Goal: Task Accomplishment & Management: Use online tool/utility

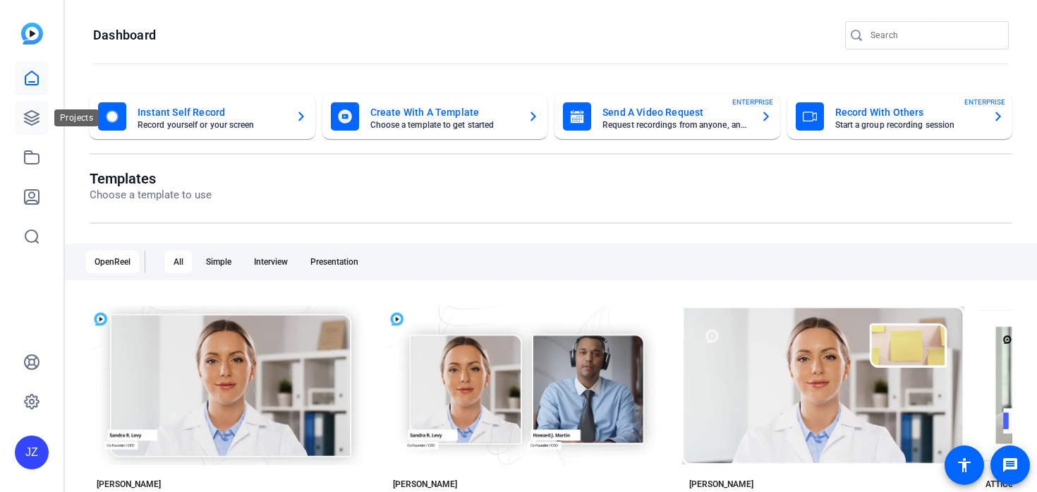
click at [20, 114] on link at bounding box center [32, 118] width 34 height 34
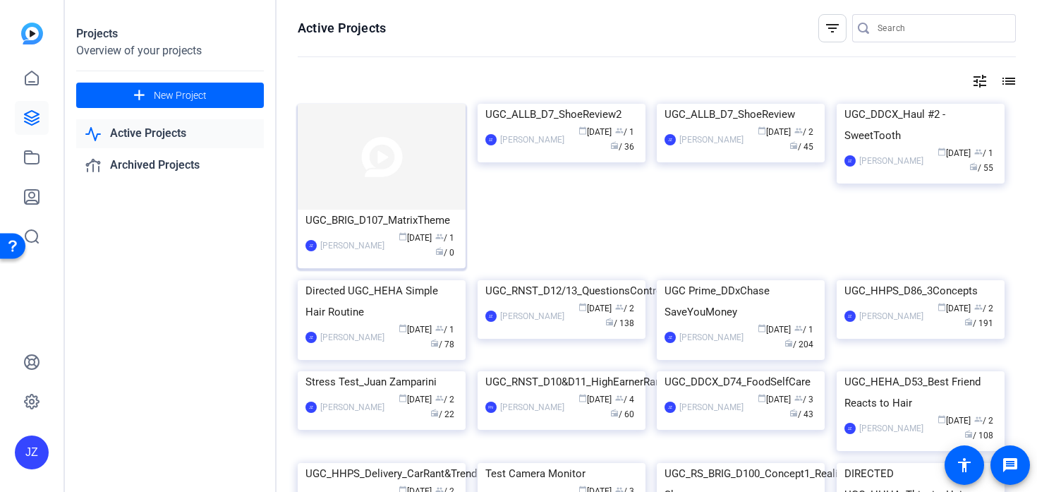
click at [320, 181] on img at bounding box center [382, 157] width 168 height 106
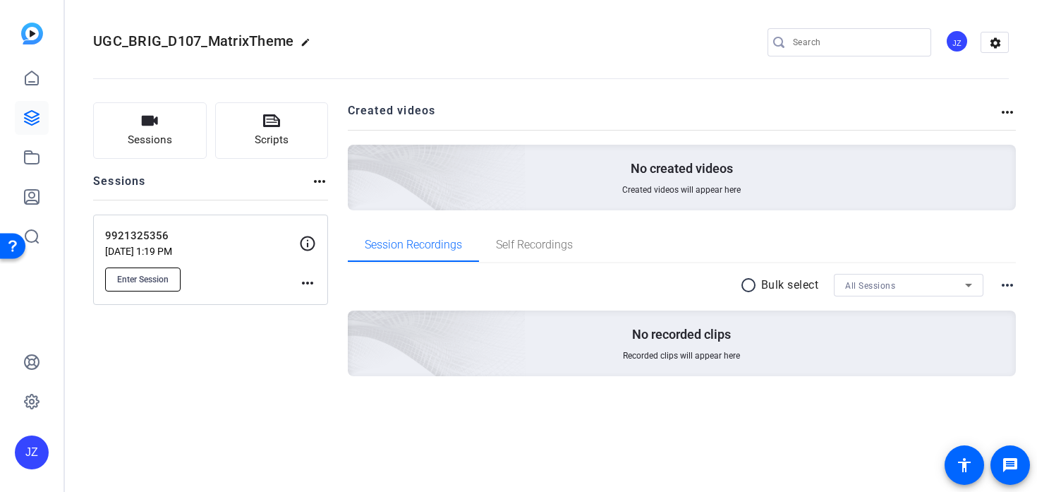
click at [167, 277] on span "Enter Session" at bounding box center [143, 279] width 52 height 11
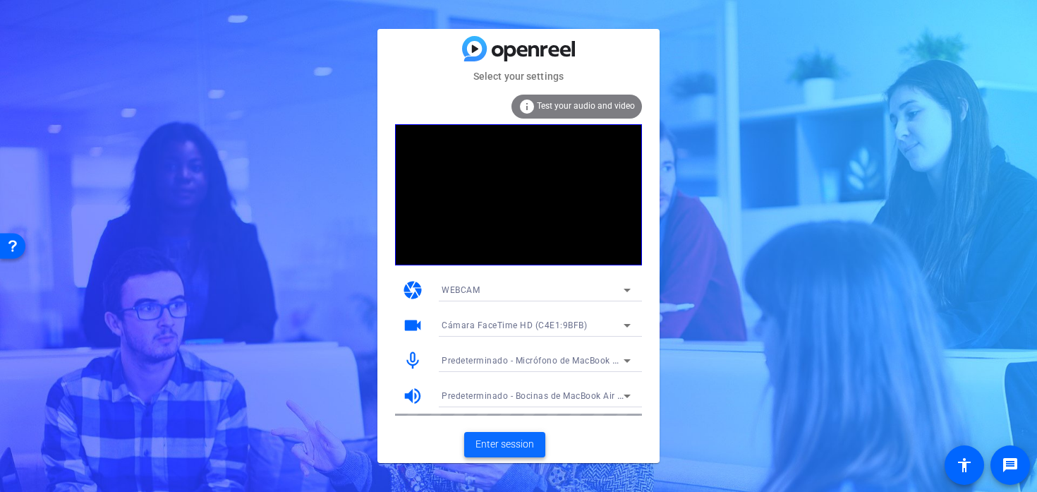
click at [510, 443] on span "Enter session" at bounding box center [504, 444] width 59 height 15
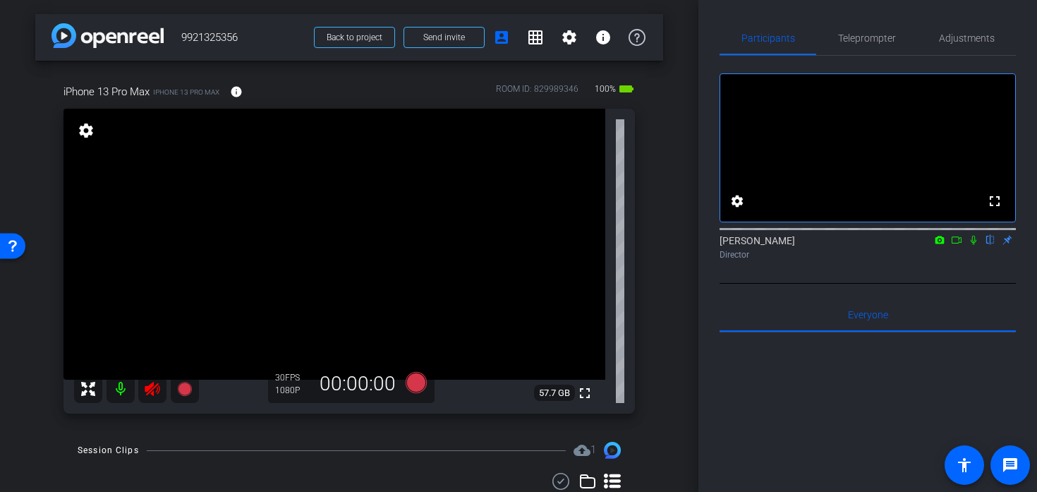
click at [148, 388] on icon at bounding box center [152, 389] width 15 height 14
click at [152, 395] on mat-icon at bounding box center [152, 389] width 28 height 28
click at [155, 382] on icon at bounding box center [152, 388] width 17 height 17
click at [871, 30] on span "Teleprompter" at bounding box center [867, 38] width 58 height 34
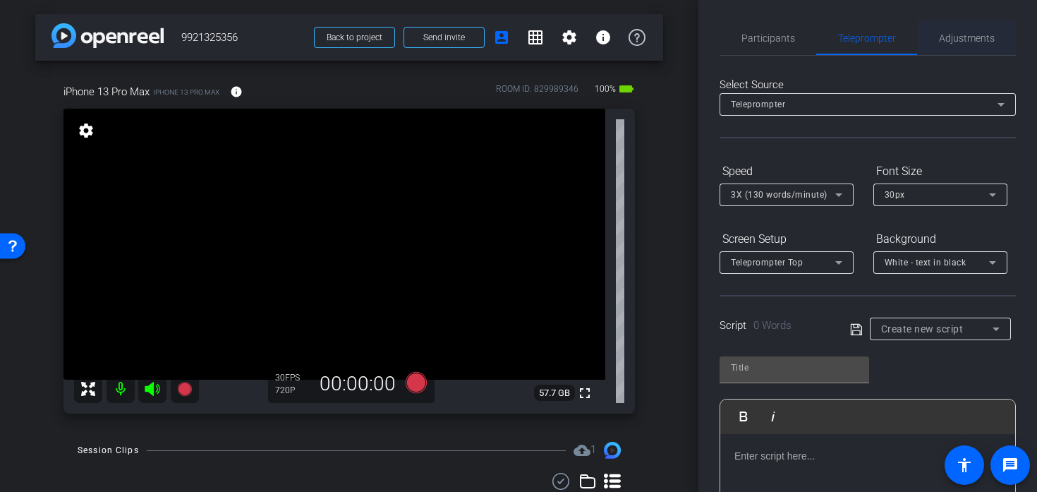
click at [981, 41] on span "Adjustments" at bounding box center [967, 38] width 56 height 10
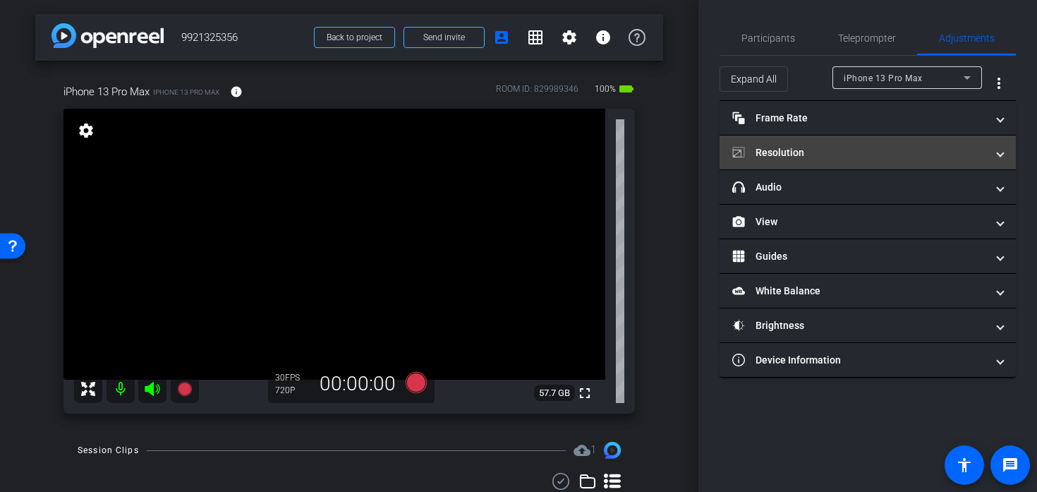
click at [825, 158] on mat-panel-title "Resolution" at bounding box center [859, 152] width 254 height 15
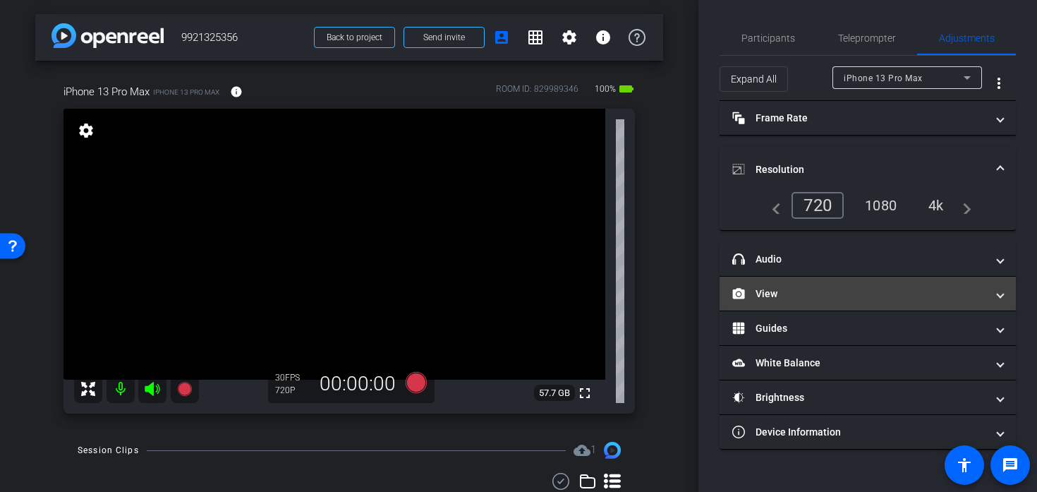
click at [792, 291] on mat-panel-title "View" at bounding box center [859, 293] width 254 height 15
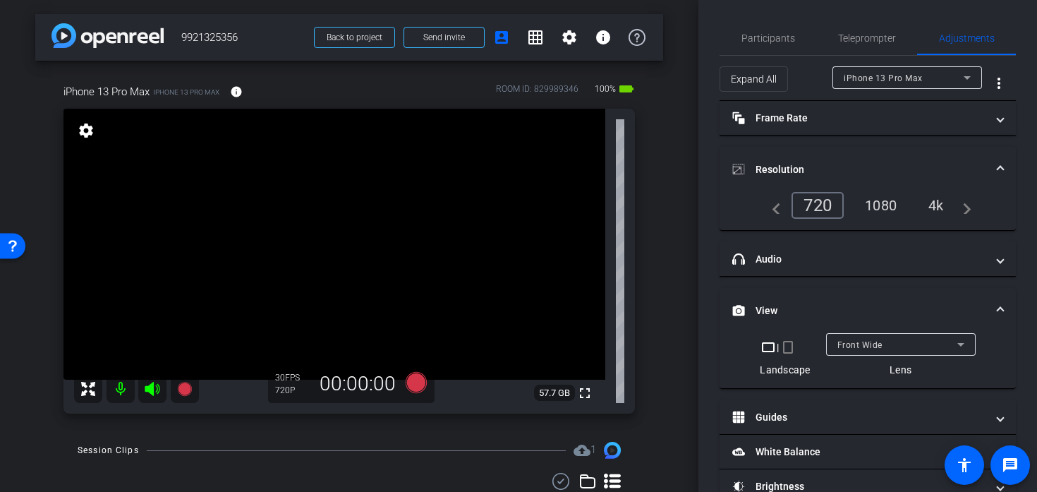
click at [789, 344] on mat-icon "crop_portrait" at bounding box center [788, 347] width 17 height 17
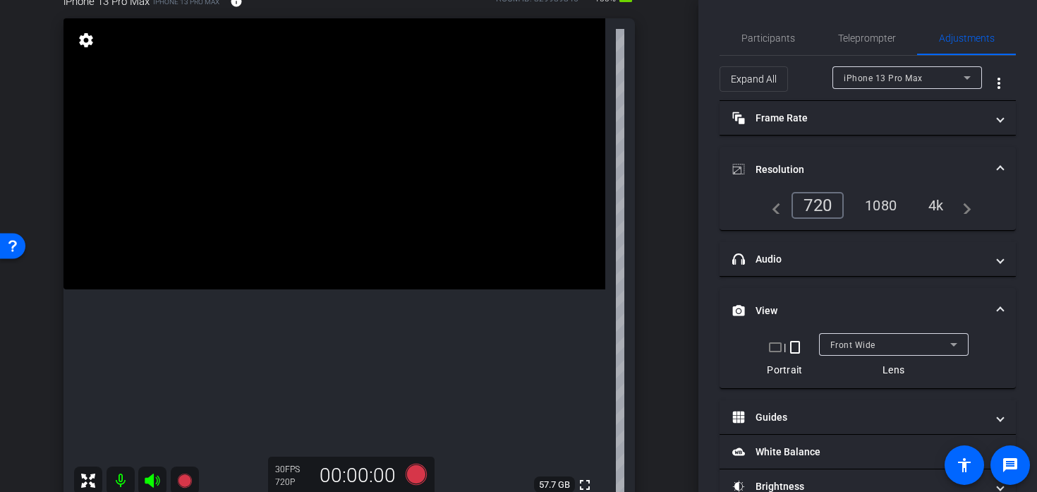
scroll to position [117, 0]
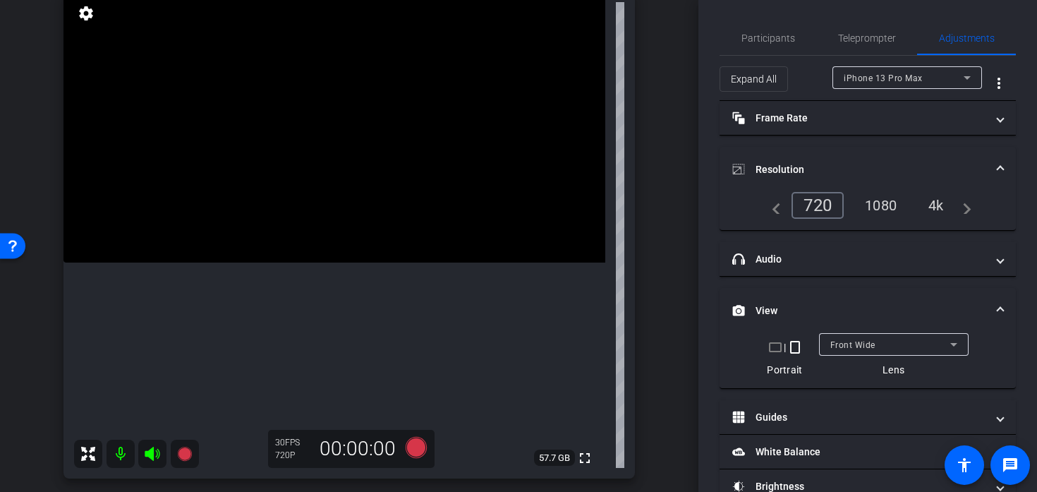
click at [883, 208] on div "1080" at bounding box center [880, 205] width 53 height 24
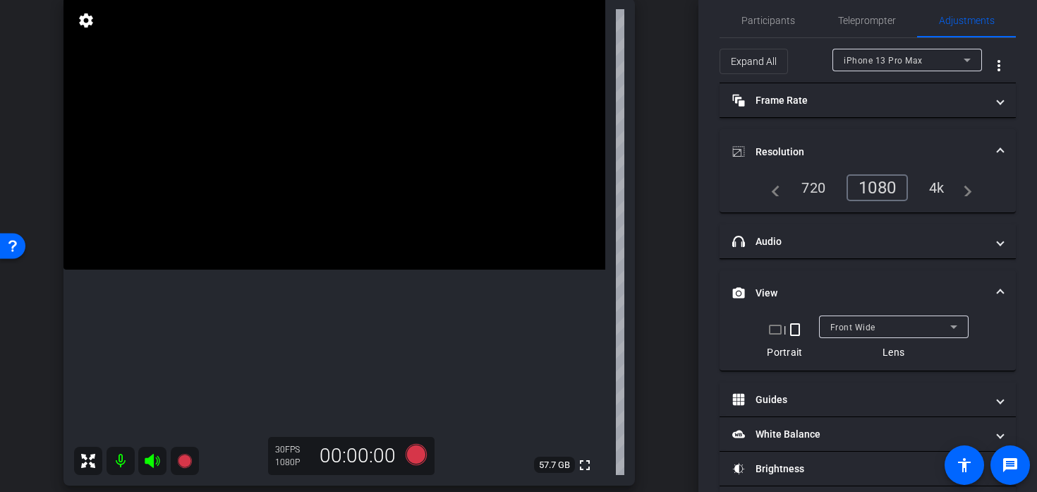
scroll to position [109, 0]
click at [417, 453] on icon at bounding box center [416, 454] width 21 height 21
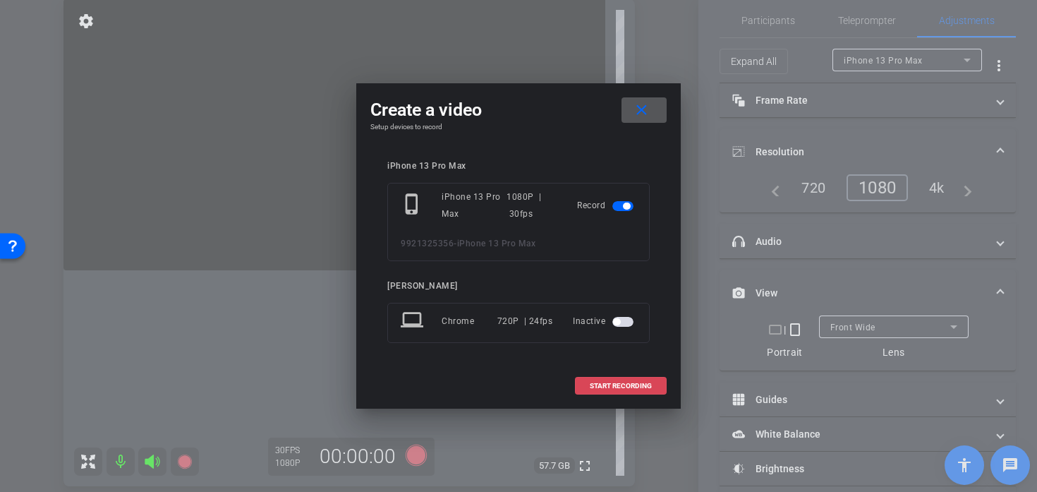
click at [586, 384] on span at bounding box center [621, 386] width 90 height 34
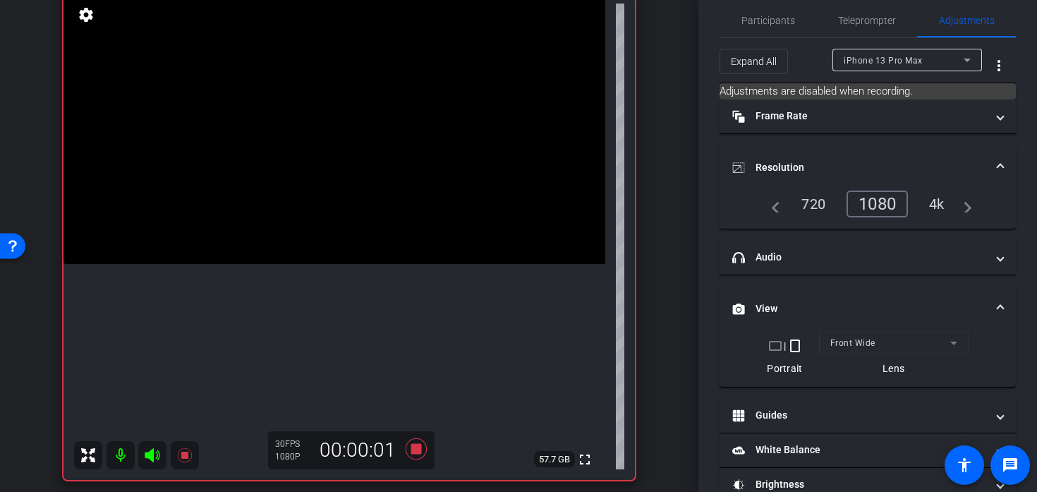
scroll to position [109, 0]
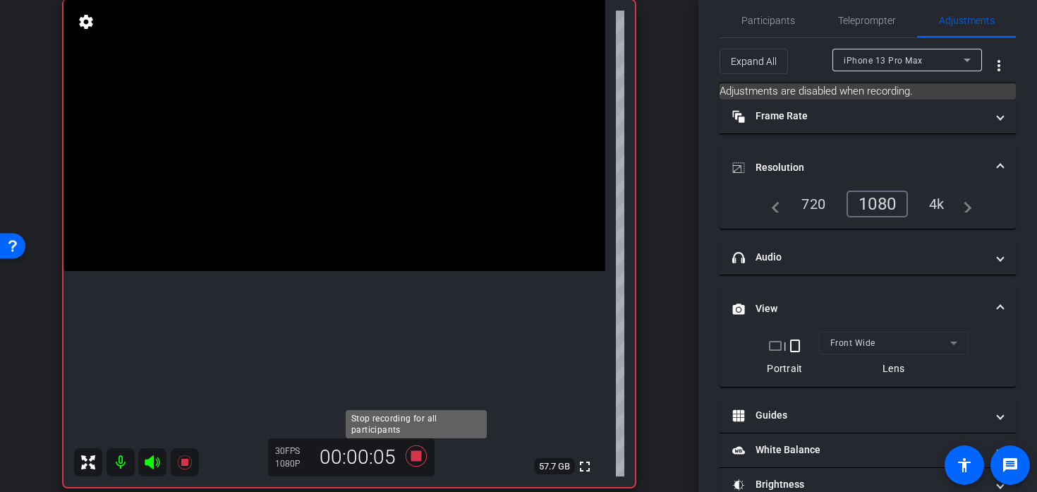
click at [423, 454] on icon at bounding box center [416, 455] width 34 height 25
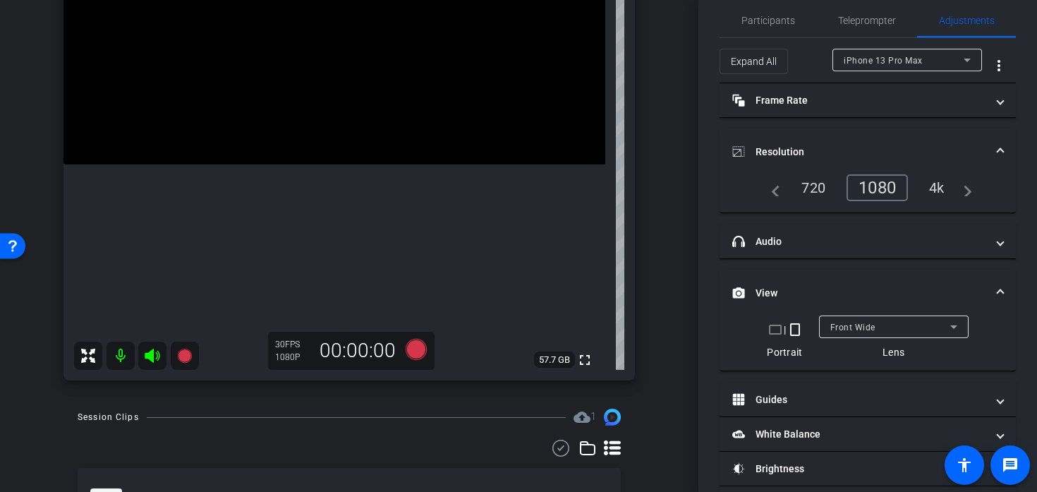
scroll to position [303, 0]
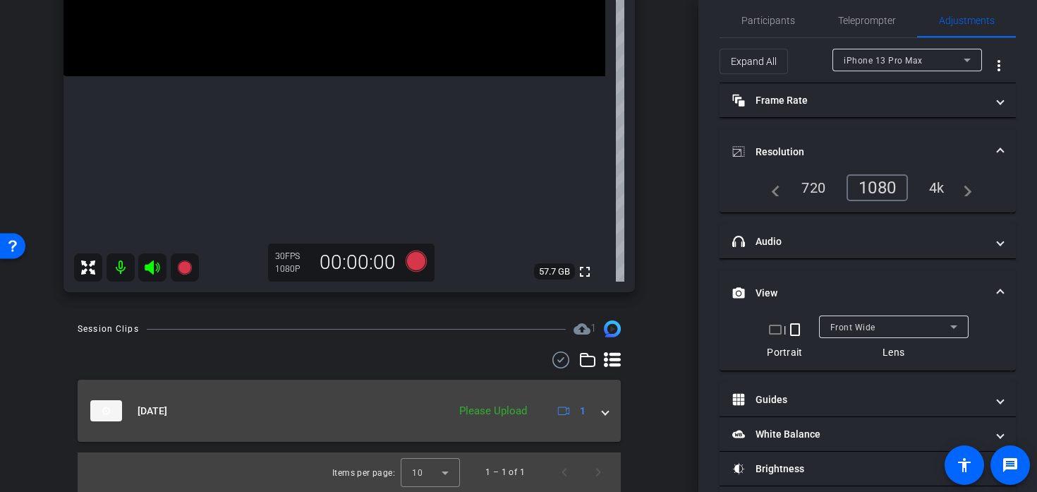
click at [605, 413] on span at bounding box center [605, 411] width 6 height 15
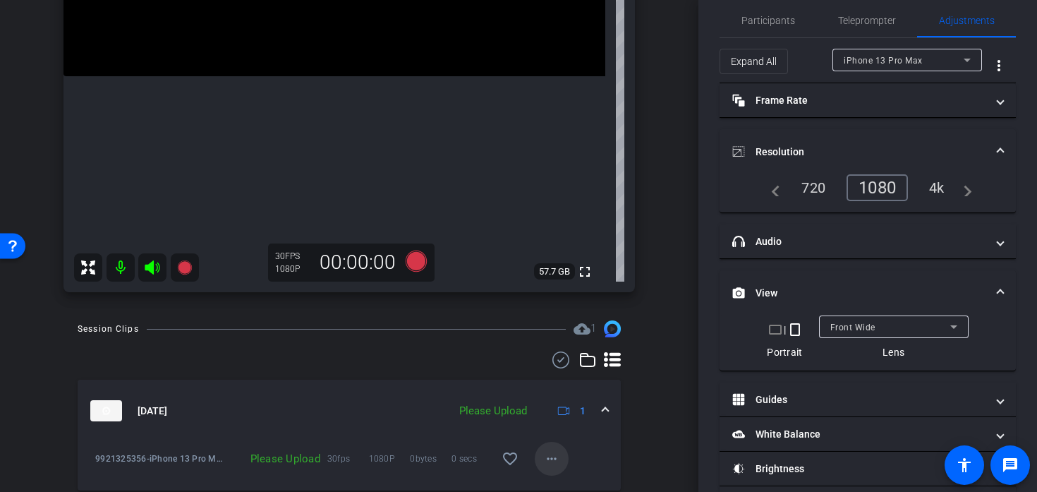
click at [543, 461] on mat-icon "more_horiz" at bounding box center [551, 458] width 17 height 17
click at [553, 397] on span "Upload" at bounding box center [574, 394] width 56 height 17
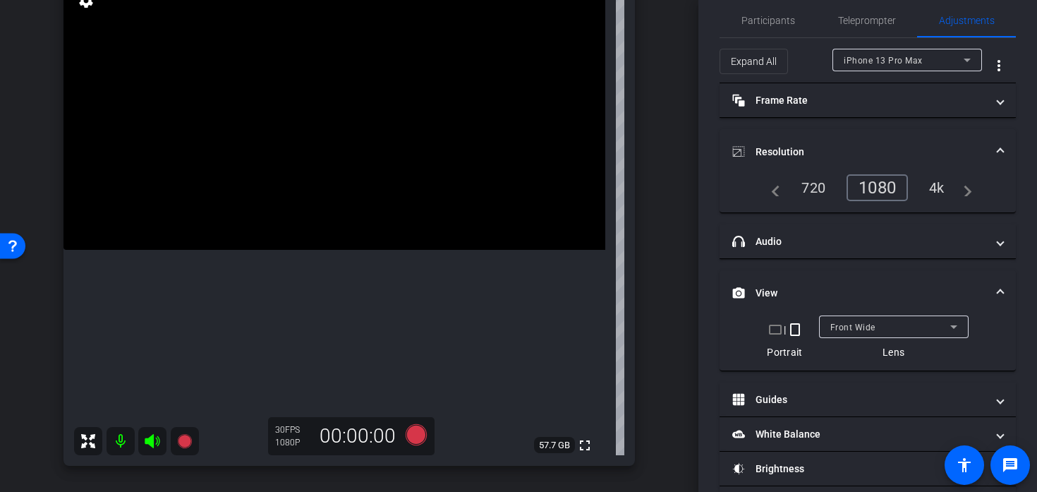
scroll to position [0, 0]
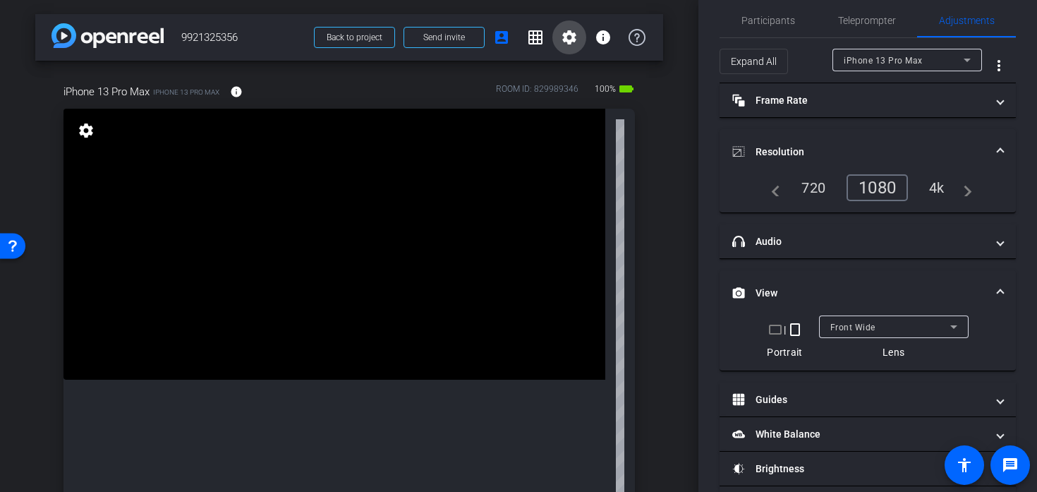
click at [567, 32] on mat-icon "settings" at bounding box center [569, 37] width 17 height 17
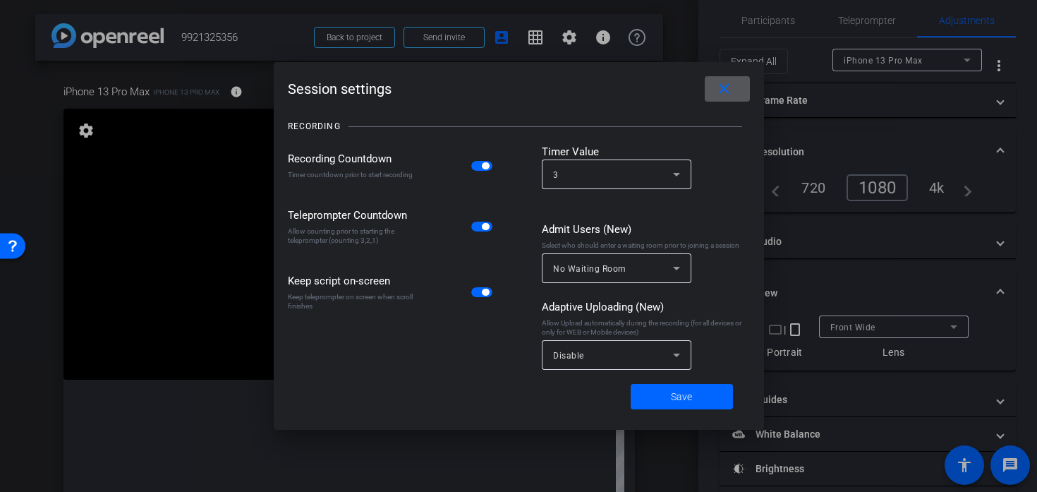
click at [601, 390] on div "Save" at bounding box center [519, 396] width 428 height 25
click at [576, 363] on div "Disable" at bounding box center [613, 355] width 120 height 18
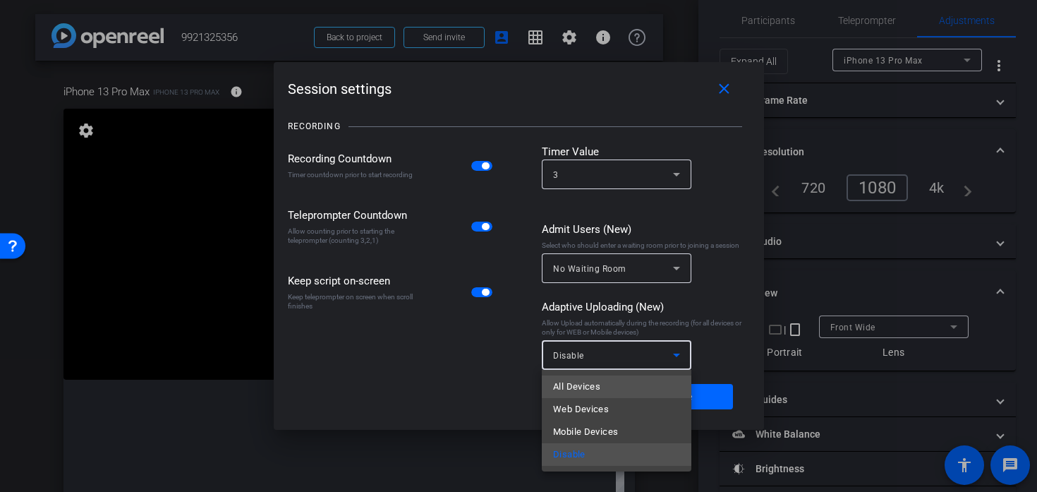
click at [587, 385] on span "All Devices" at bounding box center [576, 386] width 47 height 17
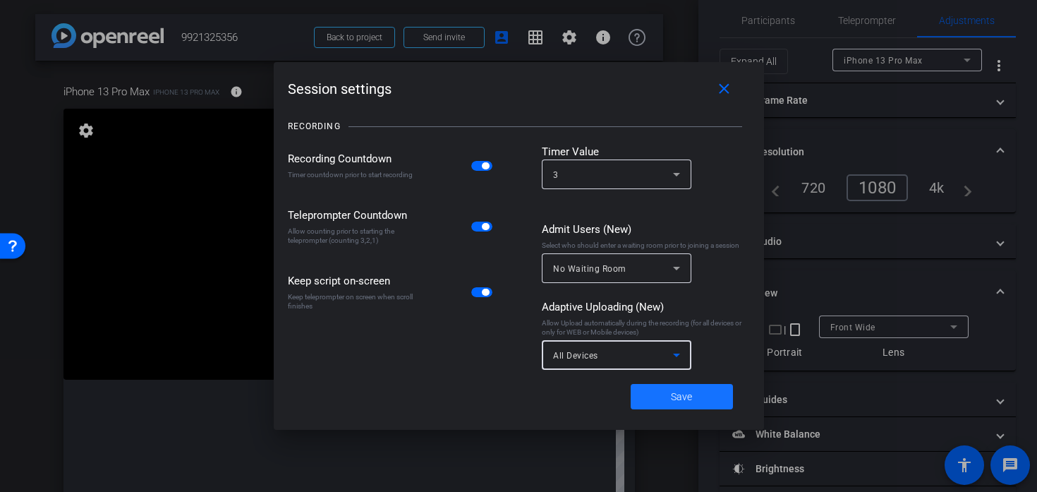
click at [675, 394] on span "Save" at bounding box center [681, 396] width 21 height 15
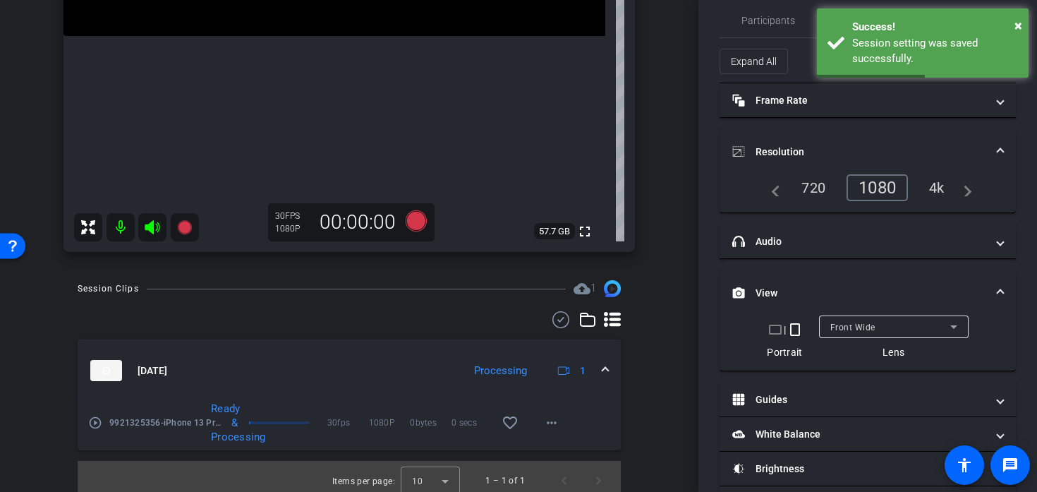
scroll to position [352, 0]
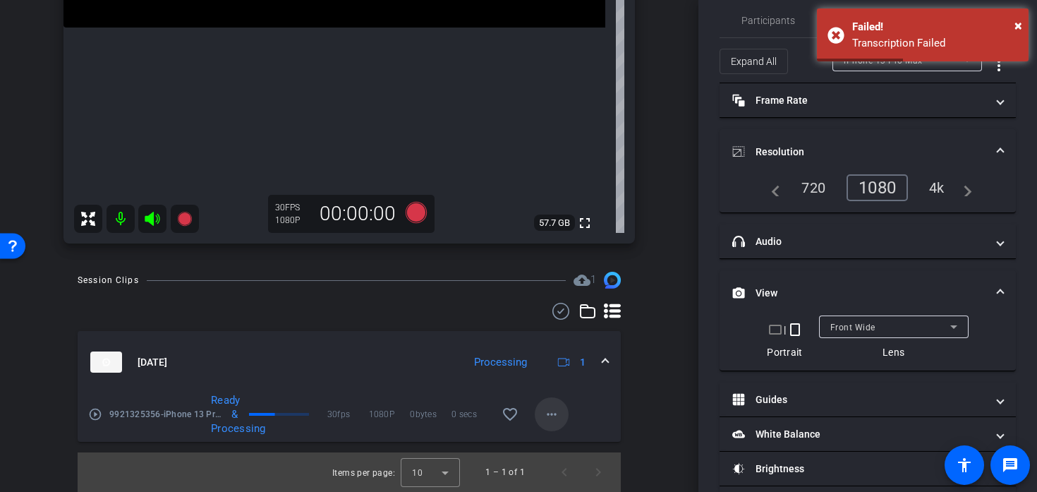
click at [550, 413] on mat-icon "more_horiz" at bounding box center [551, 414] width 17 height 17
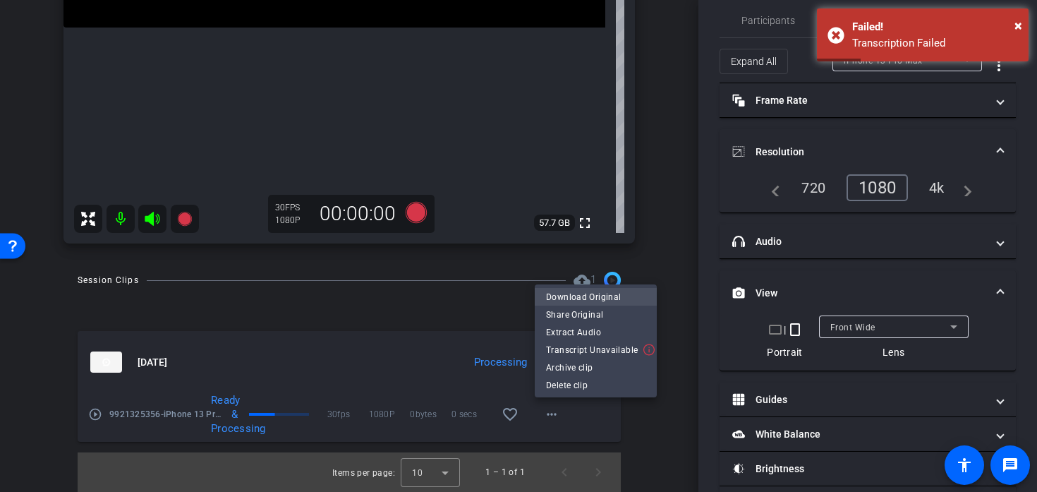
click at [583, 289] on span "Download Original" at bounding box center [595, 297] width 99 height 17
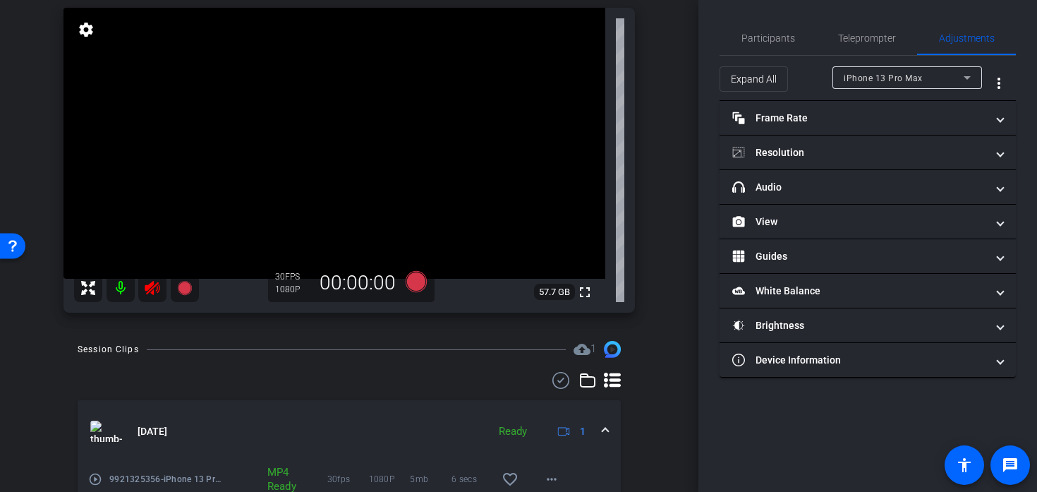
scroll to position [0, 0]
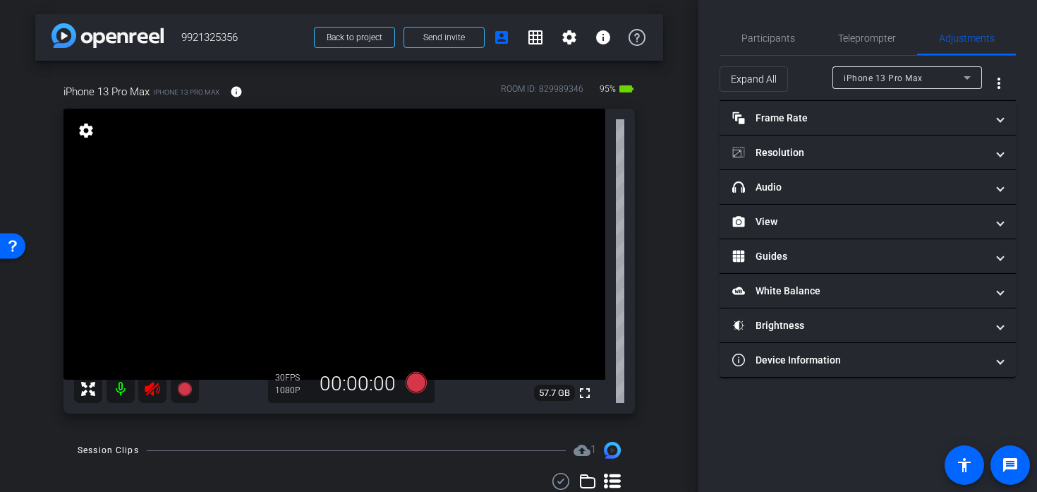
click at [155, 388] on icon at bounding box center [152, 388] width 17 height 17
click at [764, 46] on span "Participants" at bounding box center [768, 38] width 54 height 34
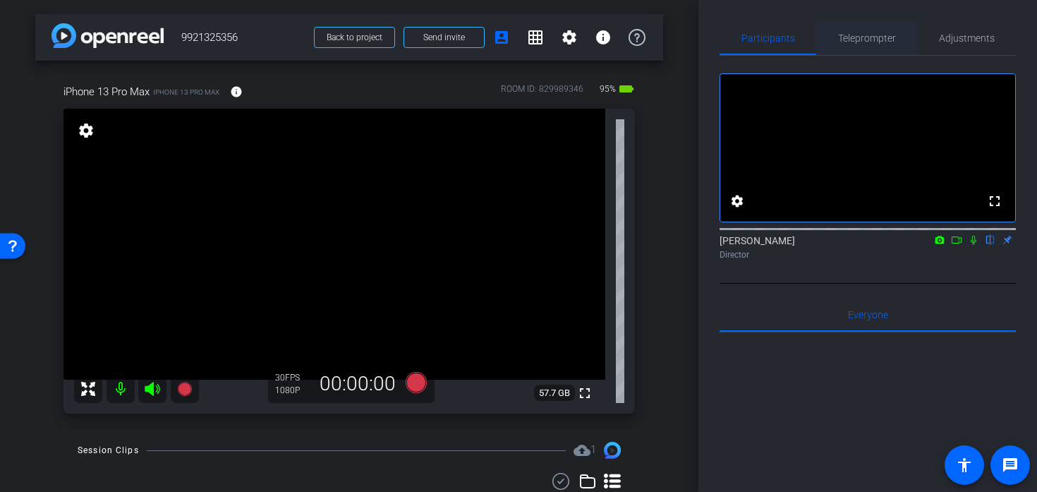
click at [873, 42] on span "Teleprompter" at bounding box center [867, 38] width 58 height 10
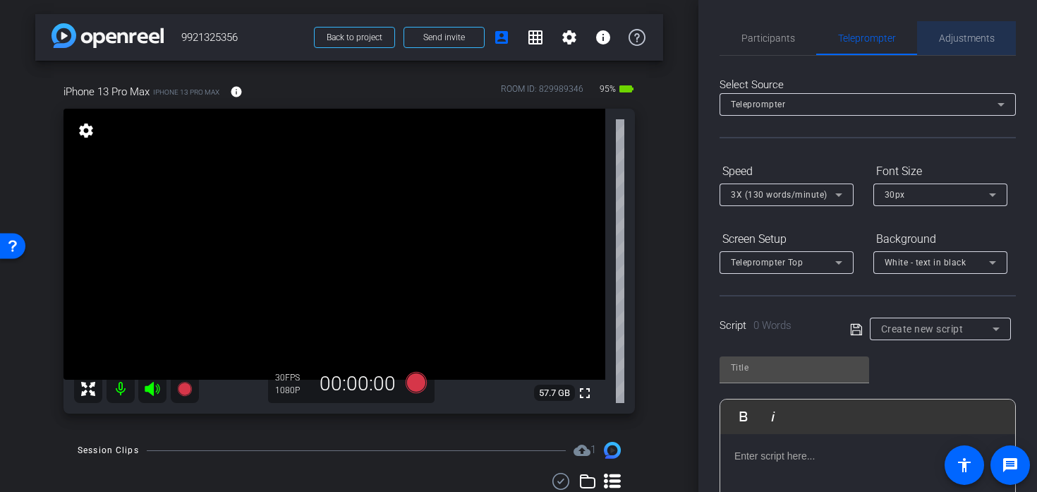
click at [957, 33] on span "Adjustments" at bounding box center [967, 38] width 56 height 10
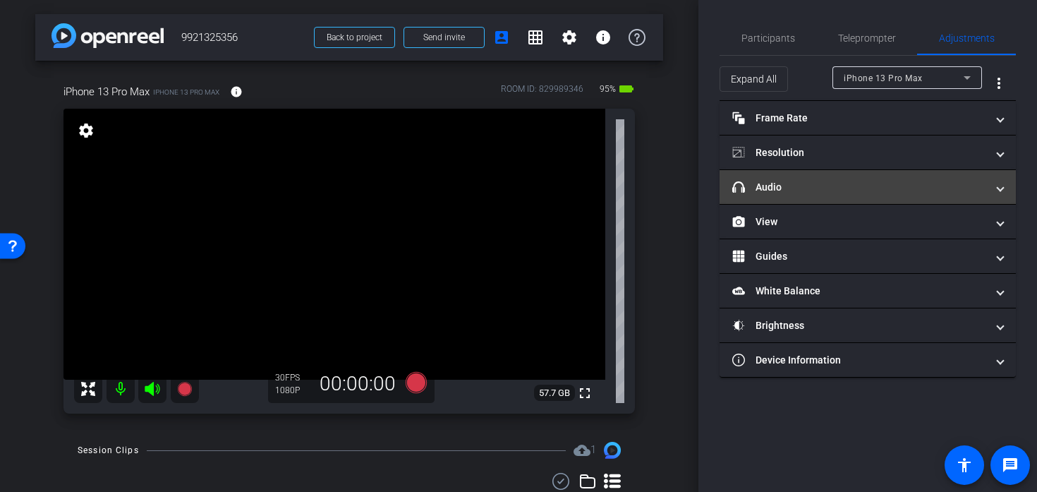
click at [823, 188] on mat-panel-title "headphone icon Audio" at bounding box center [859, 187] width 254 height 15
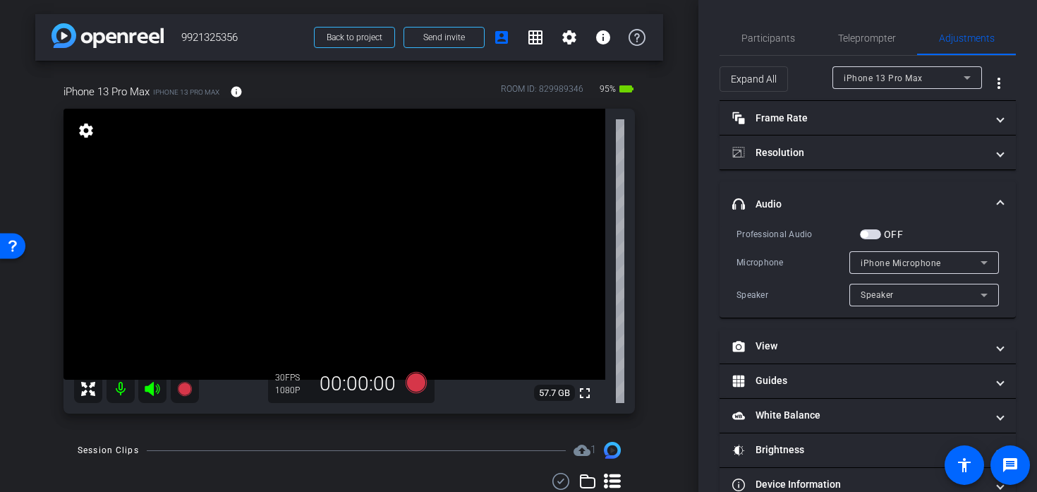
click at [799, 193] on mat-expansion-panel-header "headphone icon Audio" at bounding box center [868, 203] width 296 height 45
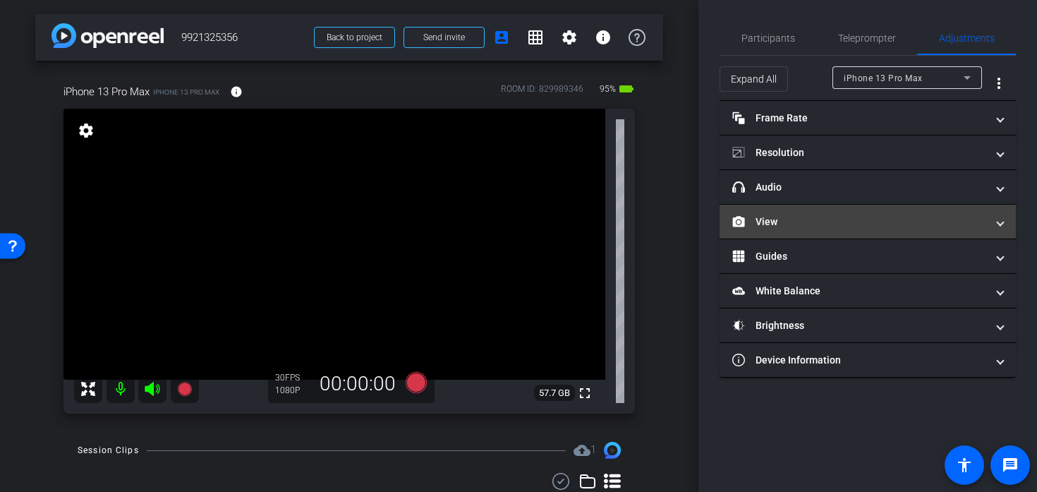
click at [789, 238] on mat-expansion-panel-header "View" at bounding box center [868, 222] width 296 height 34
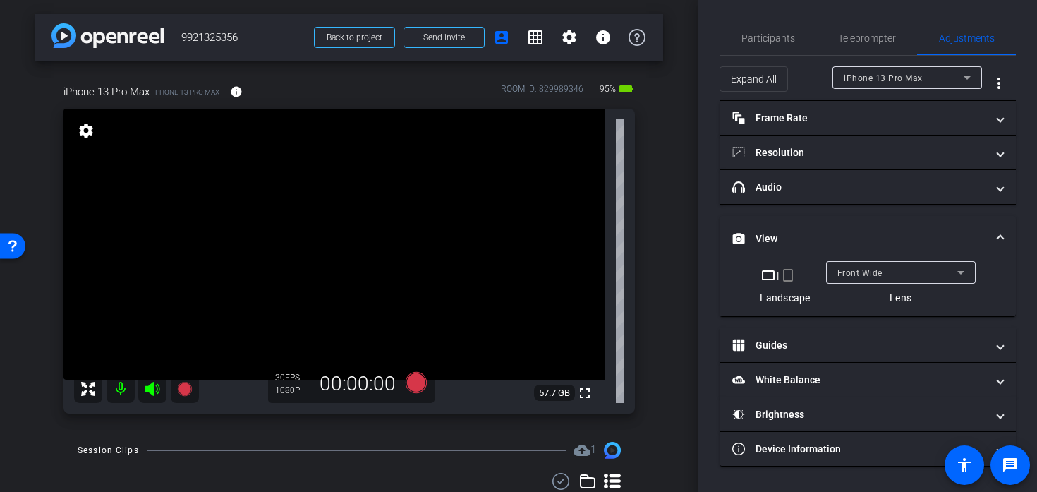
click at [789, 277] on mat-icon "crop_portrait" at bounding box center [788, 275] width 17 height 17
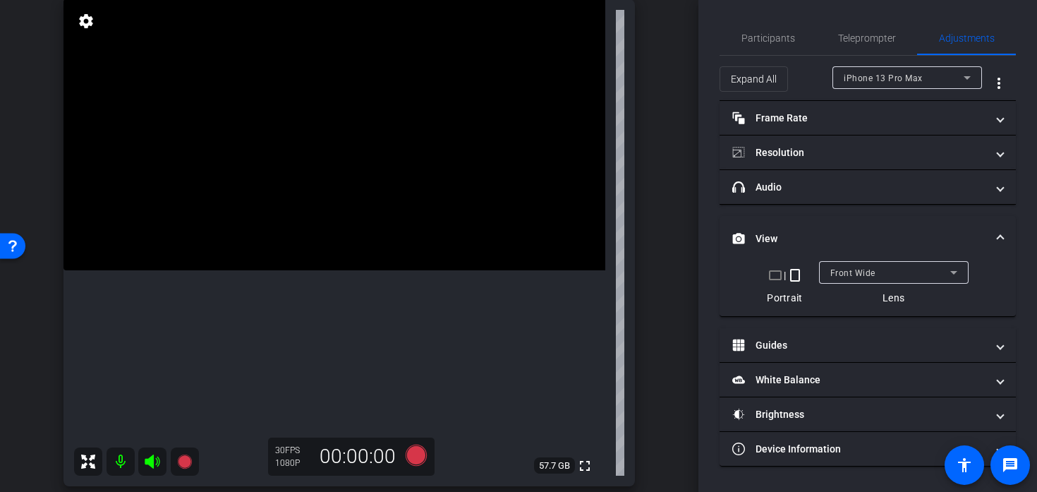
scroll to position [109, 0]
click at [238, 271] on video at bounding box center [334, 135] width 542 height 271
click at [248, 271] on video at bounding box center [334, 135] width 542 height 271
click at [290, 271] on video at bounding box center [334, 135] width 542 height 271
click at [336, 271] on video at bounding box center [334, 135] width 542 height 271
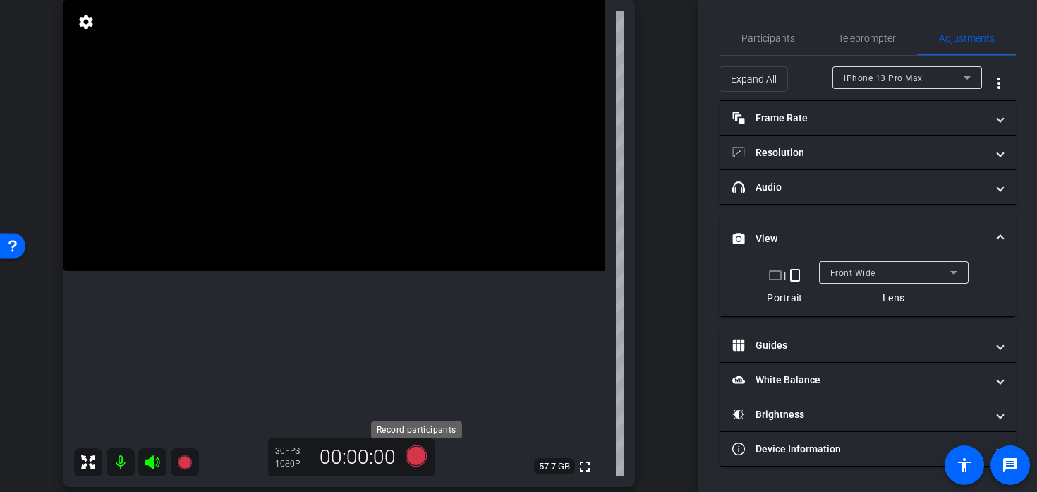
click at [415, 455] on icon at bounding box center [416, 455] width 21 height 21
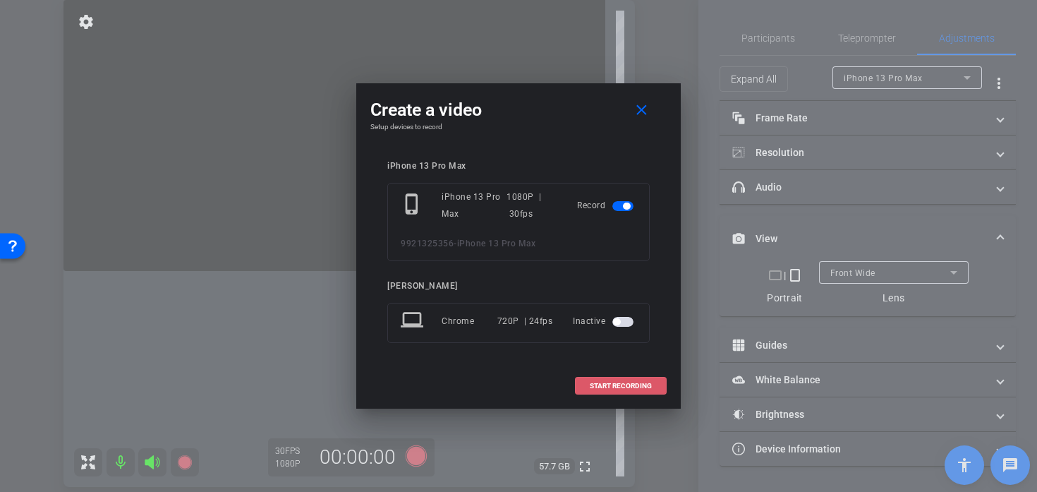
click at [590, 393] on span at bounding box center [621, 386] width 90 height 34
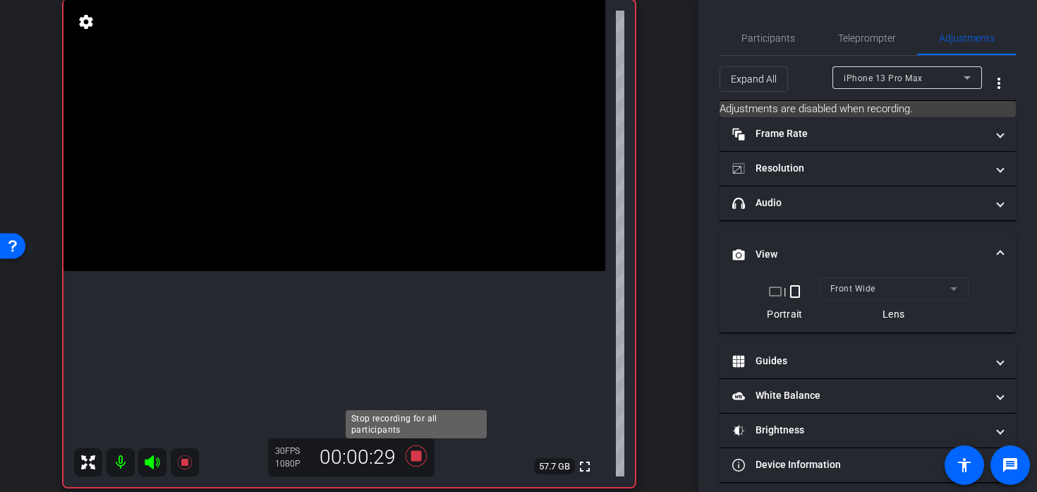
click at [415, 464] on icon at bounding box center [416, 455] width 34 height 25
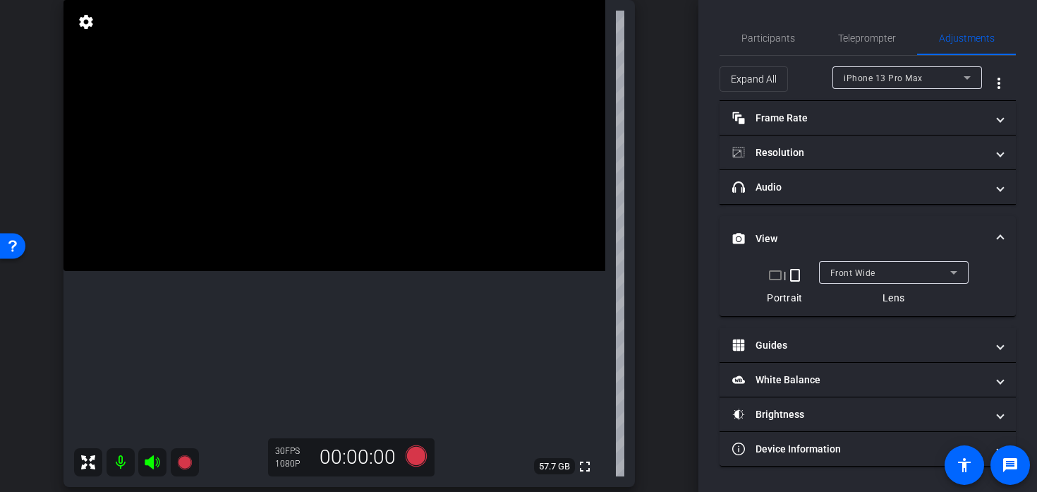
click at [332, 228] on video at bounding box center [334, 135] width 542 height 271
click at [416, 452] on icon at bounding box center [416, 455] width 21 height 21
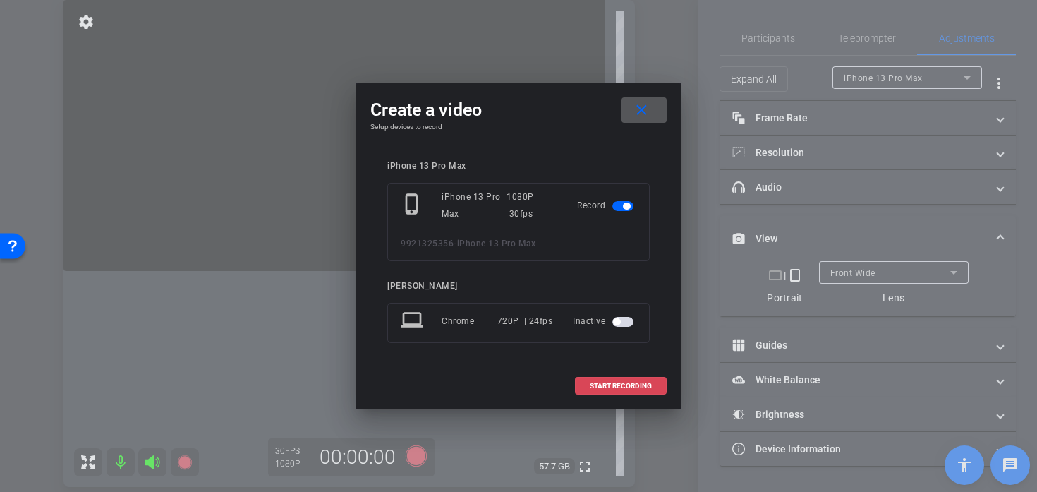
click at [600, 380] on span at bounding box center [621, 386] width 90 height 34
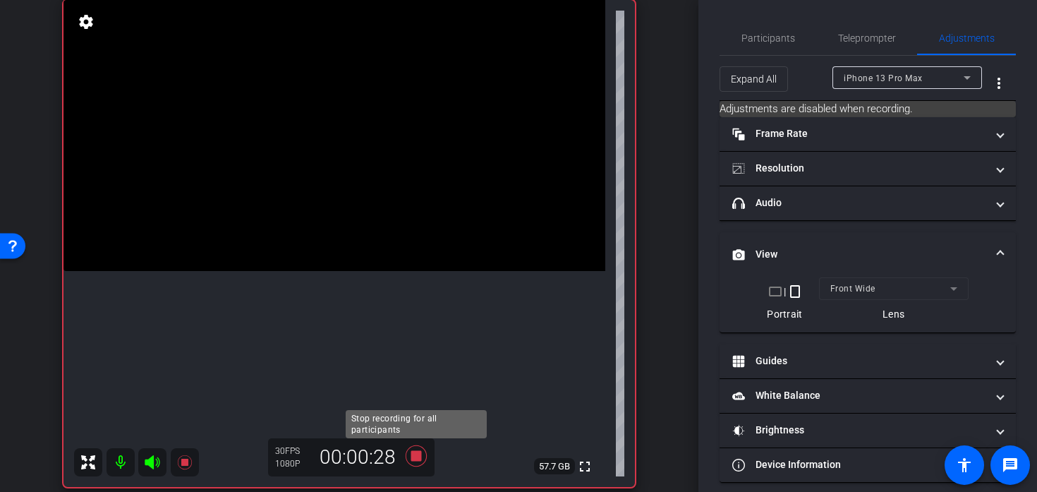
click at [414, 458] on icon at bounding box center [416, 455] width 21 height 21
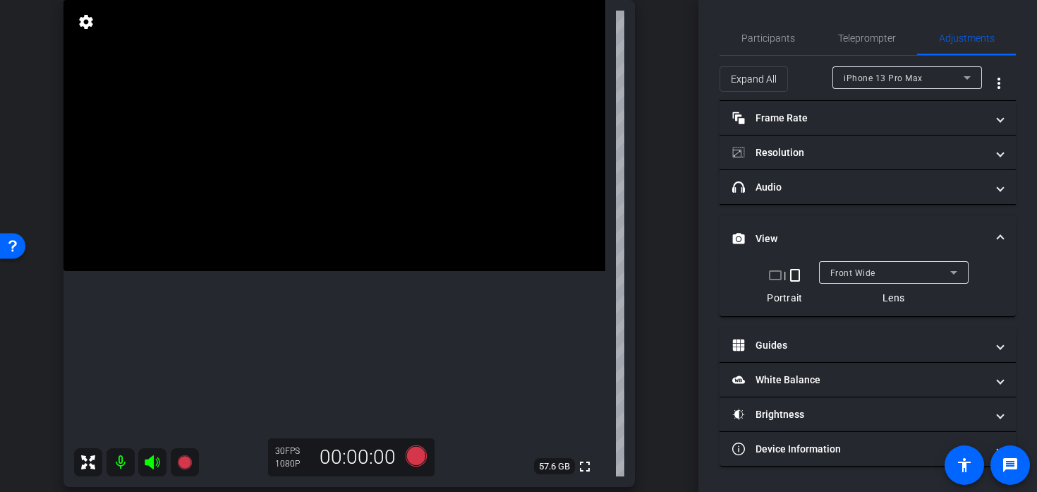
click at [334, 168] on video at bounding box center [334, 135] width 542 height 271
click at [283, 263] on video at bounding box center [334, 135] width 542 height 271
click at [274, 271] on video at bounding box center [334, 135] width 542 height 271
click at [334, 218] on video at bounding box center [334, 135] width 542 height 271
click at [420, 461] on icon at bounding box center [416, 455] width 21 height 21
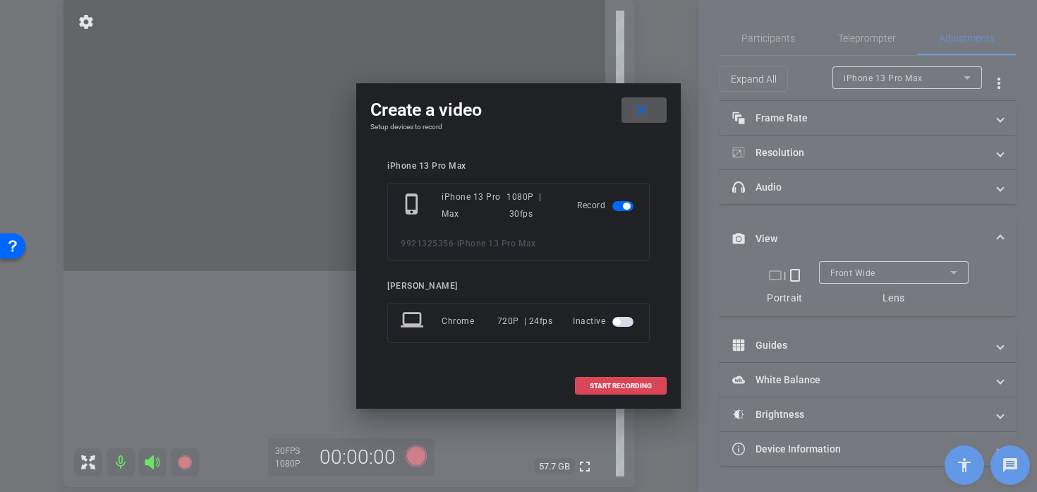
click at [616, 383] on span "START RECORDING" at bounding box center [621, 385] width 62 height 7
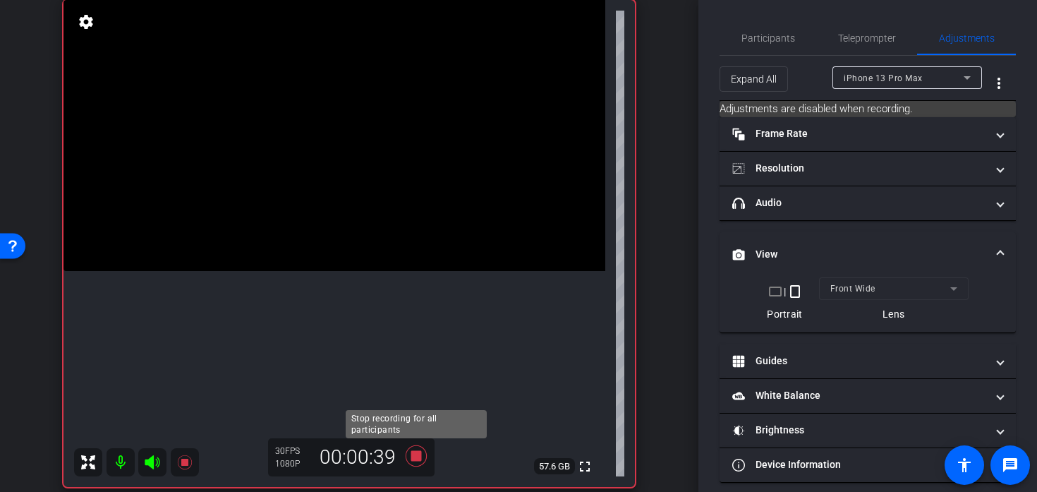
click at [412, 459] on icon at bounding box center [416, 455] width 21 height 21
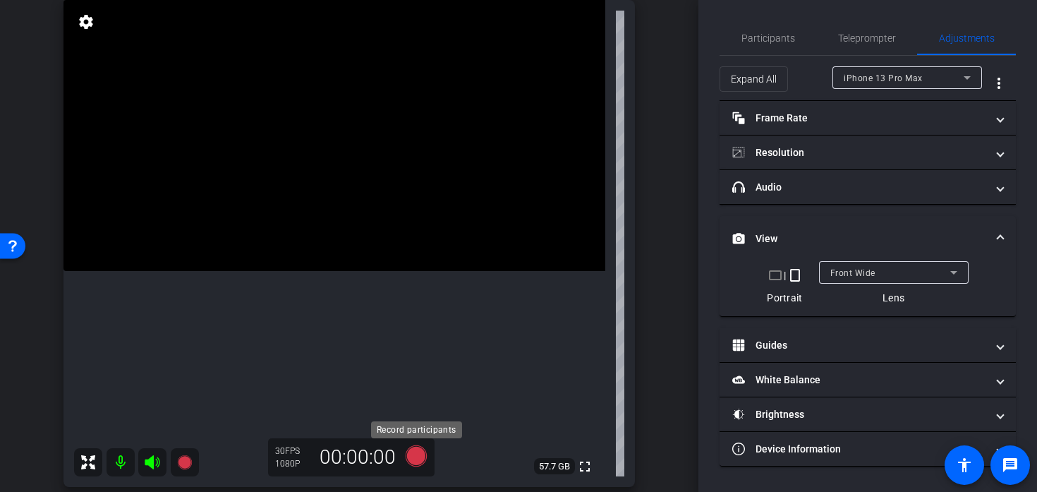
click at [412, 459] on icon at bounding box center [416, 455] width 21 height 21
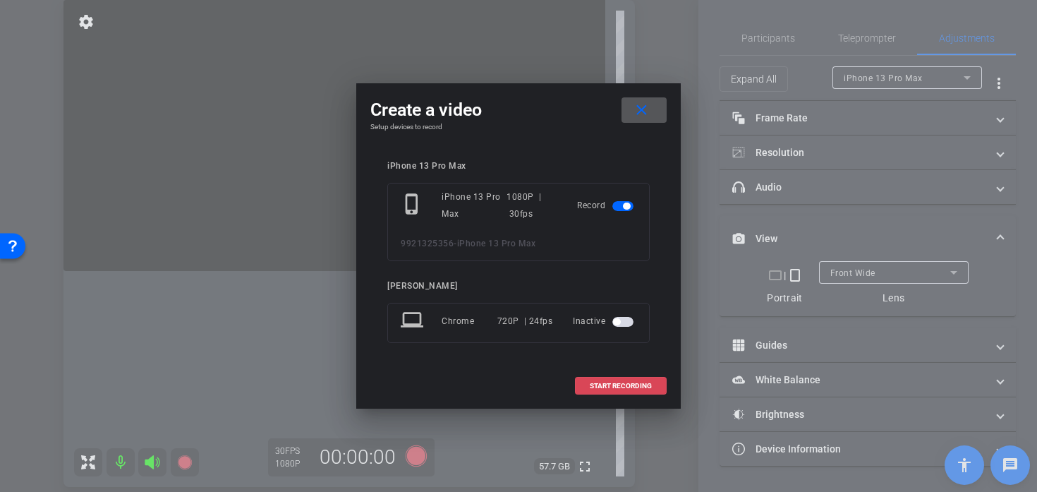
click at [614, 392] on span at bounding box center [621, 386] width 90 height 34
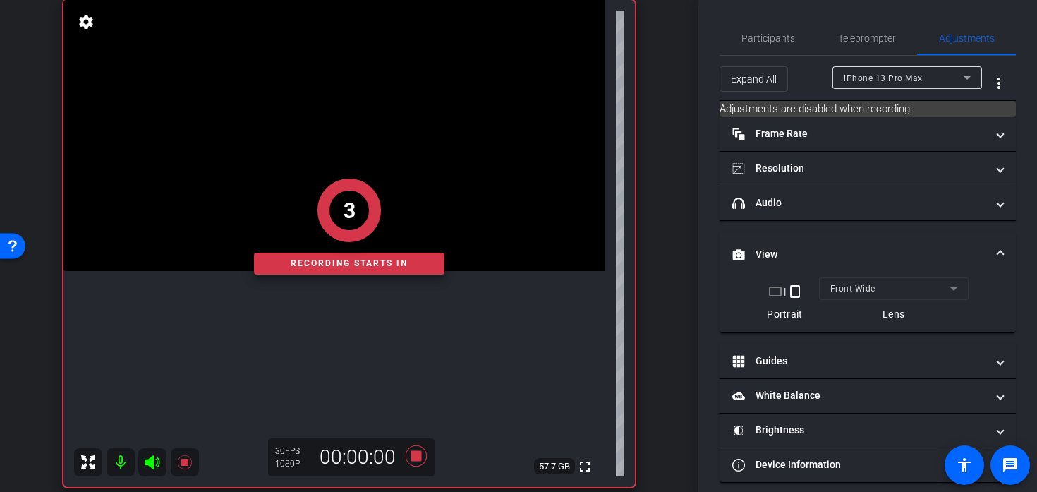
click at [375, 291] on div "3 Recording starts in" at bounding box center [348, 226] width 571 height 521
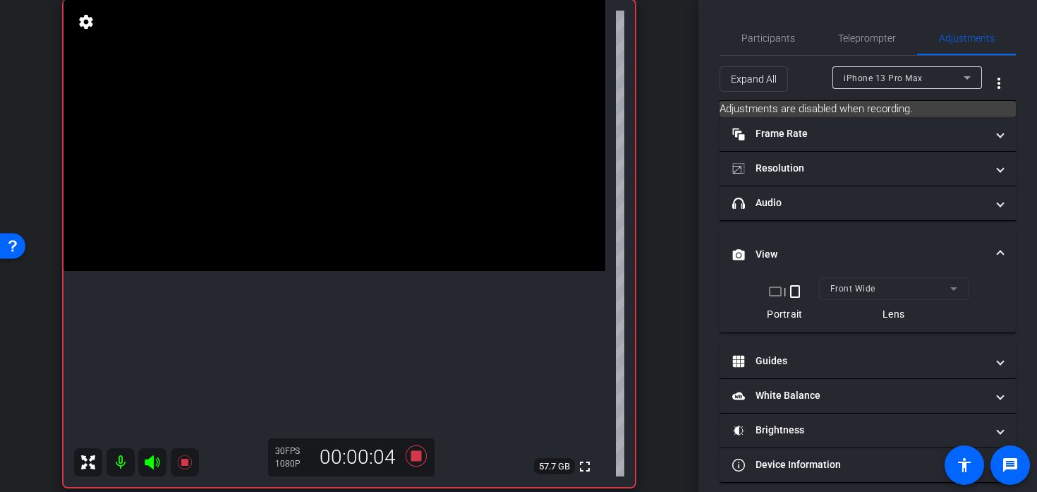
click at [370, 263] on video at bounding box center [334, 135] width 542 height 271
click at [360, 237] on video at bounding box center [334, 135] width 542 height 271
click at [413, 466] on icon at bounding box center [416, 455] width 34 height 25
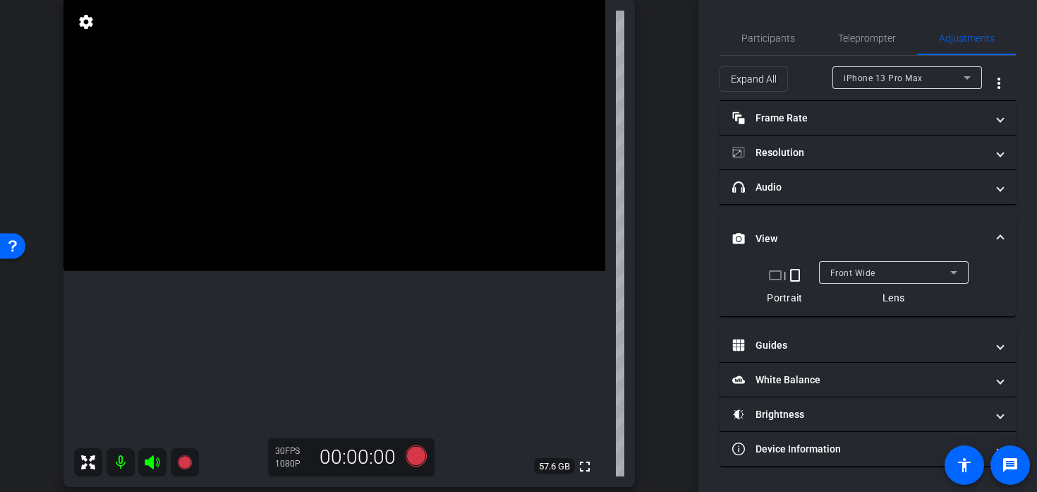
scroll to position [108, 0]
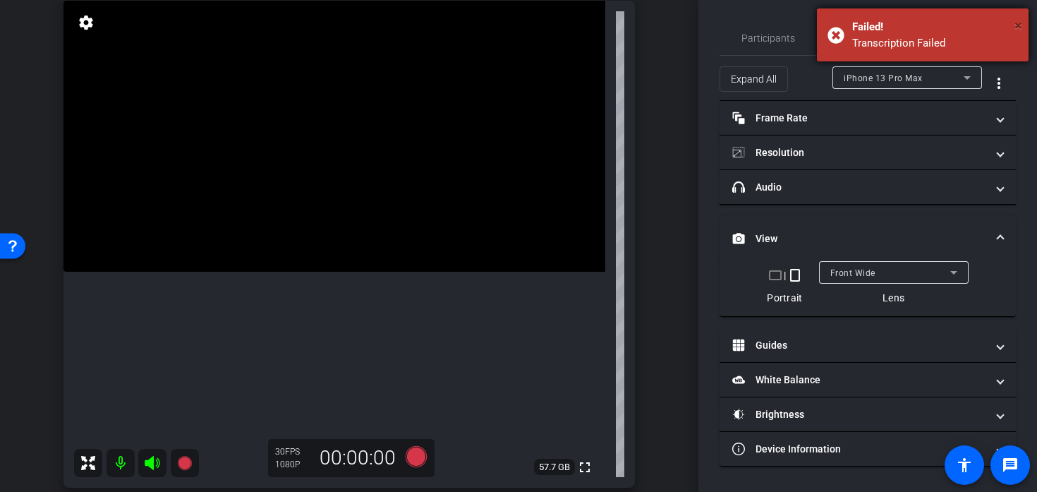
click at [1016, 28] on span "×" at bounding box center [1018, 25] width 8 height 17
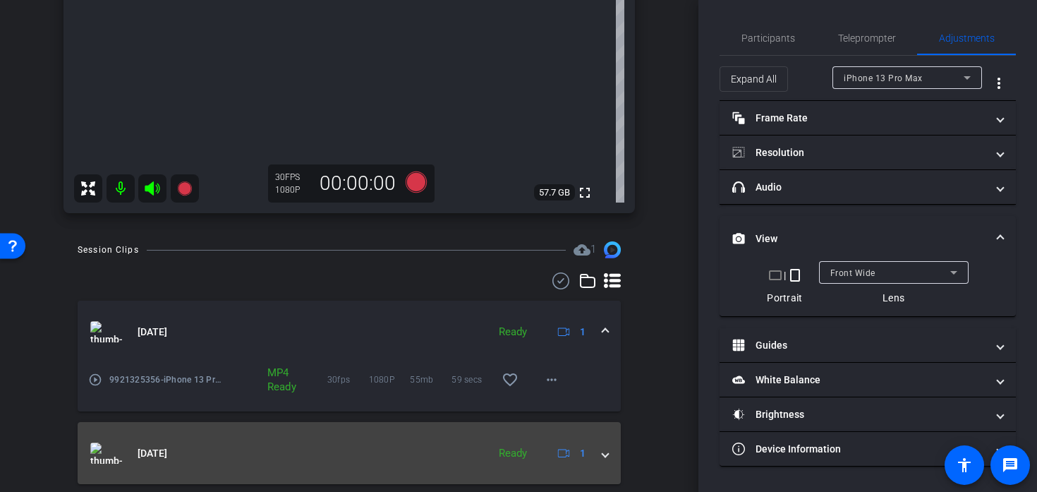
scroll to position [403, 0]
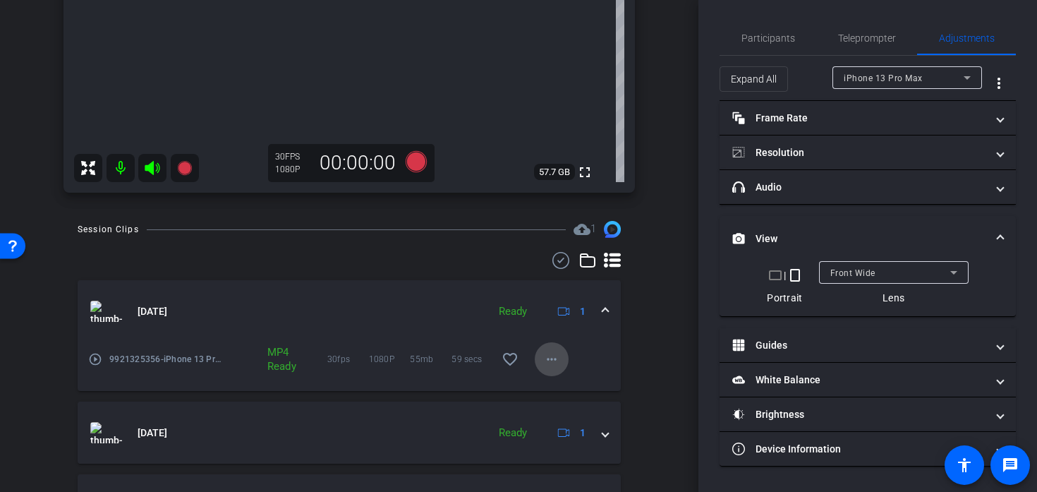
click at [538, 356] on span at bounding box center [552, 359] width 34 height 34
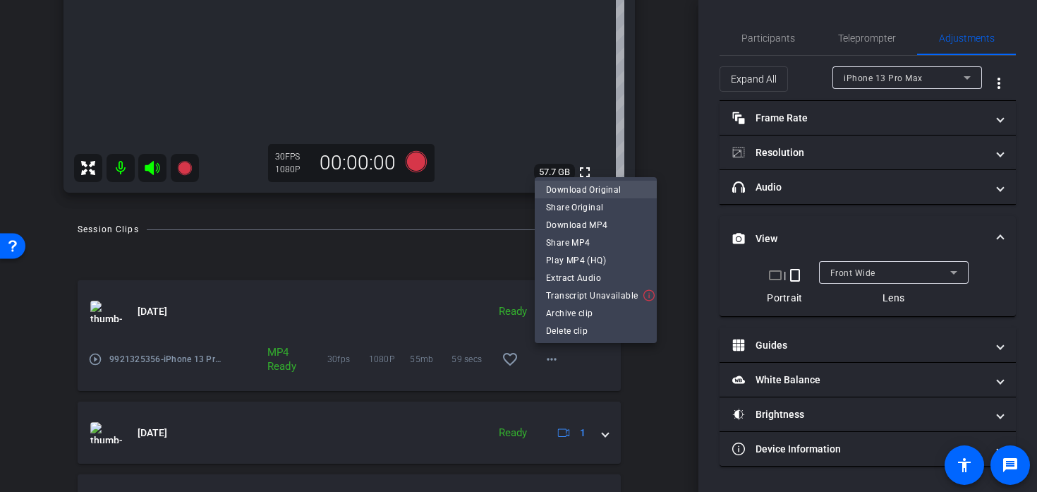
click at [555, 189] on span "Download Original" at bounding box center [595, 189] width 99 height 17
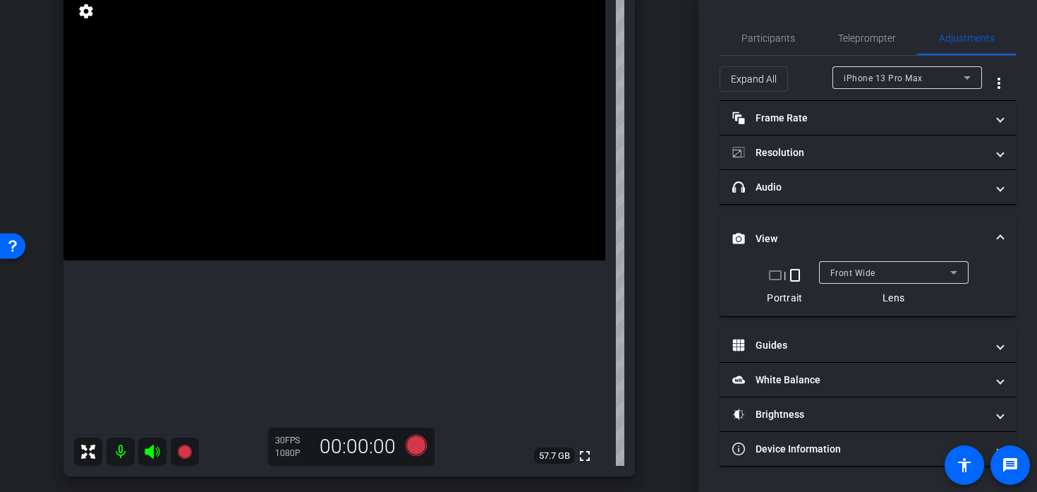
scroll to position [119, 0]
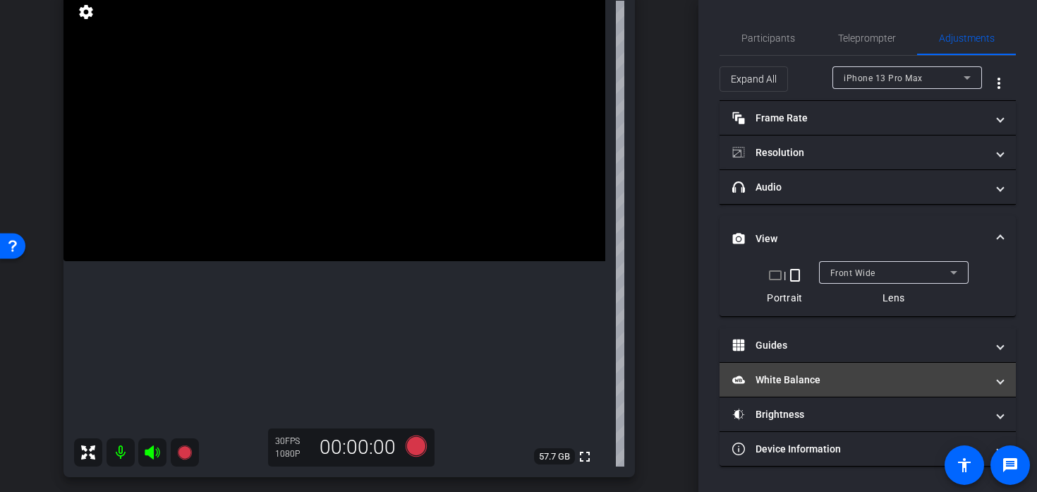
click at [844, 381] on mat-panel-title "White Balance White Balance" at bounding box center [859, 379] width 254 height 15
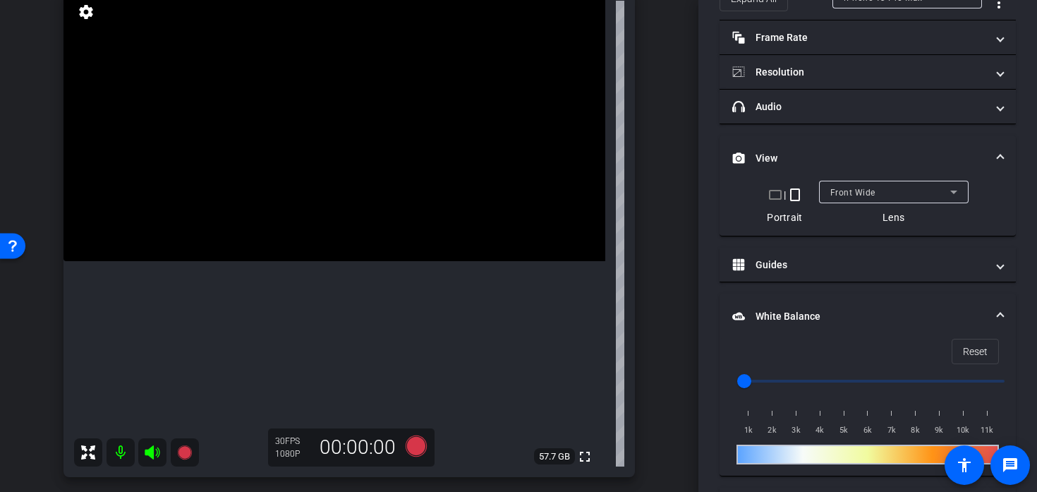
scroll to position [166, 0]
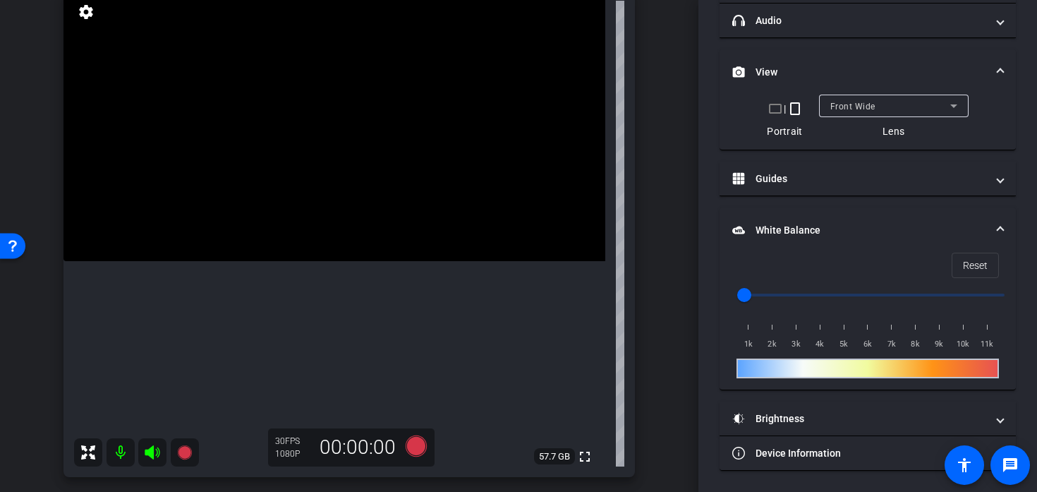
click at [818, 406] on mat-expansion-panel-header "Brightness" at bounding box center [868, 418] width 296 height 34
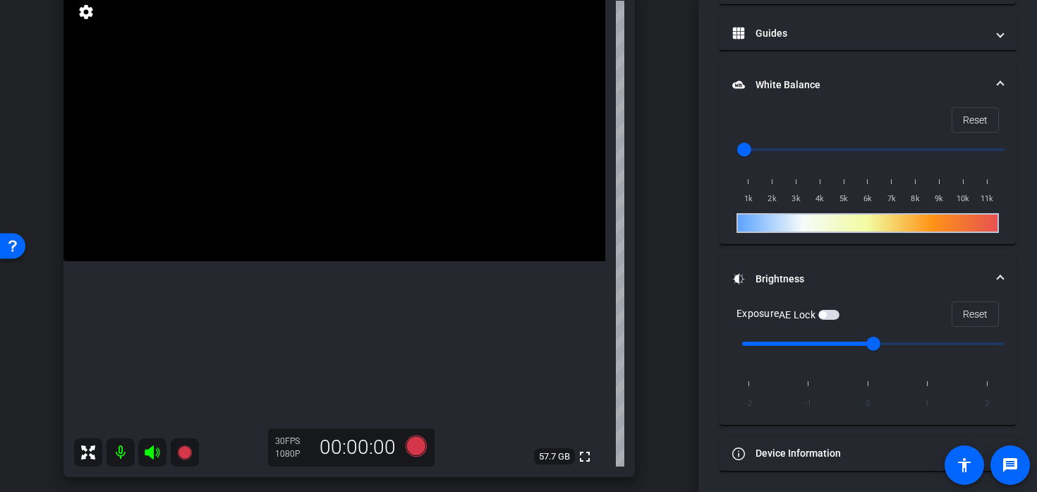
click at [807, 351] on input "range" at bounding box center [873, 343] width 292 height 31
type input "0"
click at [864, 347] on input "range" at bounding box center [873, 343] width 292 height 31
click at [828, 317] on span "button" at bounding box center [828, 315] width 21 height 10
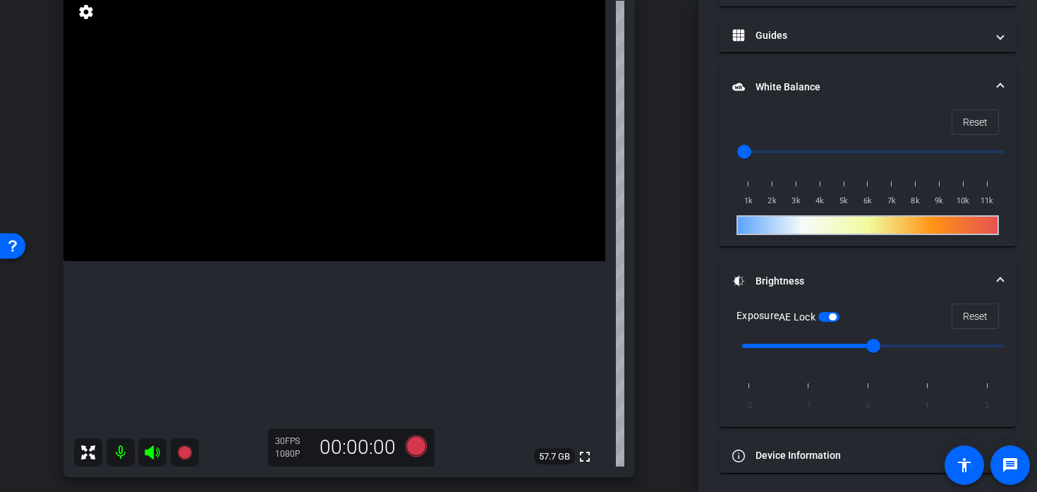
scroll to position [116, 0]
click at [349, 190] on video at bounding box center [334, 127] width 542 height 271
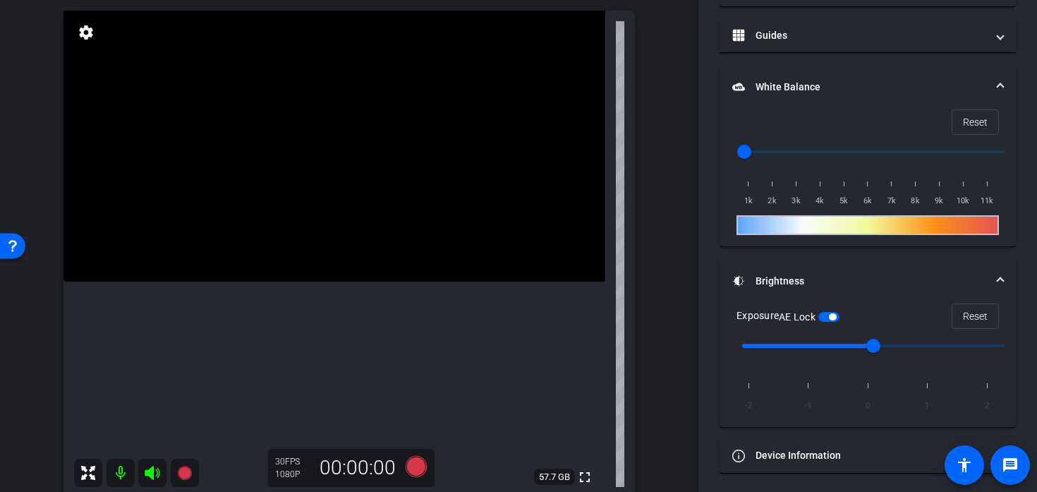
scroll to position [106, 0]
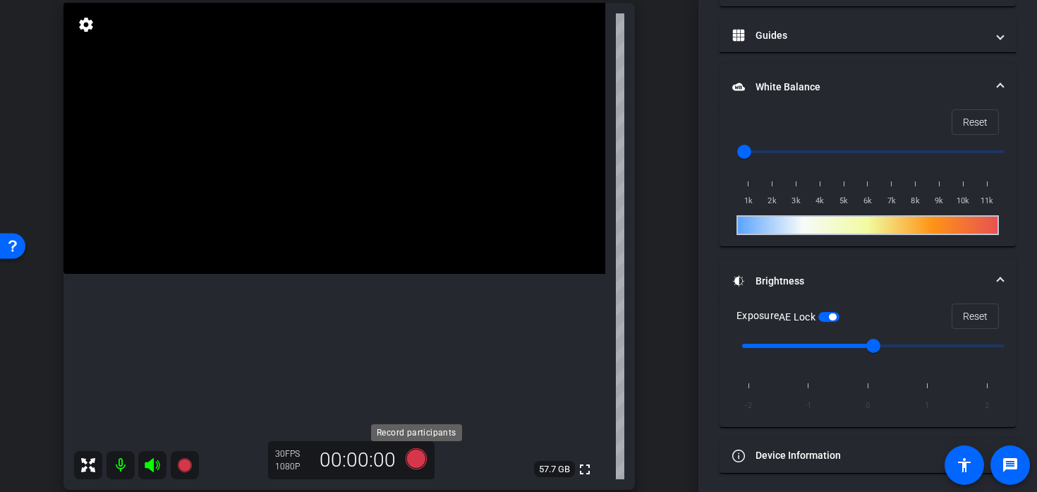
click at [413, 456] on icon at bounding box center [416, 458] width 21 height 21
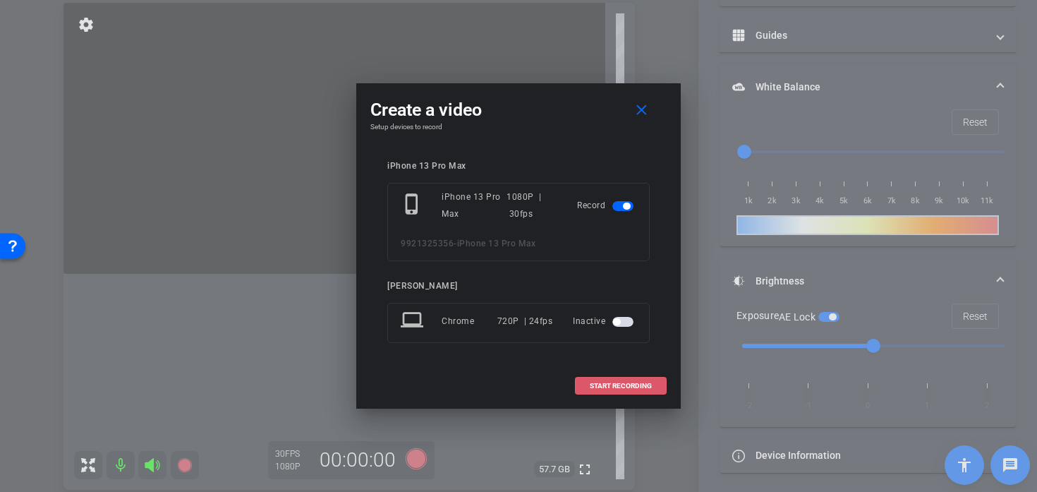
click at [614, 391] on span at bounding box center [621, 386] width 90 height 34
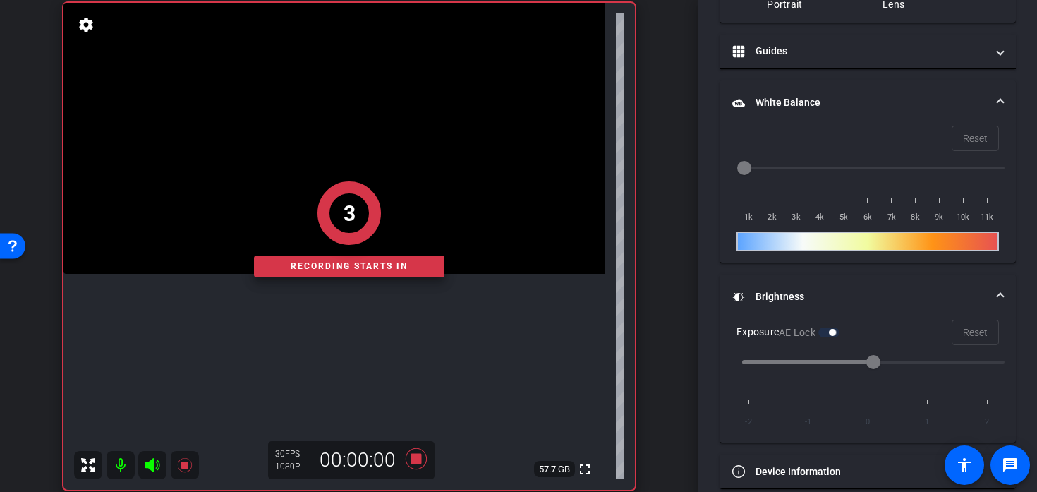
scroll to position [326, 0]
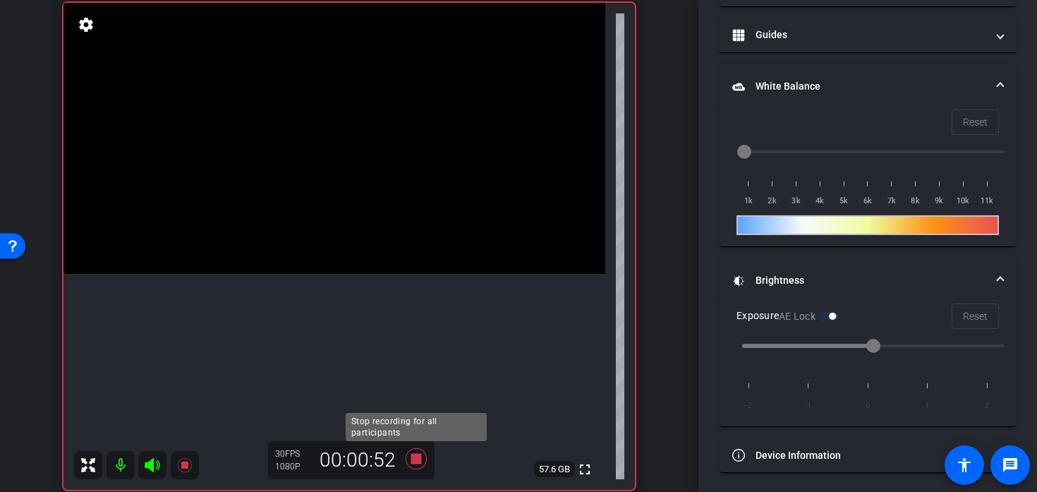
click at [416, 457] on icon at bounding box center [416, 458] width 21 height 21
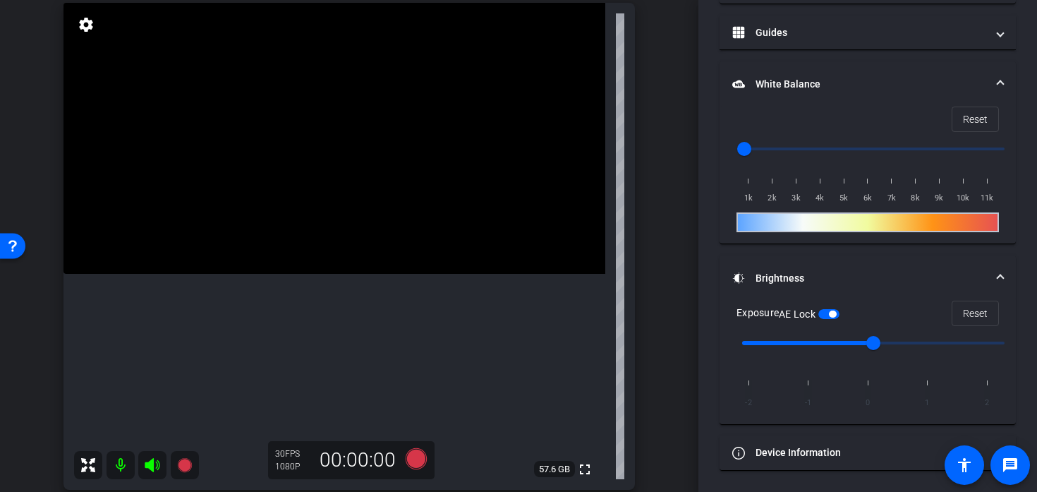
scroll to position [310, 0]
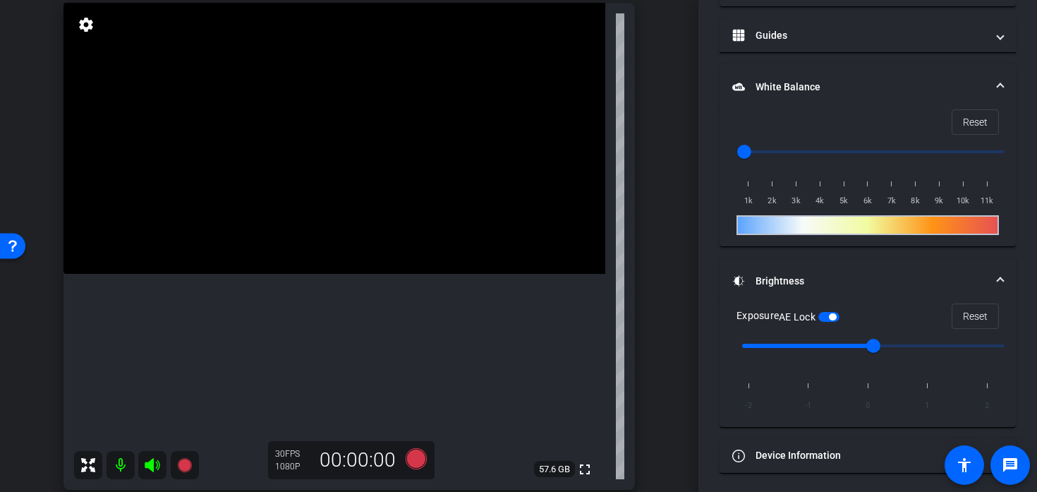
click at [765, 152] on input "range" at bounding box center [873, 151] width 292 height 31
click at [978, 123] on span "Reset" at bounding box center [975, 122] width 25 height 27
click at [768, 149] on input "range" at bounding box center [873, 151] width 292 height 31
click at [795, 150] on input "range" at bounding box center [873, 151] width 292 height 31
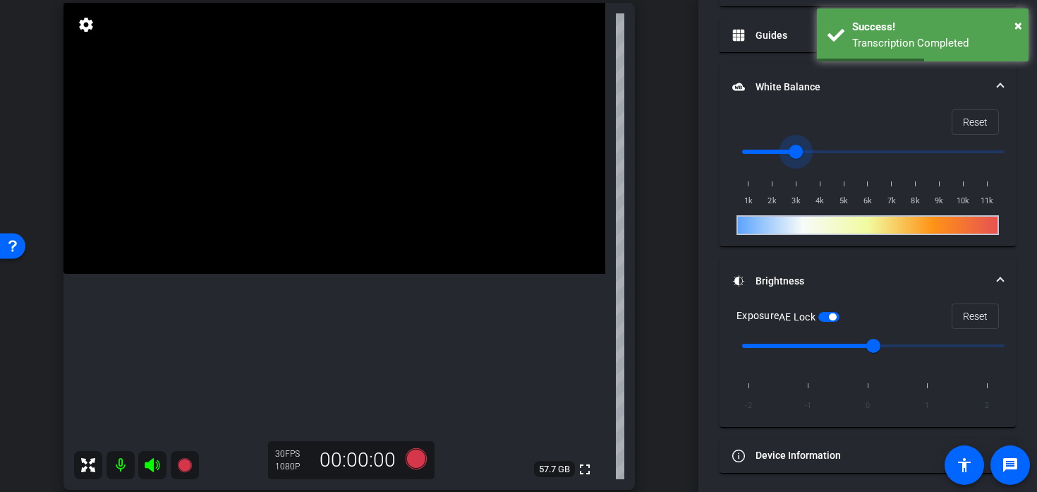
click at [819, 149] on input "range" at bounding box center [873, 151] width 292 height 31
click at [974, 117] on span "Reset" at bounding box center [975, 122] width 25 height 27
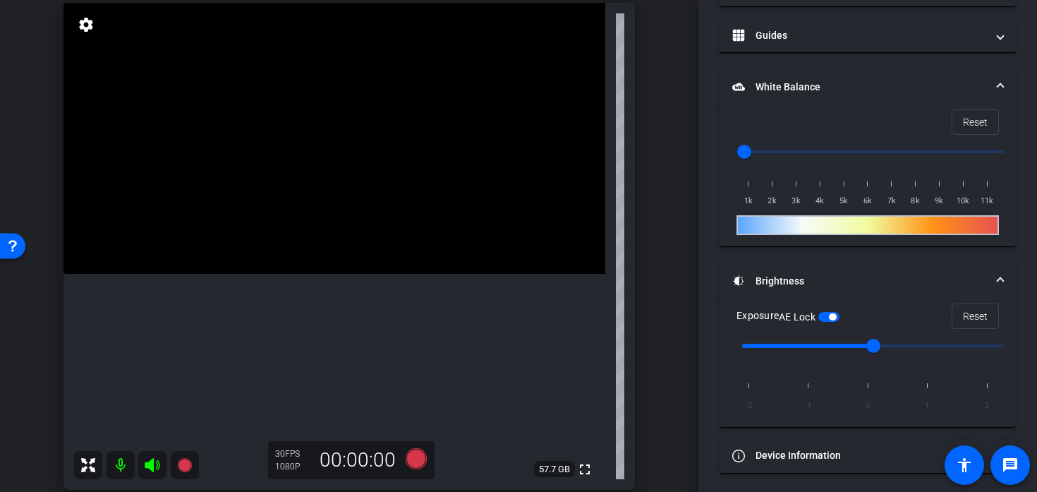
click at [820, 150] on input "range" at bounding box center [873, 151] width 292 height 31
click at [801, 155] on input "range" at bounding box center [873, 151] width 292 height 31
type input "4000"
click at [822, 155] on input "range" at bounding box center [873, 151] width 292 height 31
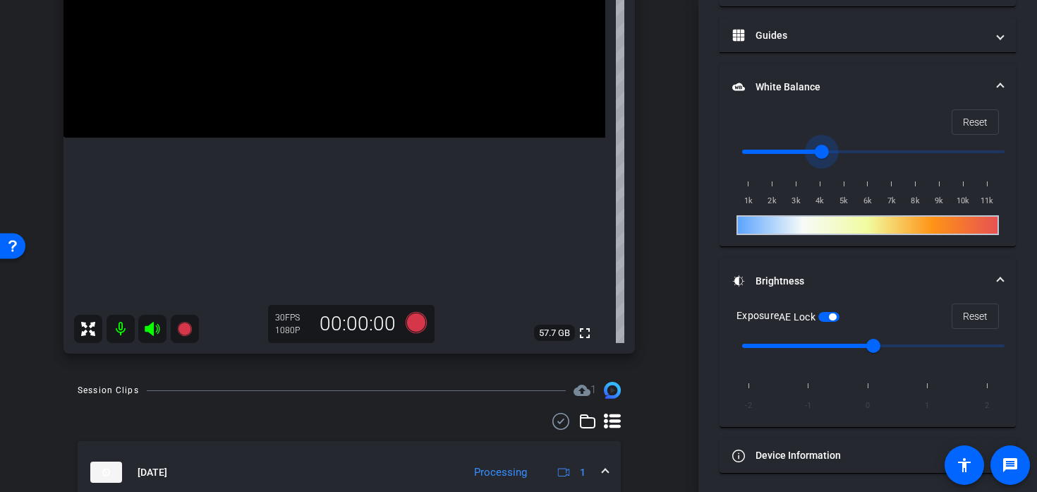
scroll to position [246, 0]
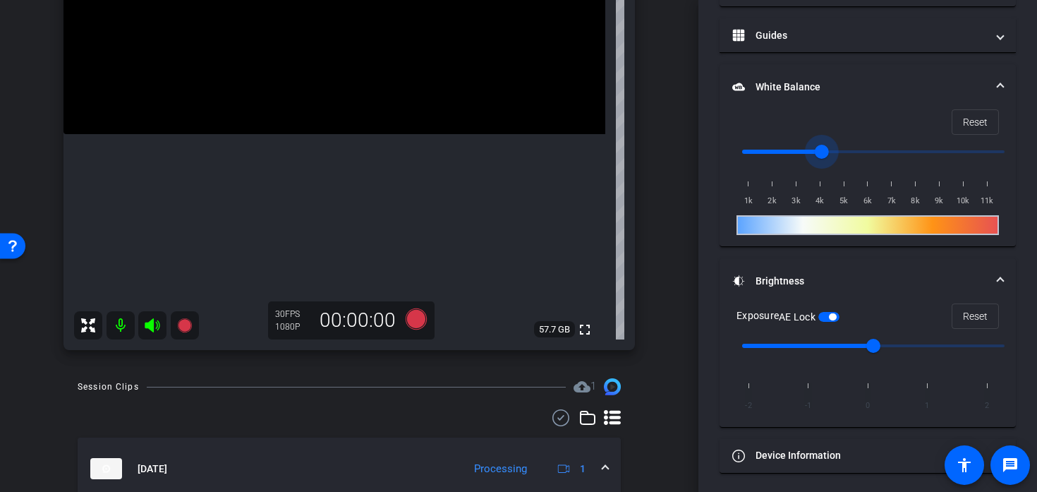
click at [603, 471] on span at bounding box center [605, 468] width 6 height 15
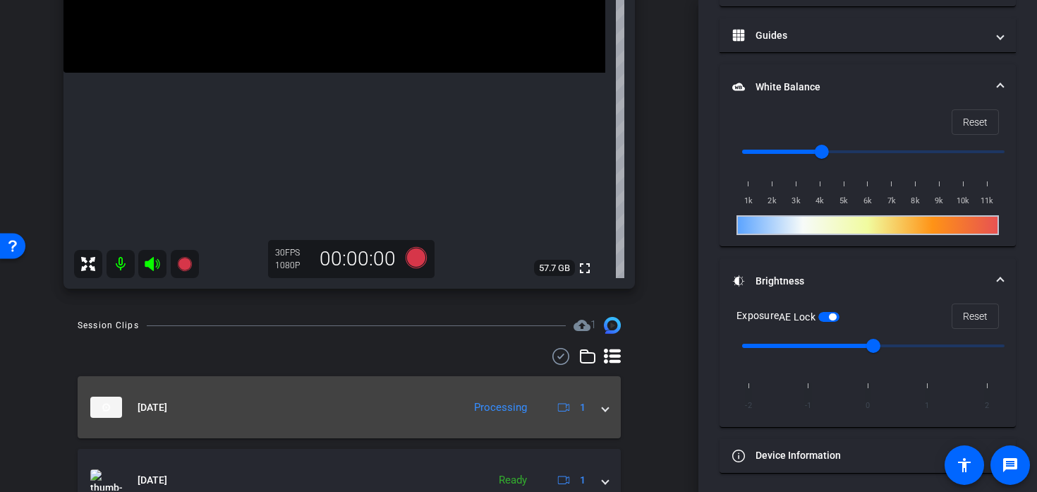
click at [597, 417] on div "[DATE] Processing 1" at bounding box center [346, 406] width 512 height 21
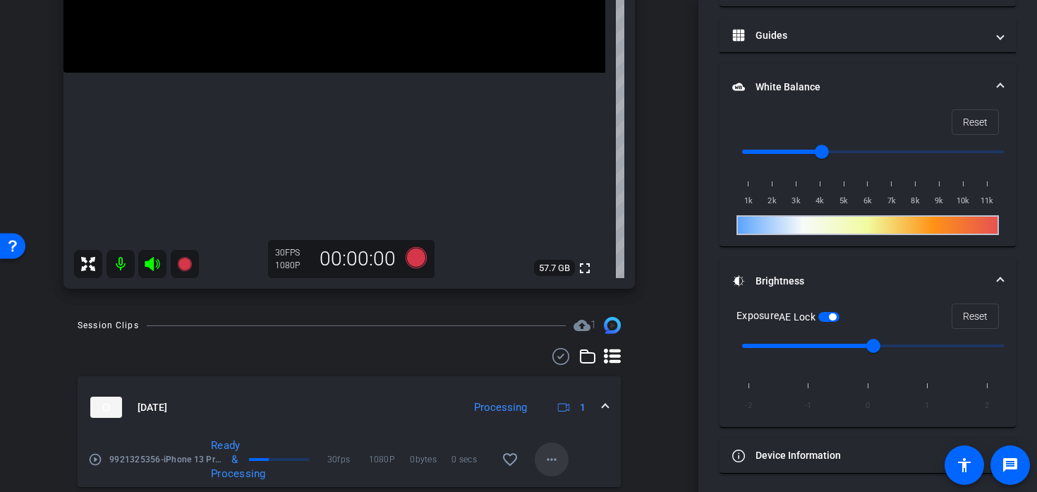
click at [550, 456] on mat-icon "more_horiz" at bounding box center [551, 459] width 17 height 17
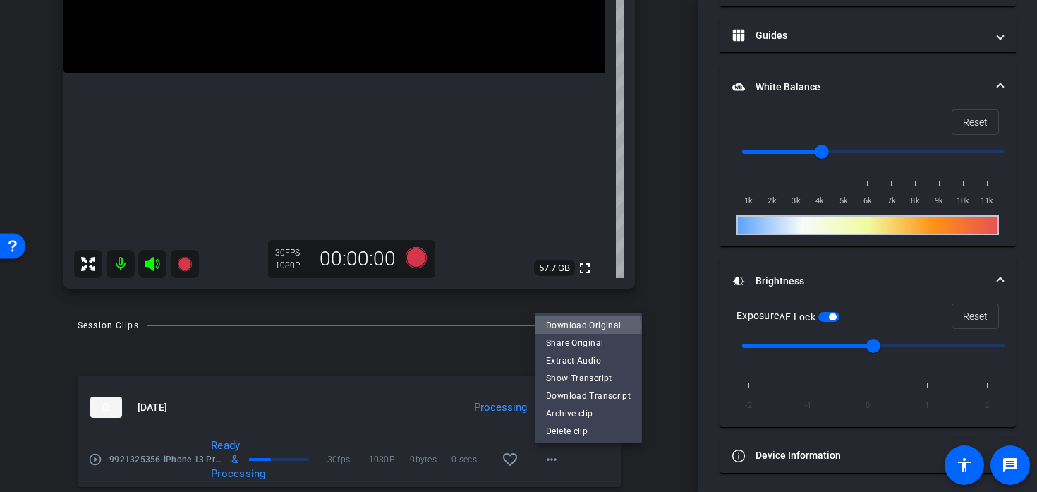
click at [559, 325] on span "Download Original" at bounding box center [588, 324] width 85 height 17
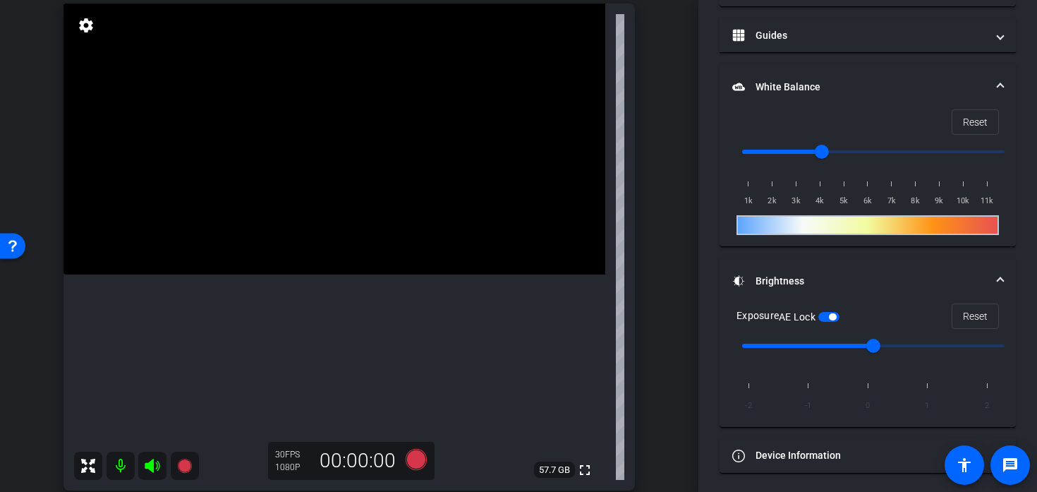
scroll to position [104, 0]
click at [419, 461] on icon at bounding box center [416, 459] width 21 height 21
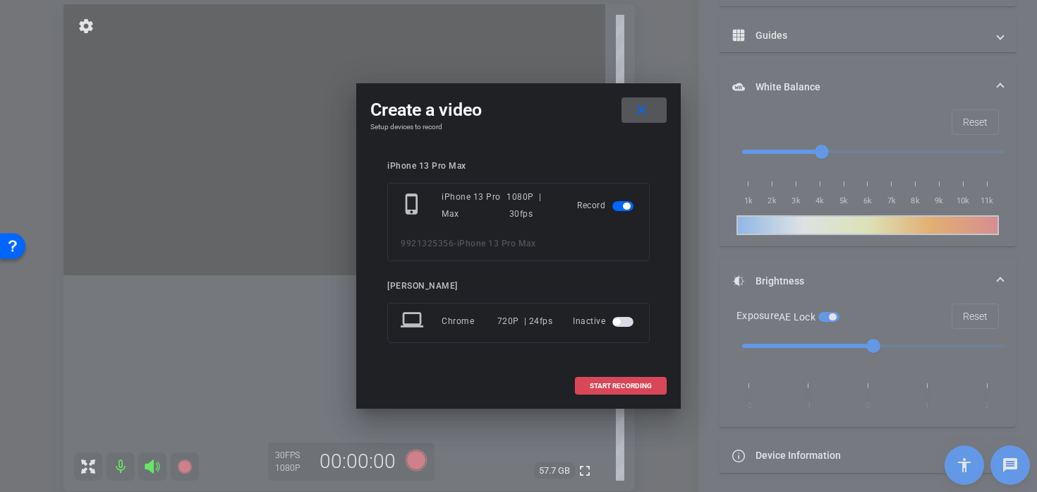
click at [602, 378] on span at bounding box center [621, 386] width 90 height 34
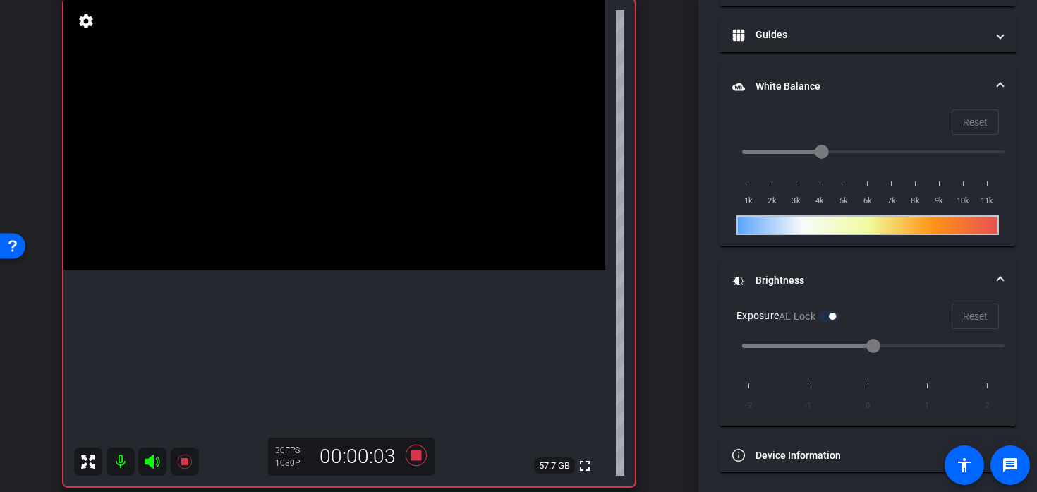
scroll to position [109, 0]
click at [420, 457] on icon at bounding box center [416, 455] width 21 height 21
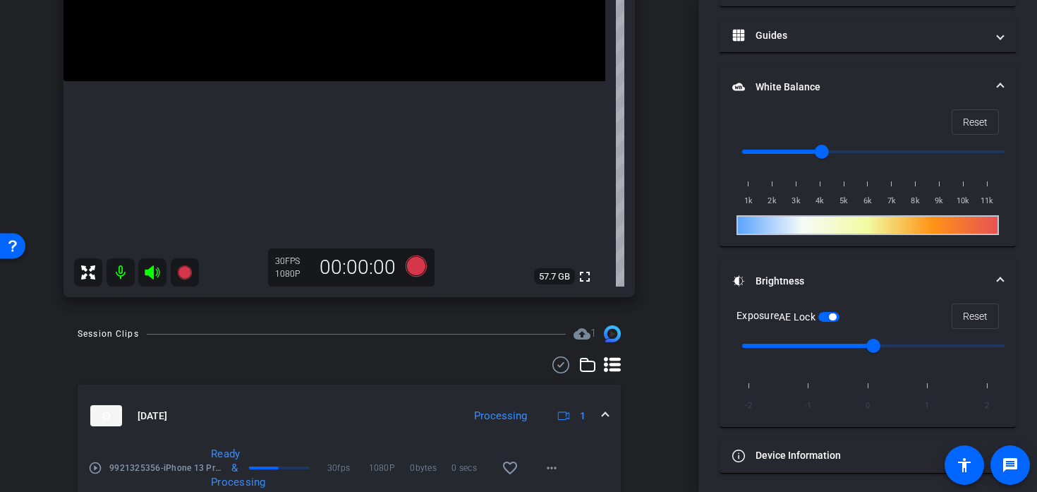
scroll to position [305, 0]
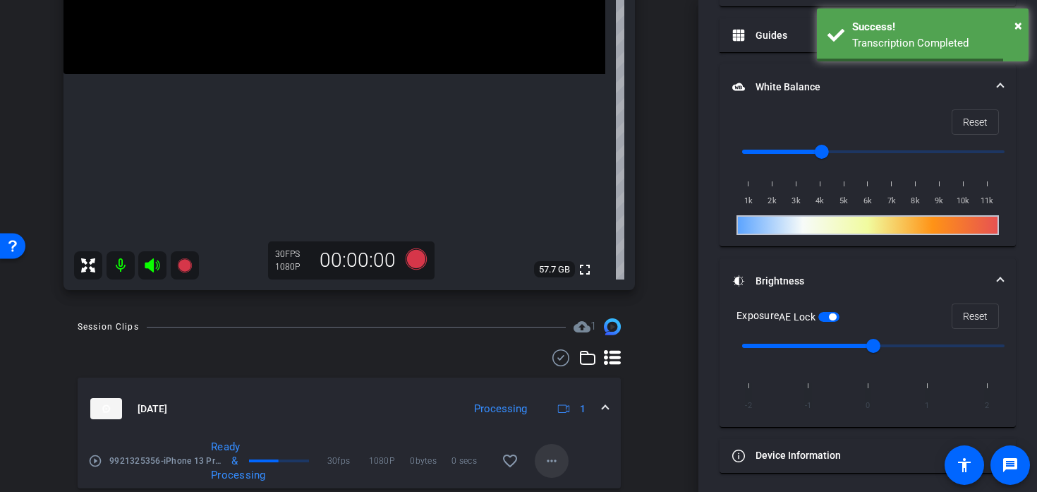
click at [559, 461] on mat-icon "more_horiz" at bounding box center [551, 460] width 17 height 17
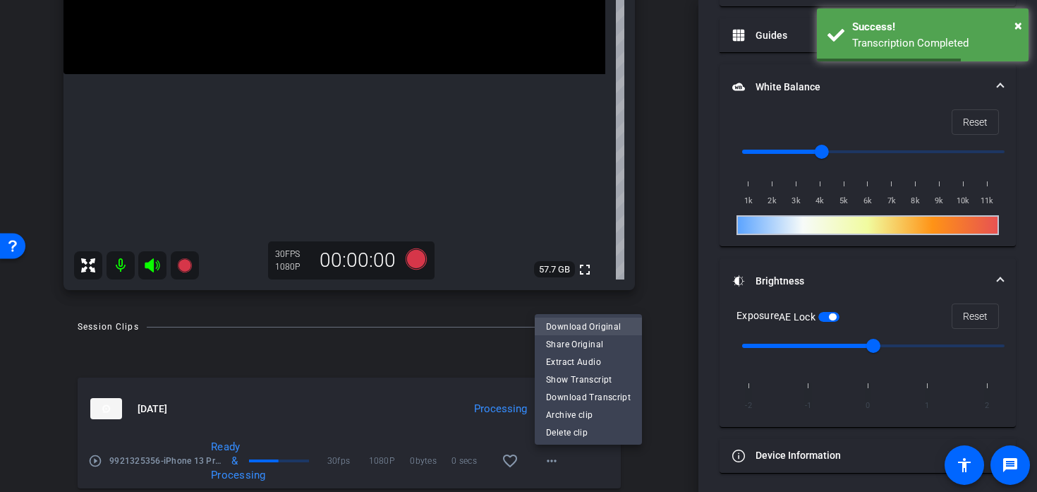
click at [584, 322] on span "Download Original" at bounding box center [588, 325] width 85 height 17
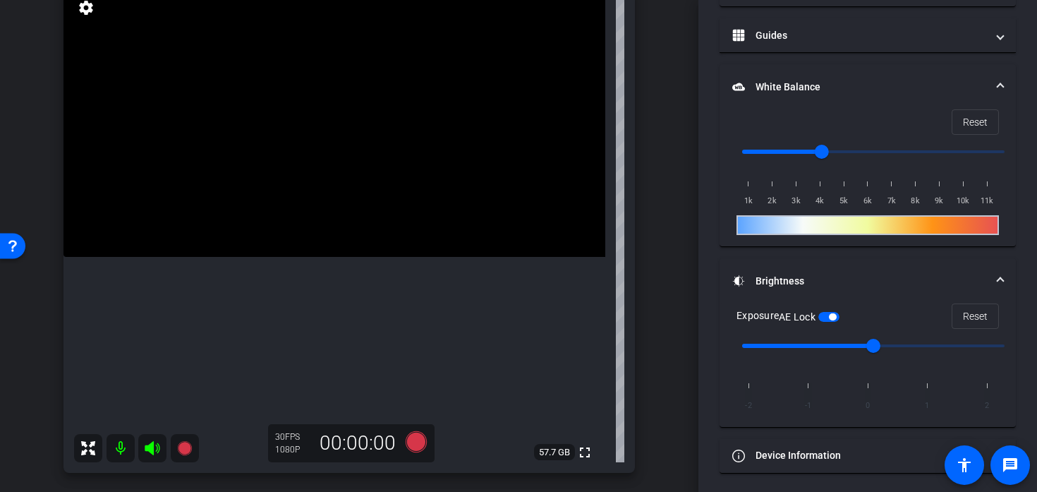
scroll to position [119, 0]
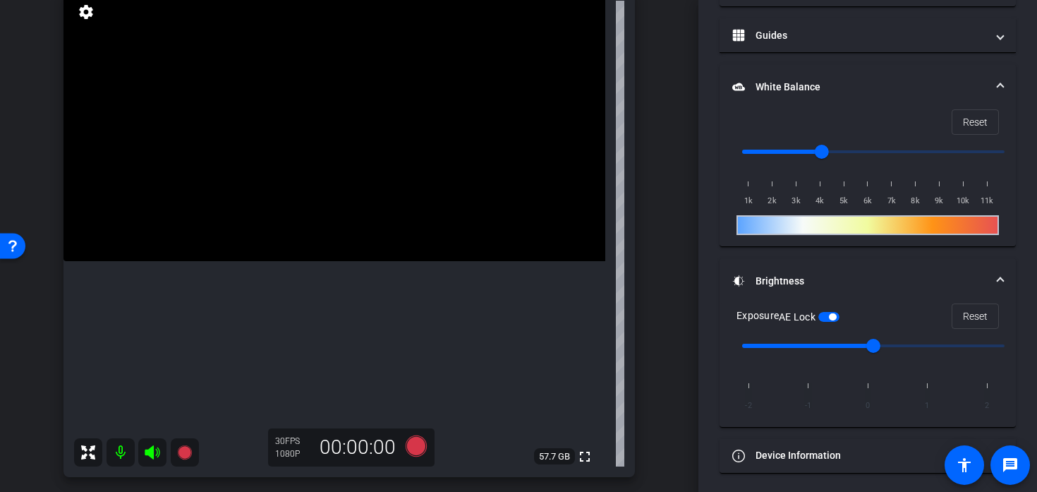
click at [336, 183] on video at bounding box center [334, 125] width 542 height 271
click at [341, 202] on video at bounding box center [334, 125] width 542 height 271
click at [336, 183] on video at bounding box center [334, 125] width 542 height 271
click at [341, 198] on video at bounding box center [334, 125] width 542 height 271
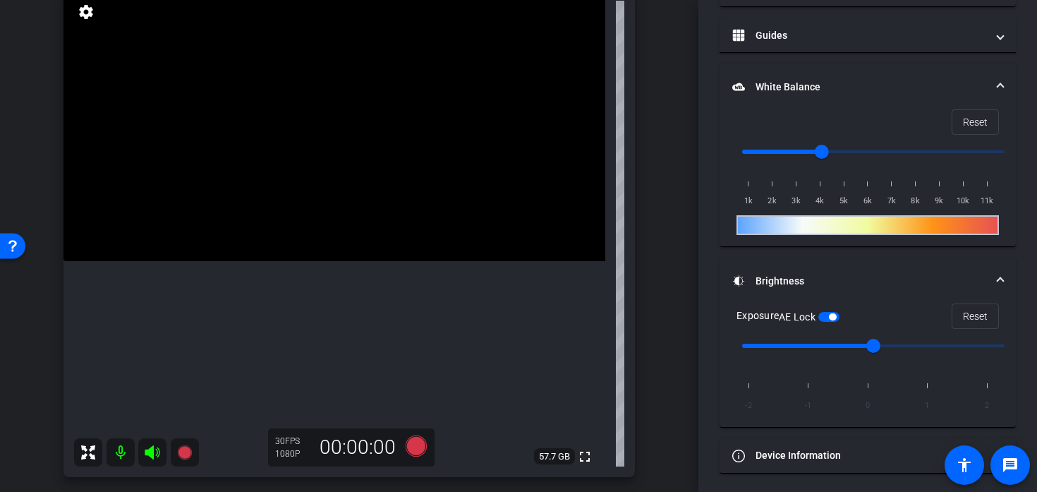
click at [329, 188] on video at bounding box center [334, 125] width 542 height 271
click at [326, 197] on video at bounding box center [334, 125] width 542 height 271
click at [327, 195] on video at bounding box center [334, 125] width 542 height 271
click at [327, 181] on video at bounding box center [334, 125] width 542 height 271
click at [333, 191] on video at bounding box center [334, 125] width 542 height 271
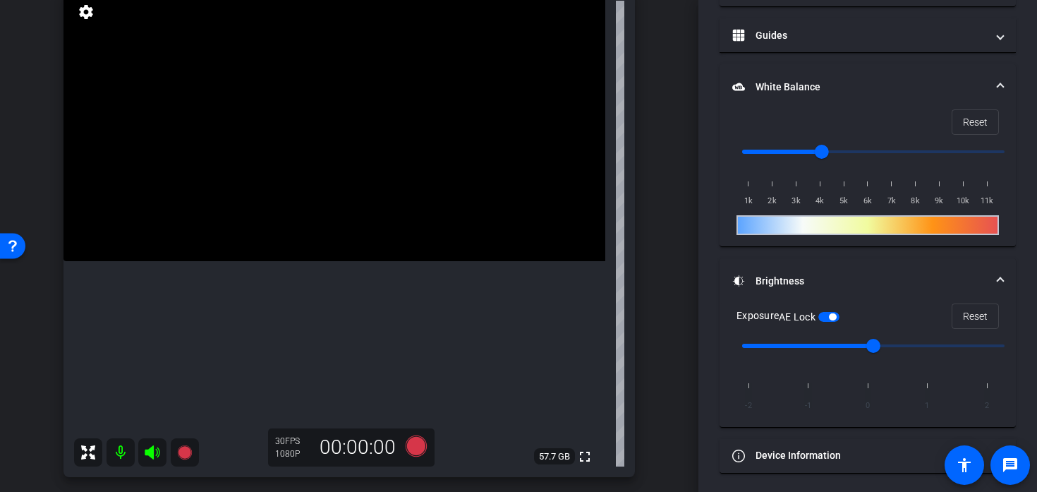
click at [328, 186] on video at bounding box center [334, 125] width 542 height 271
click at [334, 188] on video at bounding box center [334, 125] width 542 height 271
click at [353, 202] on video at bounding box center [334, 125] width 542 height 271
click at [412, 444] on icon at bounding box center [416, 445] width 21 height 21
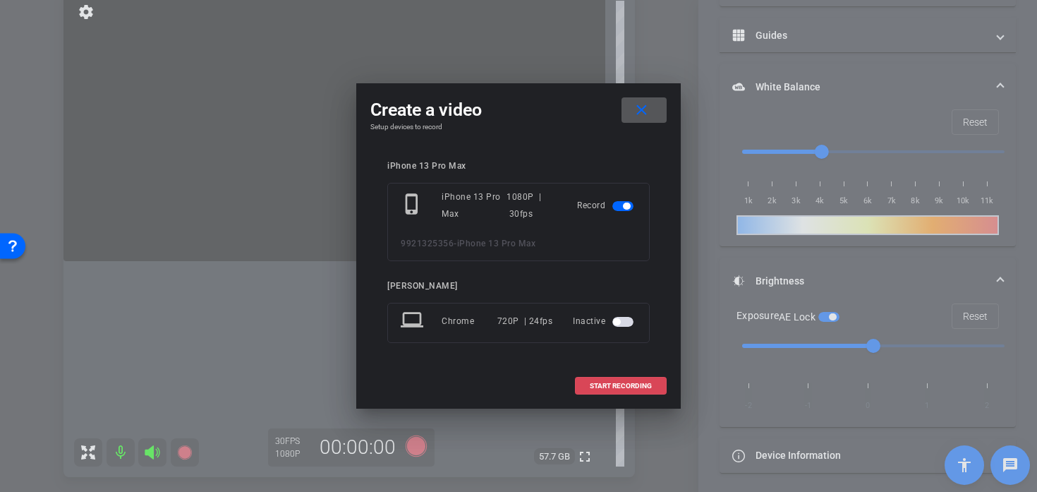
click at [598, 389] on span "START RECORDING" at bounding box center [621, 385] width 62 height 7
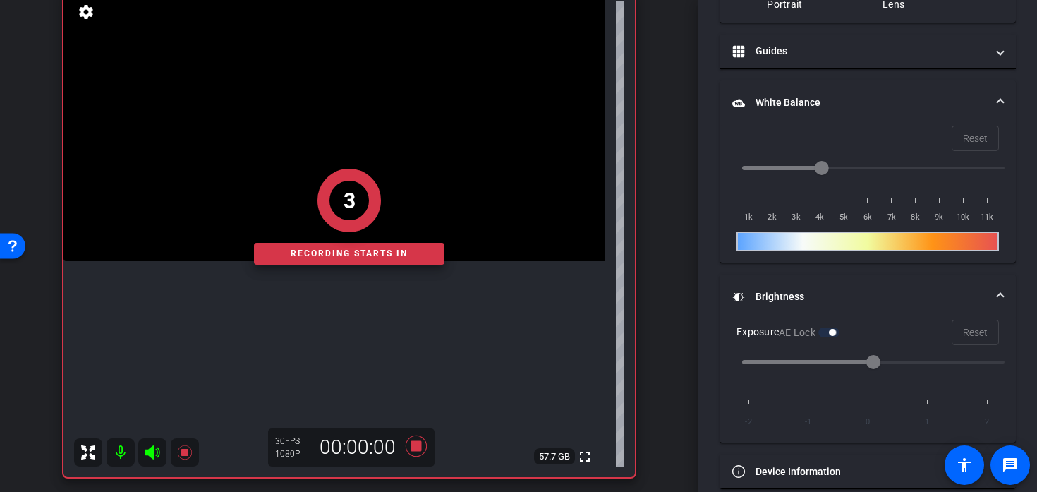
scroll to position [326, 0]
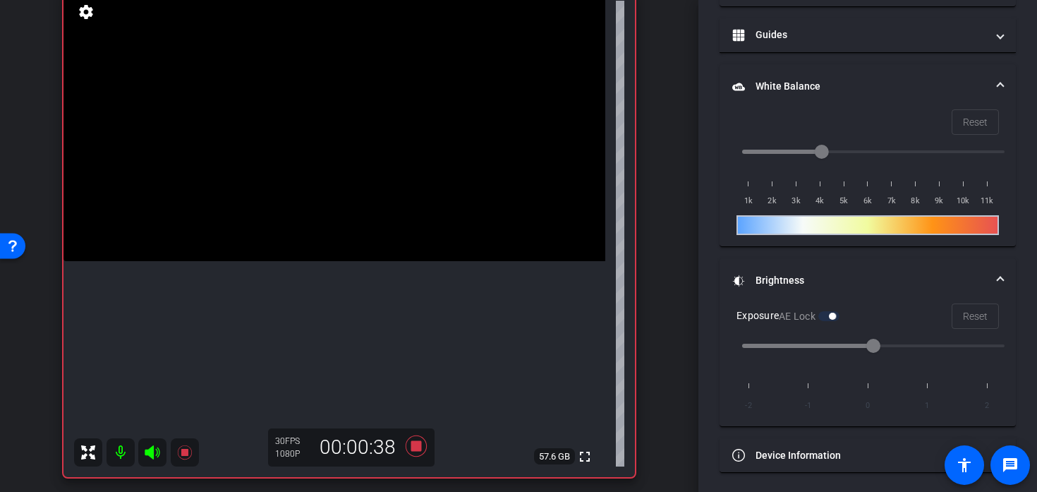
click at [349, 225] on video at bounding box center [334, 125] width 542 height 271
click at [415, 445] on icon at bounding box center [416, 445] width 21 height 21
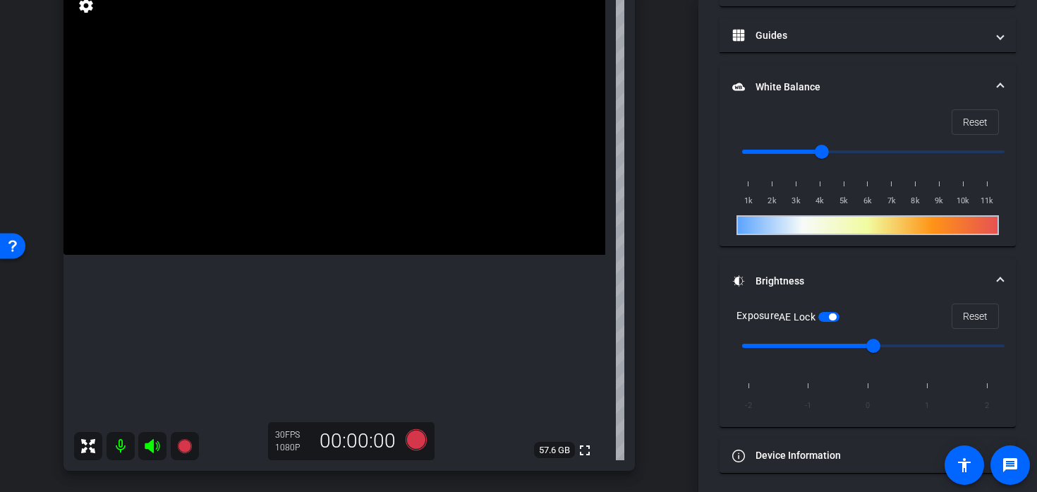
scroll to position [120, 0]
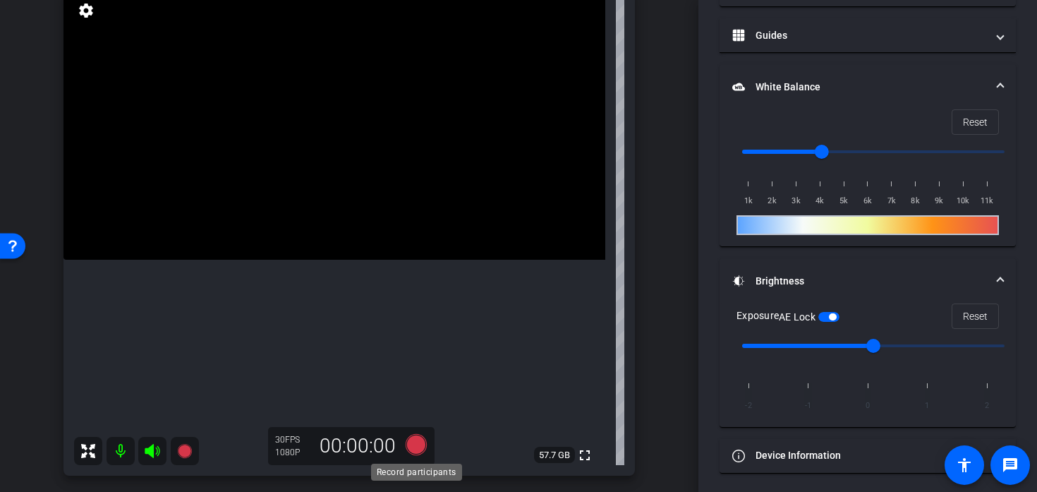
click at [413, 438] on icon at bounding box center [416, 444] width 21 height 21
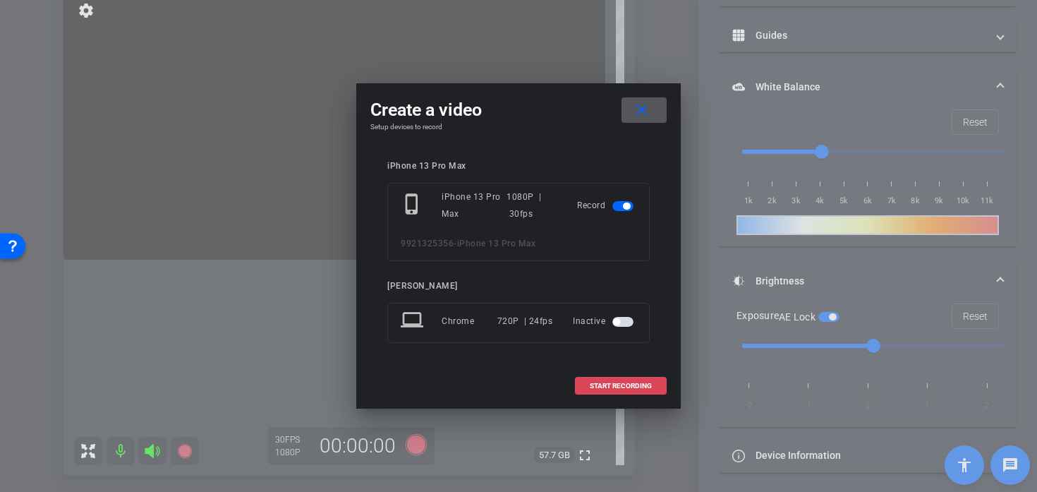
click at [613, 388] on span "START RECORDING" at bounding box center [621, 385] width 62 height 7
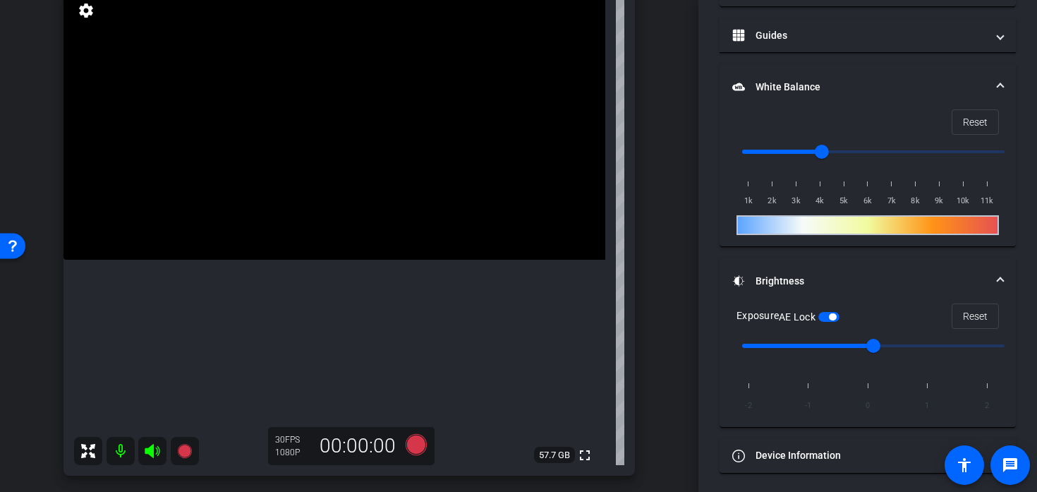
scroll to position [326, 0]
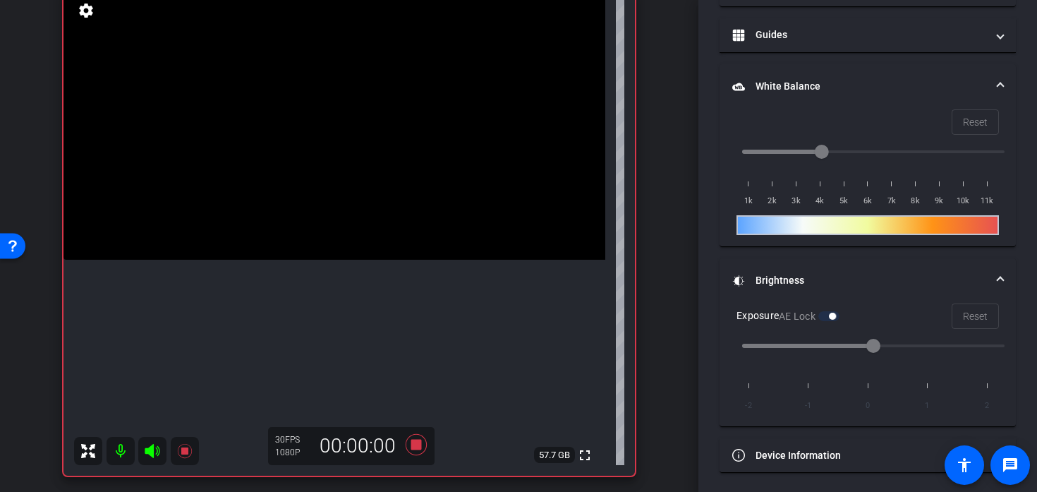
click at [359, 172] on video at bounding box center [334, 124] width 542 height 271
click at [365, 184] on video at bounding box center [334, 124] width 542 height 271
click at [415, 444] on icon at bounding box center [416, 444] width 21 height 21
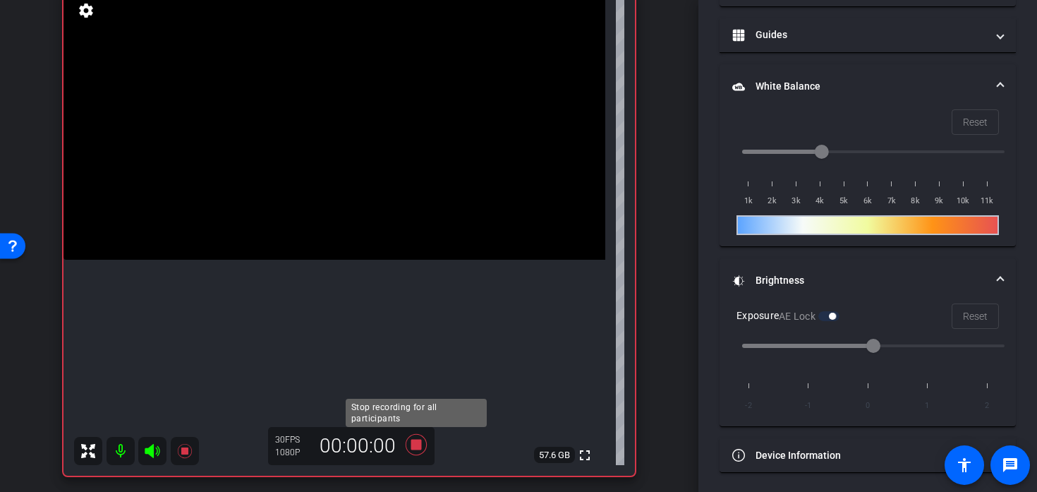
scroll to position [310, 0]
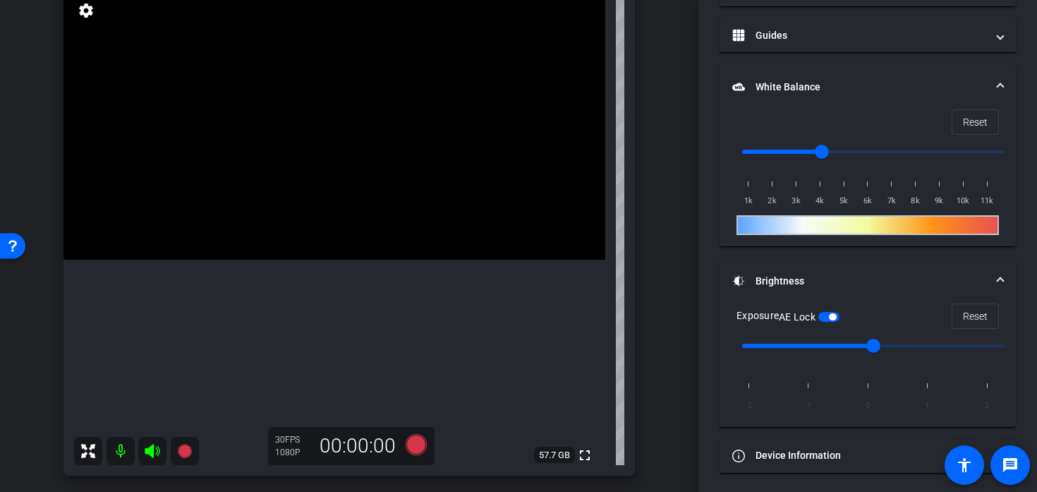
click at [355, 206] on video at bounding box center [334, 124] width 542 height 271
click at [343, 167] on video at bounding box center [334, 124] width 542 height 271
click at [364, 200] on video at bounding box center [334, 124] width 542 height 271
click at [413, 444] on icon at bounding box center [416, 444] width 21 height 21
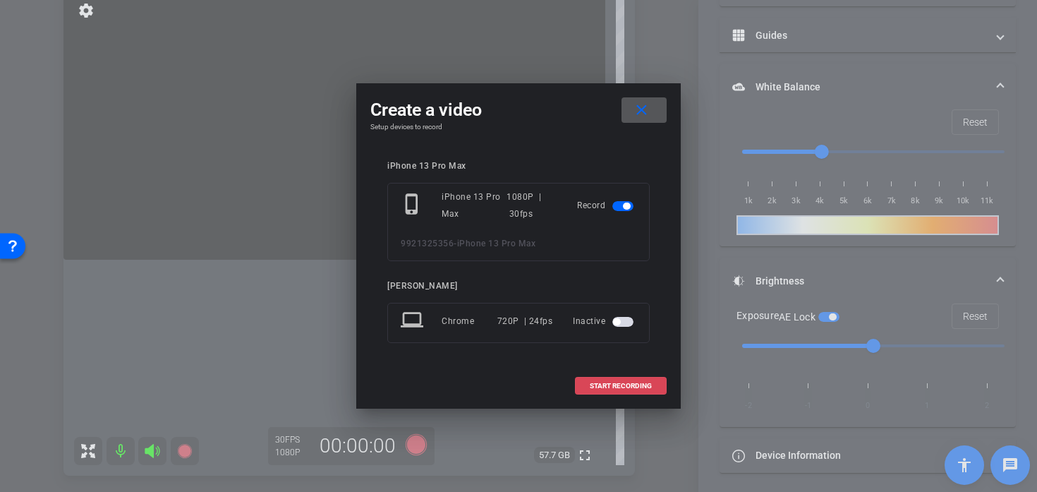
click at [594, 372] on span at bounding box center [621, 386] width 90 height 34
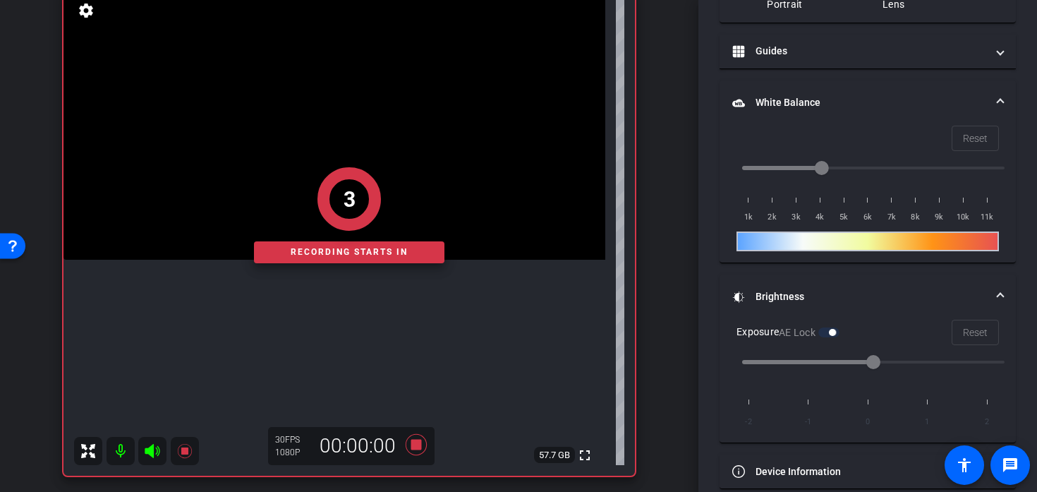
scroll to position [326, 0]
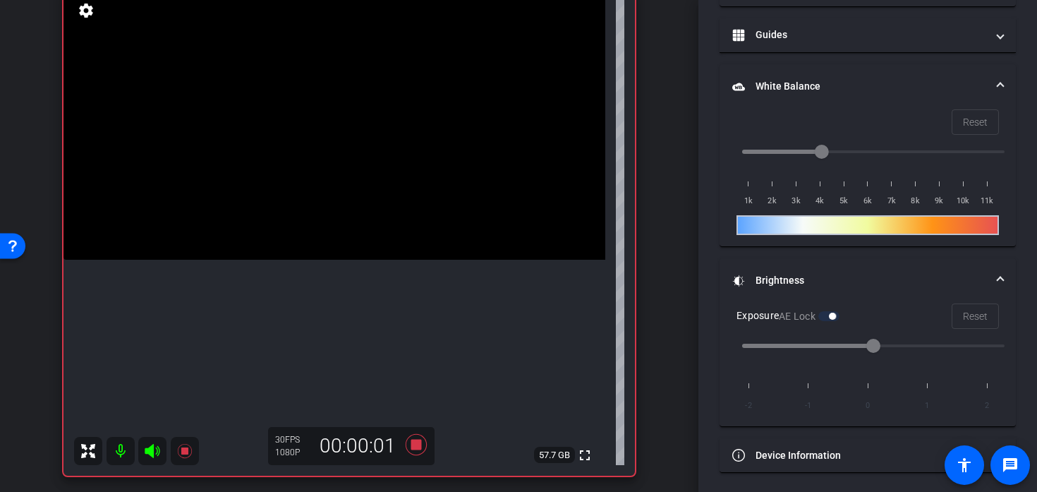
click at [346, 169] on video at bounding box center [334, 124] width 542 height 271
click at [353, 190] on video at bounding box center [334, 124] width 542 height 271
click at [331, 240] on video at bounding box center [334, 124] width 542 height 271
click at [418, 444] on icon at bounding box center [416, 444] width 21 height 21
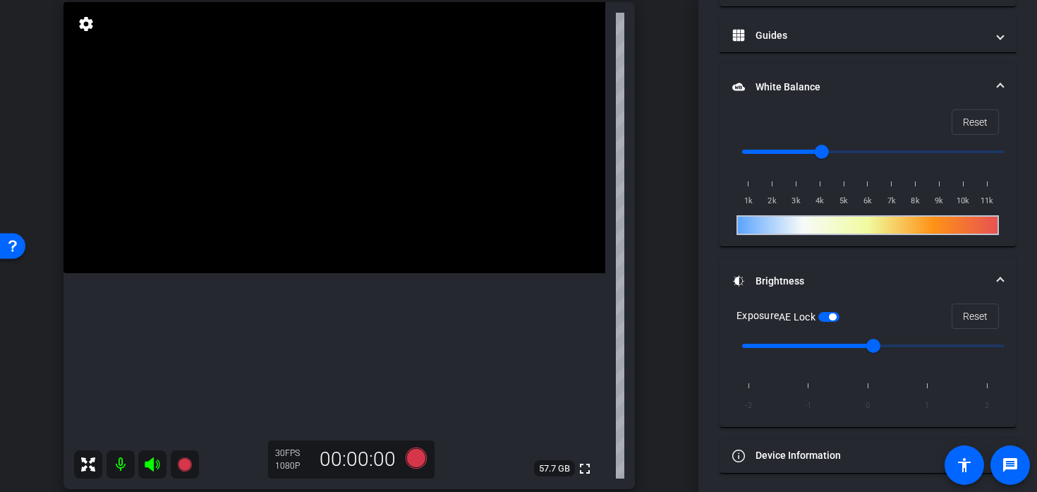
scroll to position [108, 0]
click at [332, 197] on video at bounding box center [334, 136] width 542 height 271
click at [339, 200] on video at bounding box center [334, 136] width 542 height 271
click at [411, 457] on icon at bounding box center [416, 456] width 21 height 21
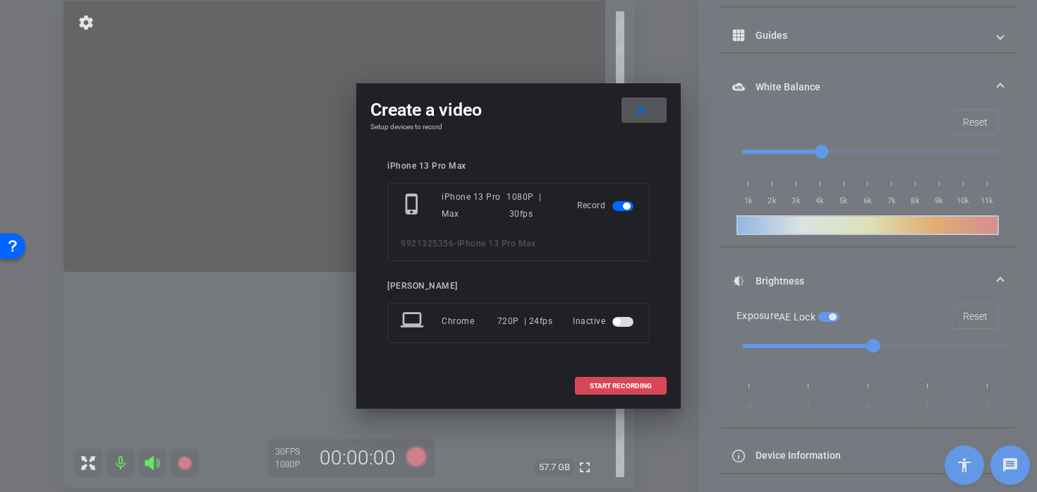
click at [634, 387] on span "START RECORDING" at bounding box center [621, 385] width 62 height 7
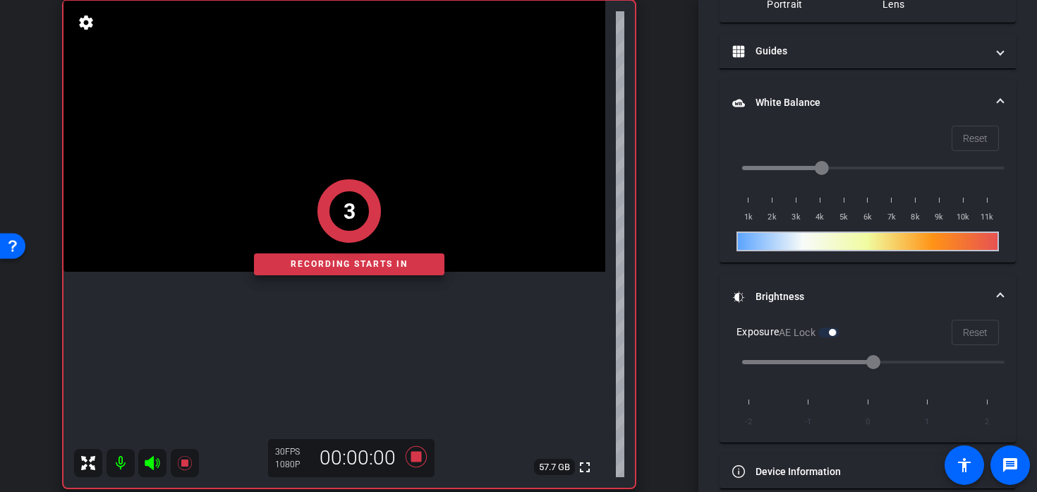
scroll to position [326, 0]
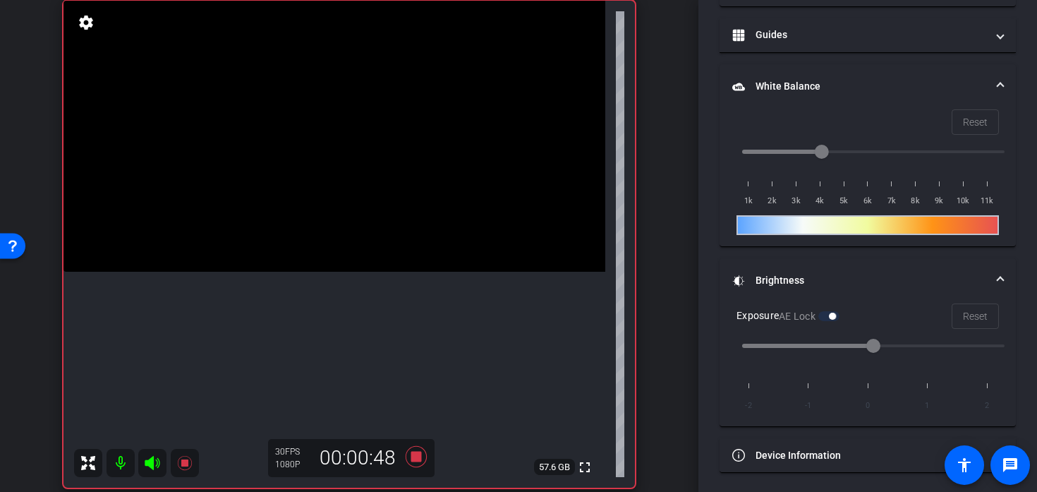
click at [337, 254] on video at bounding box center [334, 136] width 542 height 271
click at [360, 216] on video at bounding box center [334, 136] width 542 height 271
click at [356, 208] on video at bounding box center [334, 136] width 542 height 271
click at [358, 272] on video at bounding box center [334, 136] width 542 height 271
click at [417, 464] on icon at bounding box center [416, 456] width 34 height 25
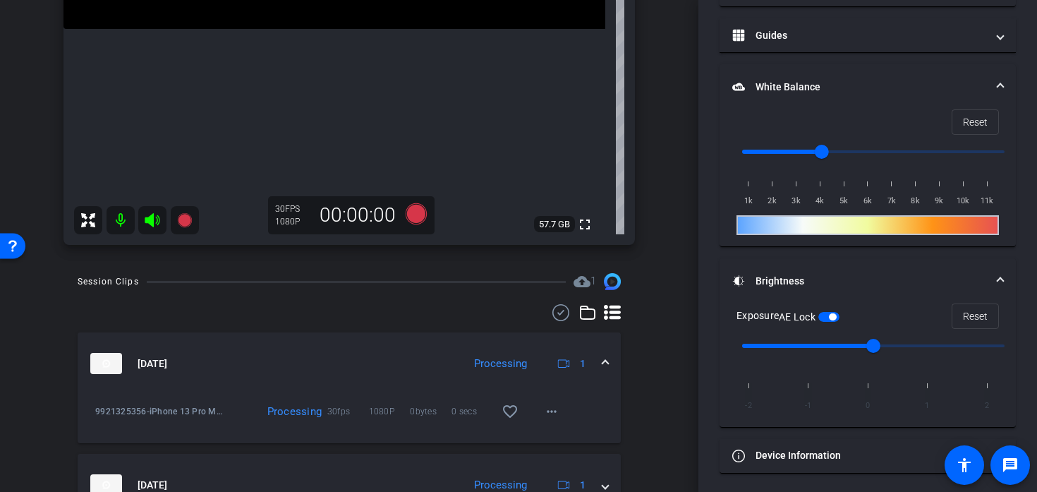
scroll to position [414, 0]
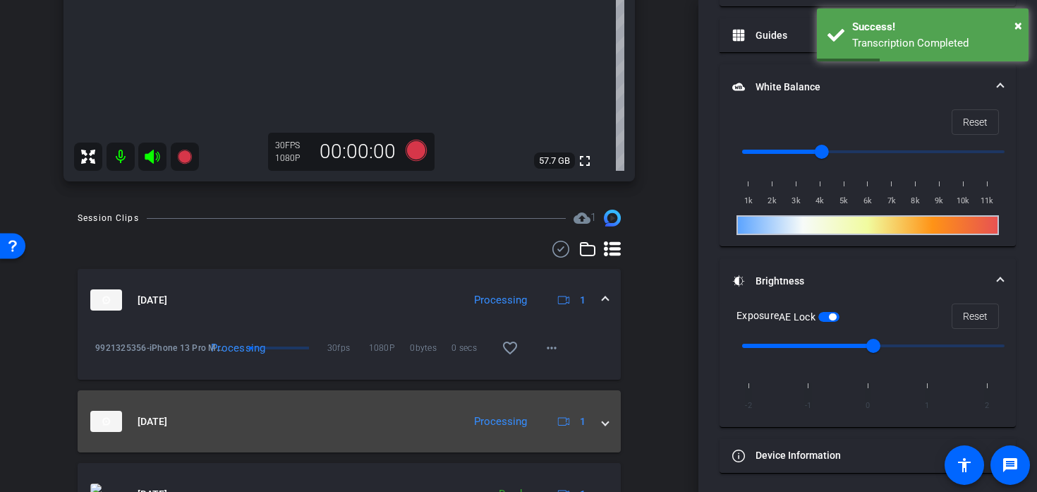
click at [603, 420] on span at bounding box center [605, 421] width 6 height 15
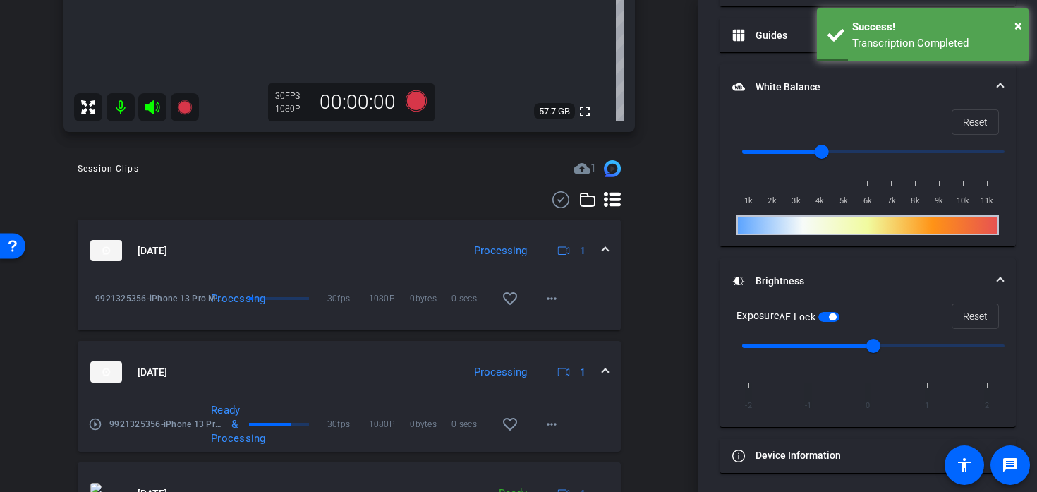
scroll to position [468, 0]
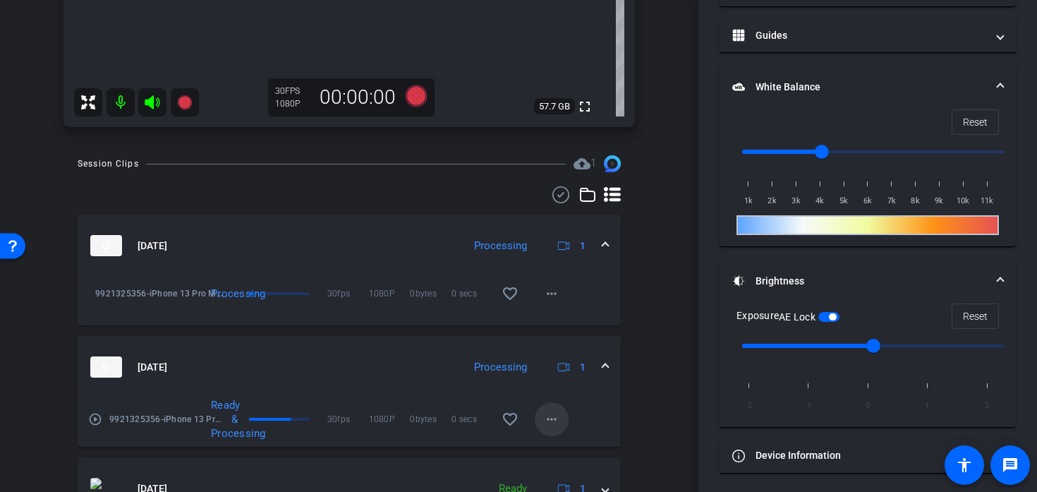
click at [545, 420] on mat-icon "more_horiz" at bounding box center [551, 419] width 17 height 17
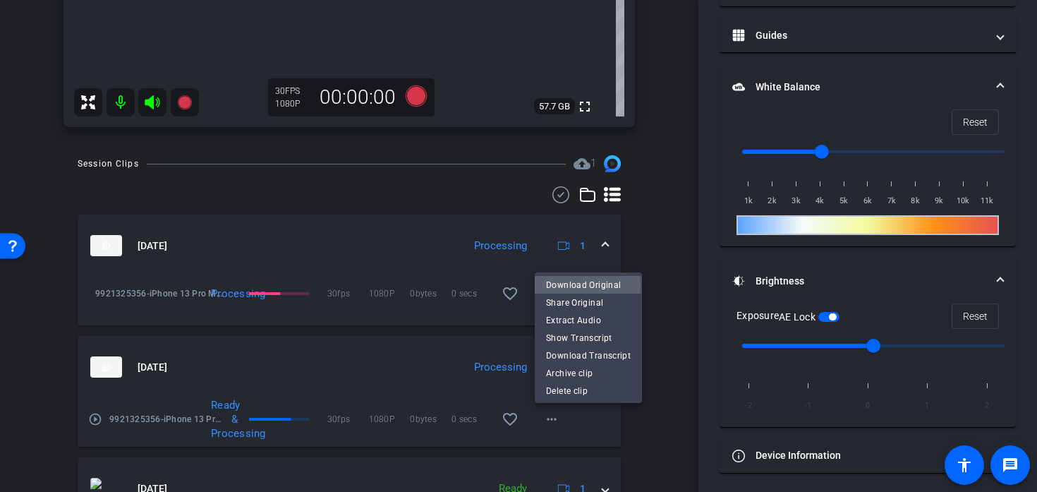
click at [566, 284] on span "Download Original" at bounding box center [588, 284] width 85 height 17
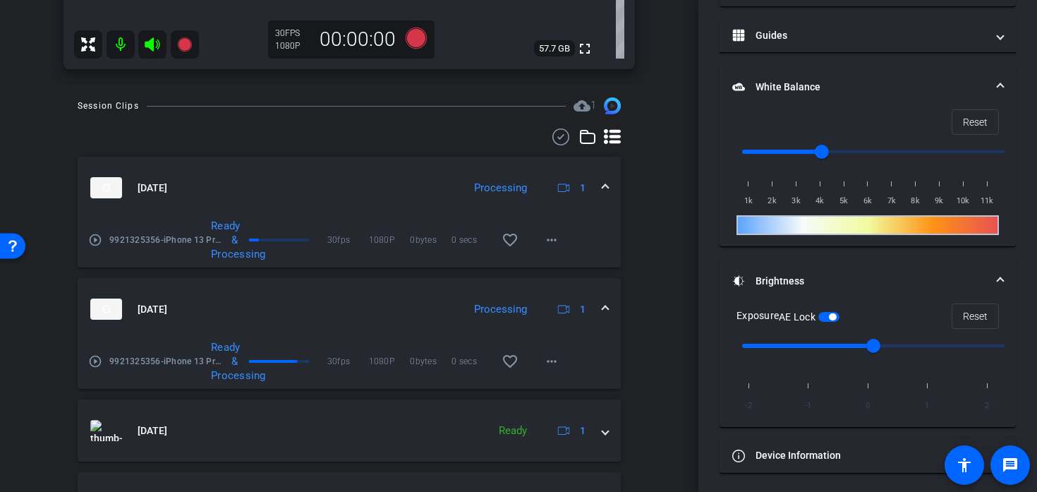
scroll to position [527, 0]
click at [554, 237] on mat-icon "more_horiz" at bounding box center [551, 239] width 17 height 17
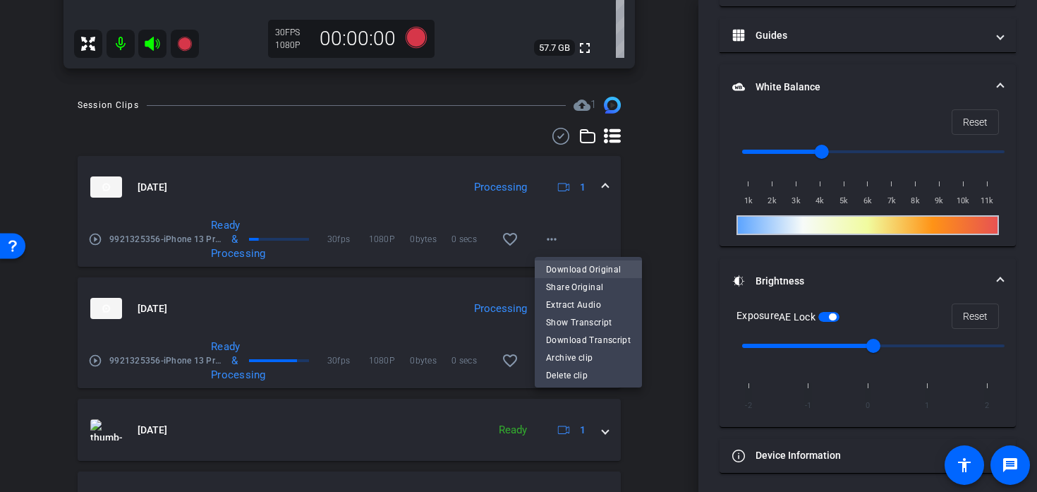
click at [576, 267] on span "Download Original" at bounding box center [588, 268] width 85 height 17
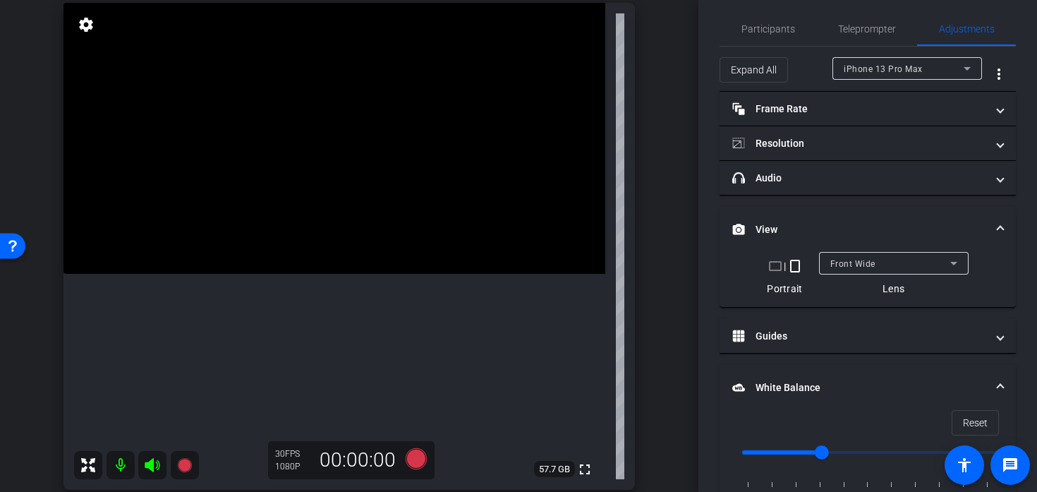
scroll to position [6, 0]
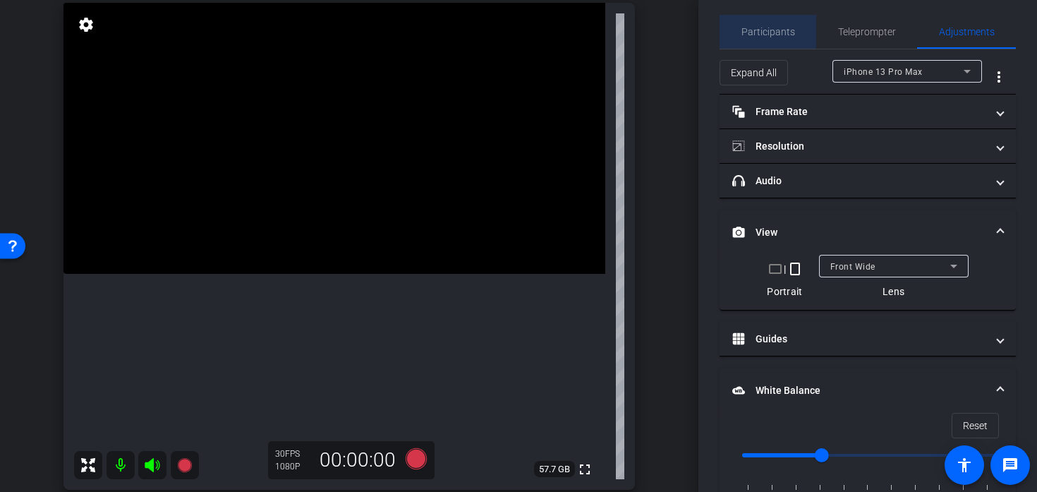
click at [751, 27] on span "Participants" at bounding box center [768, 32] width 54 height 10
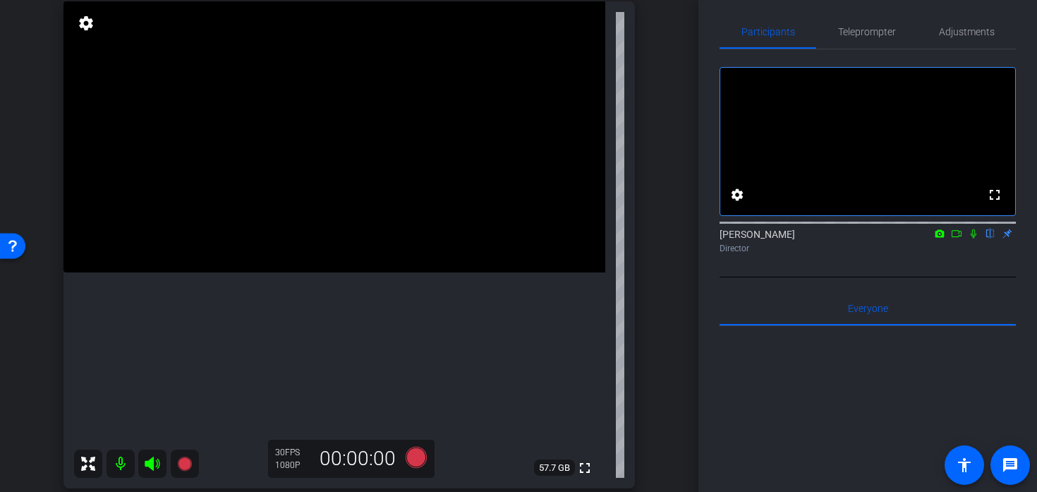
scroll to position [106, 0]
click at [351, 192] on video at bounding box center [334, 138] width 542 height 271
click at [329, 182] on video at bounding box center [334, 138] width 542 height 271
click at [406, 473] on div "30 FPS 1080P 00:00:00" at bounding box center [351, 460] width 166 height 38
click at [416, 458] on icon at bounding box center [416, 458] width 21 height 21
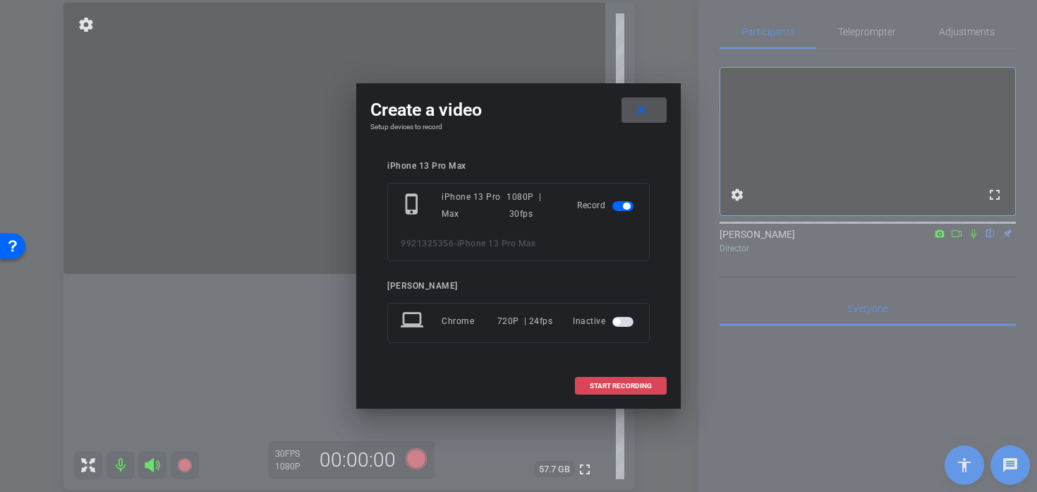
click at [612, 388] on span "START RECORDING" at bounding box center [621, 385] width 62 height 7
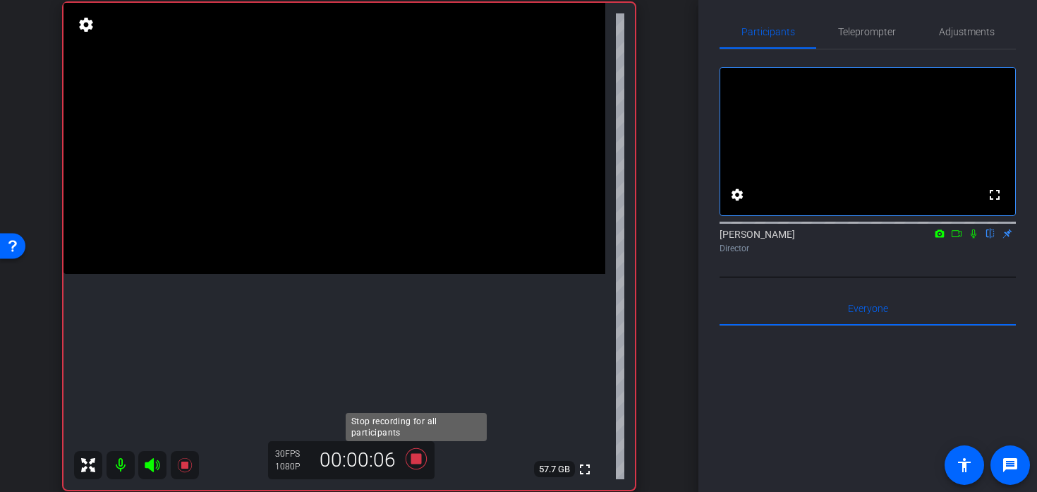
click at [423, 461] on icon at bounding box center [416, 458] width 34 height 25
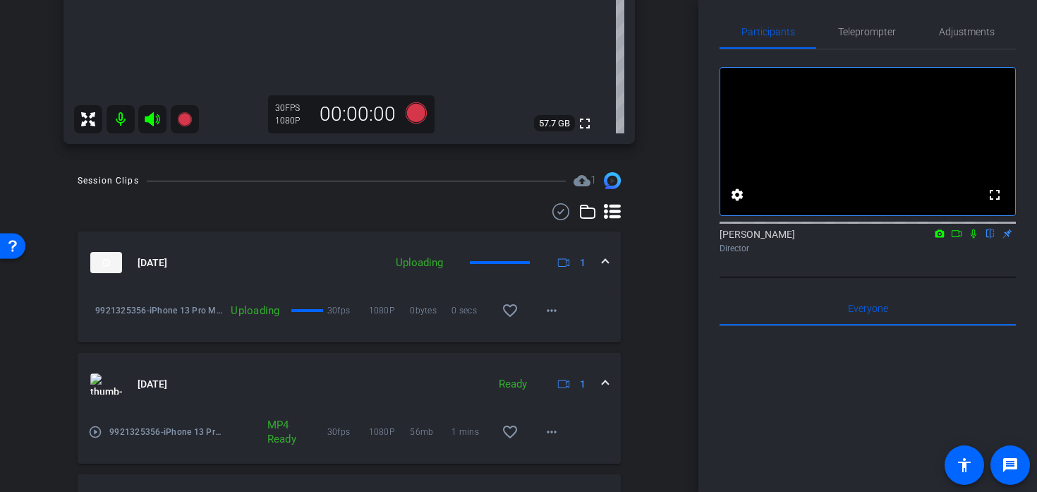
scroll to position [389, 0]
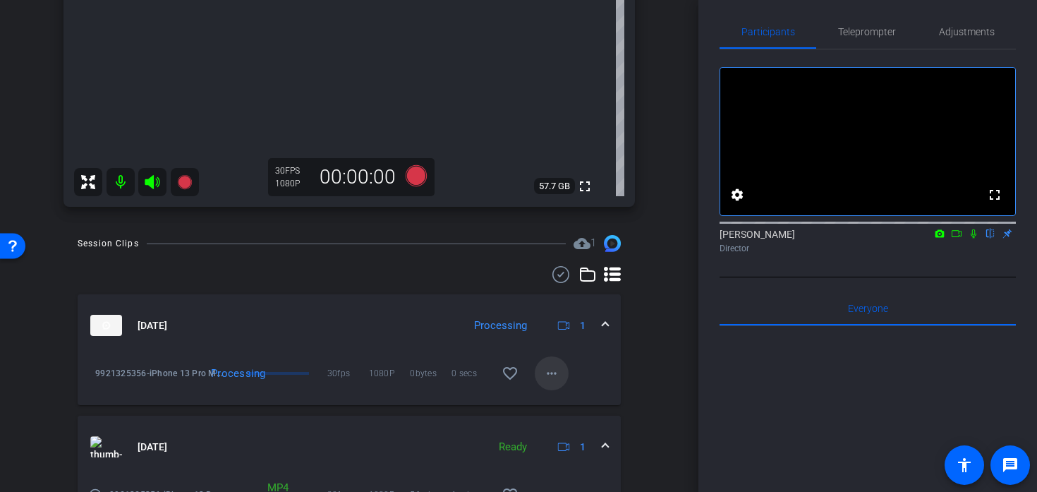
click at [554, 370] on mat-icon "more_horiz" at bounding box center [551, 373] width 17 height 17
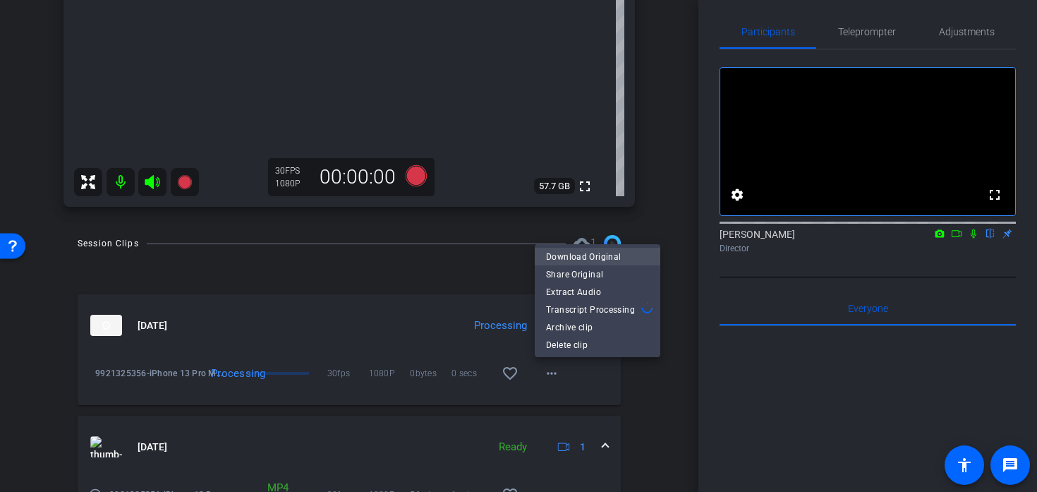
click at [577, 255] on span "Download Original" at bounding box center [597, 256] width 103 height 17
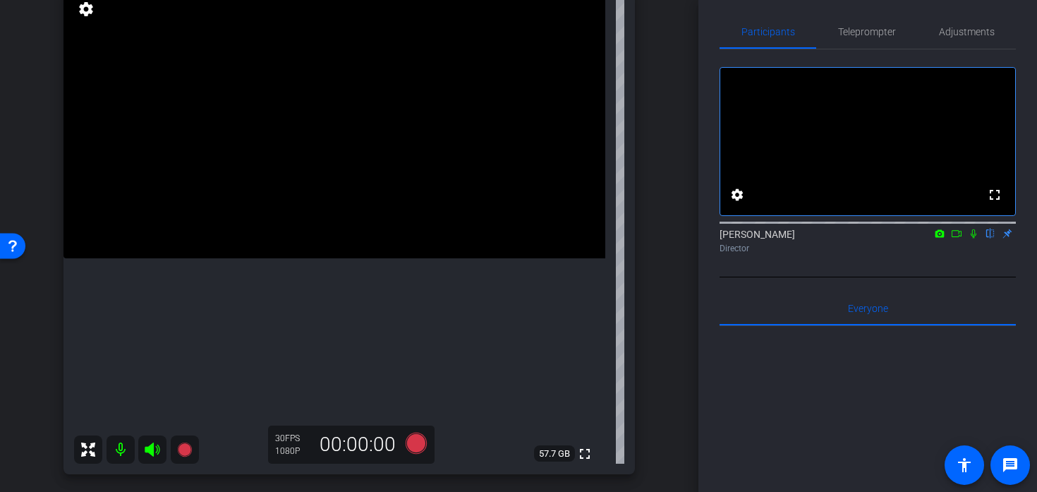
scroll to position [117, 0]
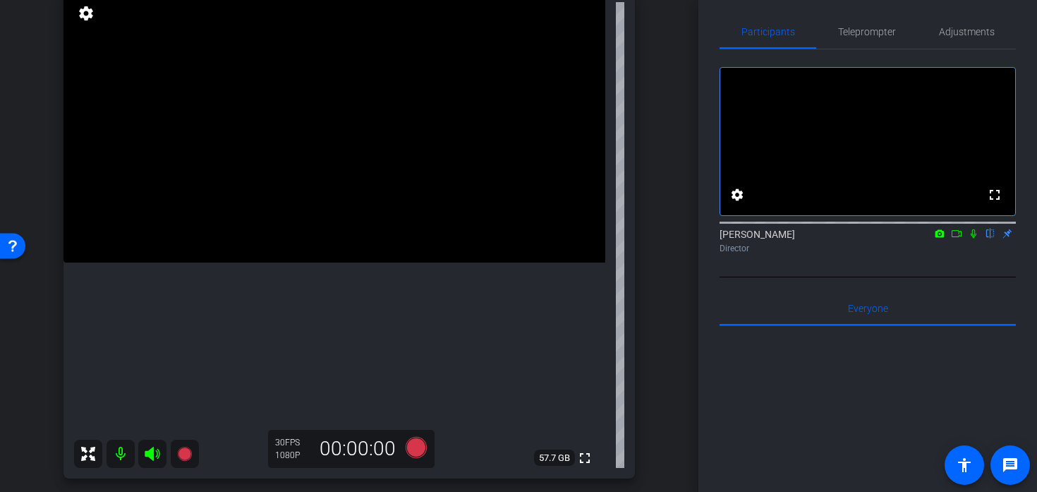
click at [309, 207] on video at bounding box center [334, 127] width 542 height 271
click at [411, 437] on icon at bounding box center [416, 447] width 34 height 25
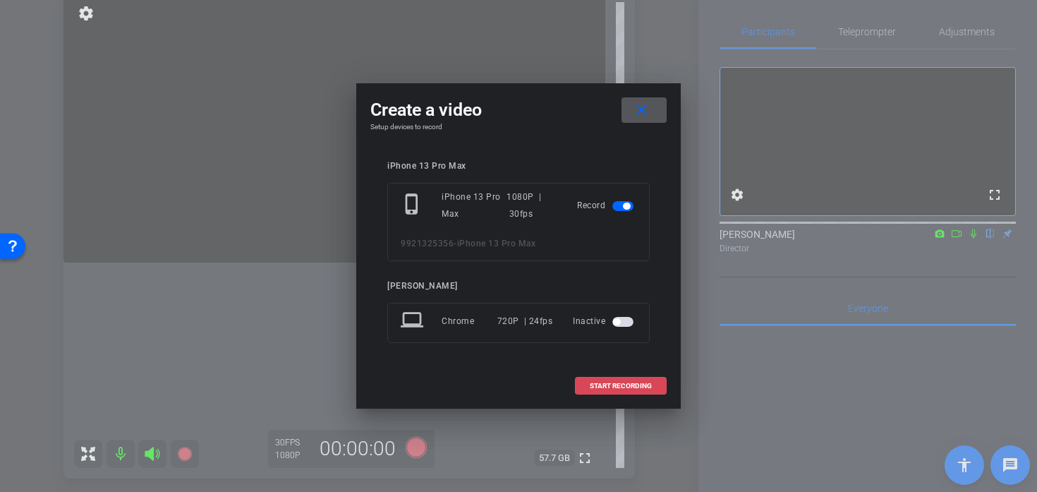
click at [592, 386] on span "START RECORDING" at bounding box center [621, 385] width 62 height 7
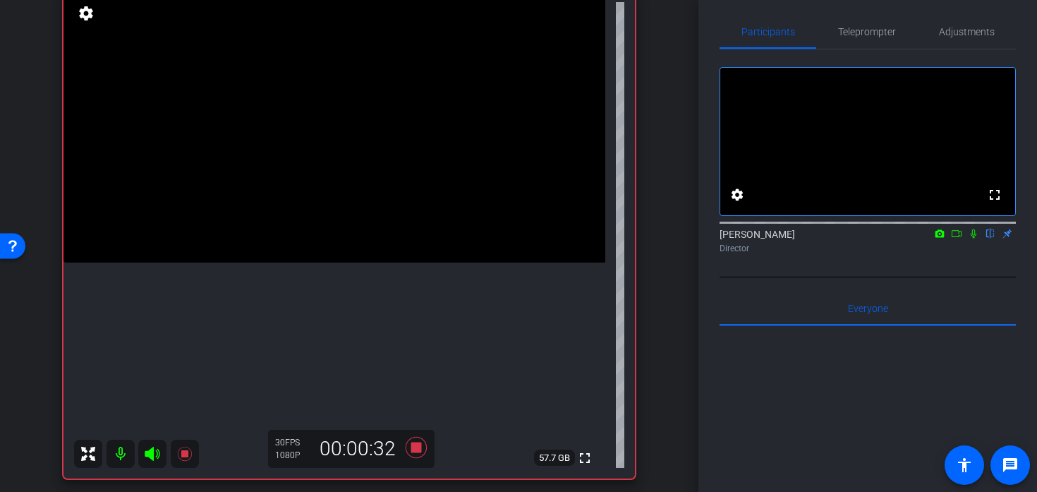
click at [325, 147] on video at bounding box center [334, 127] width 542 height 271
click at [330, 176] on video at bounding box center [334, 127] width 542 height 271
click at [321, 162] on video at bounding box center [334, 127] width 542 height 271
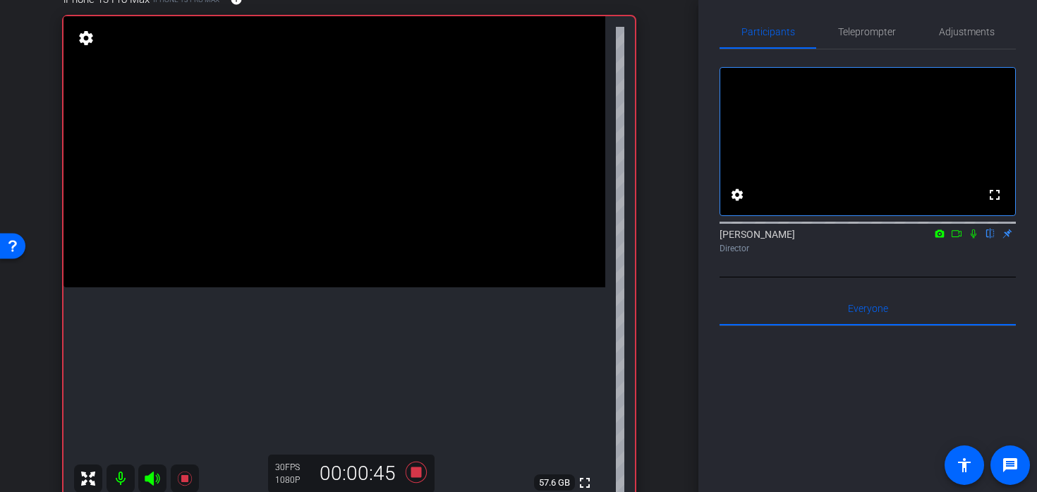
scroll to position [104, 0]
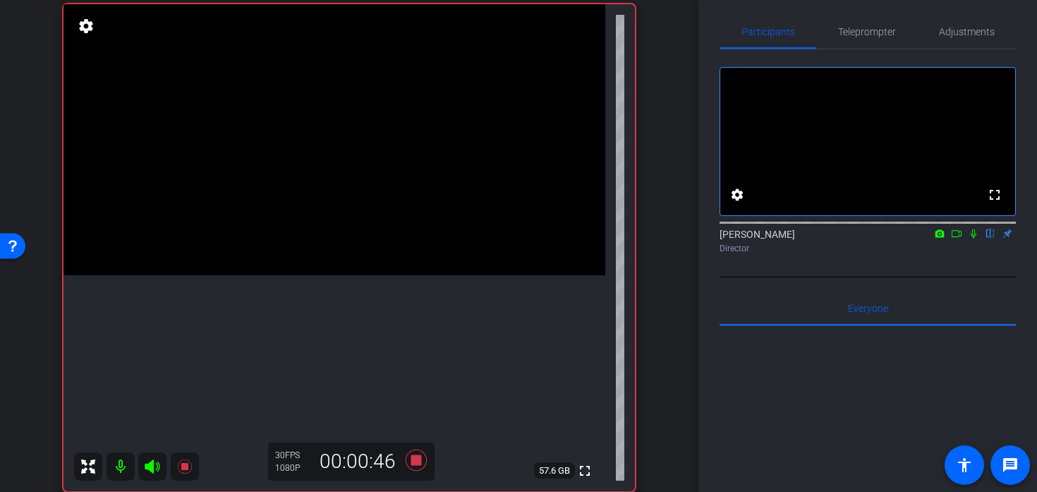
click at [321, 162] on video at bounding box center [334, 139] width 542 height 271
click at [312, 177] on video at bounding box center [334, 139] width 542 height 271
click at [320, 196] on video at bounding box center [334, 139] width 542 height 271
click at [339, 196] on video at bounding box center [334, 139] width 542 height 271
click at [327, 164] on video at bounding box center [334, 139] width 542 height 271
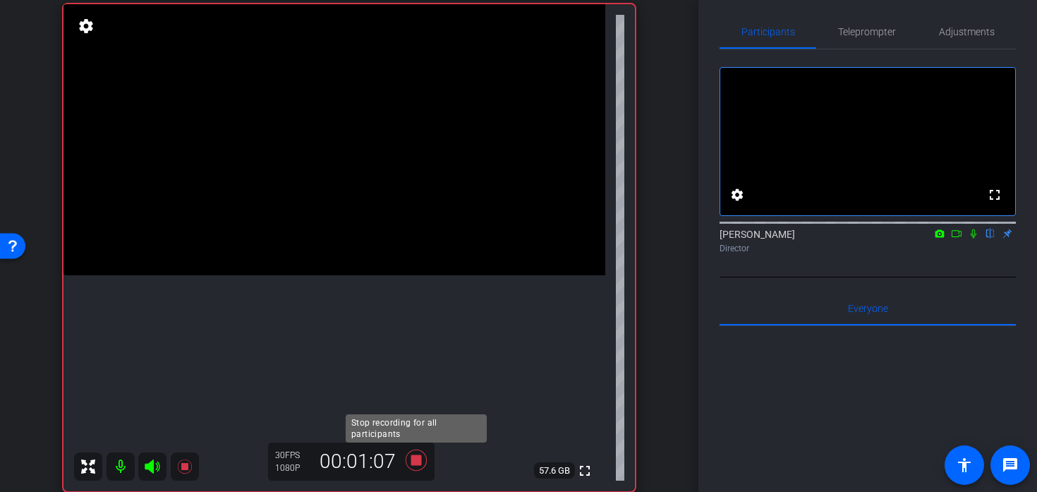
click at [411, 454] on icon at bounding box center [416, 459] width 34 height 25
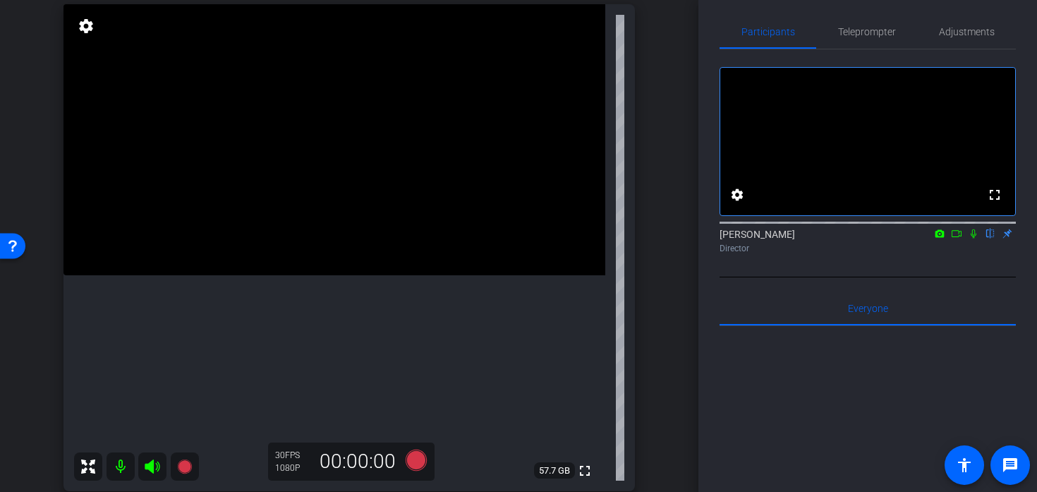
click at [382, 210] on video at bounding box center [334, 139] width 542 height 271
click at [359, 187] on video at bounding box center [334, 139] width 542 height 271
click at [337, 178] on video at bounding box center [334, 139] width 542 height 271
click at [346, 175] on video at bounding box center [334, 139] width 542 height 271
click at [423, 465] on icon at bounding box center [416, 459] width 21 height 21
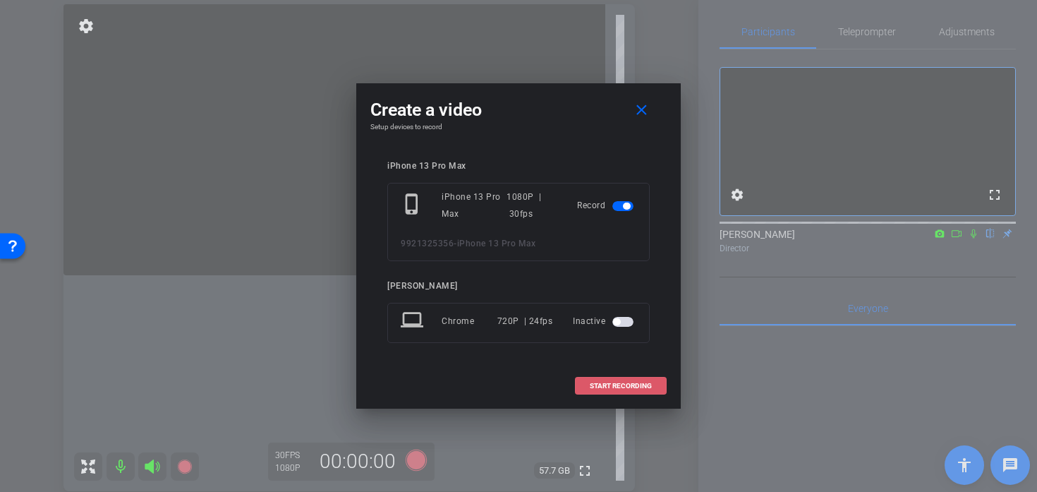
click at [617, 389] on span at bounding box center [621, 386] width 90 height 34
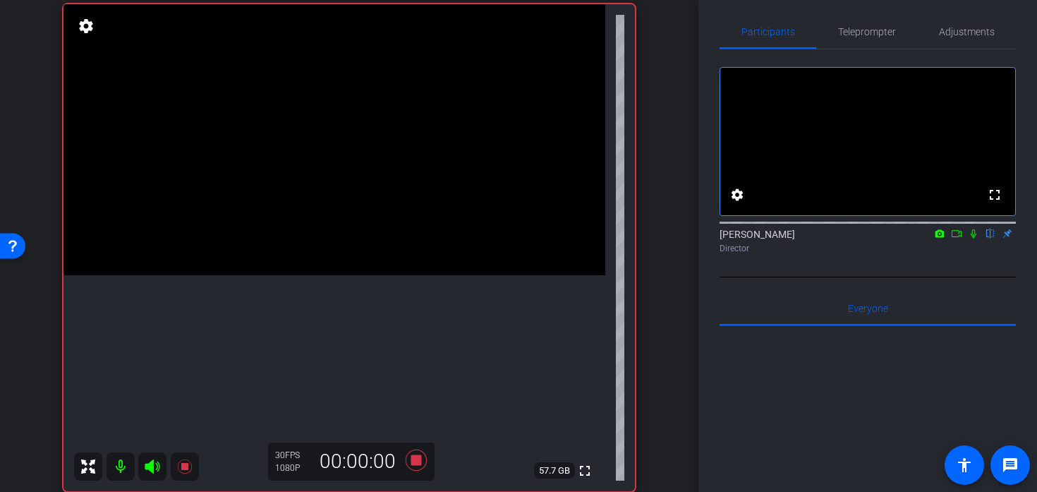
click at [359, 183] on video at bounding box center [334, 139] width 542 height 271
click at [351, 180] on video at bounding box center [334, 139] width 542 height 271
click at [339, 171] on video at bounding box center [334, 139] width 542 height 271
click at [372, 229] on video at bounding box center [334, 139] width 542 height 271
click at [350, 222] on video at bounding box center [334, 139] width 542 height 271
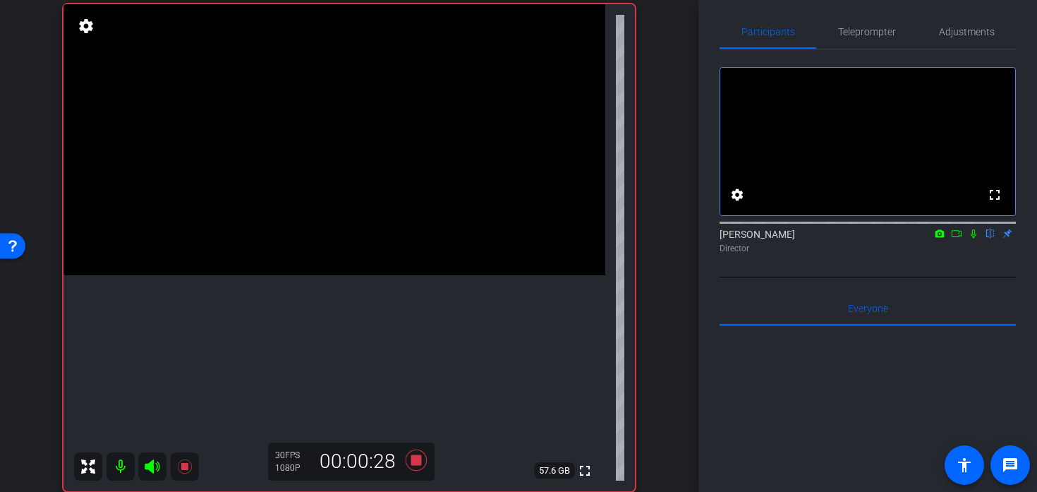
click at [340, 209] on video at bounding box center [334, 139] width 542 height 271
click at [347, 196] on video at bounding box center [334, 139] width 542 height 271
click at [344, 174] on video at bounding box center [334, 139] width 542 height 271
click at [344, 206] on video at bounding box center [334, 139] width 542 height 271
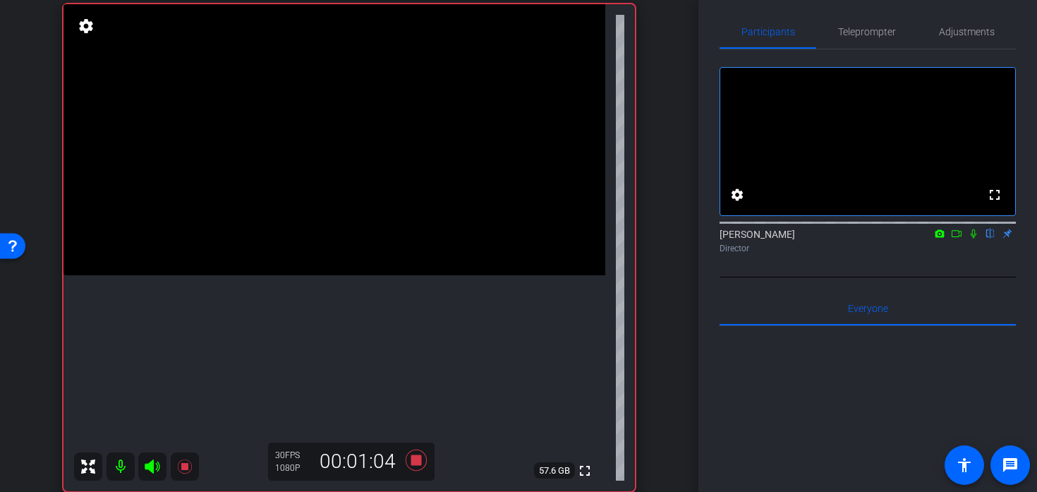
click at [337, 154] on video at bounding box center [334, 139] width 542 height 271
click at [423, 458] on icon at bounding box center [416, 459] width 34 height 25
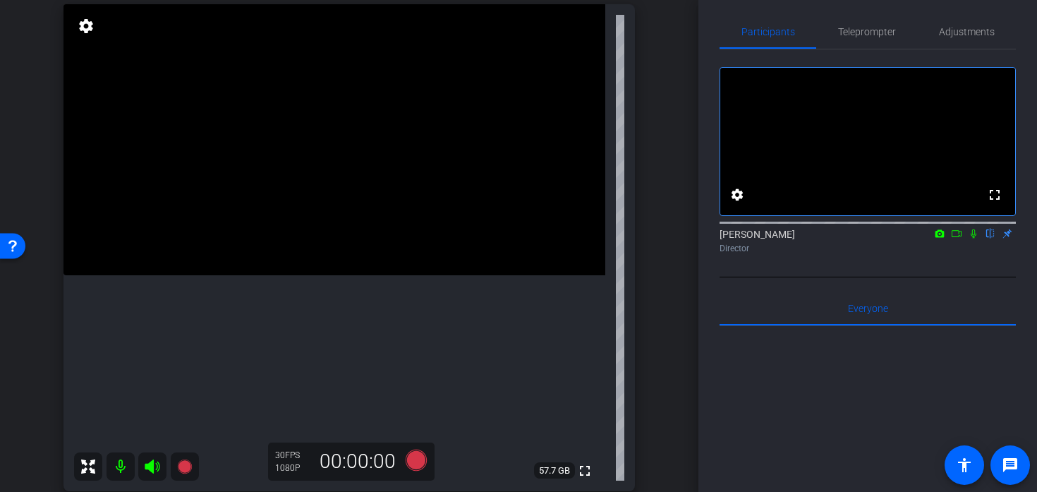
click at [400, 275] on video at bounding box center [334, 139] width 542 height 271
click at [419, 468] on icon at bounding box center [416, 459] width 21 height 21
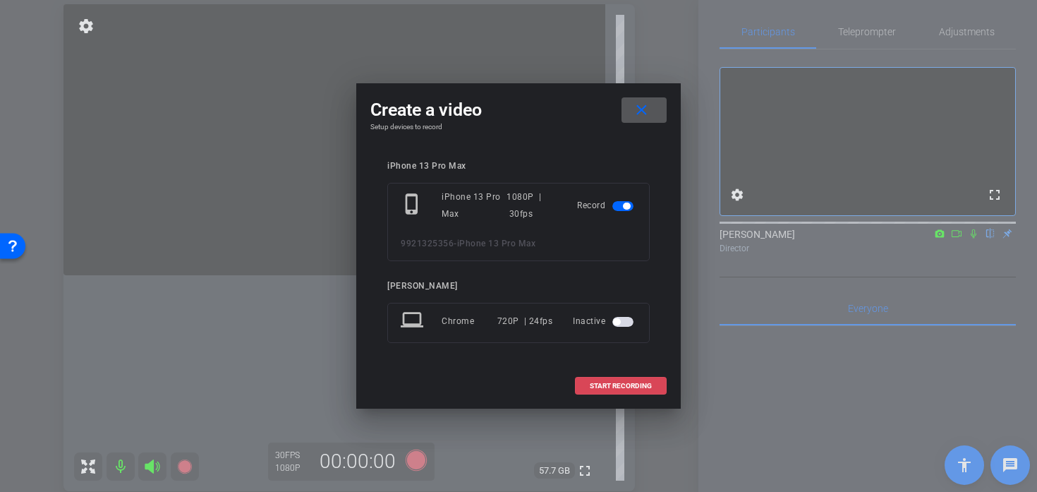
click at [581, 396] on span at bounding box center [621, 386] width 90 height 34
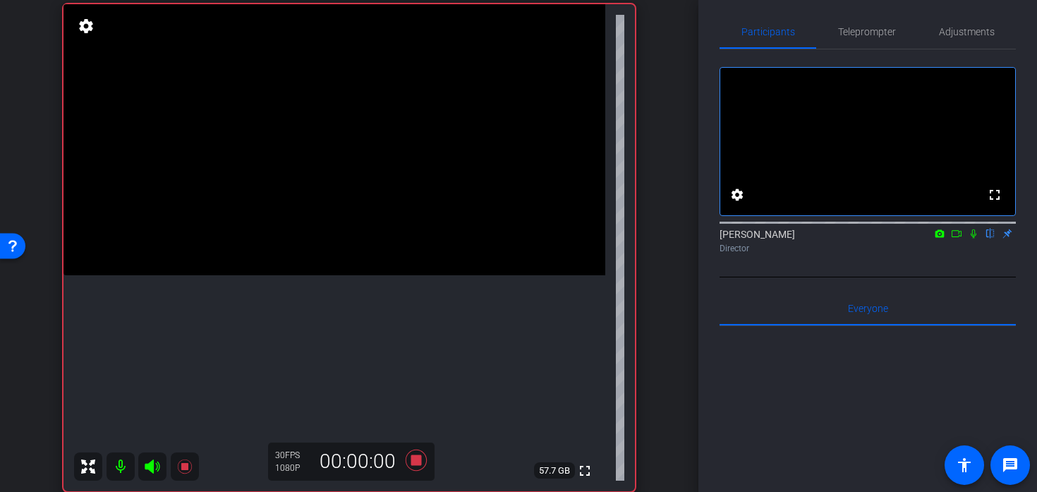
click at [325, 176] on video at bounding box center [334, 139] width 542 height 271
click at [411, 464] on icon at bounding box center [416, 459] width 21 height 21
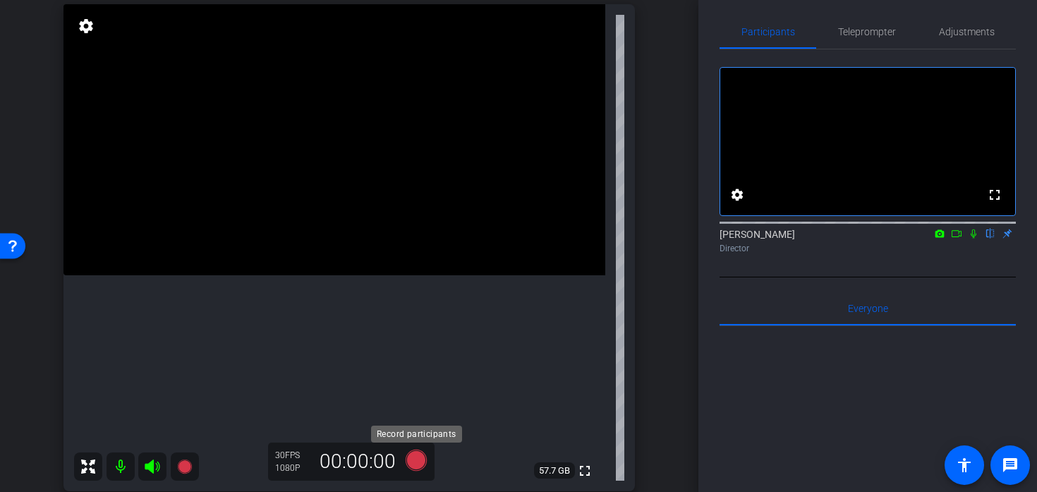
click at [414, 467] on icon at bounding box center [416, 459] width 21 height 21
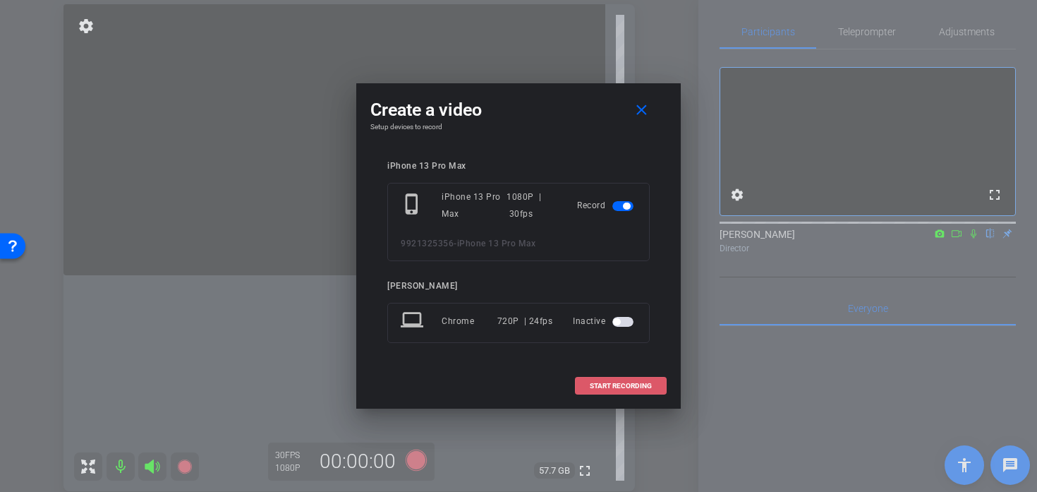
click at [588, 387] on span at bounding box center [621, 386] width 90 height 34
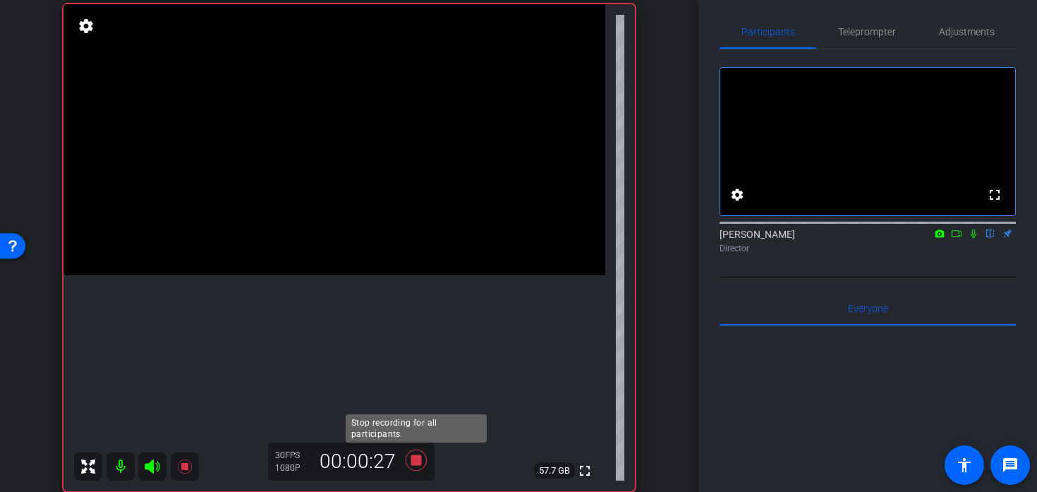
click at [420, 467] on icon at bounding box center [416, 459] width 34 height 25
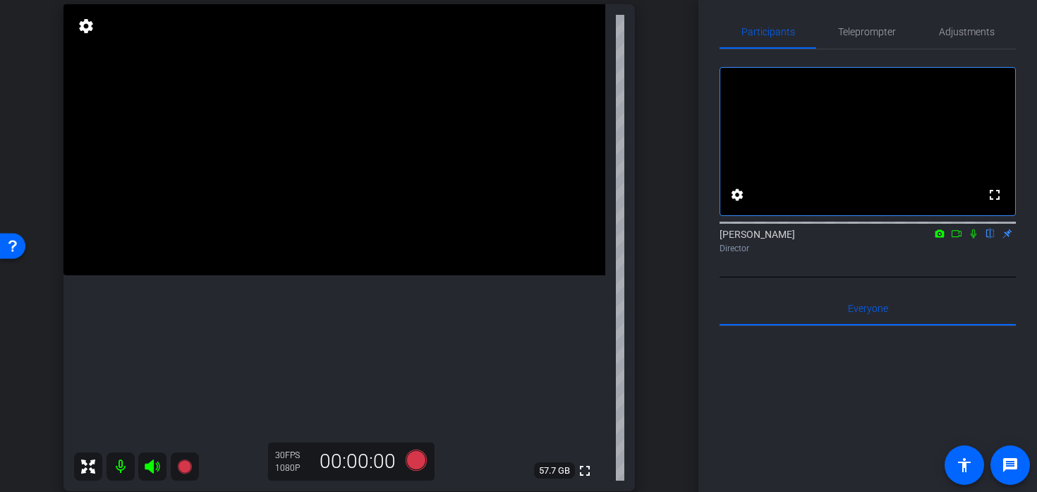
click at [973, 238] on icon at bounding box center [973, 234] width 11 height 10
click at [974, 238] on icon at bounding box center [973, 234] width 11 height 10
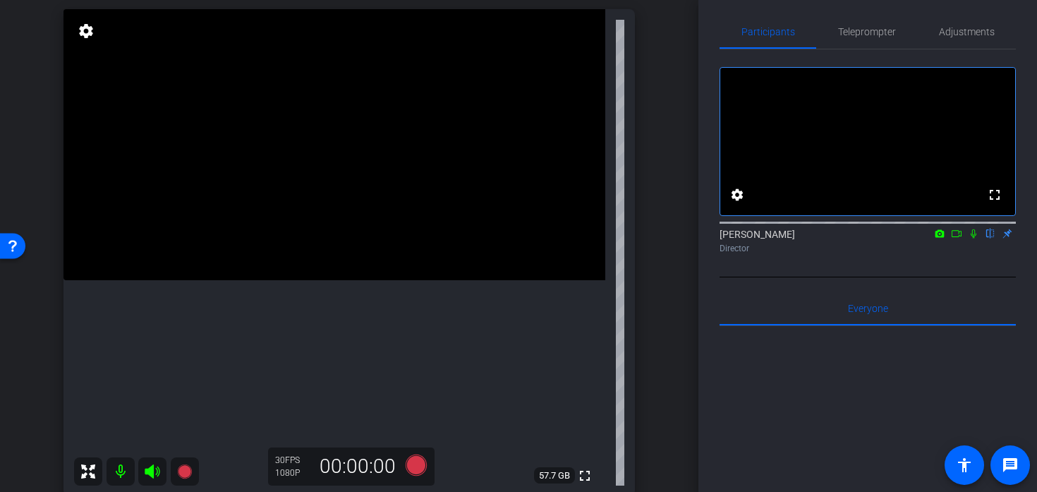
scroll to position [110, 0]
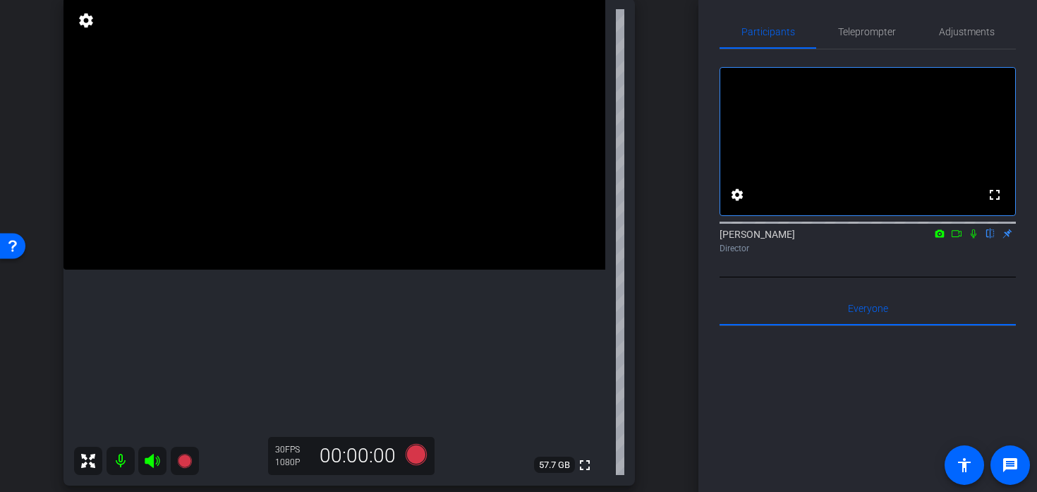
click at [988, 239] on mat-icon "flip" at bounding box center [990, 232] width 17 height 13
click at [859, 33] on span "Teleprompter" at bounding box center [867, 32] width 58 height 10
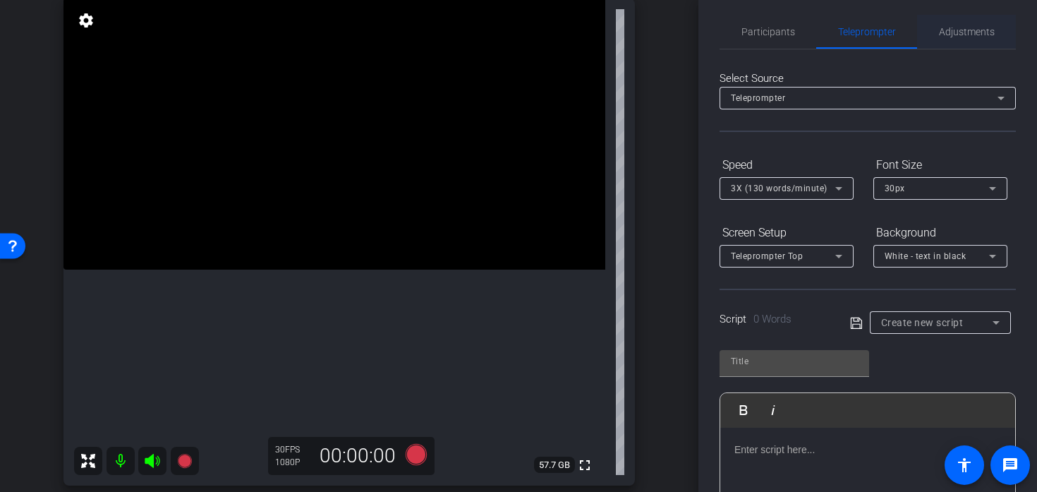
click at [974, 43] on span "Adjustments" at bounding box center [967, 32] width 56 height 34
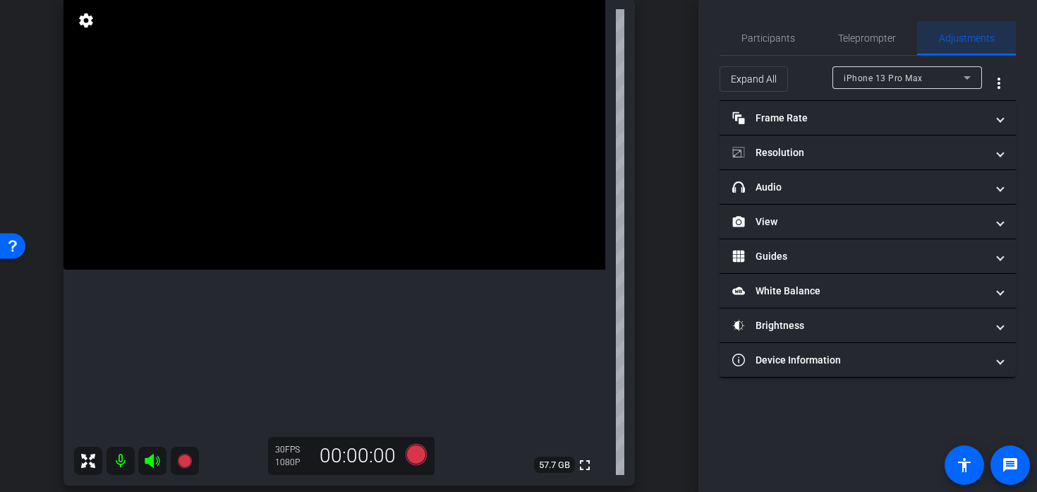
scroll to position [0, 0]
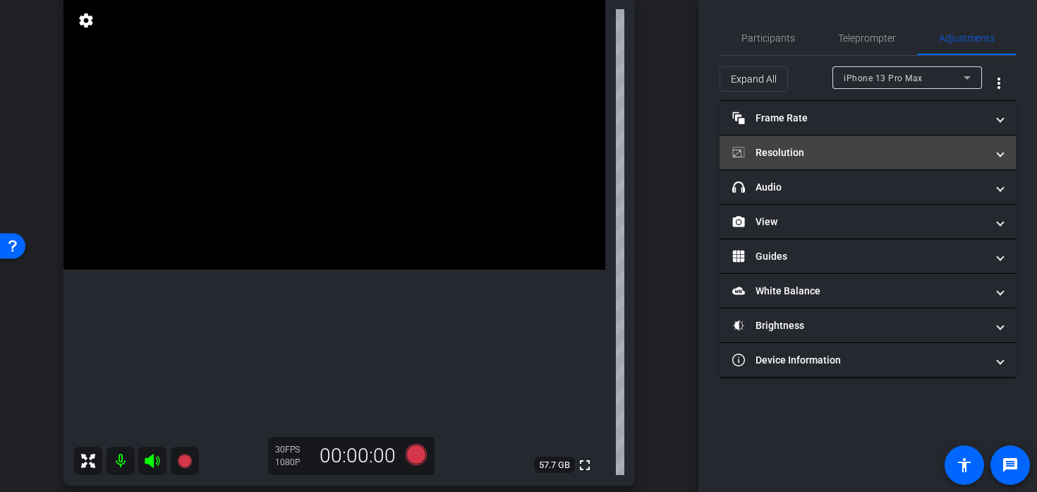
click at [864, 148] on mat-panel-title "Resolution" at bounding box center [859, 152] width 254 height 15
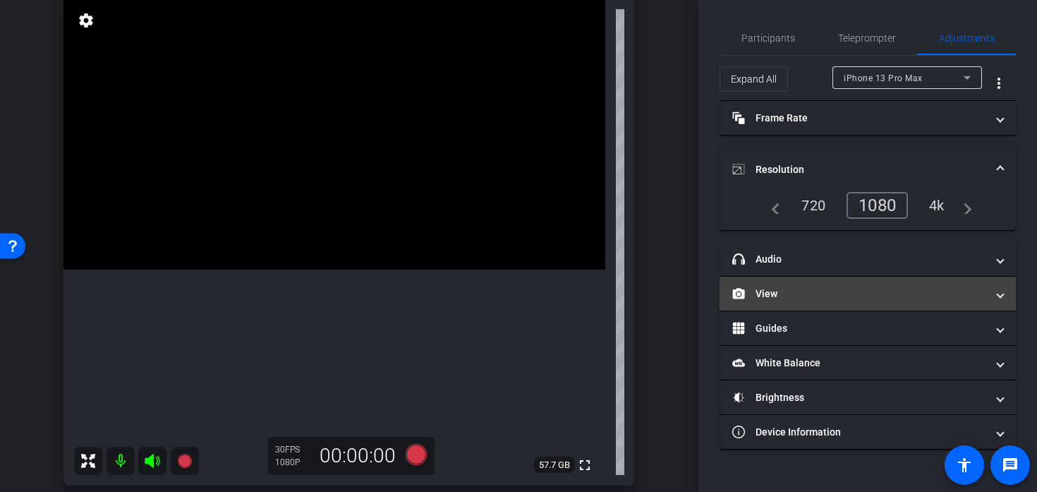
click at [828, 299] on mat-panel-title "View" at bounding box center [859, 293] width 254 height 15
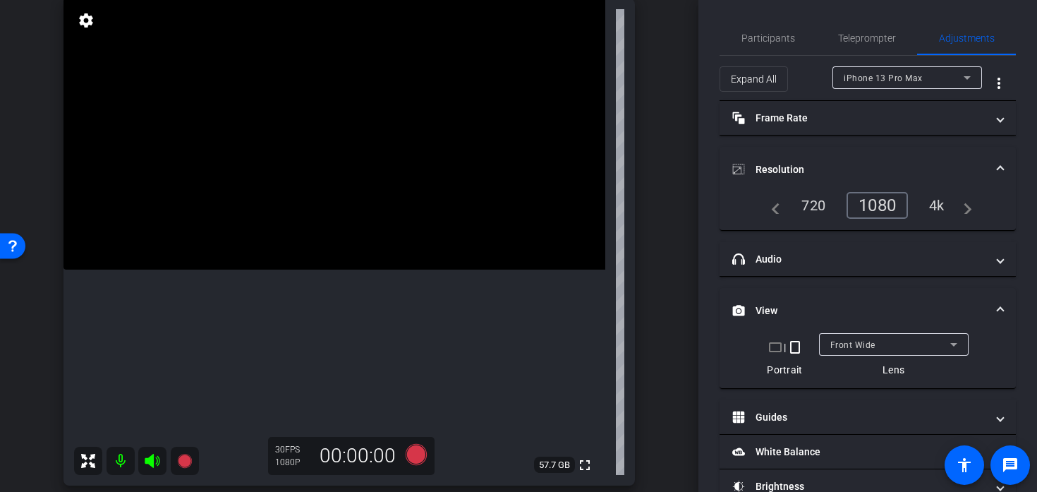
scroll to position [67, 0]
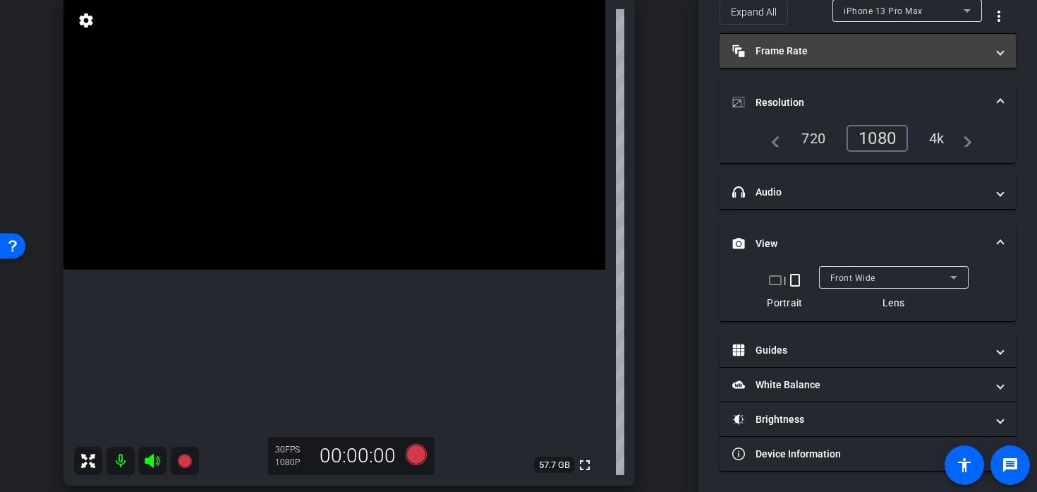
click at [788, 63] on mat-expansion-panel-header "Frame Rate Frame Rate" at bounding box center [868, 51] width 296 height 34
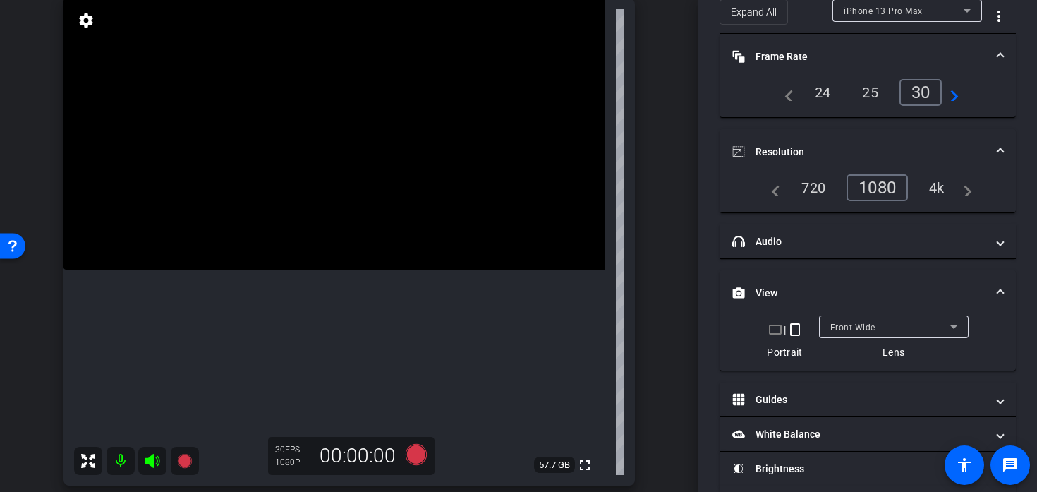
click at [788, 63] on mat-expansion-panel-header "Frame Rate Frame Rate" at bounding box center [868, 56] width 296 height 45
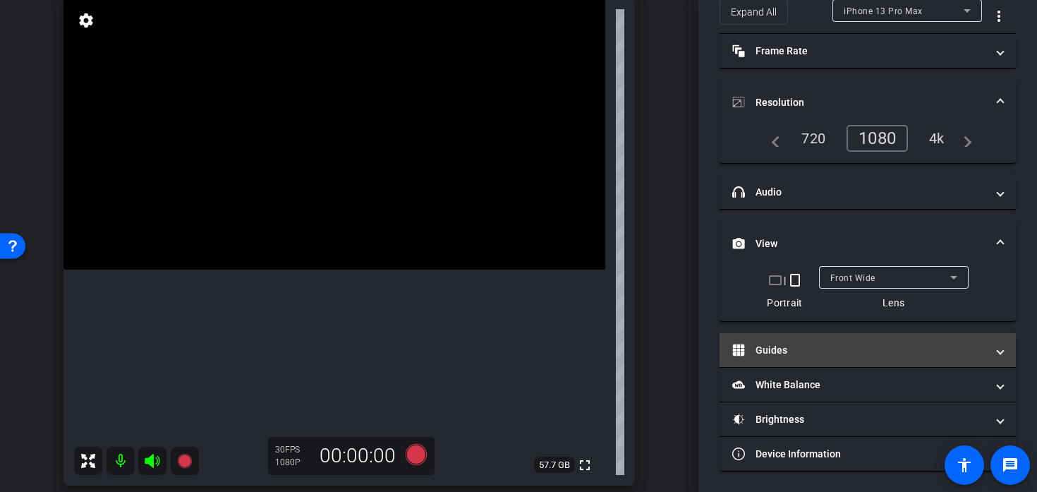
click at [796, 347] on mat-panel-title "Guides" at bounding box center [859, 350] width 254 height 15
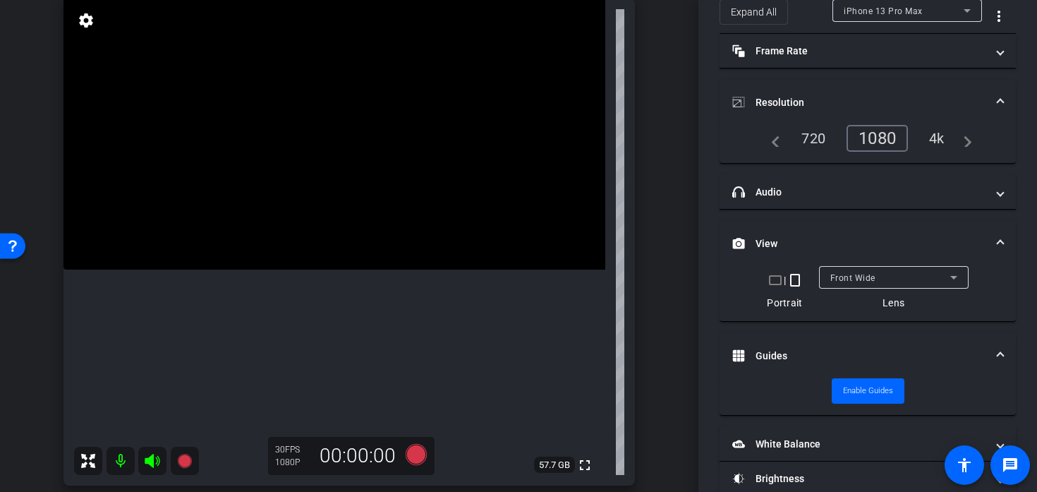
click at [796, 347] on mat-expansion-panel-header "Guides" at bounding box center [868, 355] width 296 height 45
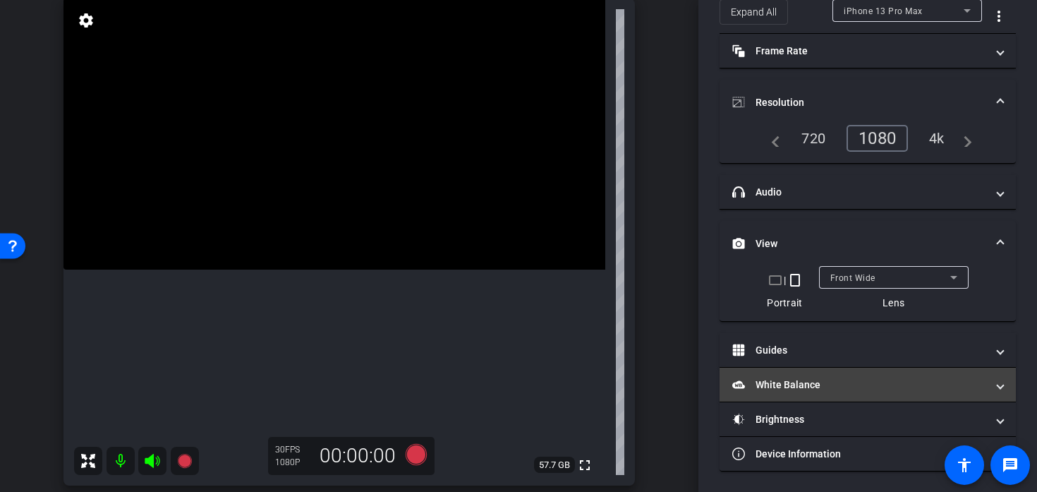
click at [796, 380] on mat-panel-title "White Balance White Balance" at bounding box center [859, 384] width 254 height 15
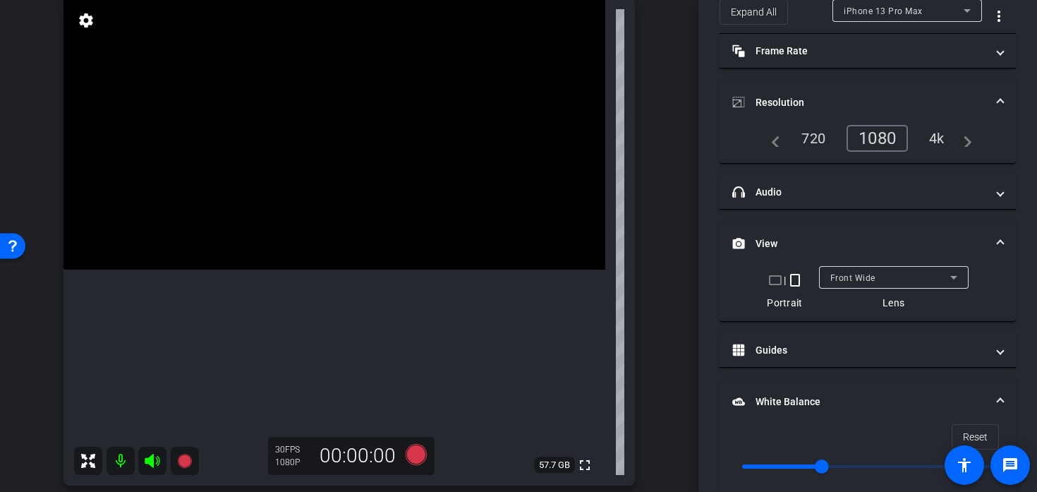
click at [795, 395] on mat-panel-title "White Balance White Balance" at bounding box center [859, 401] width 254 height 15
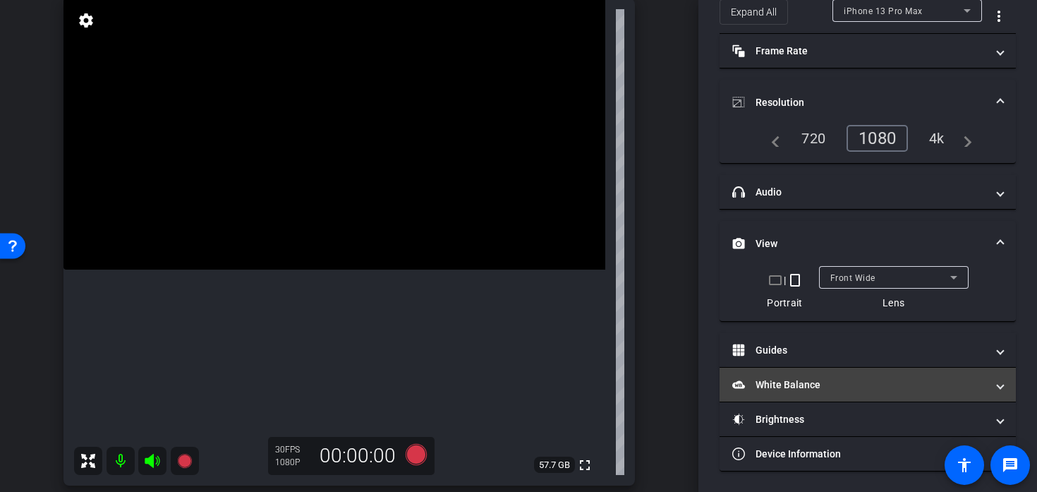
scroll to position [68, 0]
click at [795, 395] on mat-expansion-panel-header "White Balance White Balance" at bounding box center [868, 384] width 296 height 34
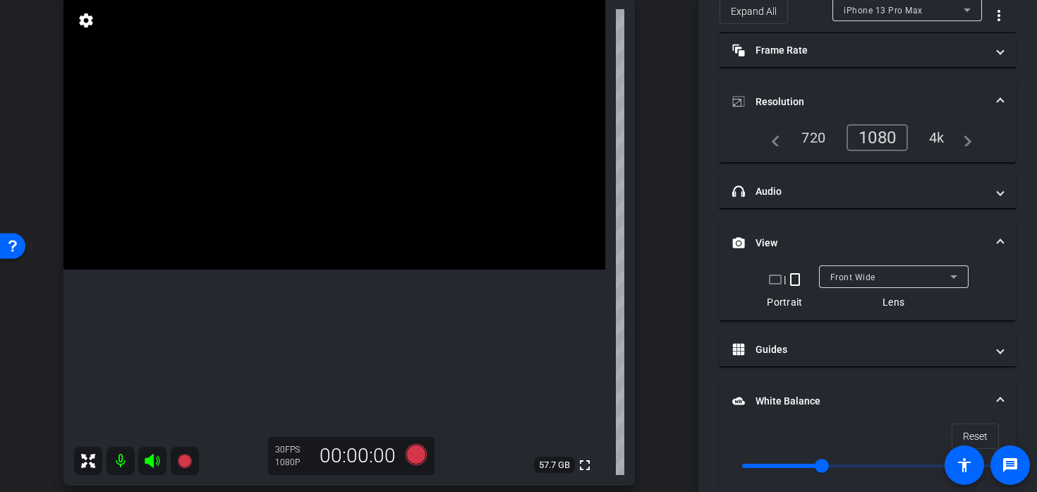
scroll to position [238, 0]
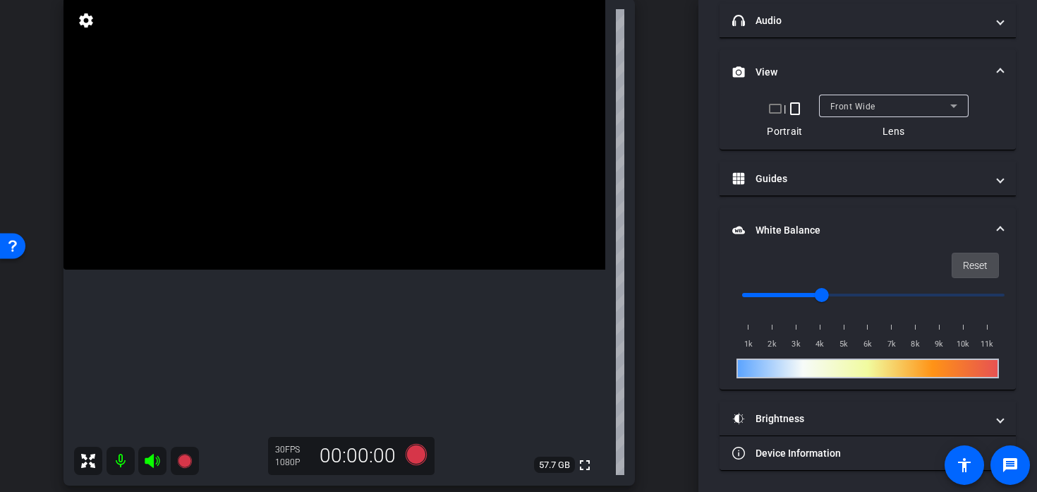
click at [964, 270] on span "Reset" at bounding box center [975, 265] width 25 height 27
click at [793, 295] on input "range" at bounding box center [873, 294] width 292 height 31
click at [818, 293] on input "range" at bounding box center [873, 294] width 292 height 31
click at [965, 265] on span "Reset" at bounding box center [975, 265] width 25 height 27
type input "1000"
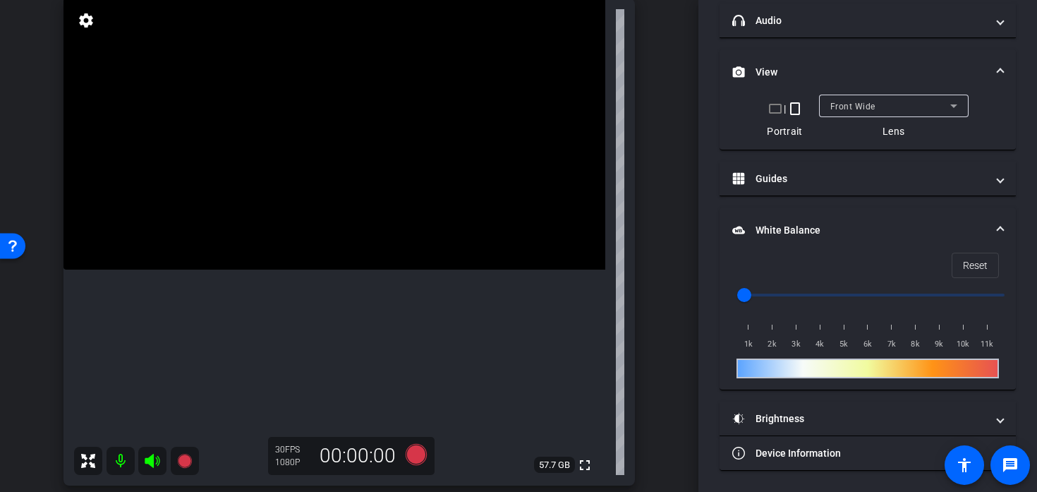
click at [374, 196] on video at bounding box center [334, 134] width 542 height 271
click at [377, 197] on video at bounding box center [334, 134] width 542 height 271
click at [389, 200] on video at bounding box center [334, 134] width 542 height 271
click at [419, 437] on div "30 FPS 1080P 00:00:00" at bounding box center [351, 456] width 166 height 38
click at [416, 454] on icon at bounding box center [416, 454] width 21 height 21
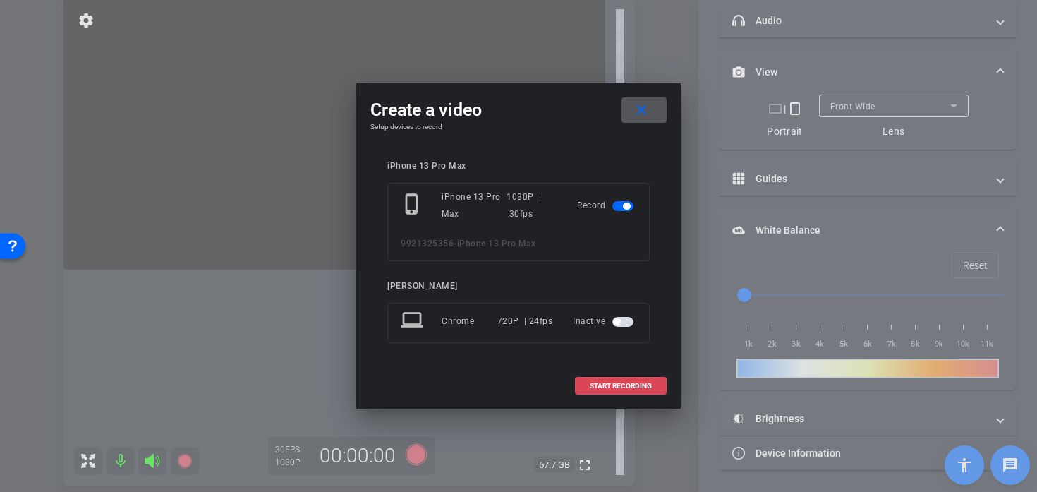
click at [584, 385] on span at bounding box center [621, 386] width 90 height 34
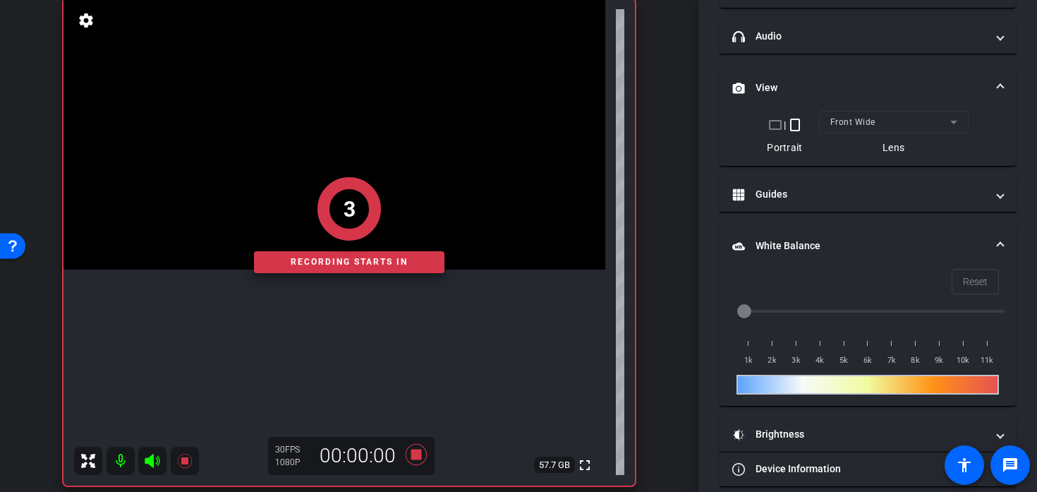
scroll to position [254, 0]
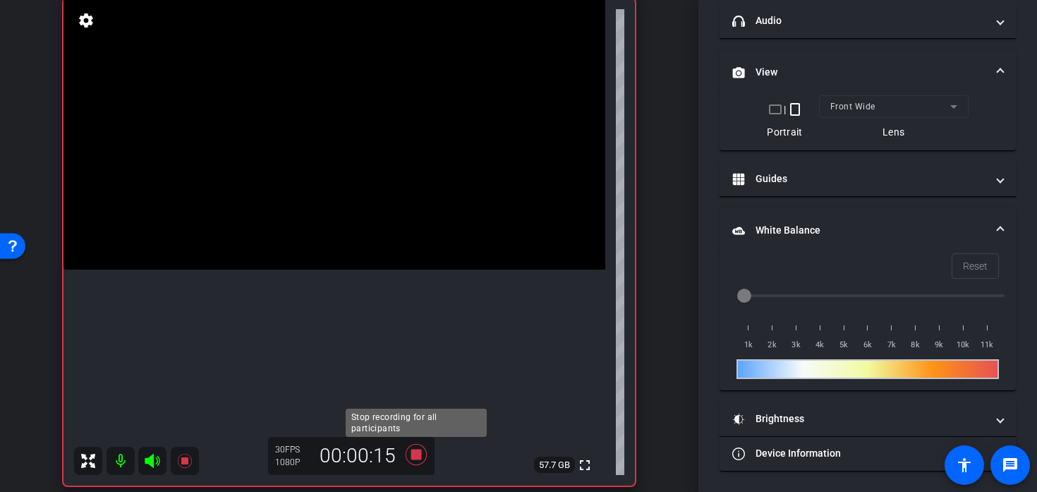
click at [406, 457] on icon at bounding box center [416, 454] width 34 height 25
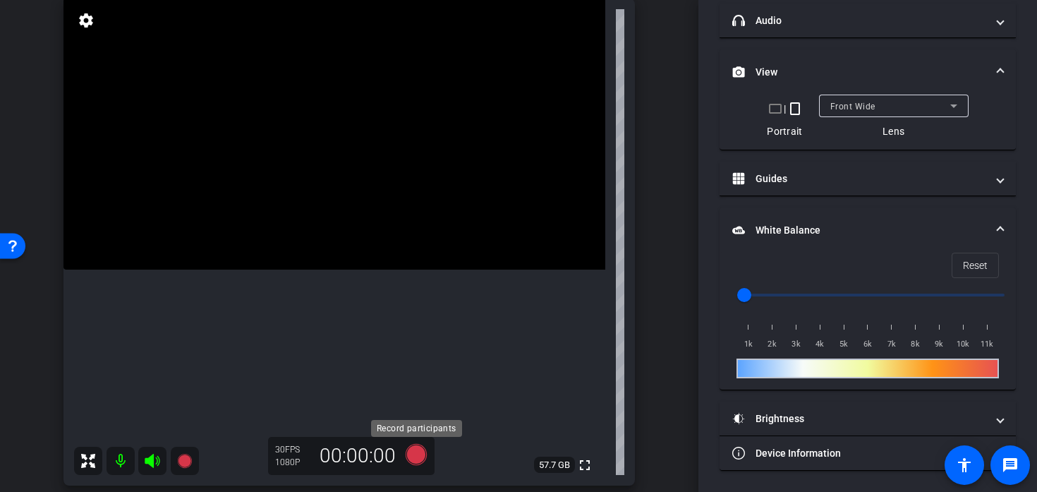
click at [413, 456] on icon at bounding box center [416, 454] width 21 height 21
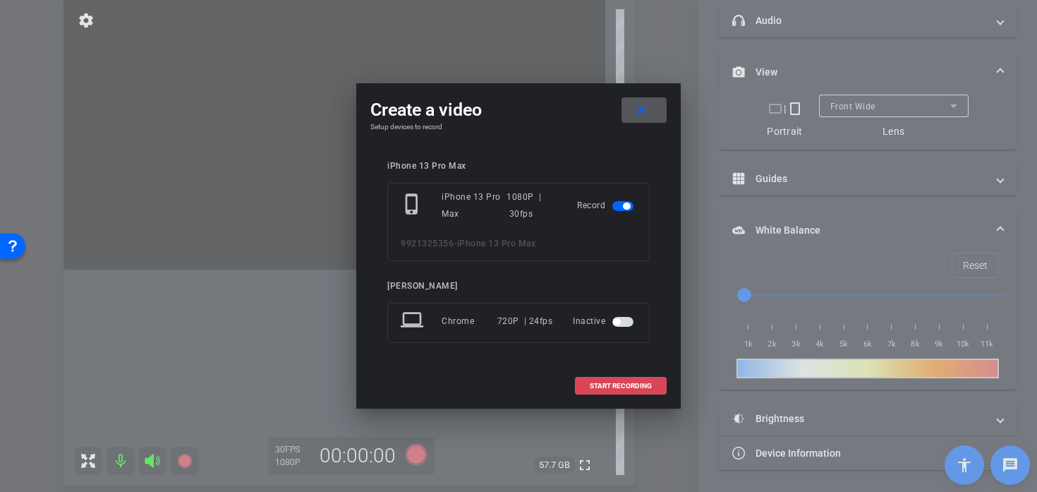
click at [598, 380] on span at bounding box center [621, 386] width 90 height 34
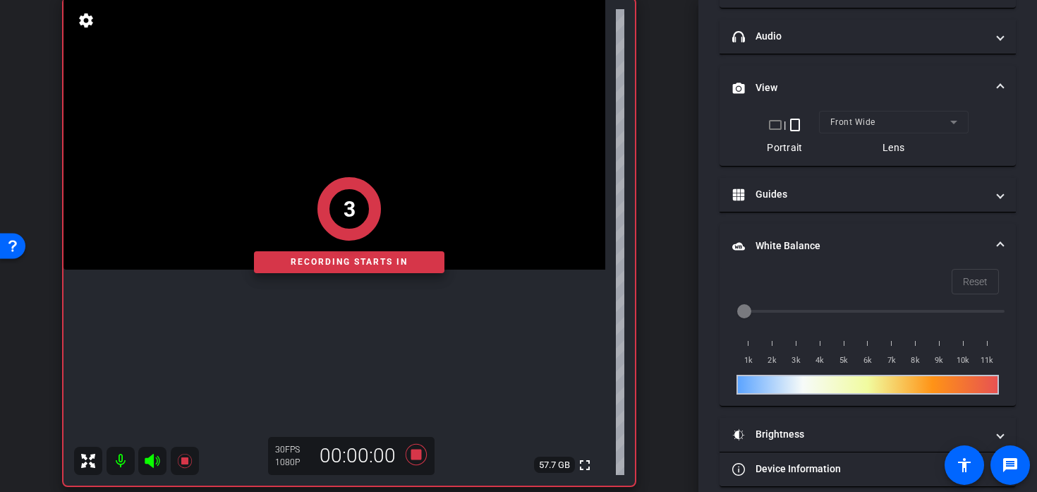
scroll to position [254, 0]
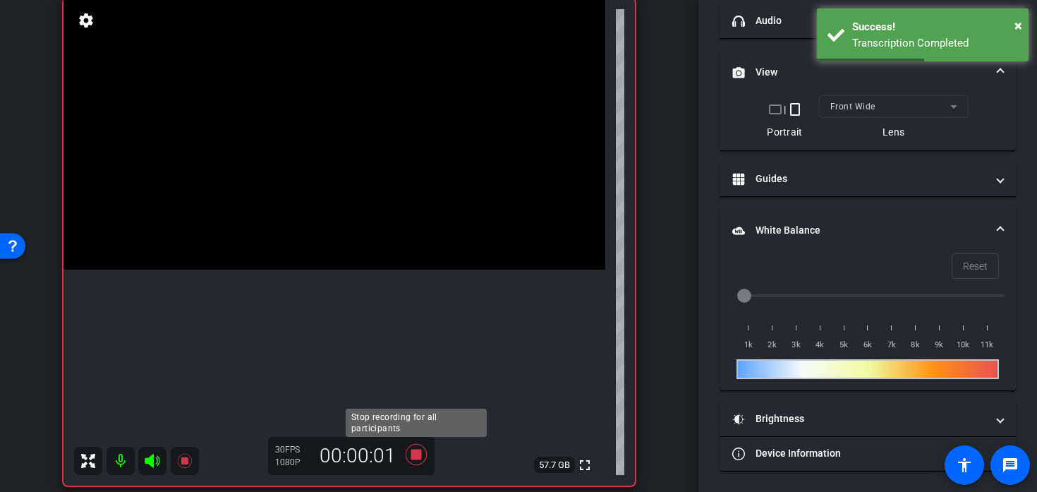
click at [406, 455] on icon at bounding box center [416, 454] width 34 height 25
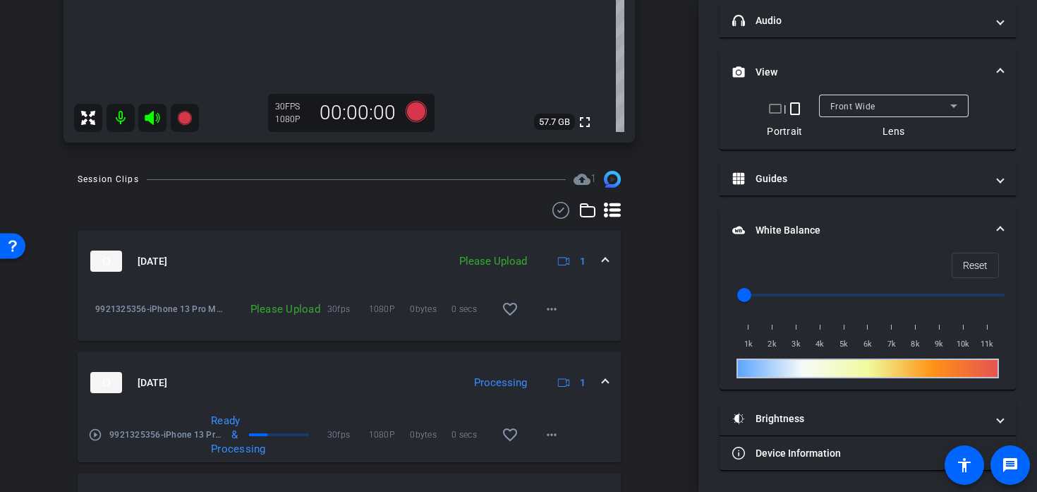
scroll to position [454, 0]
click at [552, 305] on mat-icon "more_horiz" at bounding box center [551, 308] width 17 height 17
click at [574, 373] on span "Delete clip" at bounding box center [574, 373] width 56 height 17
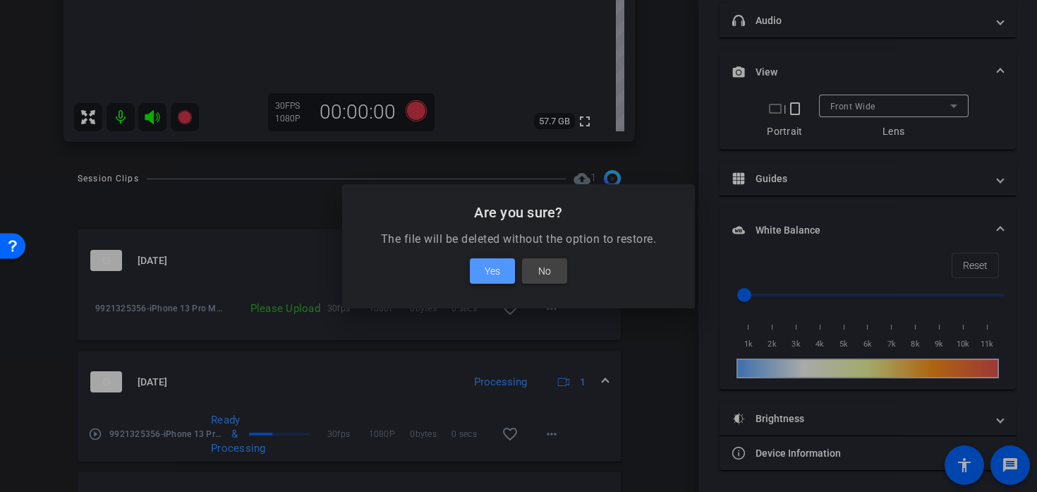
click at [502, 267] on span at bounding box center [492, 271] width 45 height 34
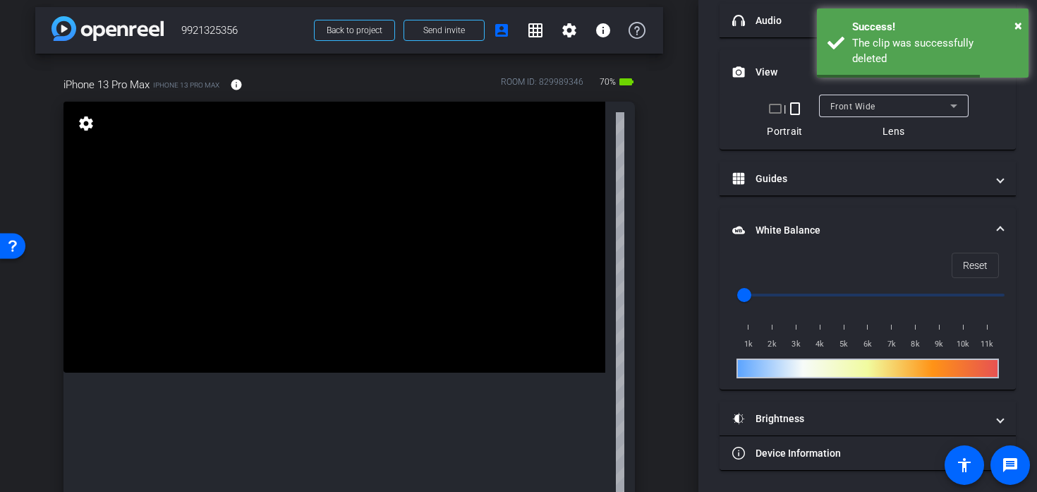
scroll to position [0, 0]
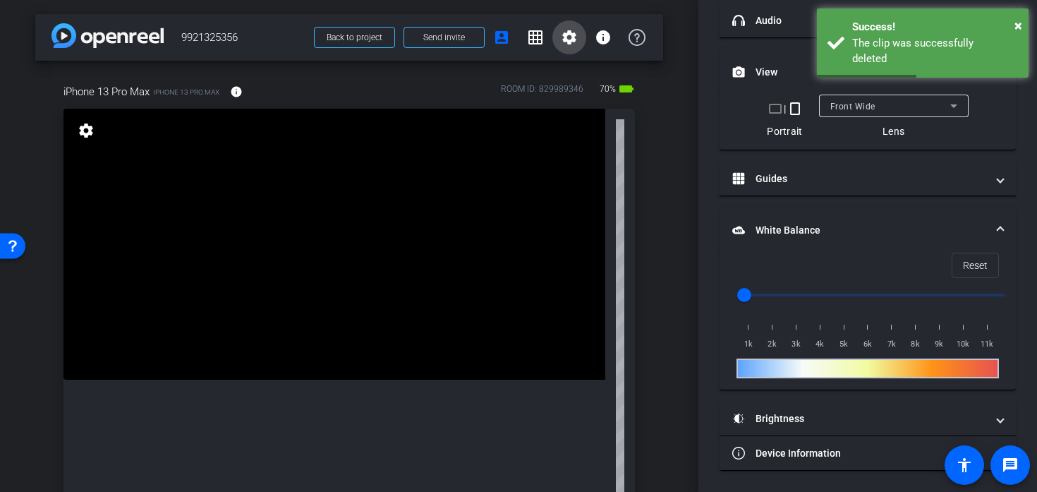
click at [566, 39] on mat-icon "settings" at bounding box center [569, 37] width 17 height 17
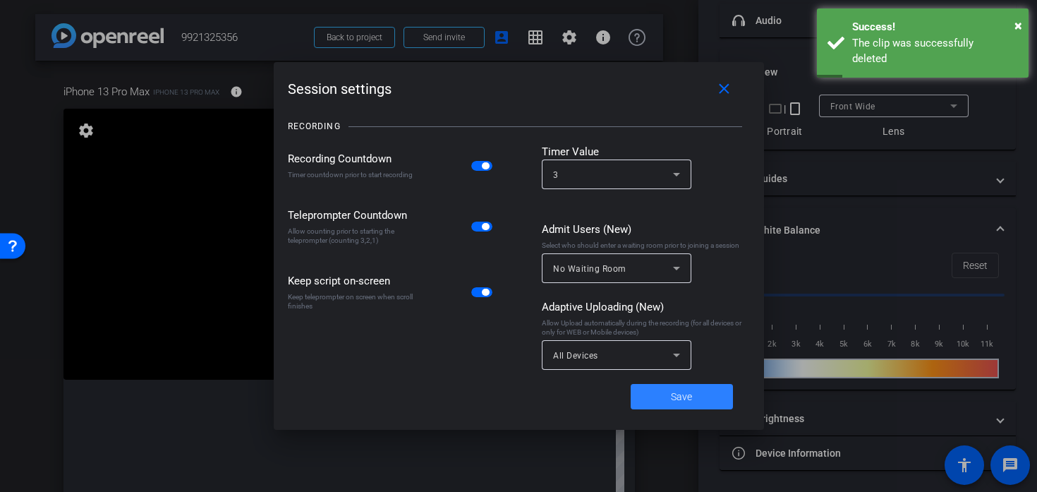
click at [684, 389] on span "Save" at bounding box center [681, 396] width 21 height 15
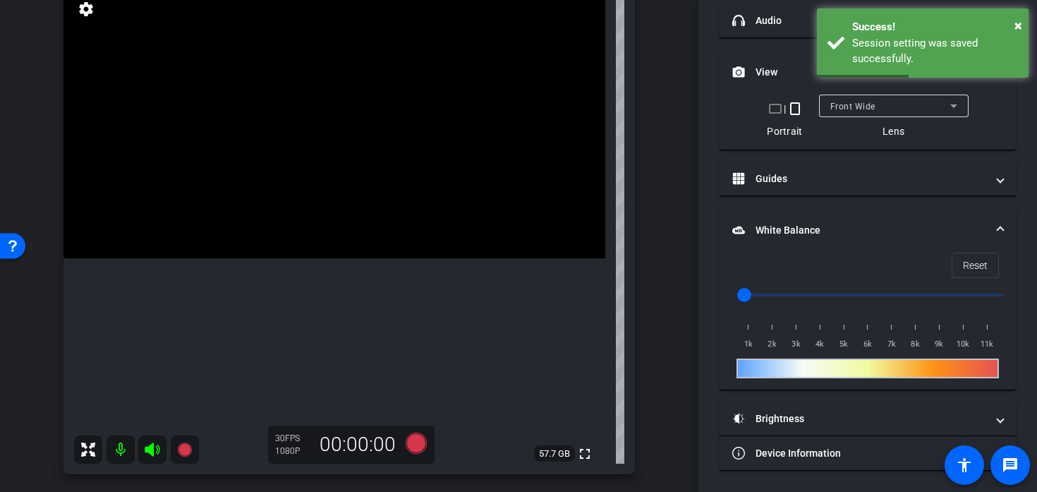
scroll to position [116, 0]
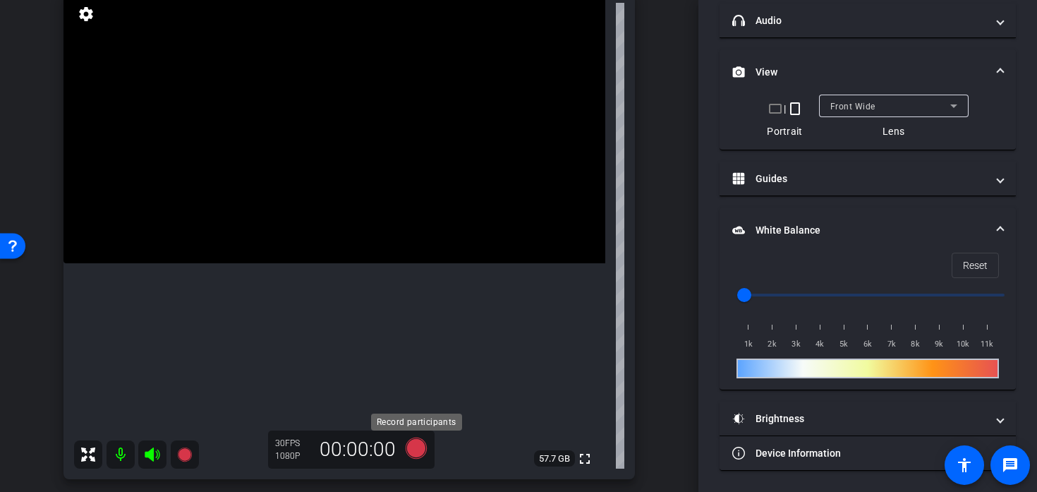
click at [419, 452] on icon at bounding box center [416, 447] width 21 height 21
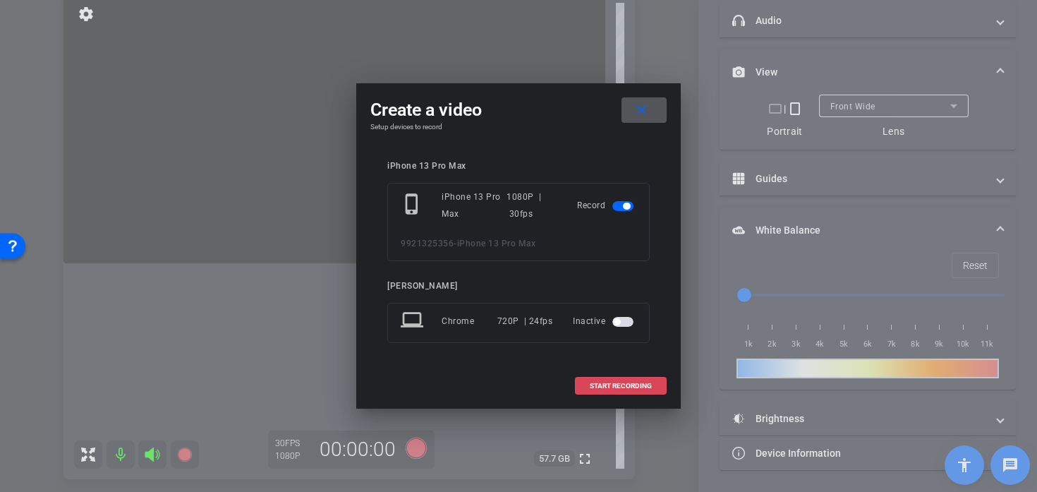
click at [631, 382] on span "START RECORDING" at bounding box center [621, 385] width 62 height 7
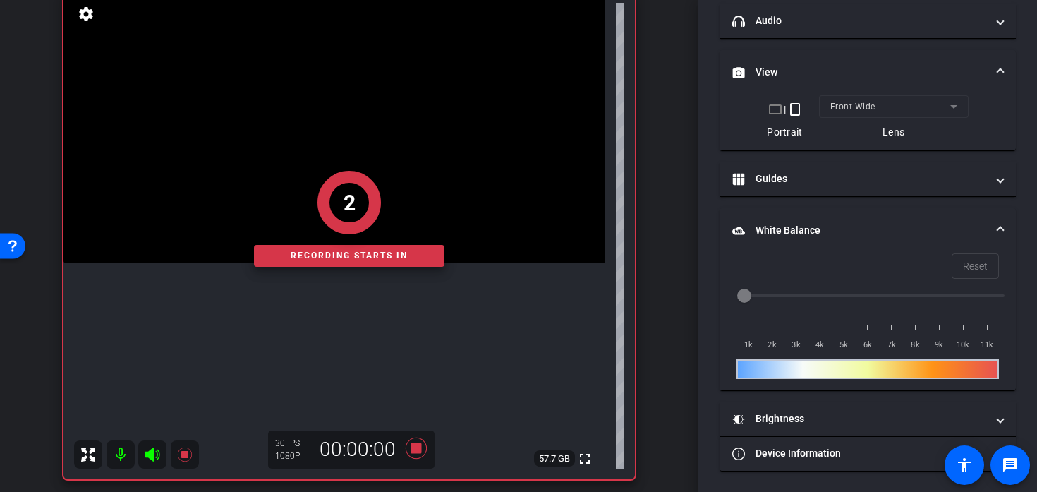
scroll to position [0, 0]
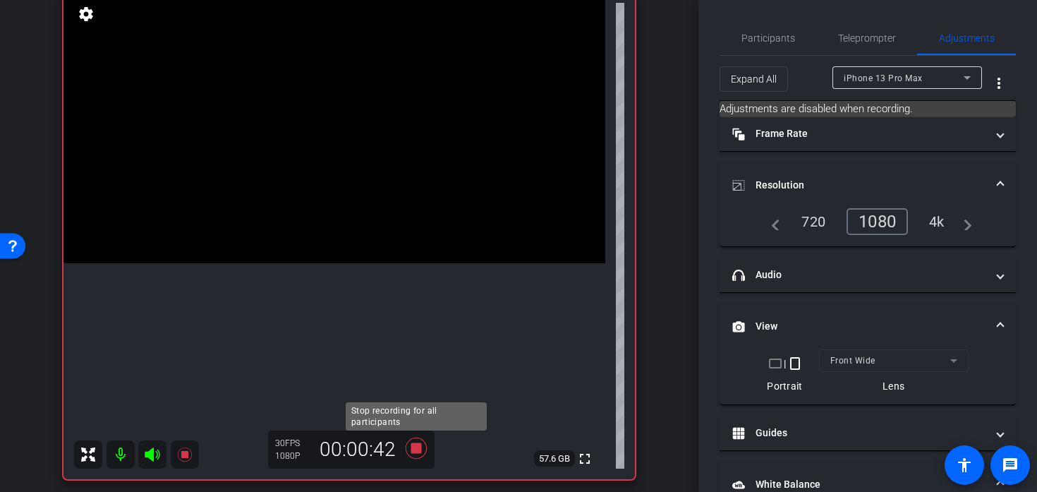
click at [413, 449] on icon at bounding box center [416, 447] width 21 height 21
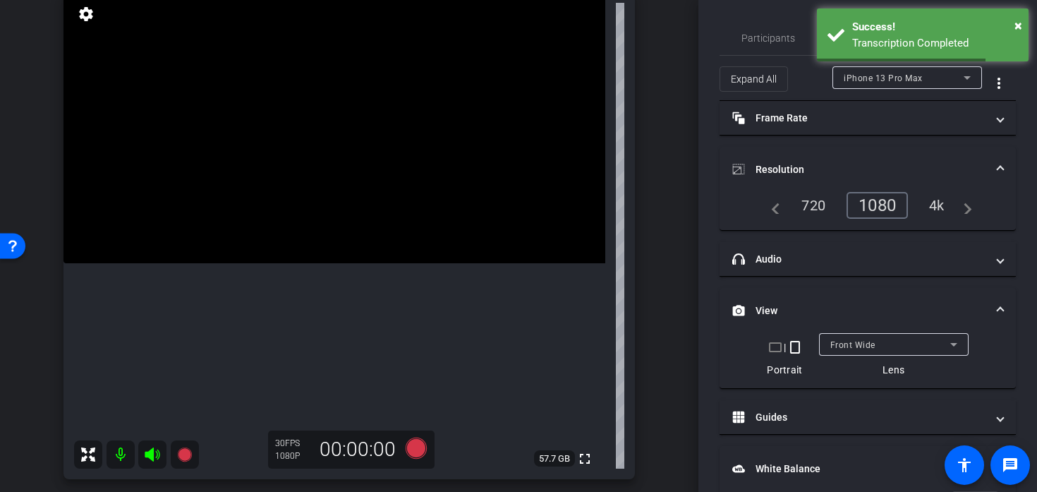
click at [370, 182] on video at bounding box center [334, 127] width 542 height 271
click at [381, 195] on video at bounding box center [334, 127] width 542 height 271
click at [404, 193] on video at bounding box center [334, 127] width 542 height 271
click at [408, 196] on video at bounding box center [334, 127] width 542 height 271
click at [388, 210] on video at bounding box center [334, 127] width 542 height 271
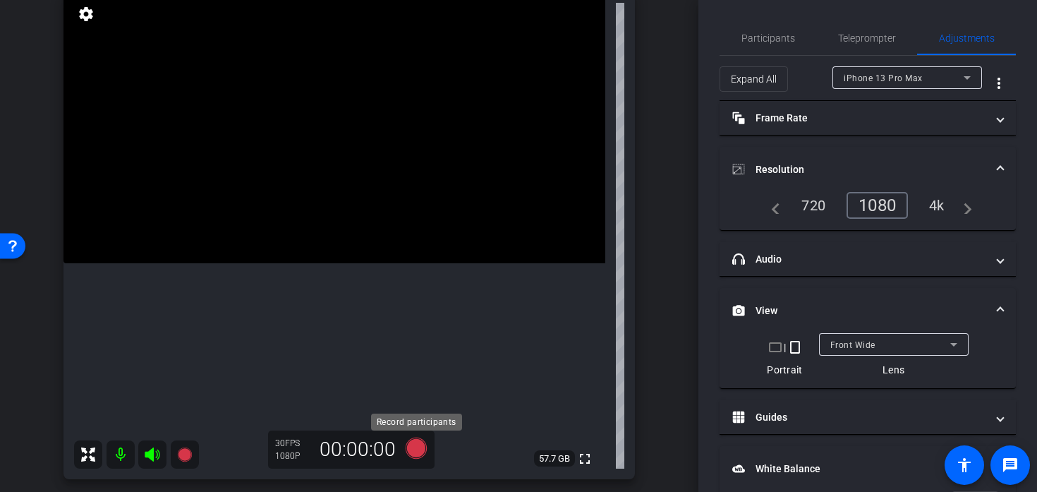
click at [417, 440] on icon at bounding box center [416, 447] width 21 height 21
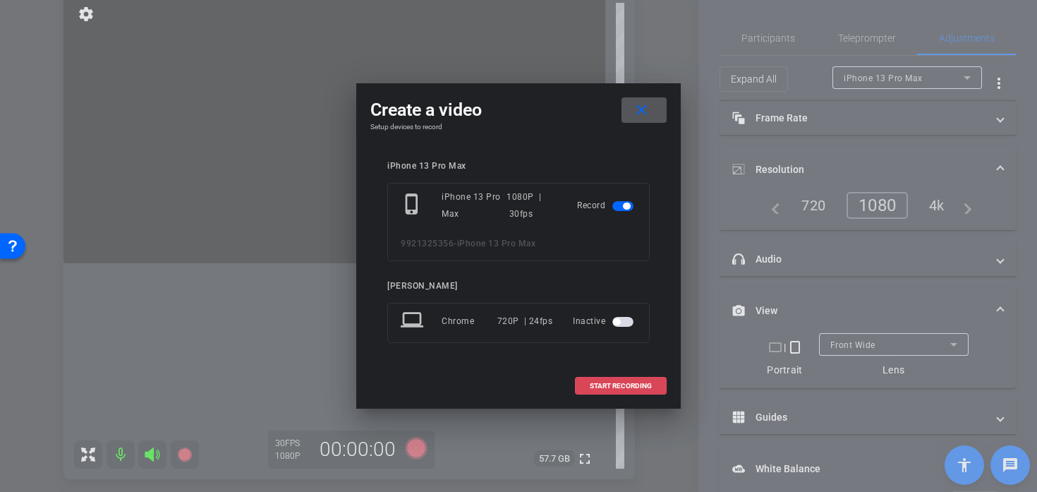
click at [591, 389] on span "START RECORDING" at bounding box center [621, 385] width 62 height 7
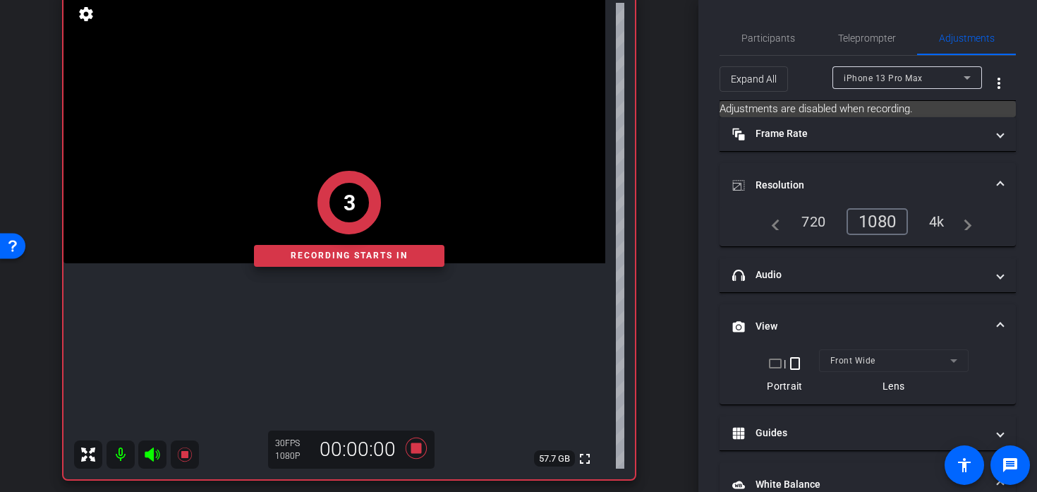
click at [416, 203] on div "3" at bounding box center [349, 202] width 190 height 63
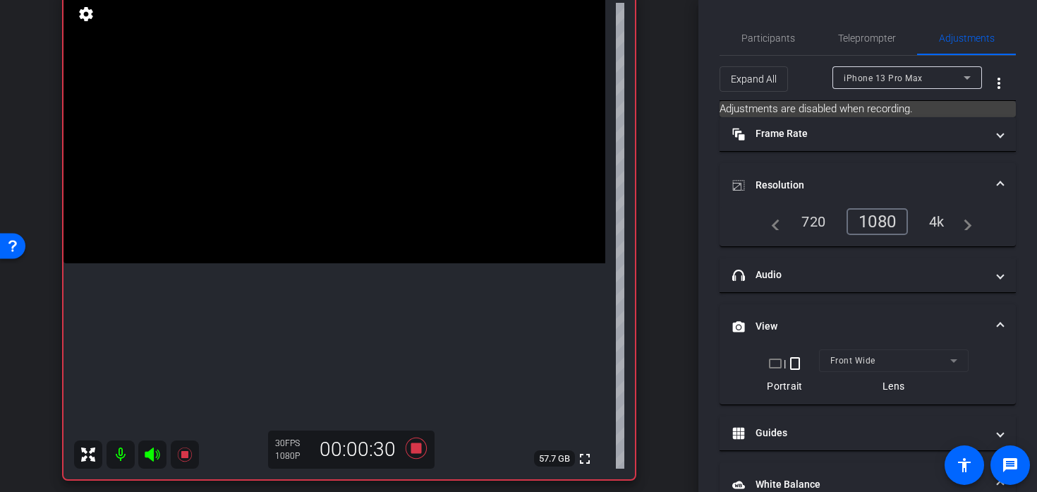
click at [418, 463] on div "30 FPS 1080P 00:00:30" at bounding box center [351, 449] width 166 height 38
click at [416, 445] on icon at bounding box center [416, 447] width 21 height 21
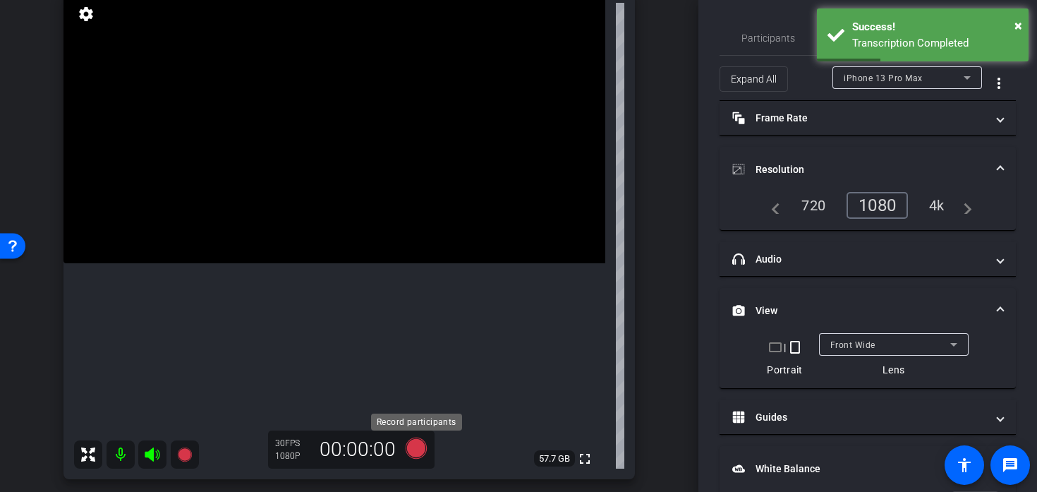
click at [430, 455] on icon at bounding box center [416, 447] width 34 height 25
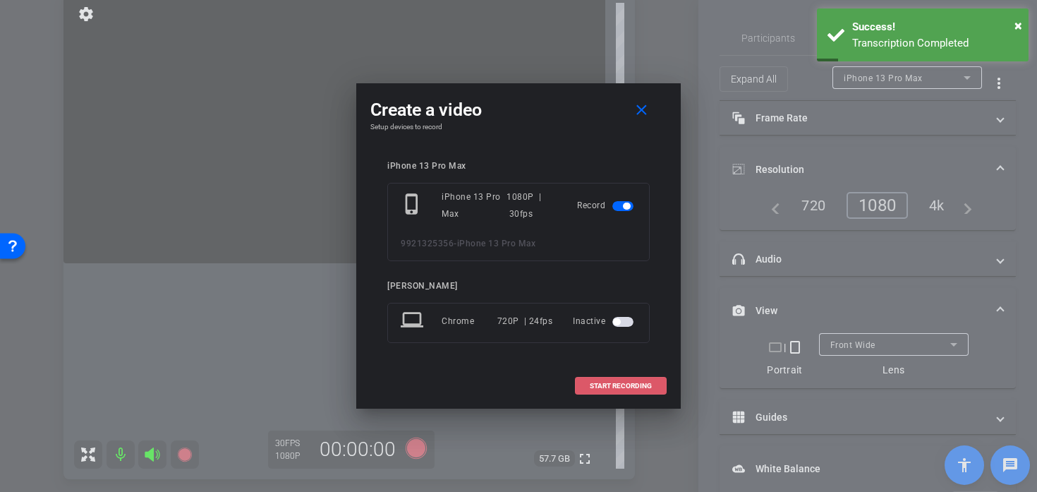
click at [597, 377] on span at bounding box center [621, 386] width 90 height 34
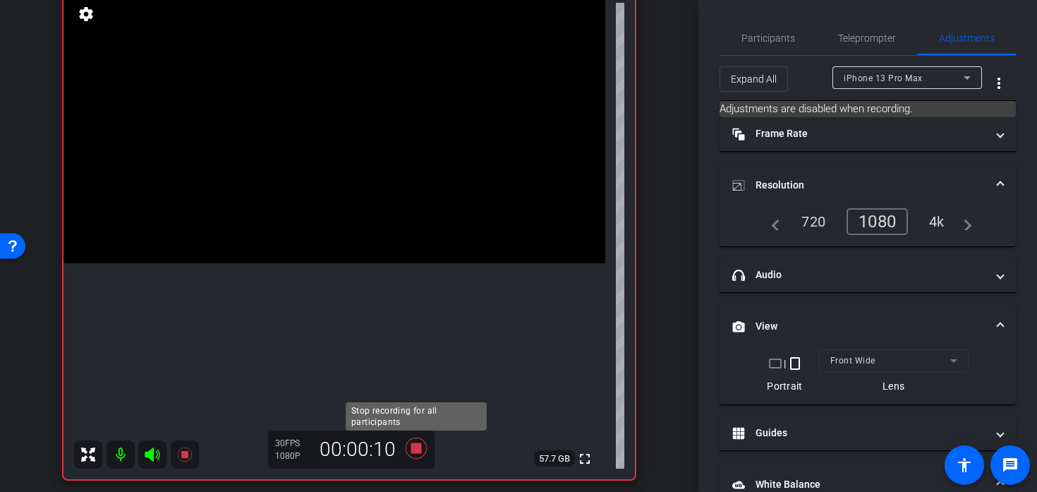
click at [407, 453] on icon at bounding box center [416, 447] width 34 height 25
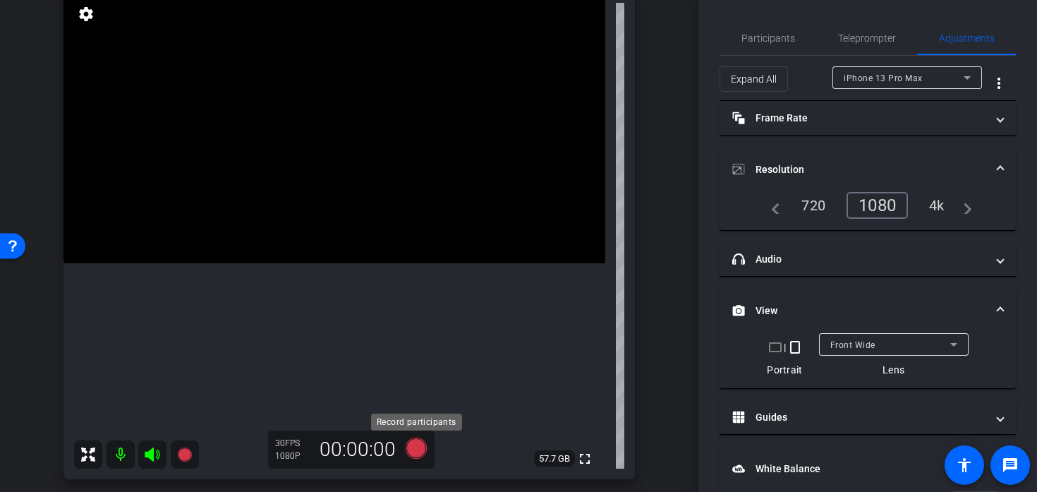
click at [417, 447] on icon at bounding box center [416, 447] width 21 height 21
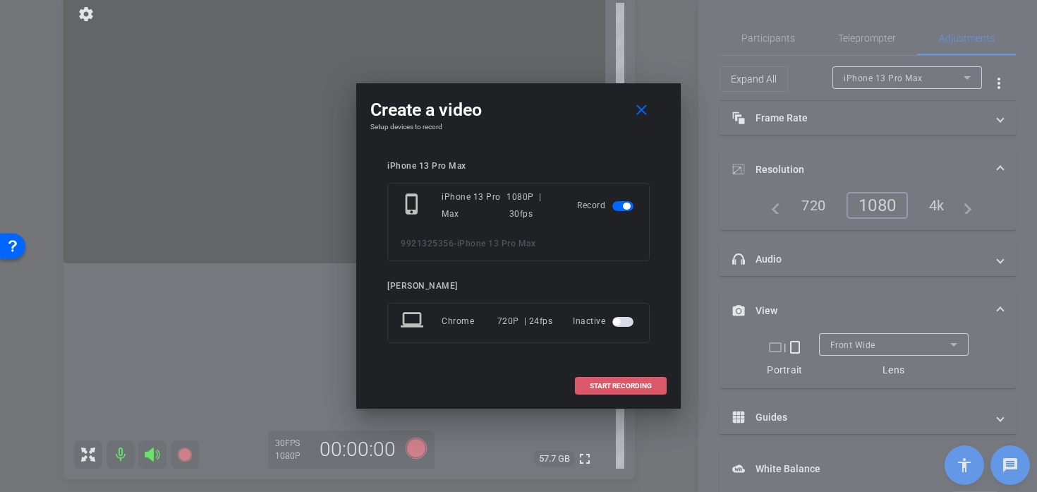
click at [622, 383] on span "START RECORDING" at bounding box center [621, 385] width 62 height 7
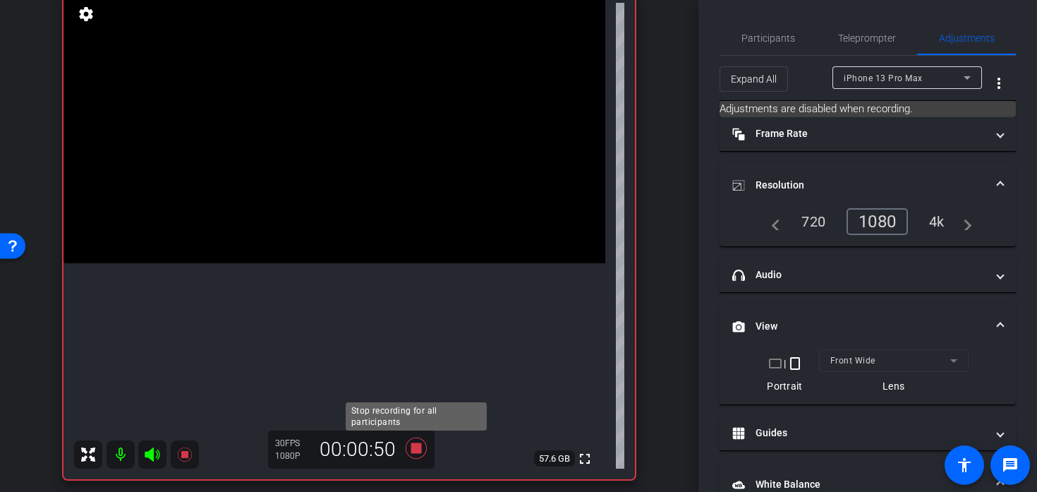
click at [414, 451] on icon at bounding box center [416, 447] width 21 height 21
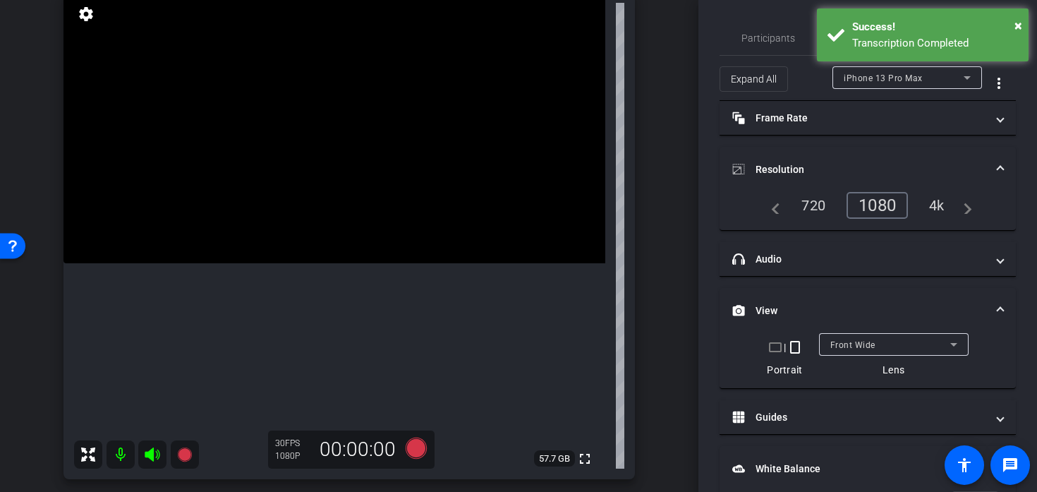
click at [156, 452] on icon at bounding box center [152, 454] width 17 height 17
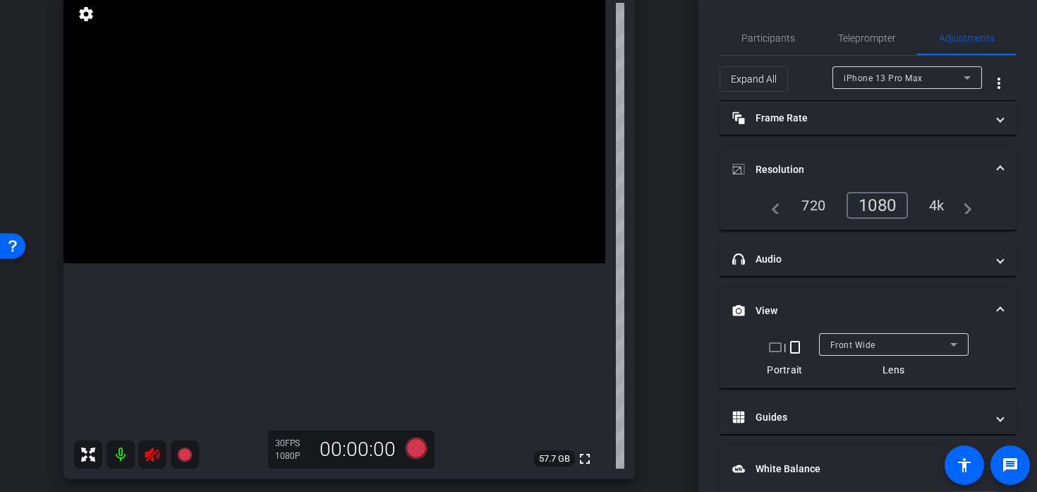
click at [156, 452] on icon at bounding box center [152, 454] width 17 height 17
click at [411, 449] on icon at bounding box center [416, 447] width 21 height 21
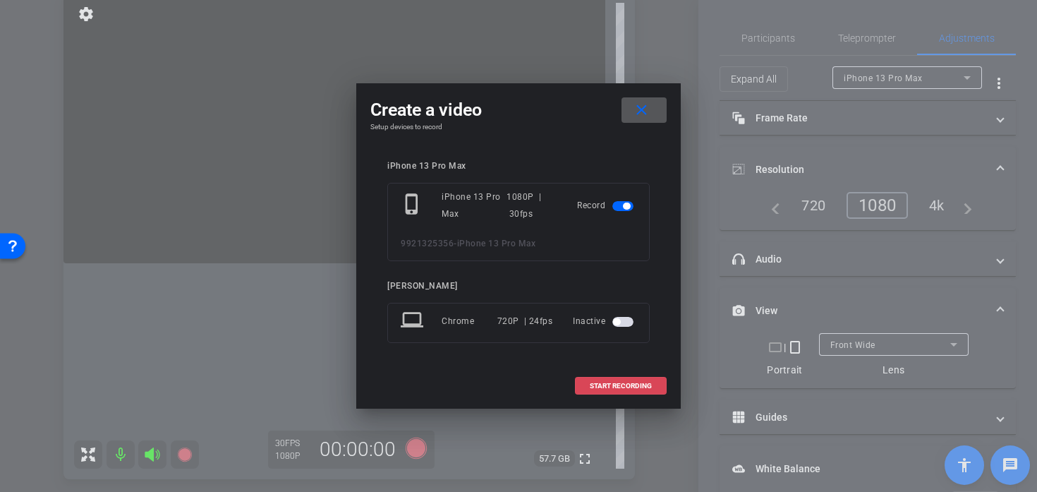
click at [584, 380] on span at bounding box center [621, 386] width 90 height 34
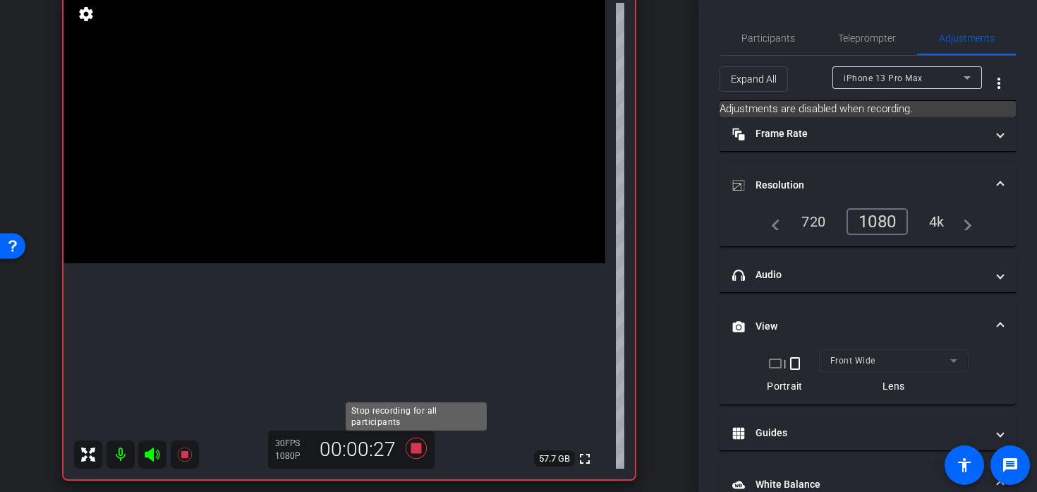
click at [419, 452] on icon at bounding box center [416, 447] width 21 height 21
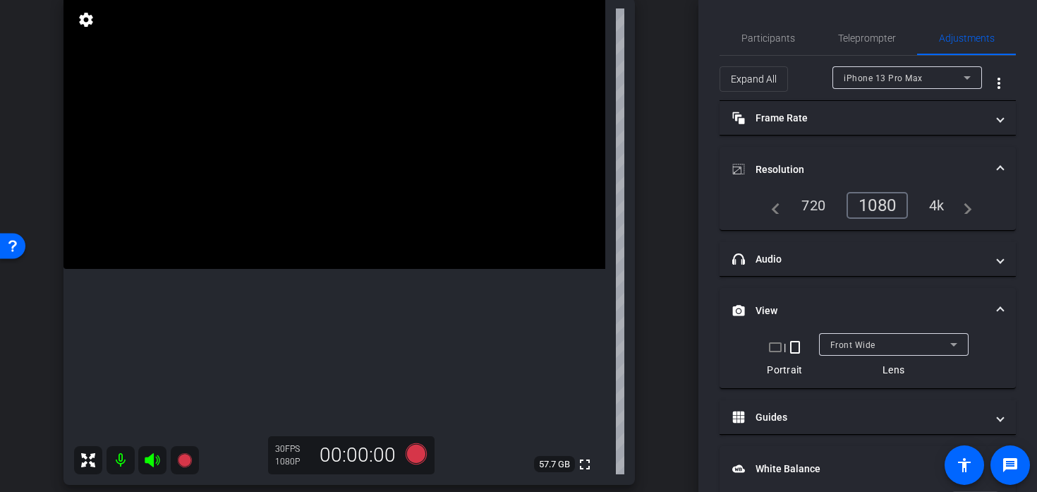
scroll to position [107, 0]
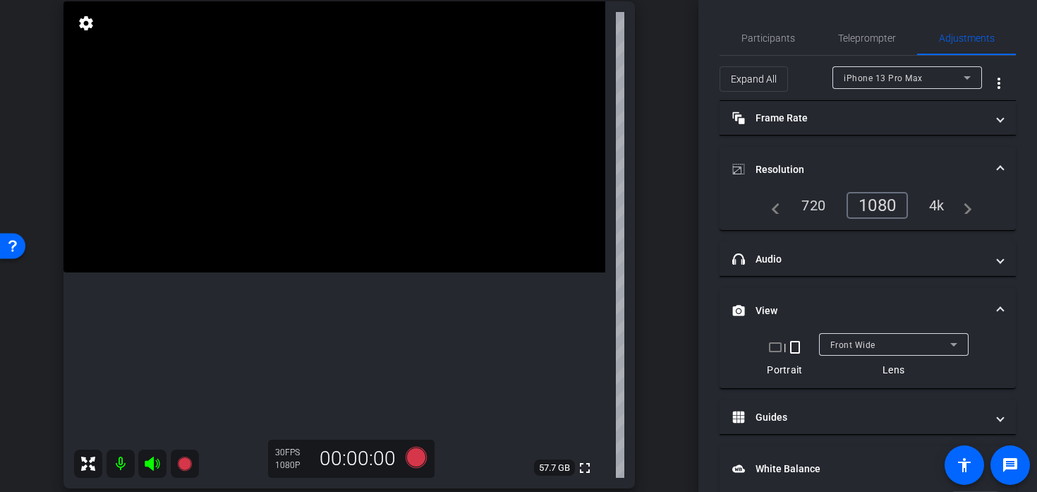
click at [358, 272] on video at bounding box center [334, 136] width 542 height 271
click at [418, 469] on icon at bounding box center [416, 456] width 34 height 25
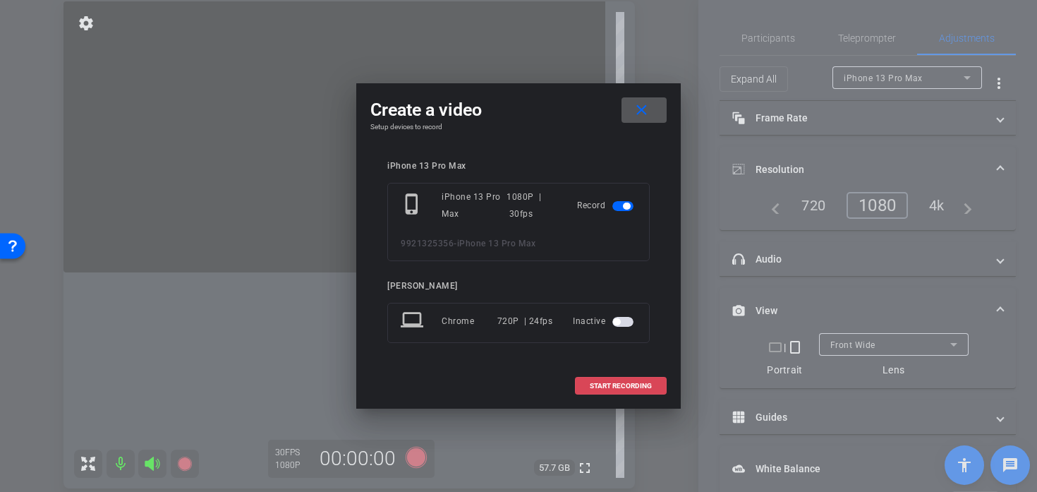
click at [644, 384] on span "START RECORDING" at bounding box center [621, 385] width 62 height 7
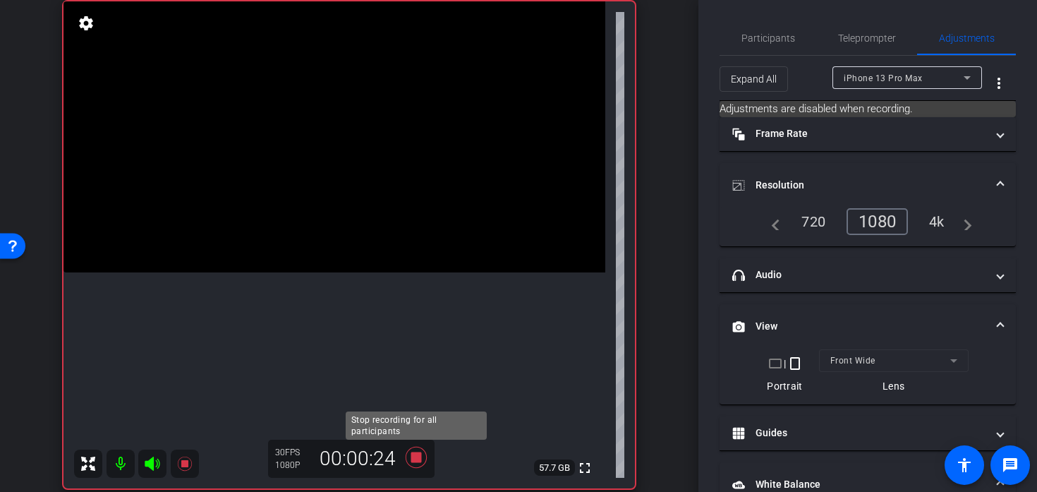
click at [429, 445] on icon at bounding box center [416, 456] width 34 height 25
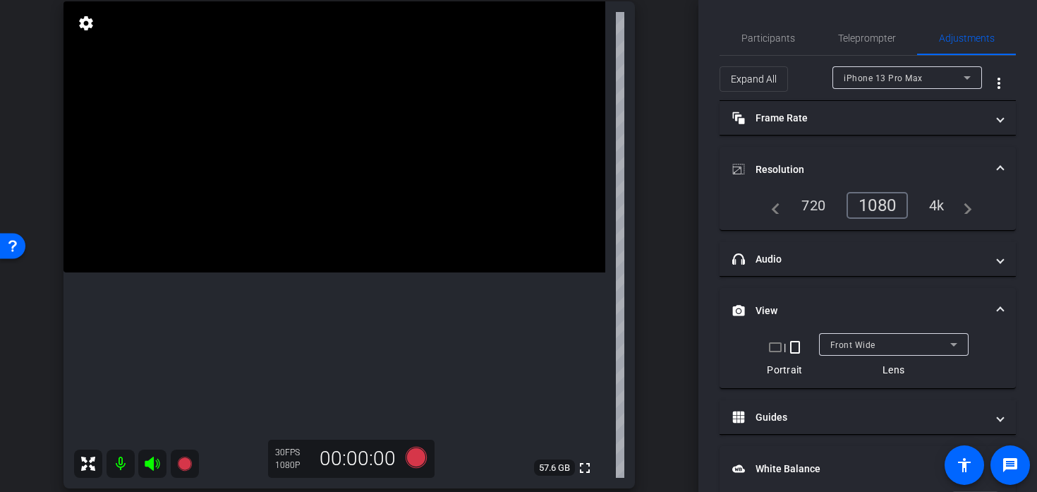
click at [389, 272] on video at bounding box center [334, 136] width 542 height 271
click at [412, 454] on icon at bounding box center [416, 457] width 21 height 21
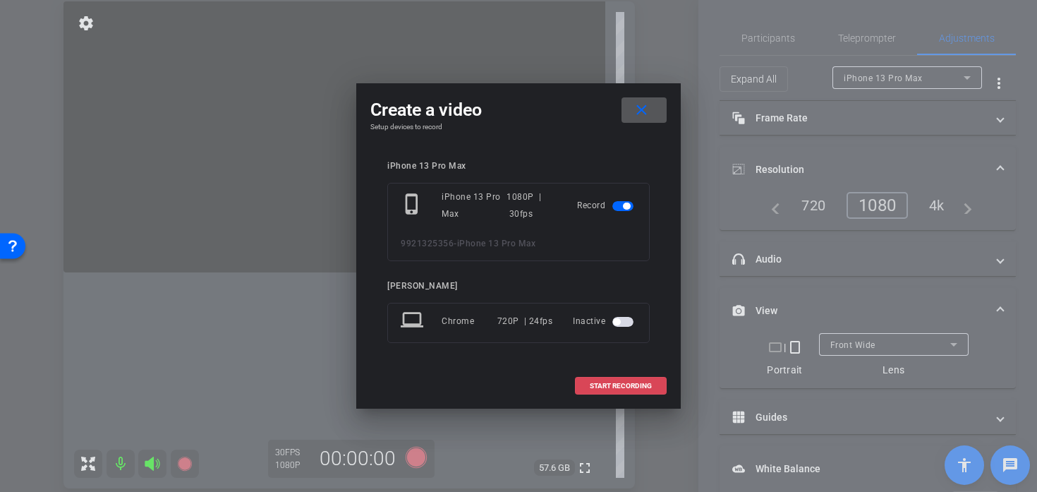
click at [600, 382] on span "START RECORDING" at bounding box center [621, 385] width 62 height 7
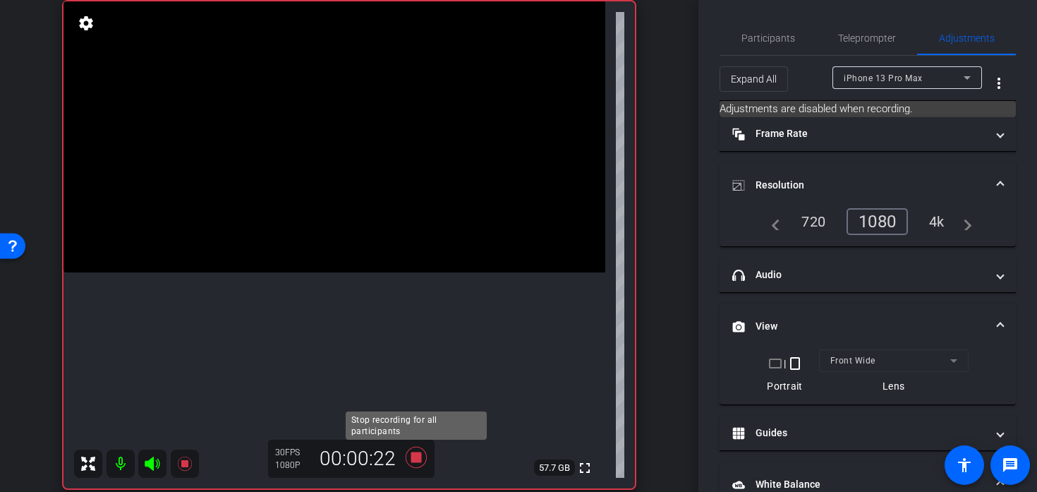
click at [430, 444] on icon at bounding box center [416, 456] width 34 height 25
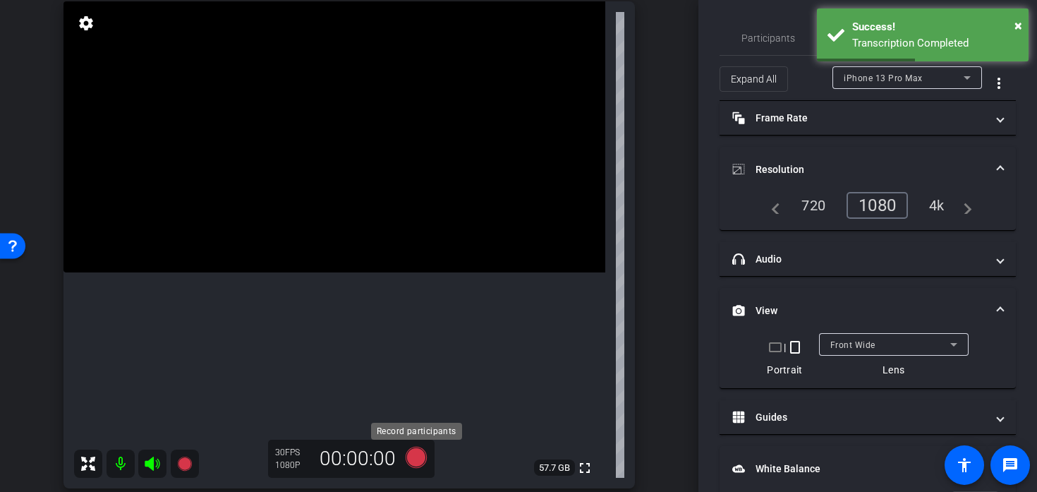
click at [416, 459] on icon at bounding box center [416, 457] width 21 height 21
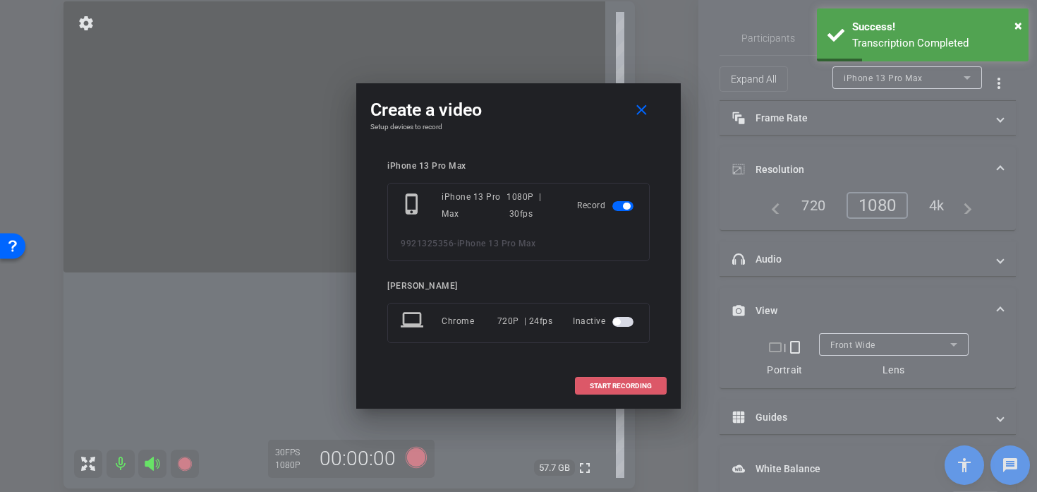
click at [602, 392] on span at bounding box center [621, 386] width 90 height 34
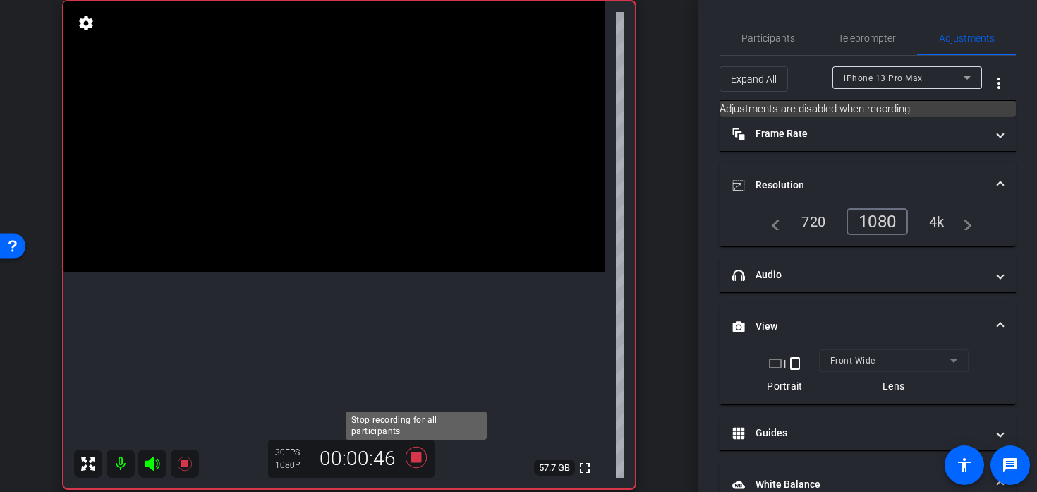
click at [416, 463] on icon at bounding box center [416, 456] width 34 height 25
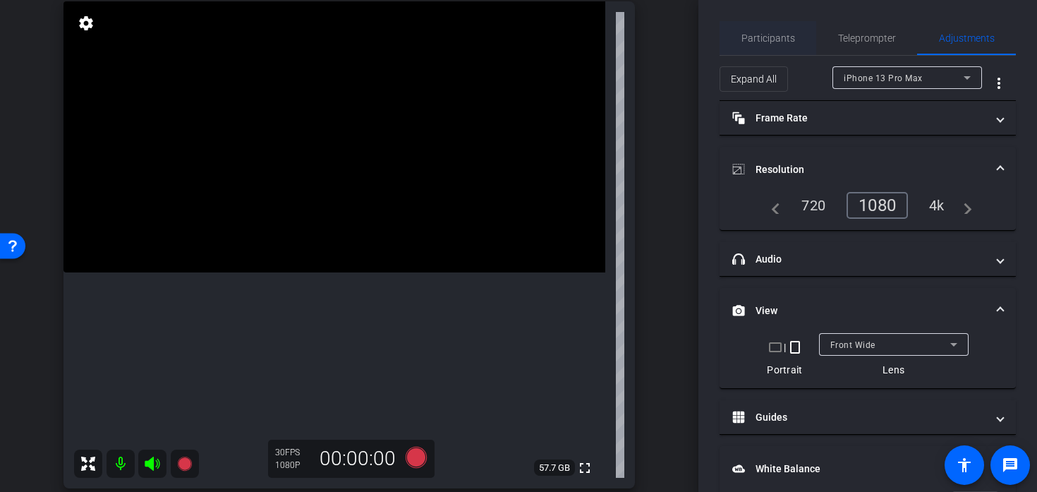
click at [746, 40] on span "Participants" at bounding box center [768, 38] width 54 height 10
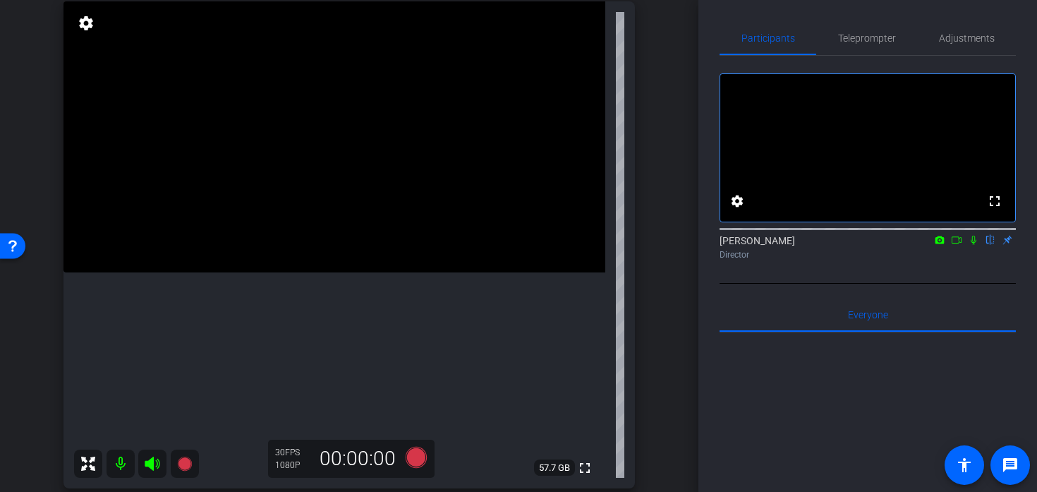
click at [976, 246] on mat-icon at bounding box center [973, 240] width 17 height 13
click at [957, 243] on icon at bounding box center [957, 239] width 10 height 7
click at [986, 245] on icon at bounding box center [990, 240] width 11 height 10
click at [976, 245] on icon at bounding box center [973, 240] width 11 height 10
click at [121, 460] on mat-icon at bounding box center [121, 463] width 28 height 28
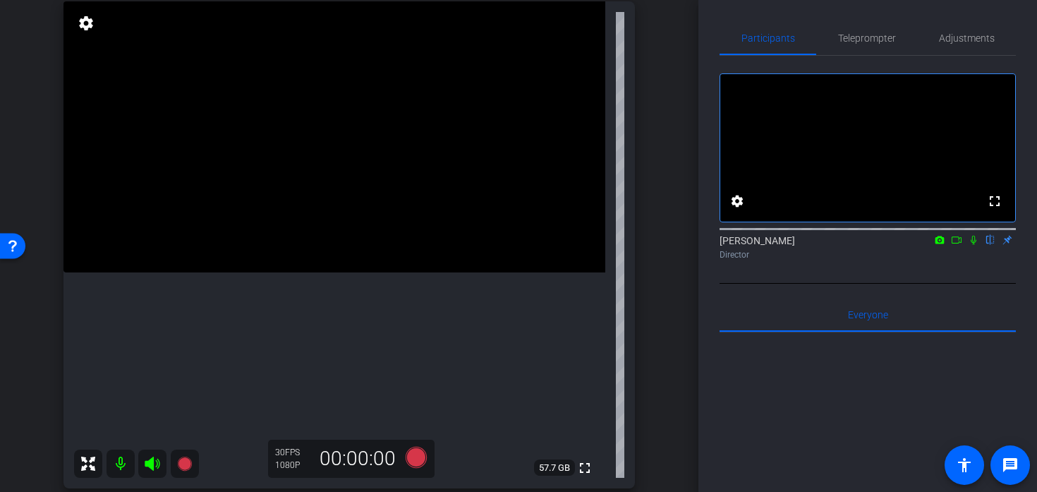
click at [347, 230] on video at bounding box center [334, 136] width 542 height 271
click at [934, 37] on div "Adjustments" at bounding box center [966, 38] width 99 height 34
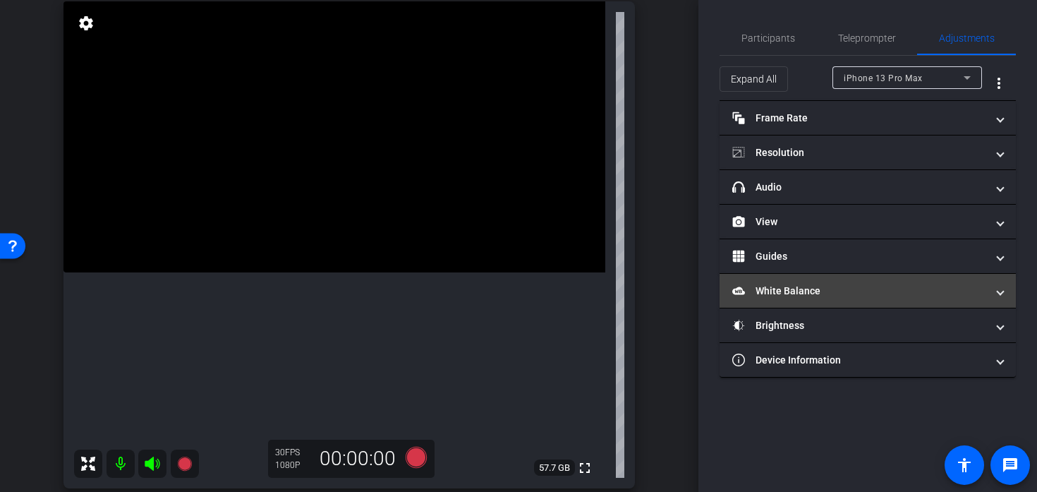
click at [820, 302] on mat-expansion-panel-header "White Balance White Balance" at bounding box center [868, 291] width 296 height 34
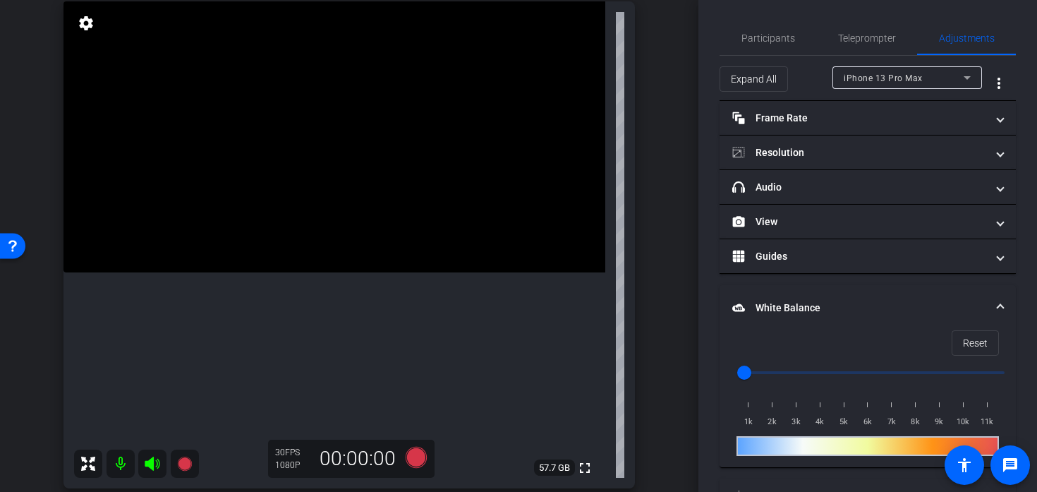
click at [822, 315] on mat-panel-title "White Balance White Balance" at bounding box center [859, 308] width 254 height 15
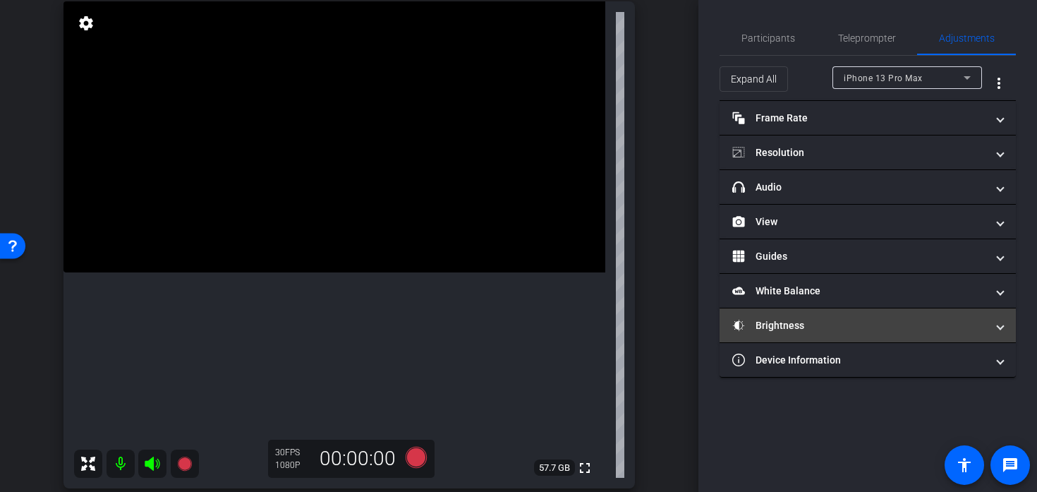
click at [820, 329] on mat-panel-title "Brightness" at bounding box center [859, 325] width 254 height 15
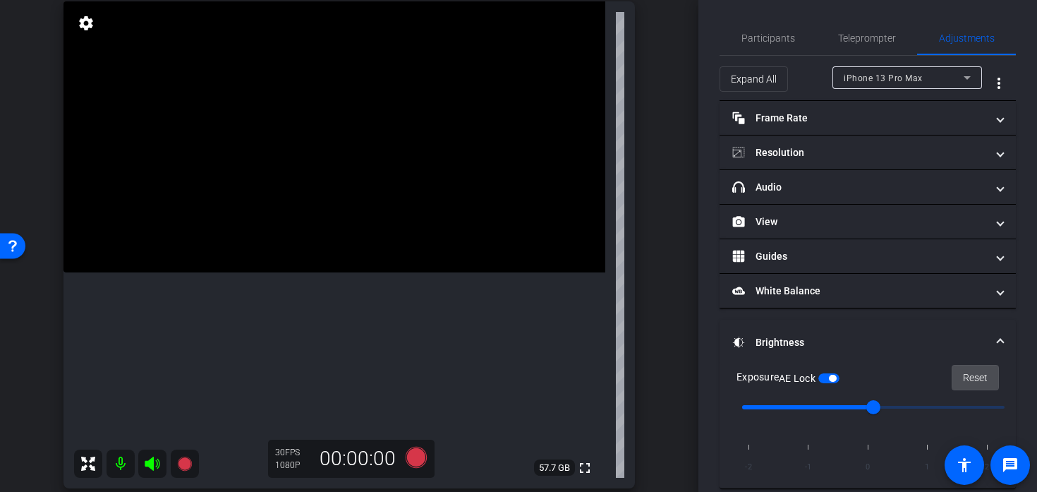
click at [981, 375] on span "Reset" at bounding box center [975, 377] width 25 height 27
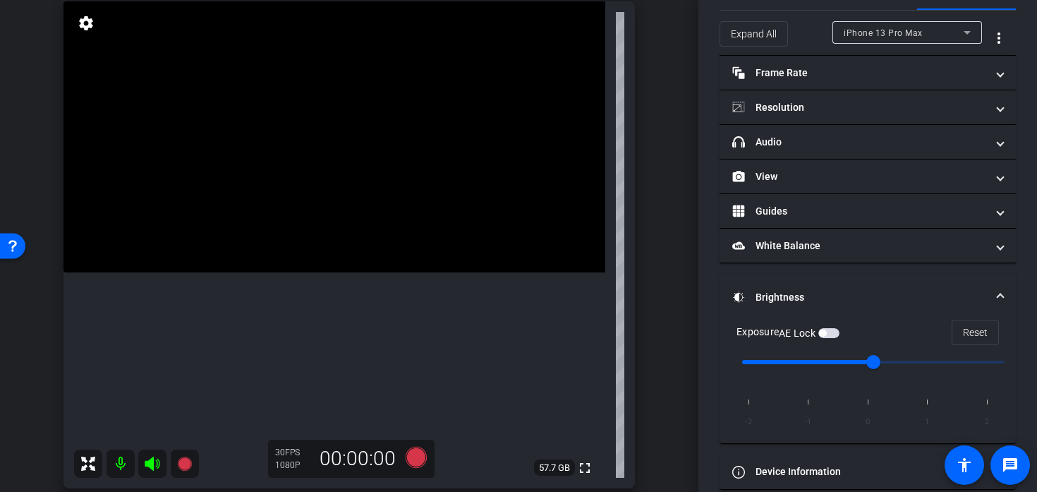
scroll to position [44, 0]
click at [320, 260] on video at bounding box center [334, 136] width 542 height 271
click at [322, 250] on video at bounding box center [334, 136] width 542 height 271
click at [311, 234] on video at bounding box center [334, 136] width 542 height 271
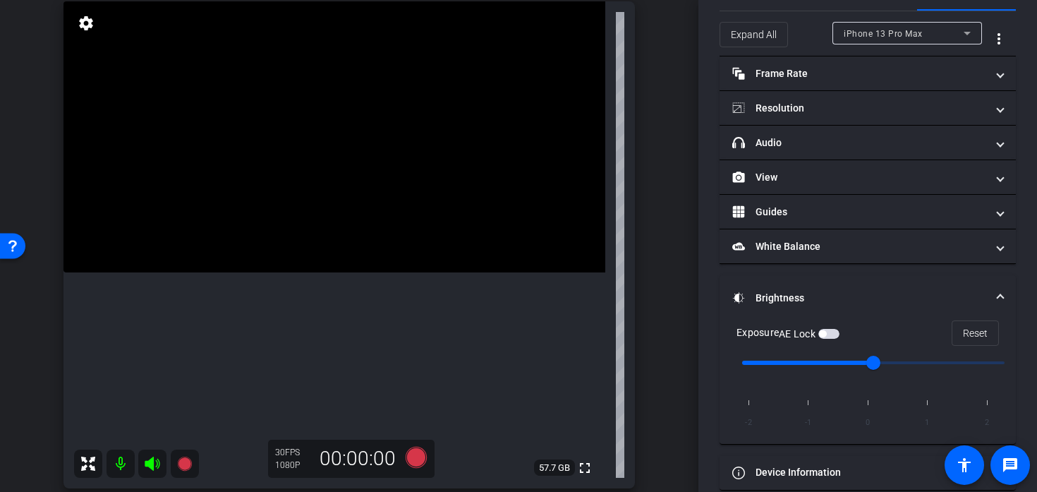
click at [829, 325] on div "Exposure AE Lock Reset" at bounding box center [868, 332] width 262 height 25
click at [829, 338] on div "AE Lock" at bounding box center [809, 334] width 61 height 14
click at [832, 333] on span "button" at bounding box center [828, 334] width 21 height 10
click at [301, 258] on video at bounding box center [334, 136] width 542 height 271
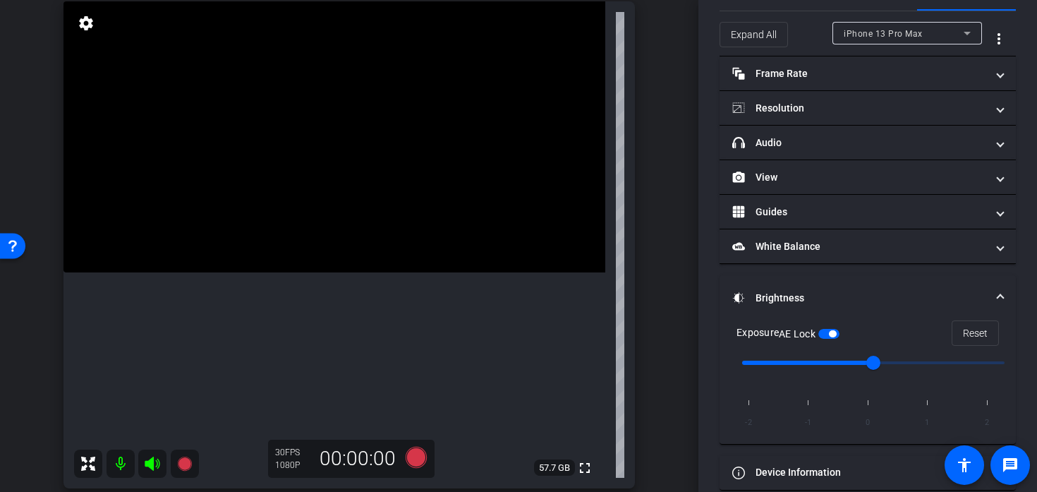
click at [299, 261] on video at bounding box center [334, 136] width 542 height 271
click at [308, 252] on video at bounding box center [334, 136] width 542 height 271
click at [313, 267] on video at bounding box center [334, 136] width 542 height 271
click at [315, 244] on video at bounding box center [334, 136] width 542 height 271
click at [317, 272] on video at bounding box center [334, 136] width 542 height 271
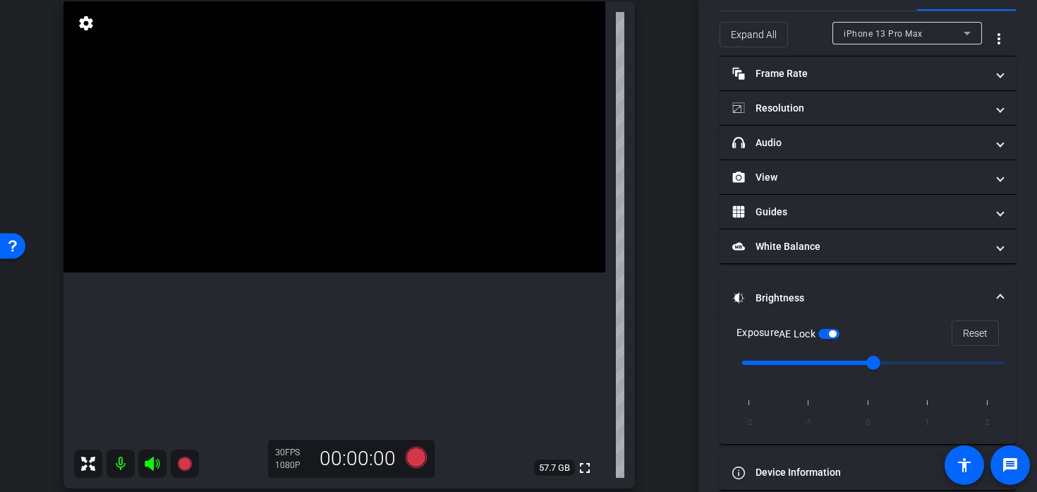
click at [315, 272] on video at bounding box center [334, 136] width 542 height 271
click at [416, 471] on div "30 FPS 1080P 00:00:00" at bounding box center [351, 459] width 166 height 38
click at [337, 272] on video at bounding box center [334, 136] width 542 height 271
click at [329, 272] on video at bounding box center [334, 136] width 542 height 271
click at [310, 265] on video at bounding box center [334, 136] width 542 height 271
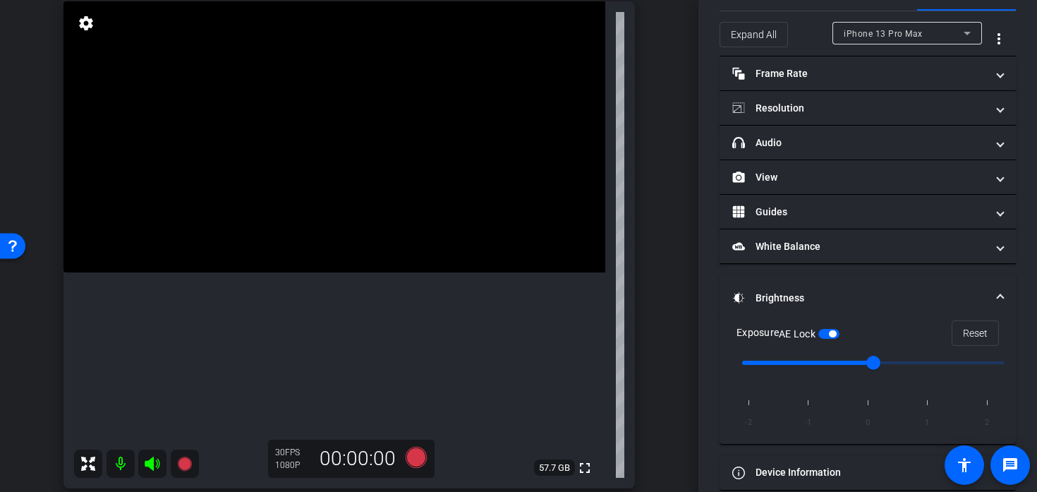
click at [319, 272] on video at bounding box center [334, 136] width 542 height 271
click at [312, 272] on video at bounding box center [334, 136] width 542 height 271
click at [315, 252] on video at bounding box center [334, 136] width 542 height 271
click at [406, 464] on icon at bounding box center [416, 456] width 34 height 25
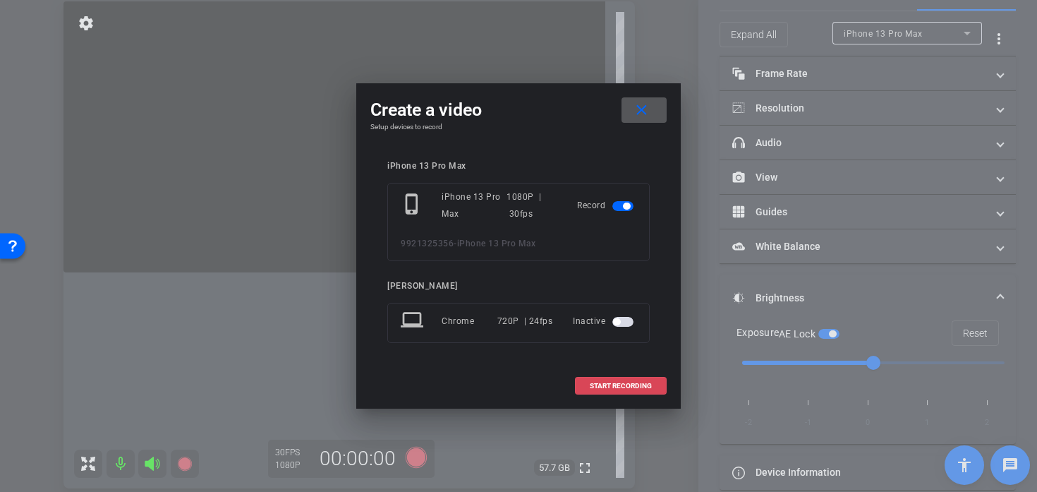
click at [597, 388] on span "START RECORDING" at bounding box center [621, 385] width 62 height 7
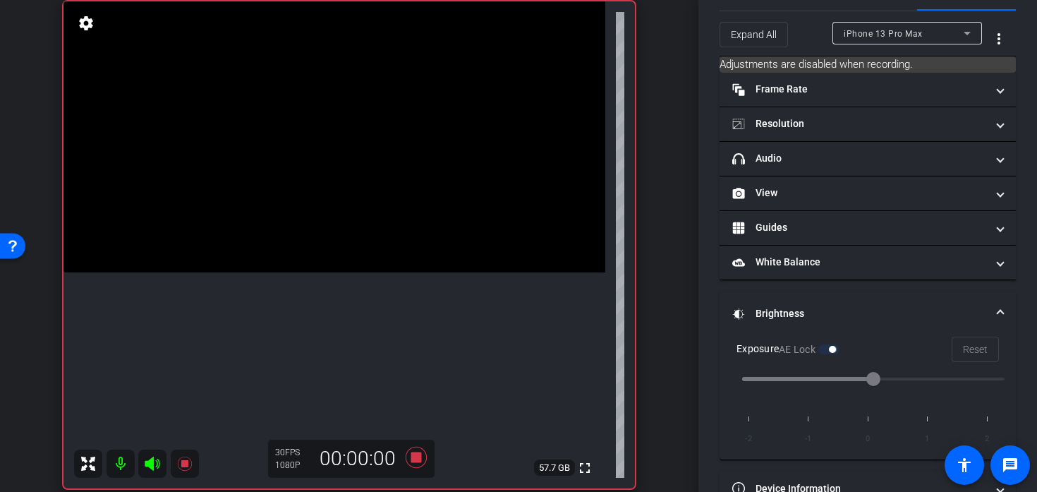
click at [359, 228] on video at bounding box center [334, 136] width 542 height 271
click at [337, 223] on video at bounding box center [334, 136] width 542 height 271
click at [339, 246] on video at bounding box center [334, 136] width 542 height 271
click at [318, 202] on video at bounding box center [334, 136] width 542 height 271
click at [325, 202] on video at bounding box center [334, 136] width 542 height 271
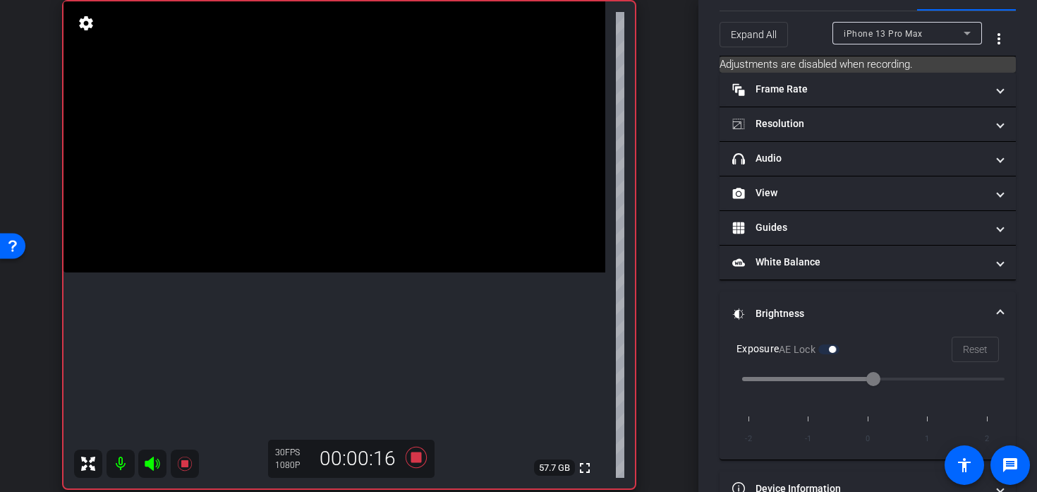
click at [321, 202] on video at bounding box center [334, 136] width 542 height 271
click at [257, 201] on video at bounding box center [334, 136] width 542 height 271
click at [307, 212] on video at bounding box center [334, 136] width 542 height 271
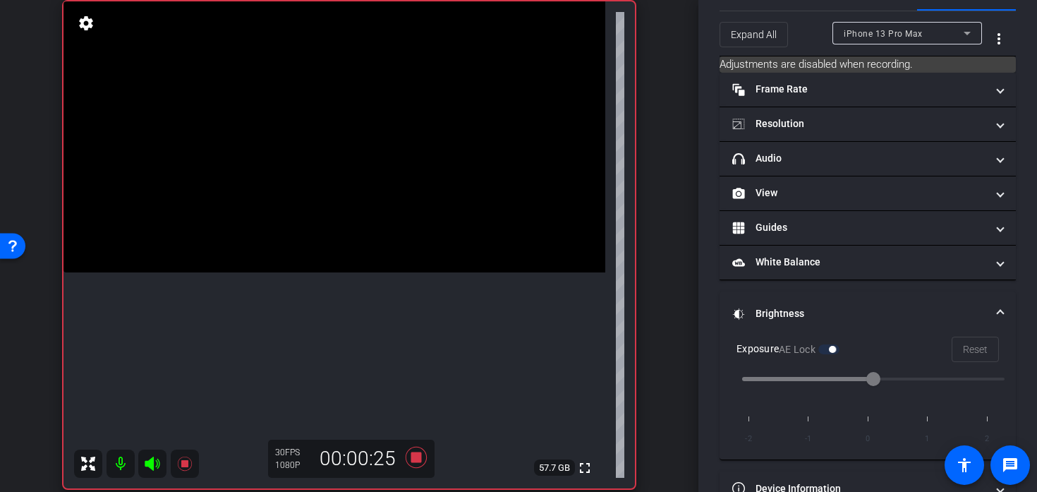
click at [298, 206] on video at bounding box center [334, 136] width 542 height 271
click at [343, 158] on video at bounding box center [334, 136] width 542 height 271
click at [346, 242] on video at bounding box center [334, 136] width 542 height 271
click at [272, 200] on video at bounding box center [334, 136] width 542 height 271
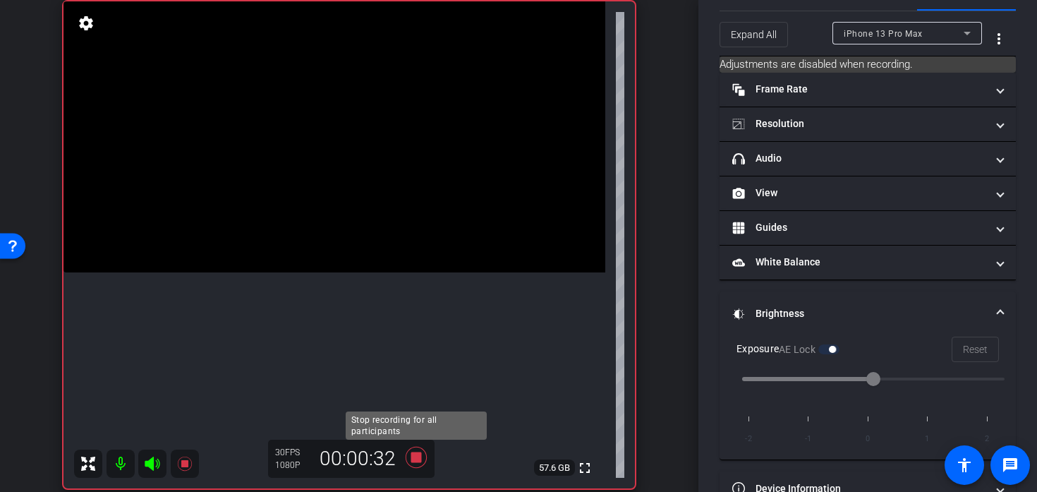
click at [418, 456] on icon at bounding box center [416, 457] width 21 height 21
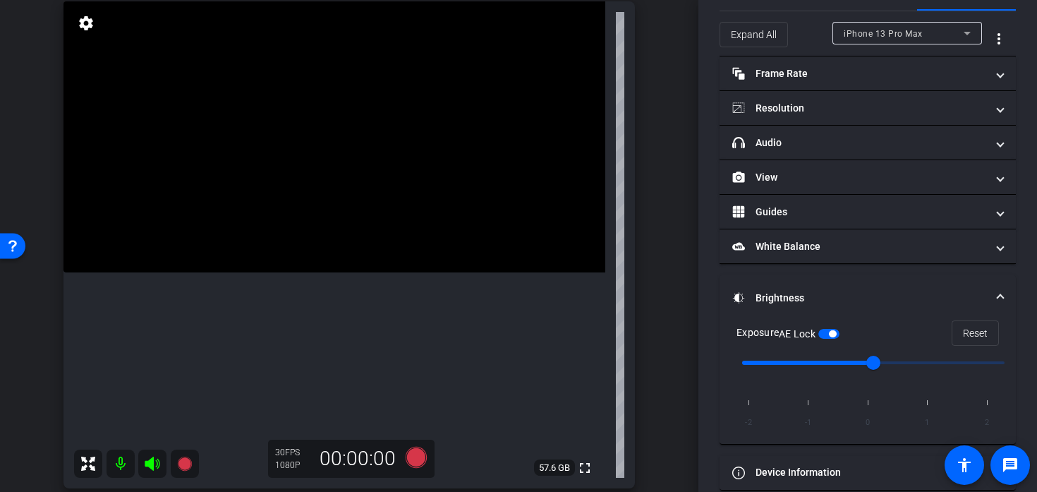
click at [254, 197] on video at bounding box center [334, 136] width 542 height 271
click at [315, 252] on video at bounding box center [334, 136] width 542 height 271
click at [303, 248] on video at bounding box center [334, 136] width 542 height 271
click at [324, 248] on video at bounding box center [334, 136] width 542 height 271
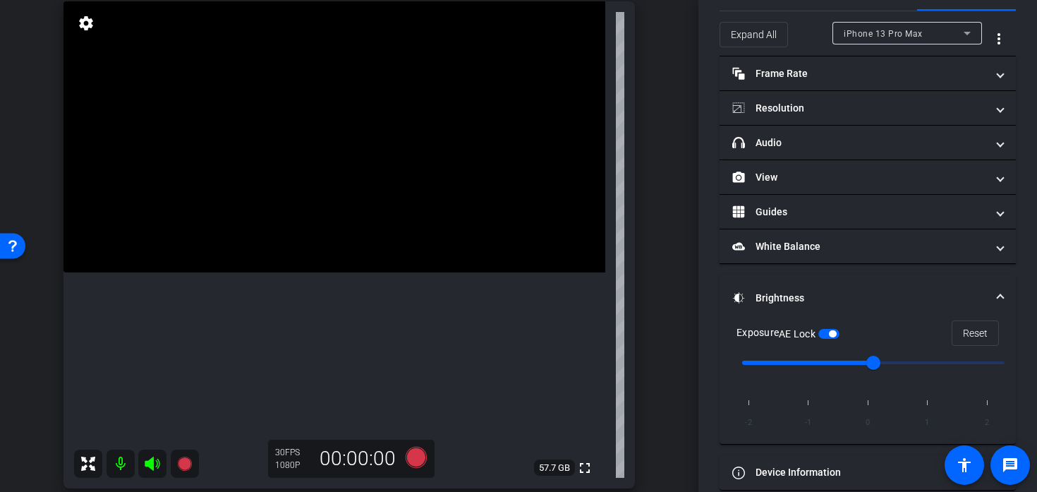
click at [324, 248] on video at bounding box center [334, 136] width 542 height 271
click at [419, 463] on icon at bounding box center [416, 457] width 21 height 21
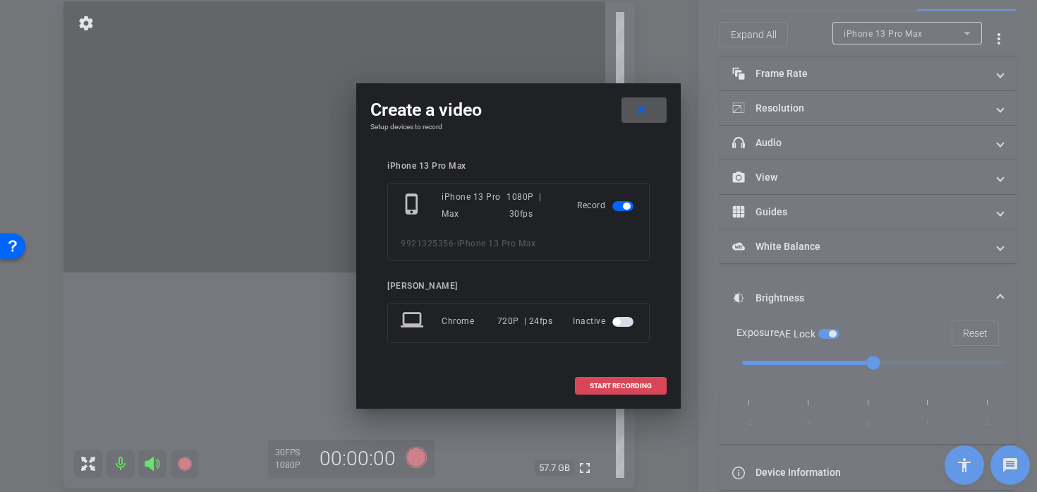
click at [612, 380] on span at bounding box center [621, 386] width 90 height 34
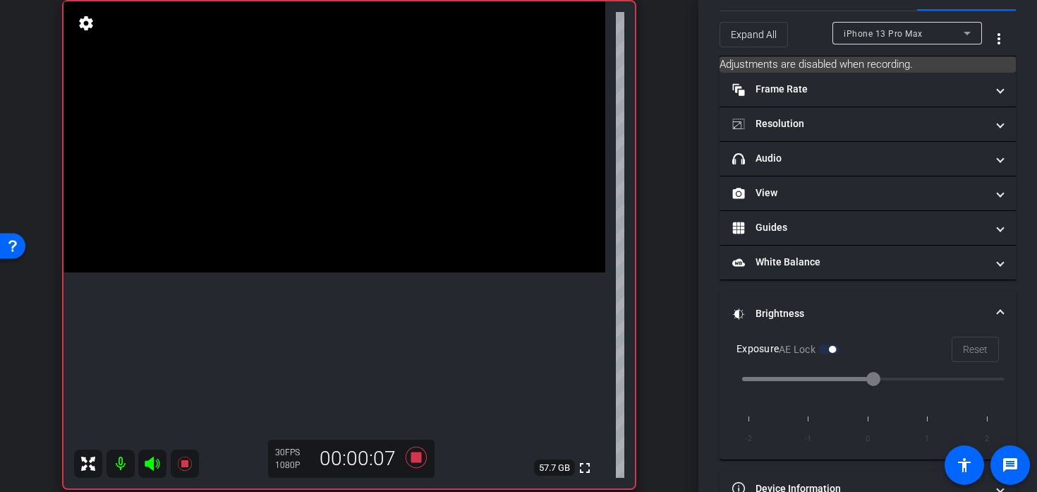
click at [332, 235] on video at bounding box center [334, 136] width 542 height 271
click at [413, 456] on icon at bounding box center [416, 457] width 21 height 21
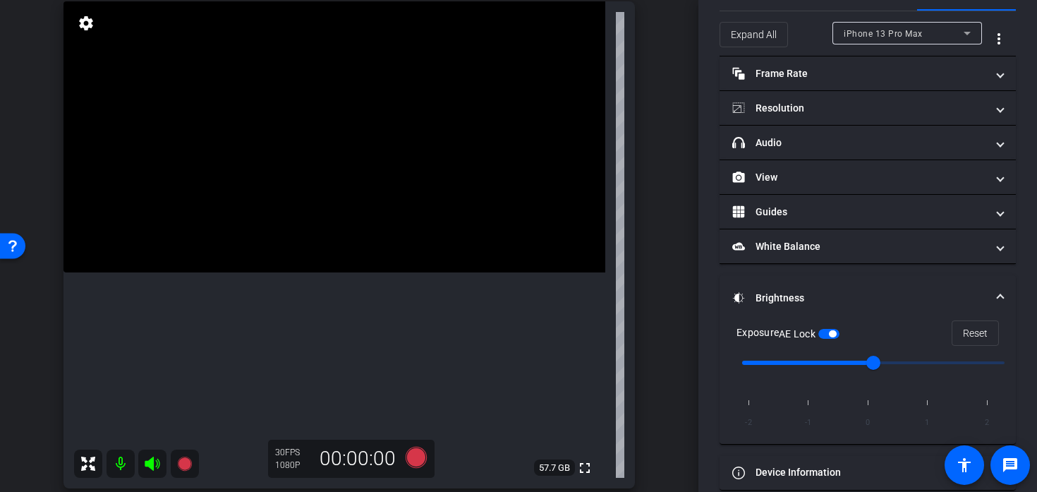
click at [361, 235] on video at bounding box center [334, 136] width 542 height 271
click at [361, 193] on video at bounding box center [334, 136] width 542 height 271
click at [411, 461] on icon at bounding box center [416, 457] width 21 height 21
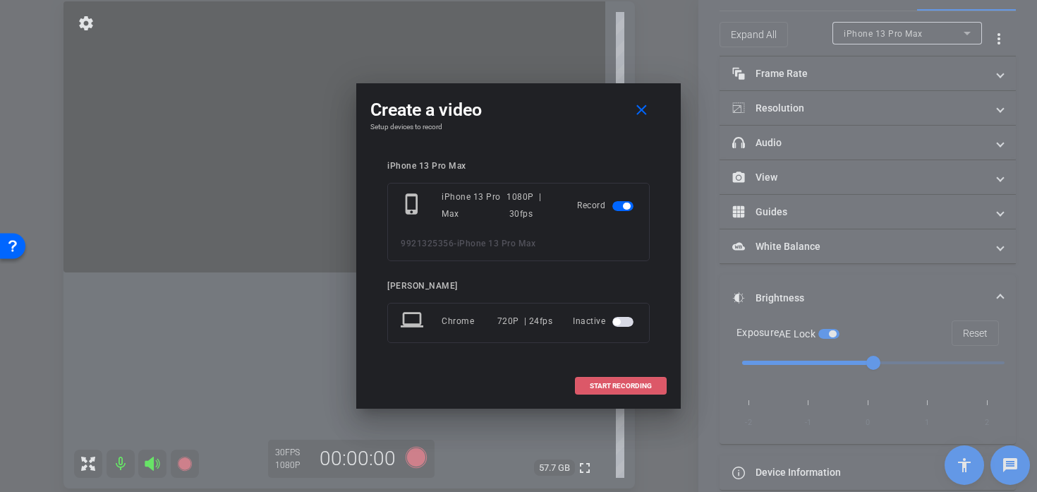
click at [648, 384] on span "START RECORDING" at bounding box center [621, 385] width 62 height 7
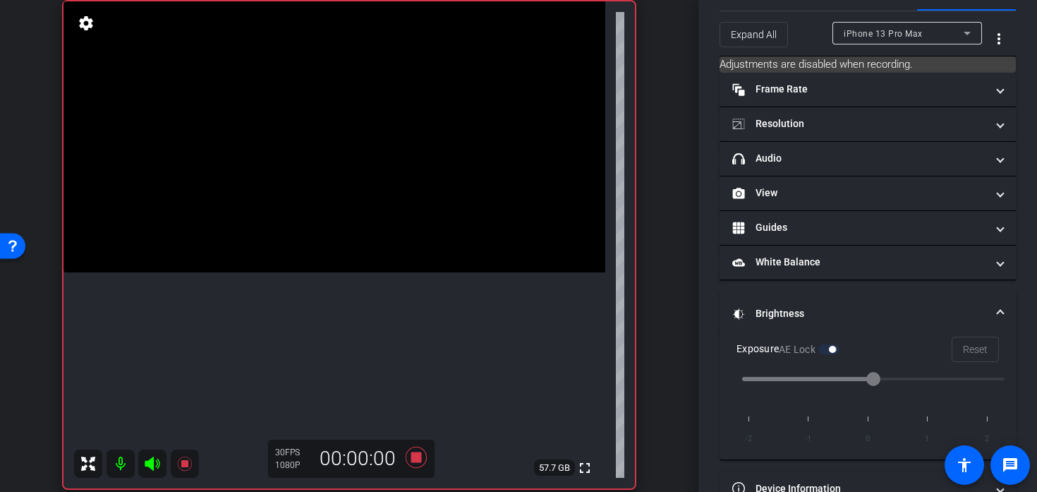
click at [296, 184] on video at bounding box center [334, 136] width 542 height 271
click at [413, 464] on icon at bounding box center [416, 456] width 34 height 25
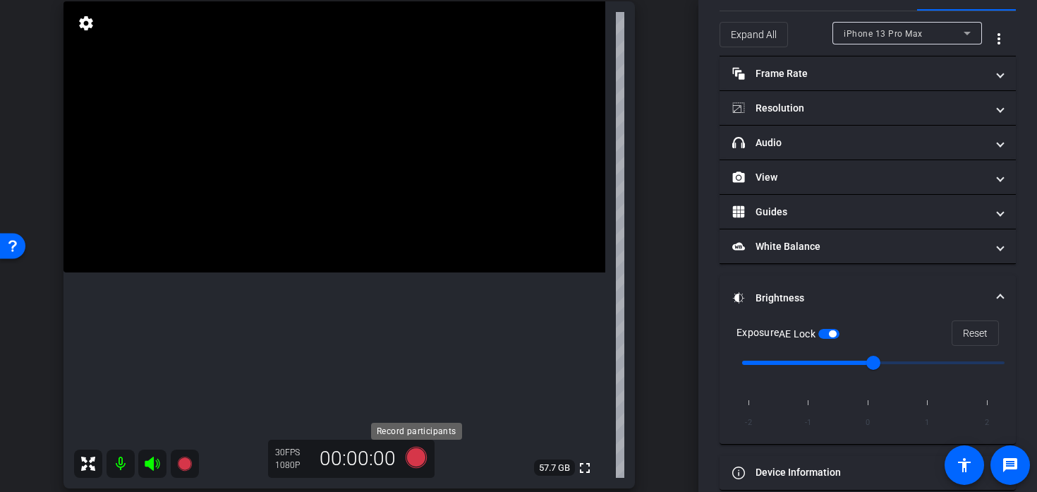
click at [415, 456] on icon at bounding box center [416, 457] width 21 height 21
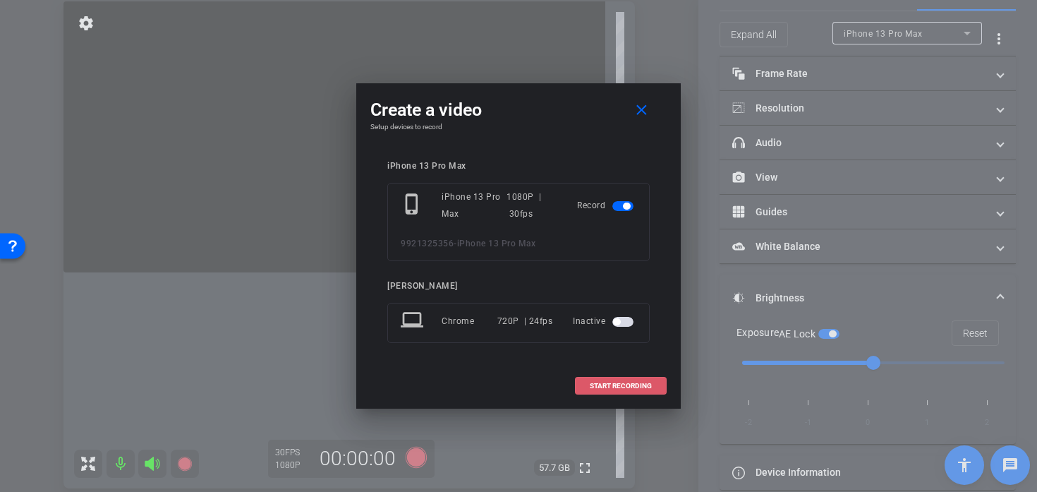
click at [604, 395] on span at bounding box center [621, 386] width 90 height 34
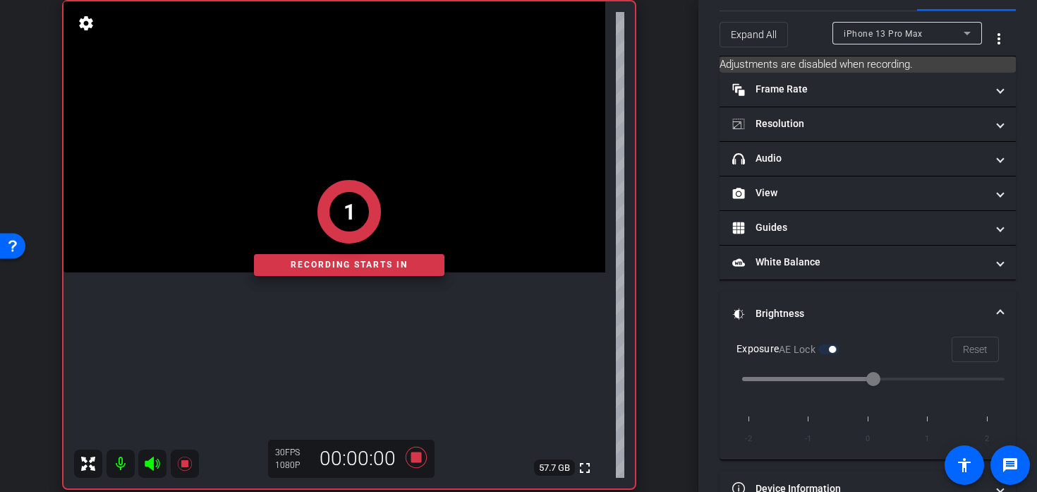
click at [361, 131] on div "1 Recording starts in" at bounding box center [348, 228] width 571 height 521
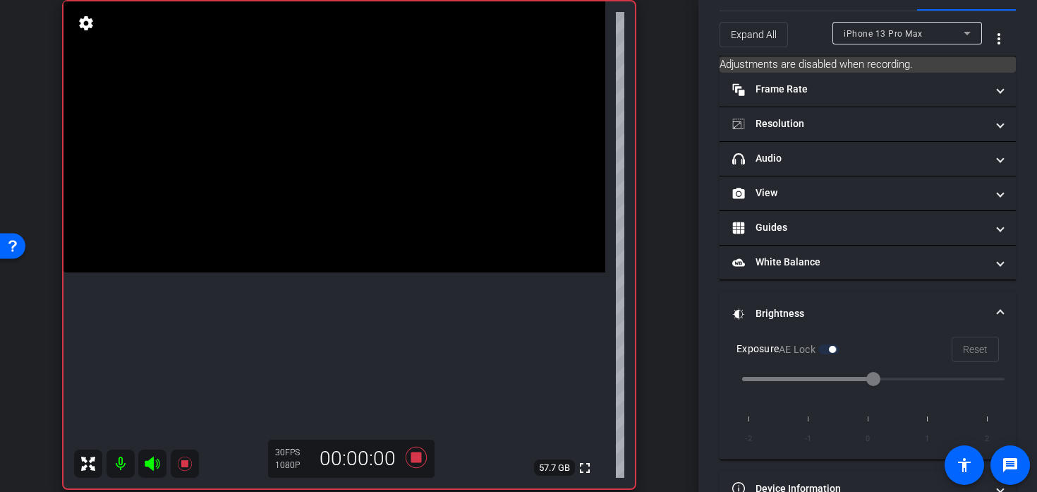
click at [363, 152] on video at bounding box center [334, 136] width 542 height 271
click at [411, 458] on icon at bounding box center [416, 457] width 21 height 21
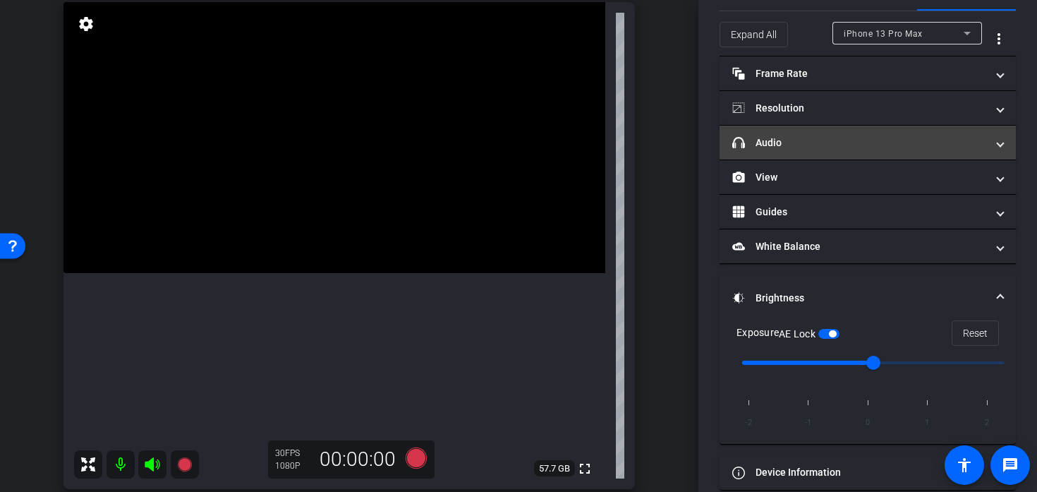
scroll to position [0, 0]
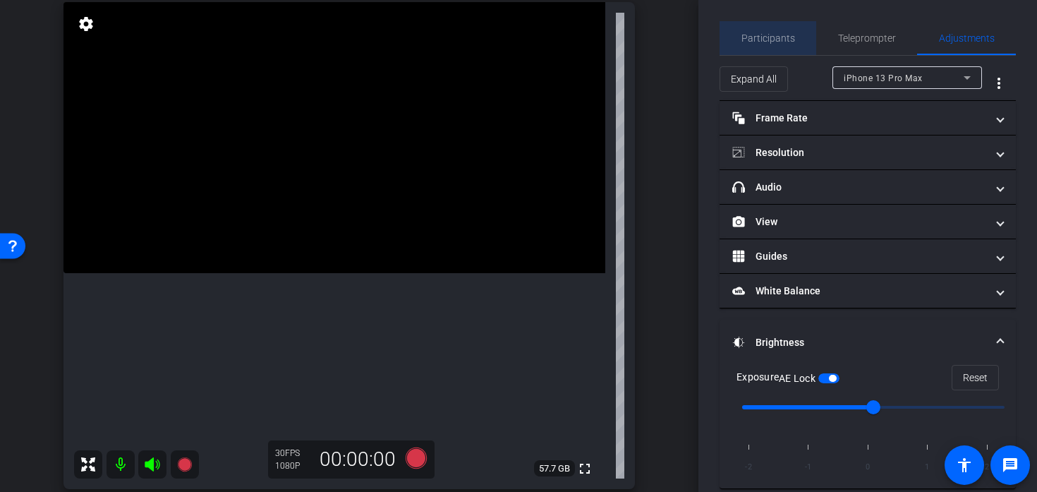
click at [770, 49] on span "Participants" at bounding box center [768, 38] width 54 height 34
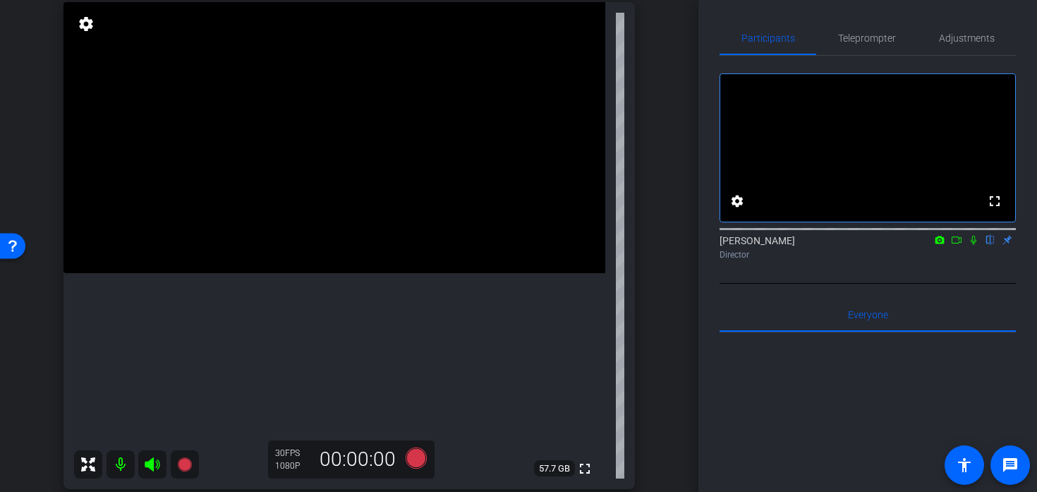
click at [303, 273] on video at bounding box center [334, 137] width 542 height 271
click at [315, 268] on div at bounding box center [303, 275] width 35 height 35
click at [329, 237] on video at bounding box center [334, 137] width 542 height 271
click at [329, 236] on div at bounding box center [328, 236] width 35 height 35
click at [330, 235] on div at bounding box center [328, 236] width 35 height 35
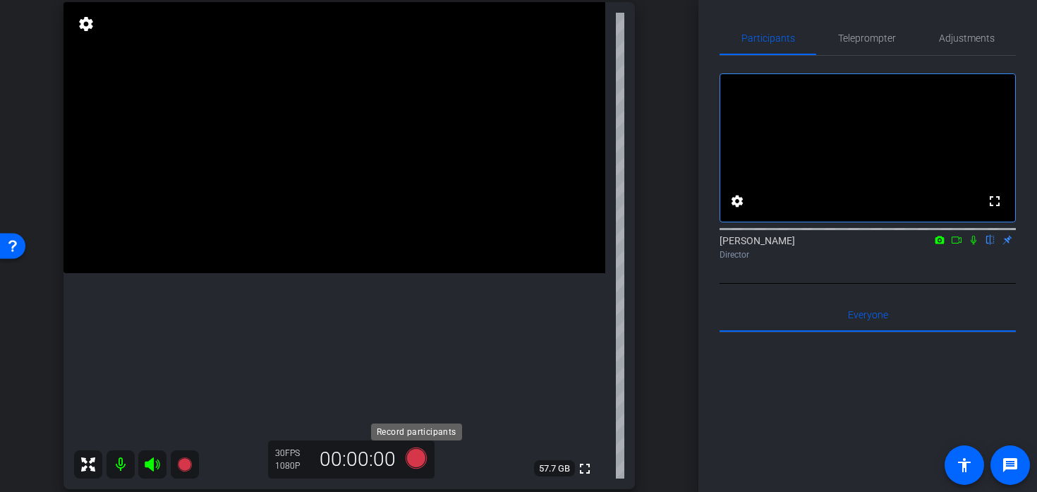
click at [412, 460] on icon at bounding box center [416, 457] width 21 height 21
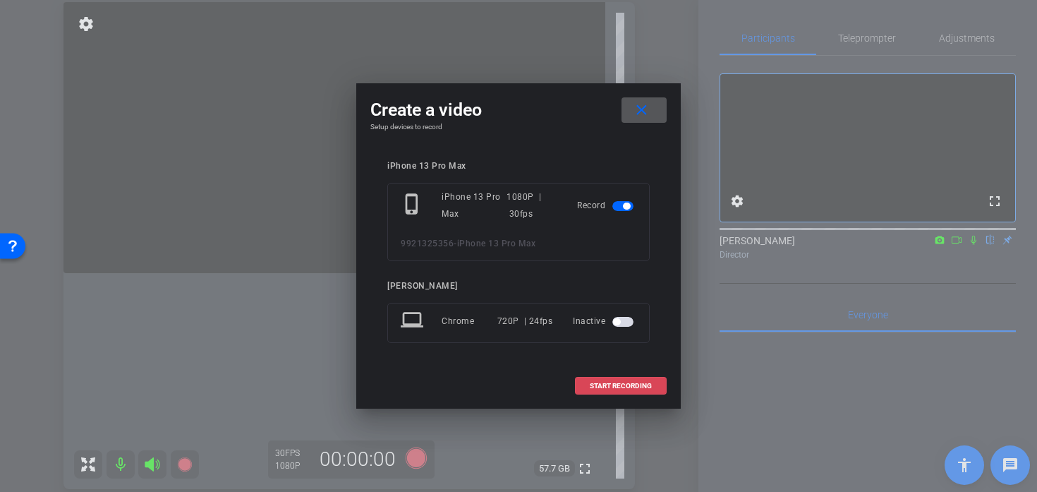
click at [593, 382] on span "START RECORDING" at bounding box center [621, 385] width 62 height 7
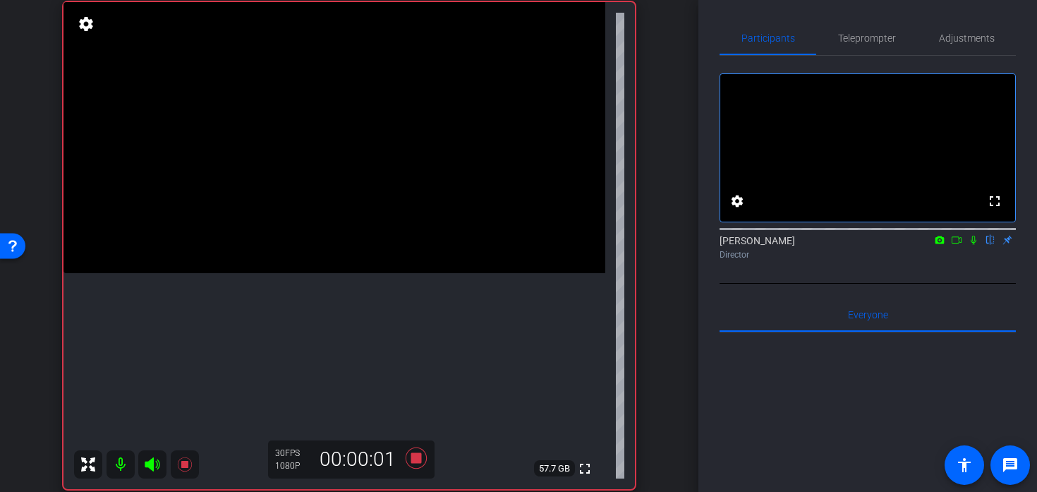
click at [327, 267] on video at bounding box center [334, 137] width 542 height 271
click at [395, 273] on video at bounding box center [334, 137] width 542 height 271
click at [858, 53] on span "Teleprompter" at bounding box center [867, 38] width 58 height 34
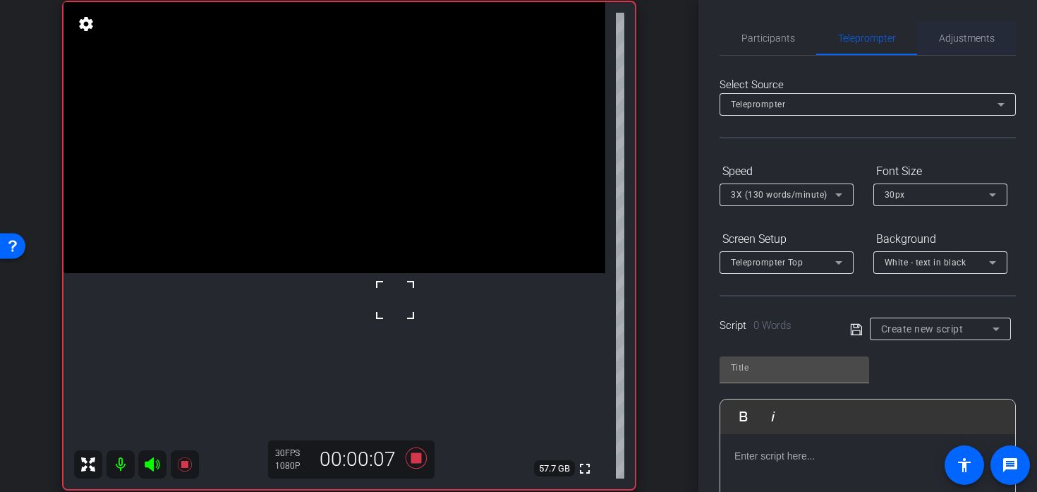
click at [954, 44] on span "Adjustments" at bounding box center [967, 38] width 56 height 34
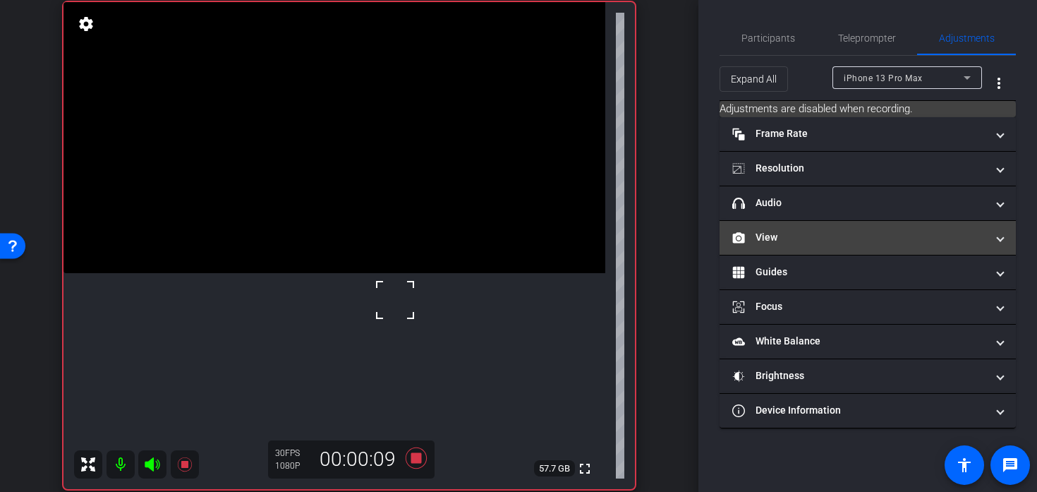
click at [777, 226] on mat-expansion-panel-header "View" at bounding box center [868, 238] width 296 height 34
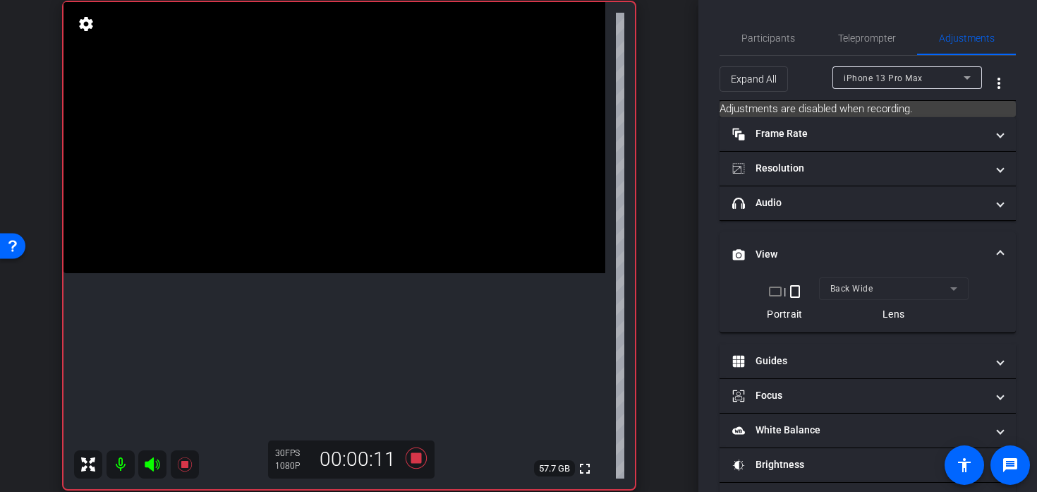
click at [401, 267] on video at bounding box center [334, 137] width 542 height 271
click at [389, 276] on div at bounding box center [401, 266] width 35 height 35
click at [384, 249] on span at bounding box center [384, 249] width 0 height 0
click at [358, 273] on video at bounding box center [334, 137] width 542 height 271
click at [365, 280] on div at bounding box center [357, 280] width 35 height 35
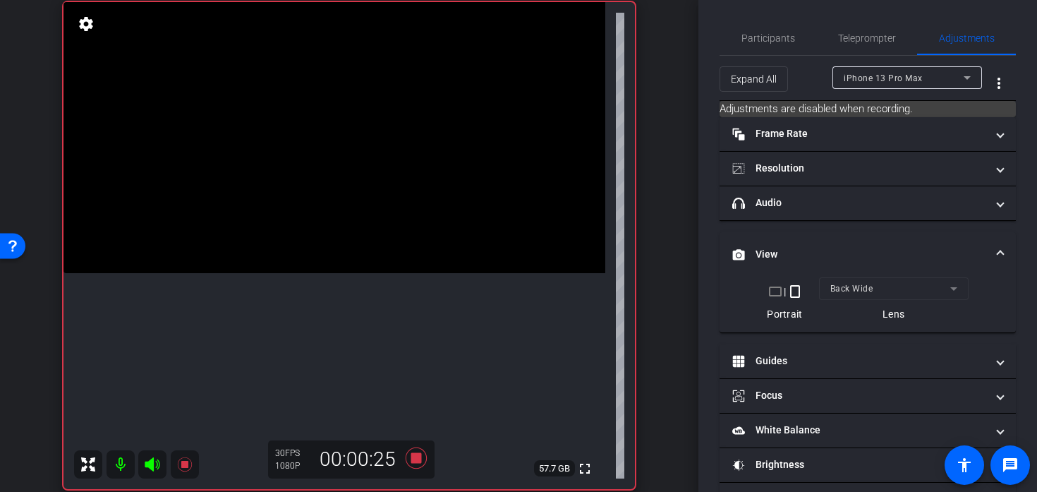
click at [382, 273] on video at bounding box center [334, 137] width 542 height 271
click at [422, 456] on icon at bounding box center [416, 457] width 34 height 25
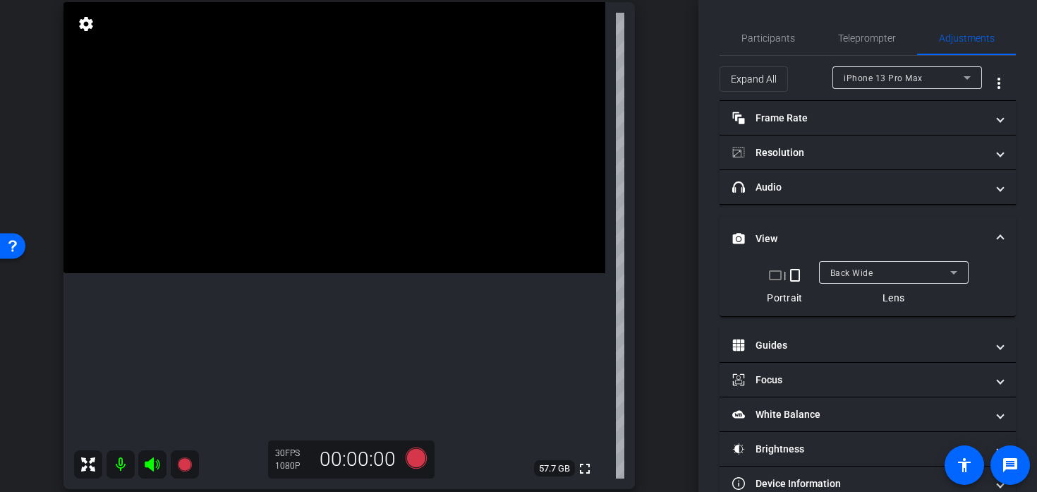
click at [368, 273] on video at bounding box center [334, 137] width 542 height 271
click at [324, 243] on video at bounding box center [334, 137] width 542 height 271
click at [417, 461] on icon at bounding box center [416, 457] width 21 height 21
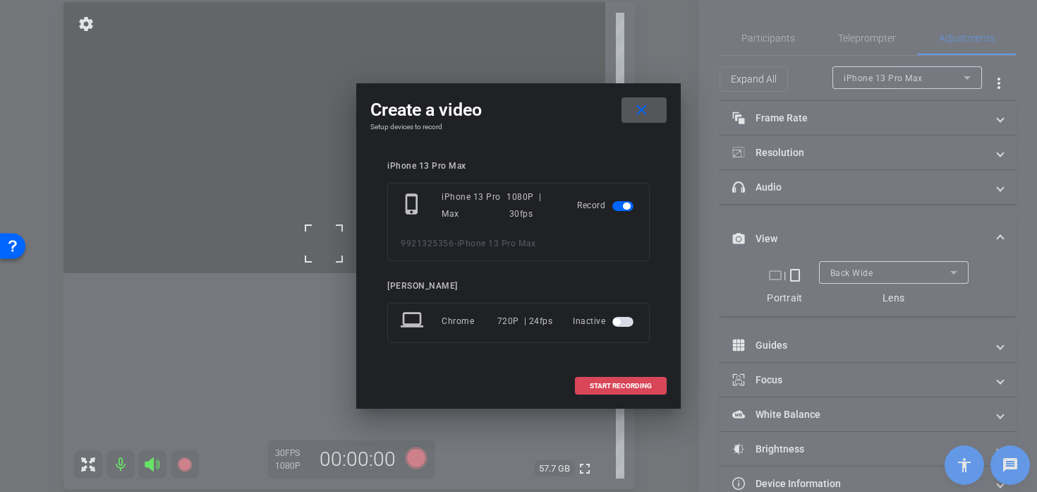
click at [626, 390] on span at bounding box center [621, 386] width 90 height 34
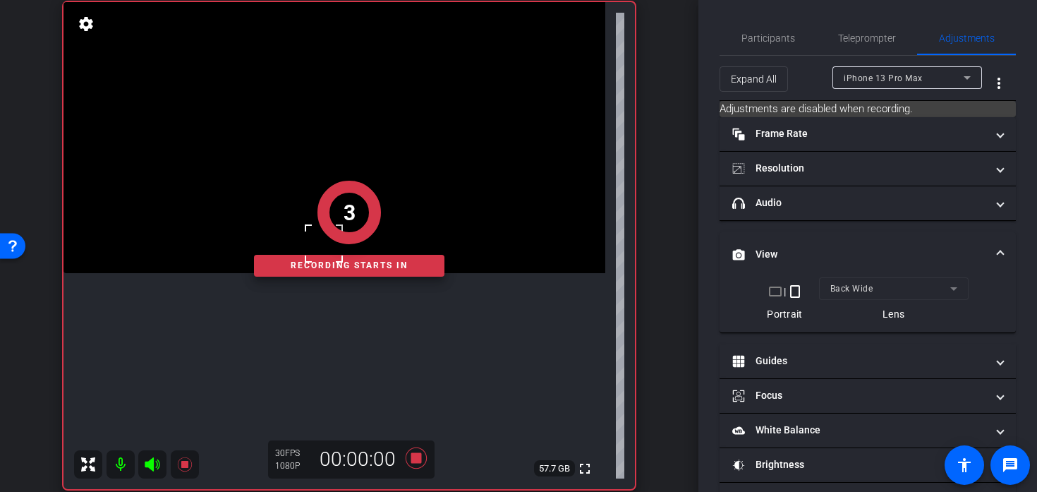
click at [363, 303] on div "3 Recording starts in" at bounding box center [348, 228] width 571 height 521
click at [374, 305] on div "2 Recording starts in" at bounding box center [348, 228] width 571 height 521
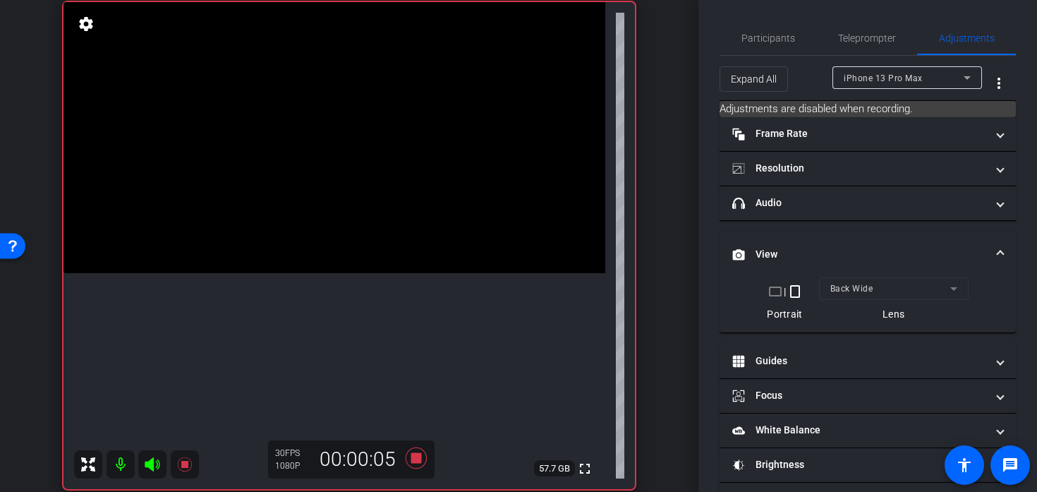
click at [310, 265] on video at bounding box center [334, 137] width 542 height 271
click at [350, 243] on video at bounding box center [334, 137] width 542 height 271
click at [368, 241] on video at bounding box center [334, 137] width 542 height 271
click at [368, 234] on div at bounding box center [367, 240] width 35 height 35
click at [389, 273] on video at bounding box center [334, 137] width 542 height 271
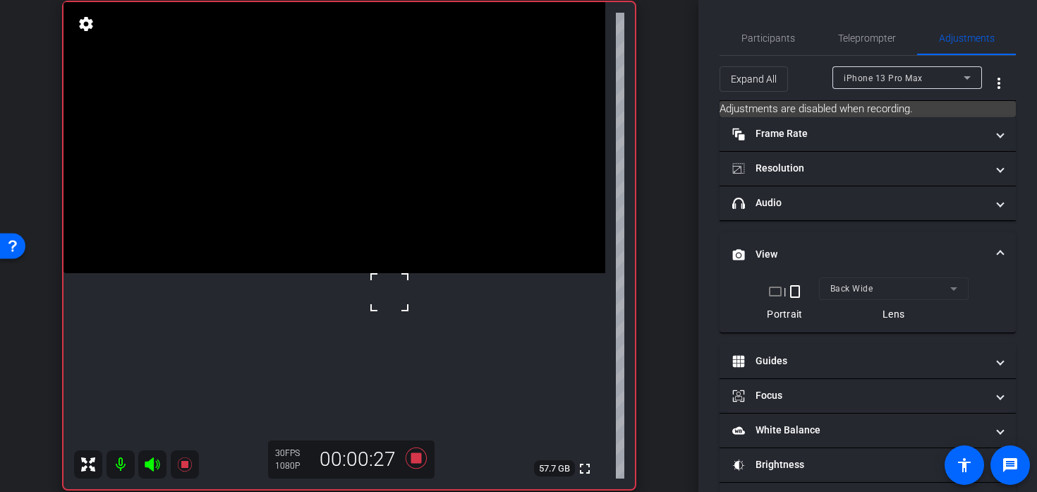
click at [372, 289] on div at bounding box center [389, 291] width 35 height 35
click at [359, 273] on video at bounding box center [334, 137] width 542 height 271
click at [334, 273] on video at bounding box center [334, 137] width 542 height 271
click at [335, 289] on div at bounding box center [333, 289] width 35 height 35
click at [384, 273] on video at bounding box center [334, 137] width 542 height 271
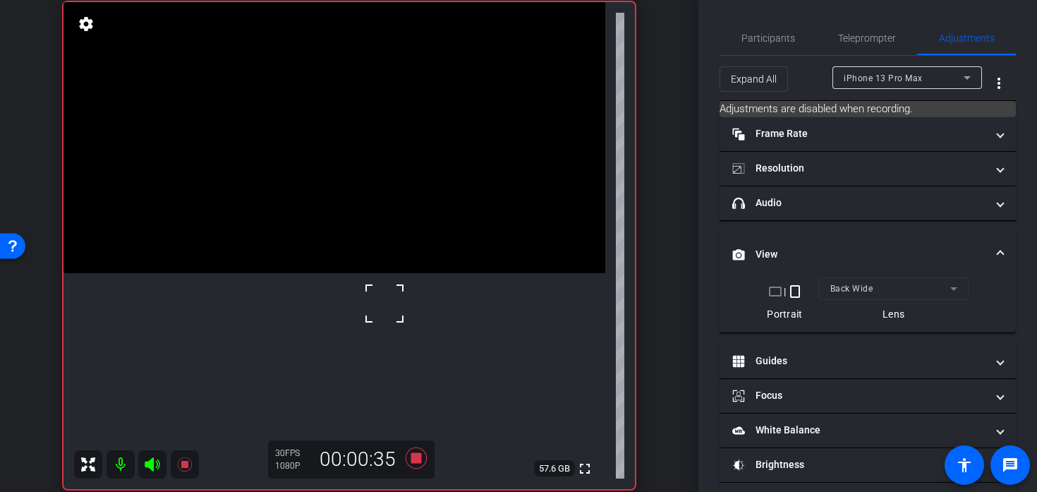
click at [384, 303] on div at bounding box center [384, 303] width 35 height 35
click at [357, 236] on video at bounding box center [334, 137] width 542 height 271
click at [378, 244] on video at bounding box center [334, 137] width 542 height 271
click at [372, 246] on div at bounding box center [378, 243] width 35 height 35
click at [385, 253] on div at bounding box center [378, 243] width 35 height 35
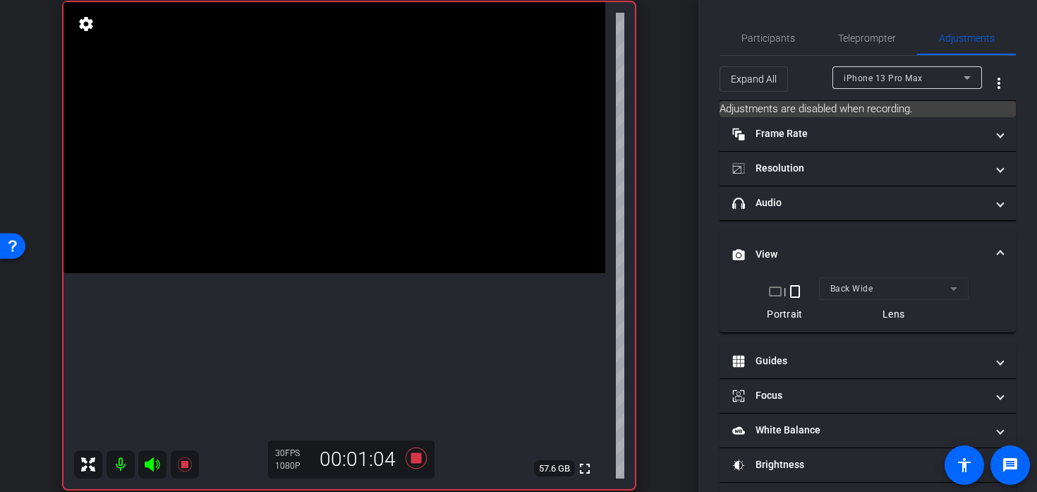
click at [399, 249] on video at bounding box center [334, 137] width 542 height 271
click at [381, 231] on span at bounding box center [381, 231] width 0 height 0
click at [355, 255] on video at bounding box center [334, 137] width 542 height 271
click at [363, 255] on div at bounding box center [354, 255] width 35 height 35
click at [374, 255] on video at bounding box center [334, 137] width 542 height 271
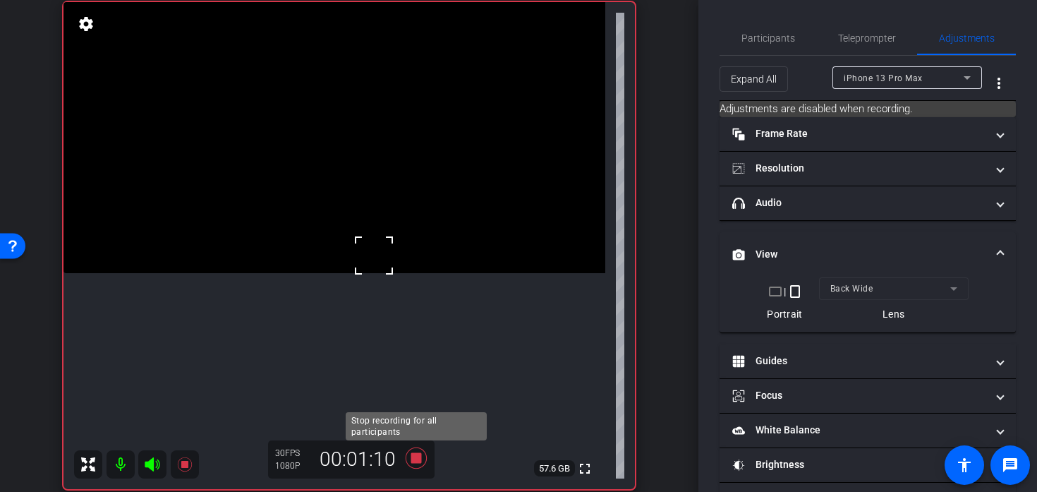
click at [414, 465] on icon at bounding box center [416, 457] width 34 height 25
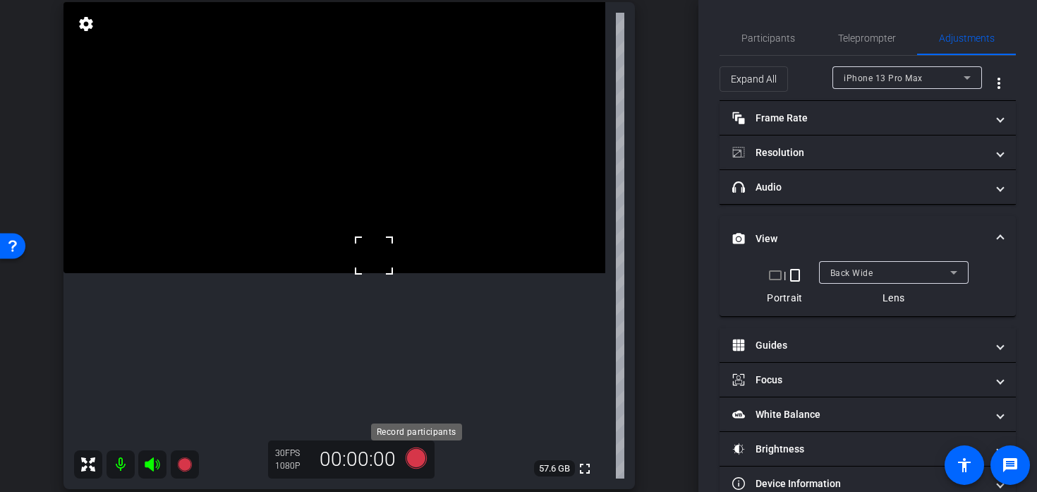
click at [404, 461] on icon at bounding box center [416, 457] width 34 height 25
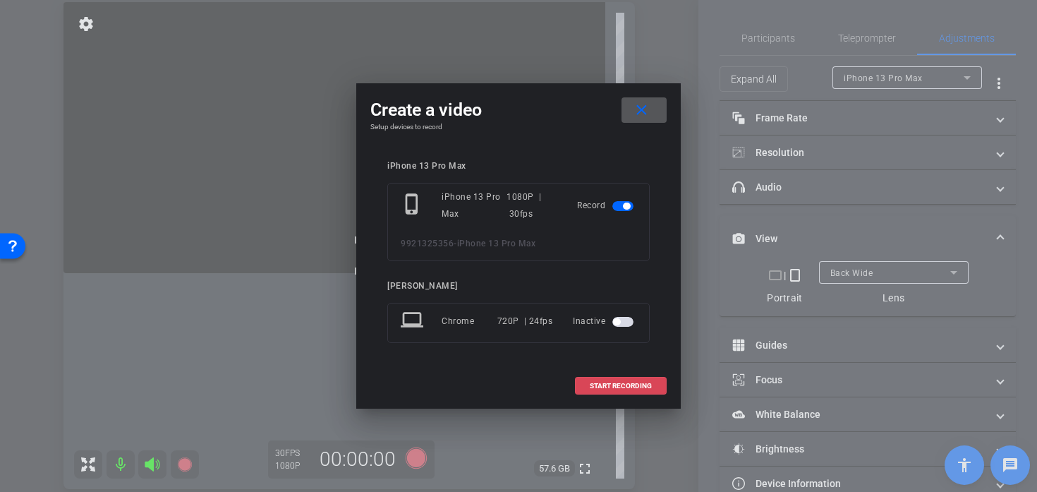
click at [598, 386] on span "START RECORDING" at bounding box center [621, 385] width 62 height 7
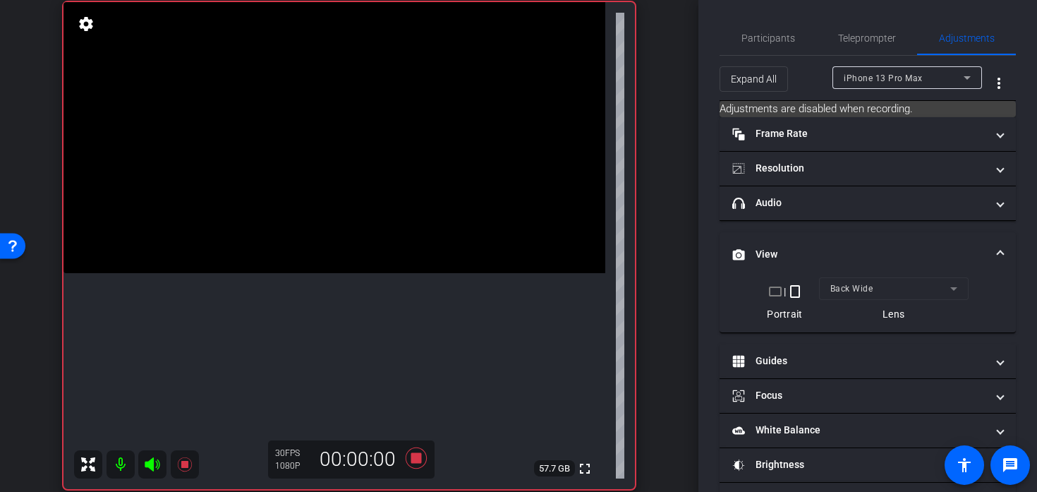
click at [364, 273] on video at bounding box center [334, 137] width 542 height 271
click at [381, 273] on div at bounding box center [363, 275] width 35 height 35
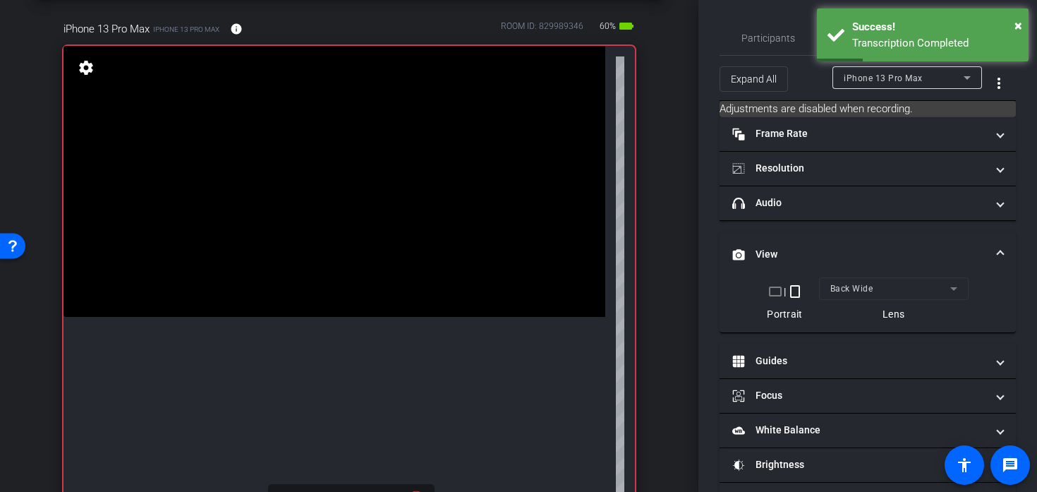
scroll to position [63, 0]
click at [377, 316] on video at bounding box center [334, 180] width 542 height 271
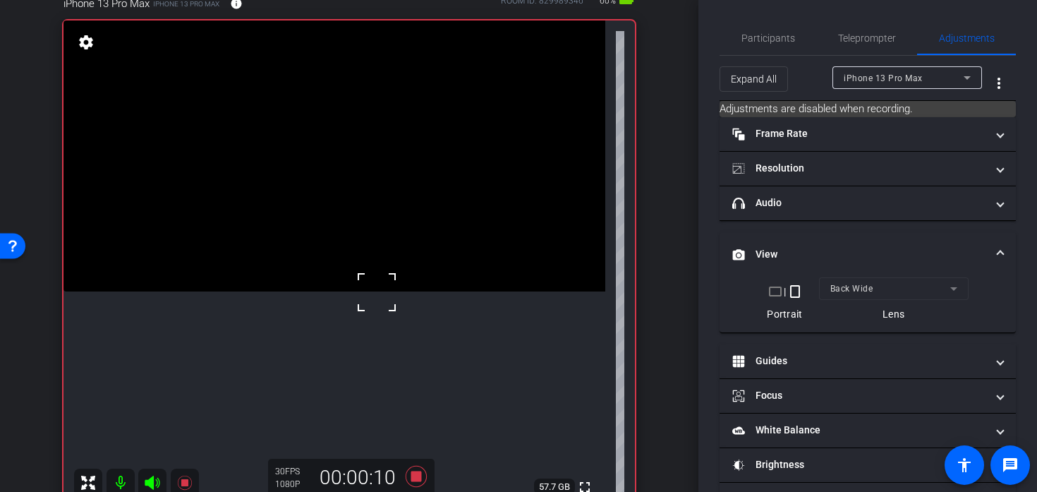
click at [377, 308] on div at bounding box center [376, 291] width 35 height 35
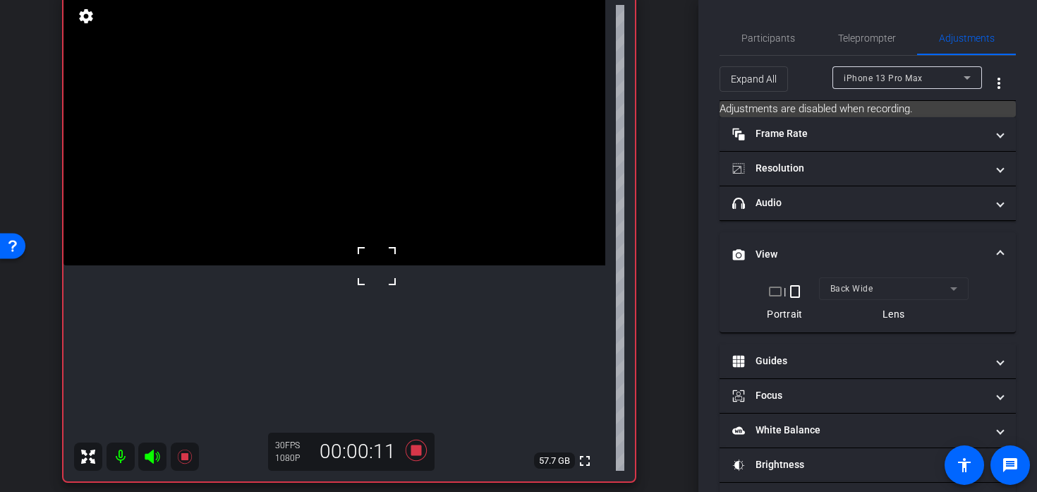
click at [366, 276] on div at bounding box center [376, 265] width 35 height 35
click at [373, 265] on video at bounding box center [334, 129] width 542 height 271
click at [373, 302] on div at bounding box center [373, 301] width 35 height 35
click at [374, 265] on video at bounding box center [334, 129] width 542 height 271
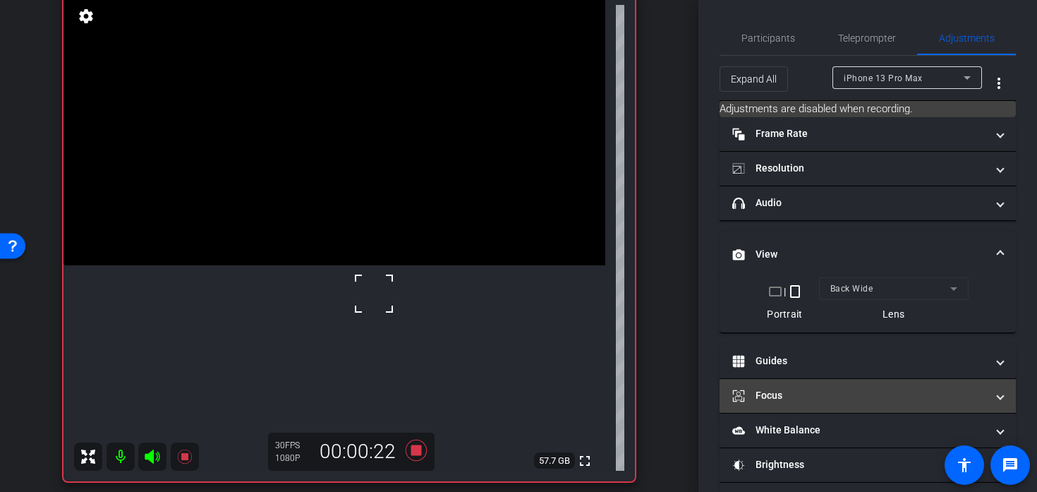
click at [758, 401] on mat-panel-title "Focus" at bounding box center [859, 395] width 254 height 15
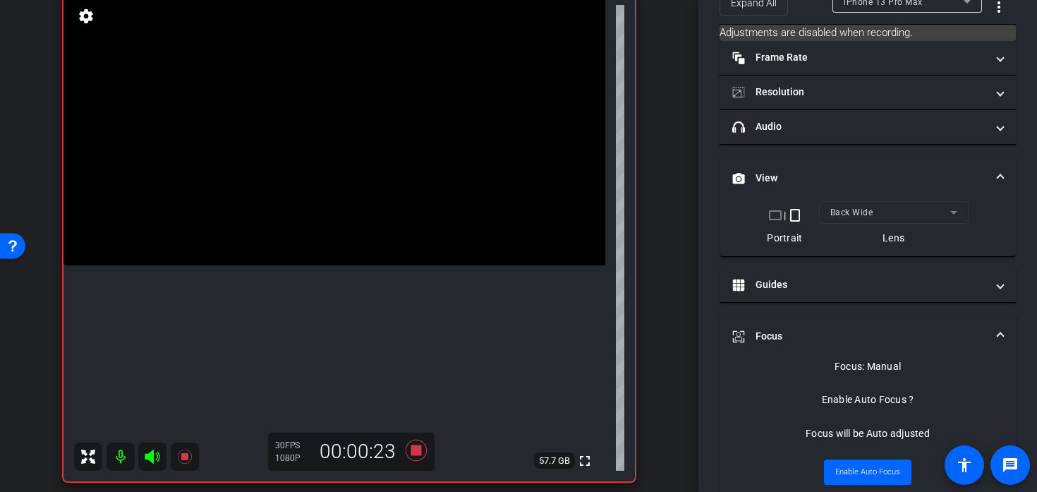
scroll to position [77, 0]
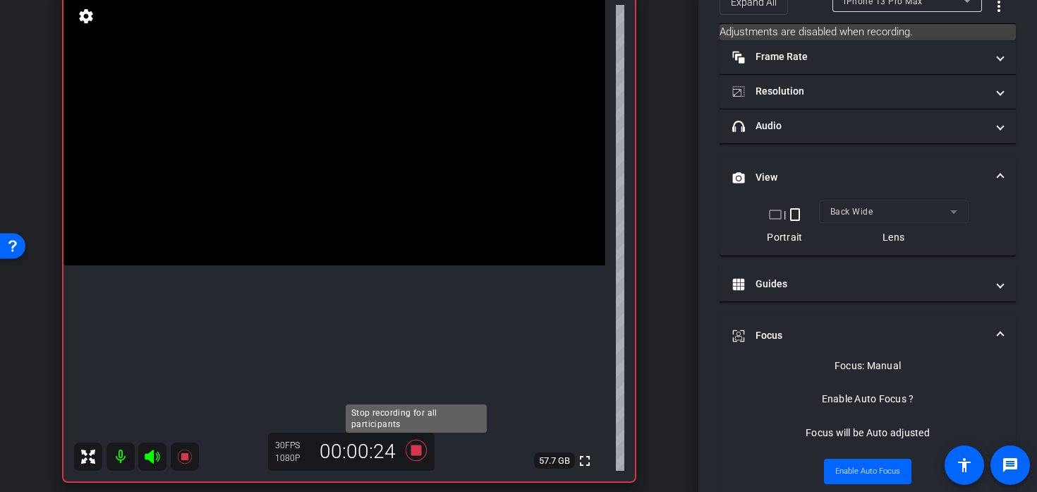
click at [423, 444] on icon at bounding box center [416, 449] width 34 height 25
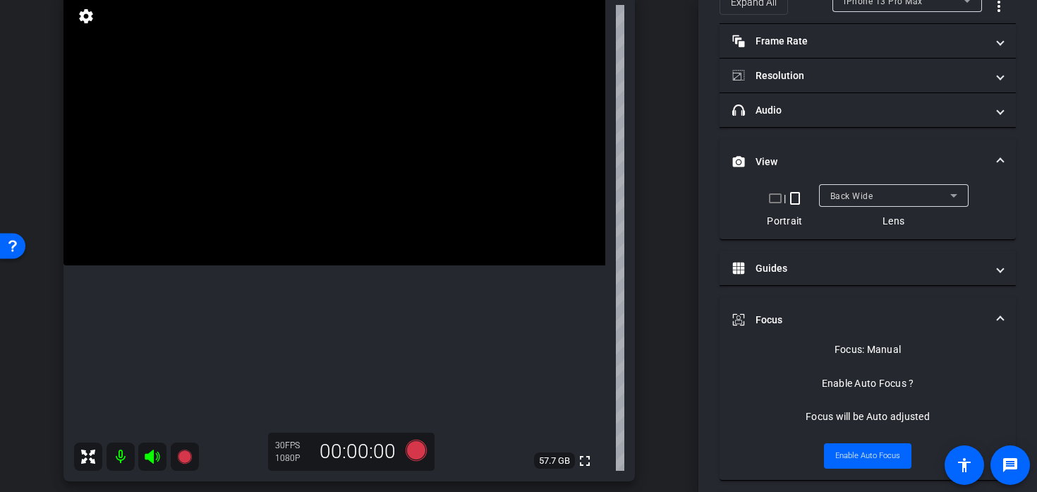
click at [326, 265] on video at bounding box center [334, 129] width 542 height 271
click at [353, 265] on video at bounding box center [334, 129] width 542 height 271
click at [339, 215] on video at bounding box center [334, 129] width 542 height 271
click at [366, 234] on video at bounding box center [334, 129] width 542 height 271
click at [387, 234] on video at bounding box center [334, 129] width 542 height 271
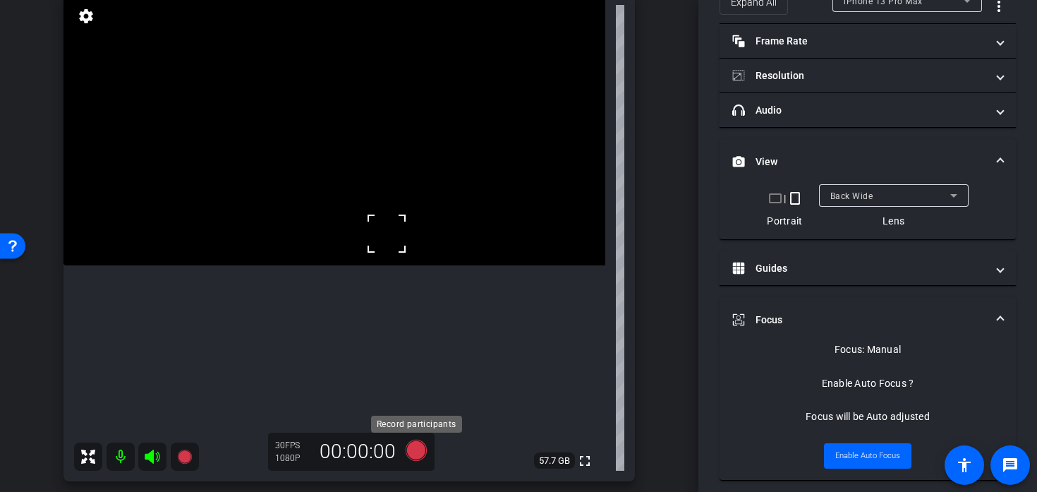
click at [421, 453] on icon at bounding box center [416, 450] width 21 height 21
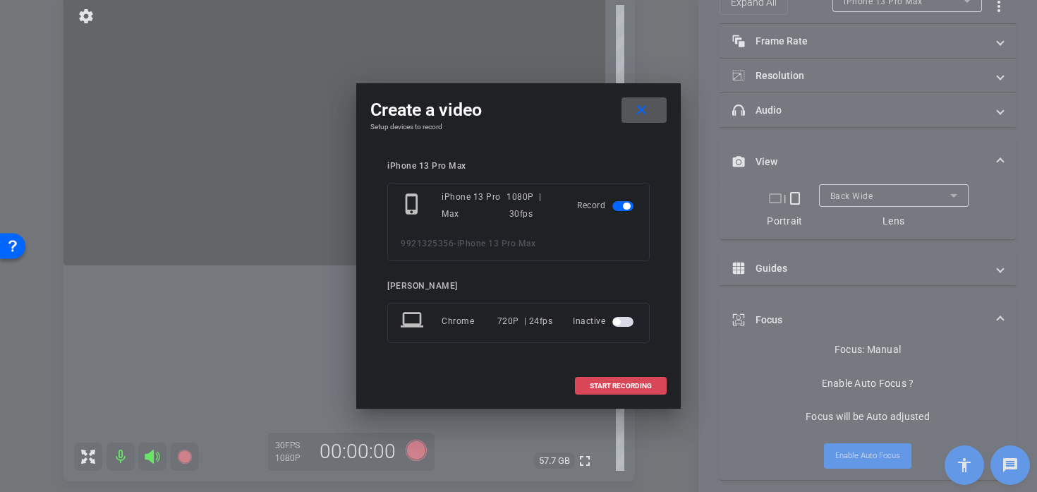
click at [598, 389] on span "START RECORDING" at bounding box center [621, 385] width 62 height 7
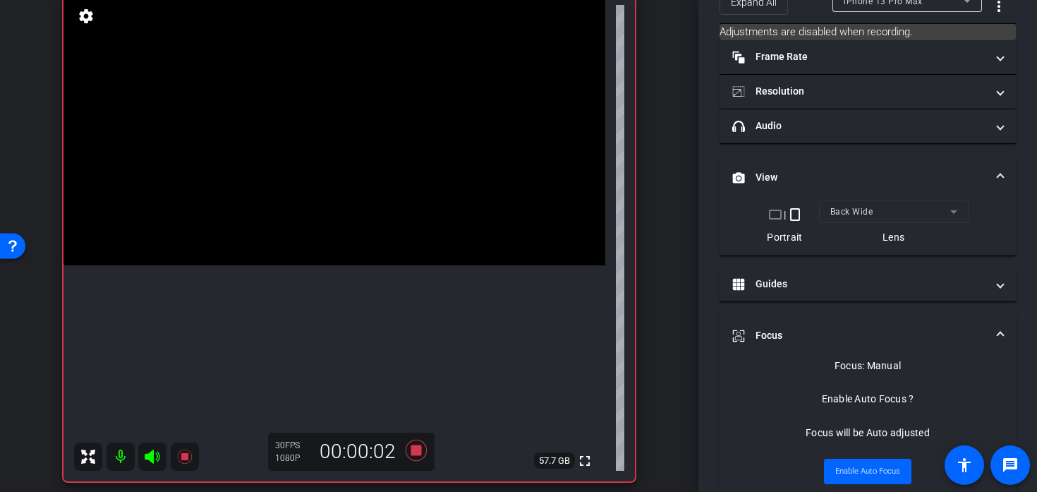
click at [337, 251] on video at bounding box center [334, 129] width 542 height 271
click at [375, 264] on video at bounding box center [334, 129] width 542 height 271
click at [386, 264] on div at bounding box center [375, 263] width 35 height 35
click at [385, 264] on video at bounding box center [334, 129] width 542 height 271
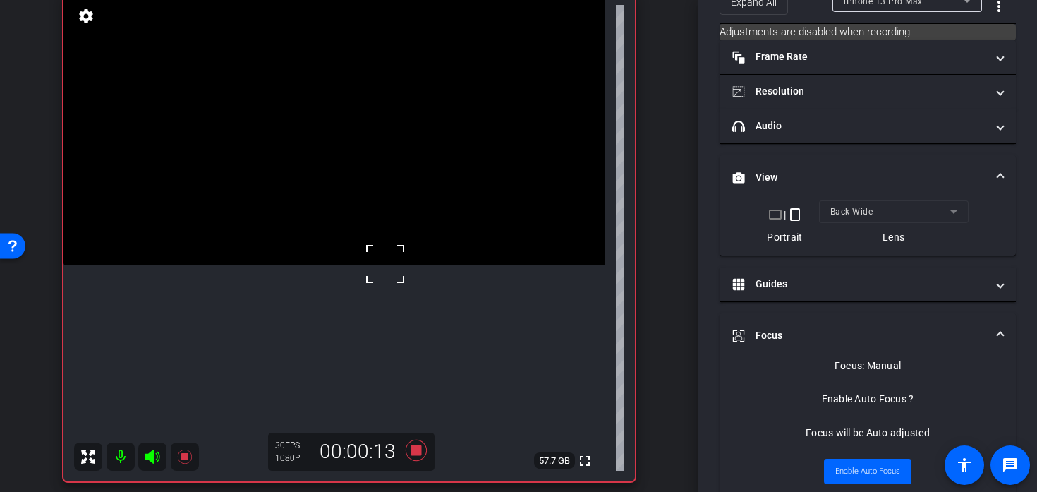
click at [365, 256] on video at bounding box center [334, 129] width 542 height 271
click at [384, 265] on video at bounding box center [334, 129] width 542 height 271
click at [370, 257] on video at bounding box center [334, 129] width 542 height 271
click at [389, 265] on video at bounding box center [334, 129] width 542 height 271
click at [421, 462] on icon at bounding box center [416, 449] width 34 height 25
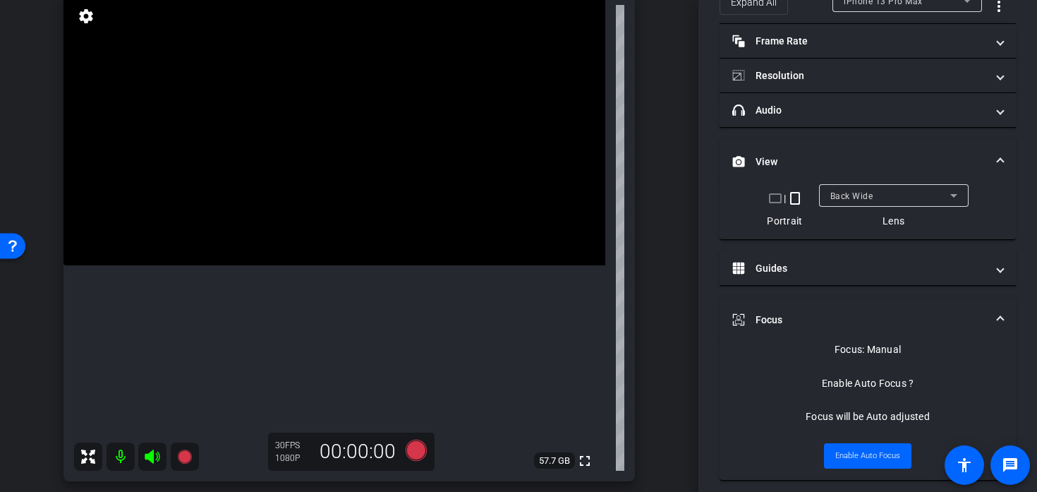
click at [386, 243] on video at bounding box center [334, 129] width 542 height 271
click at [375, 246] on div at bounding box center [385, 243] width 35 height 35
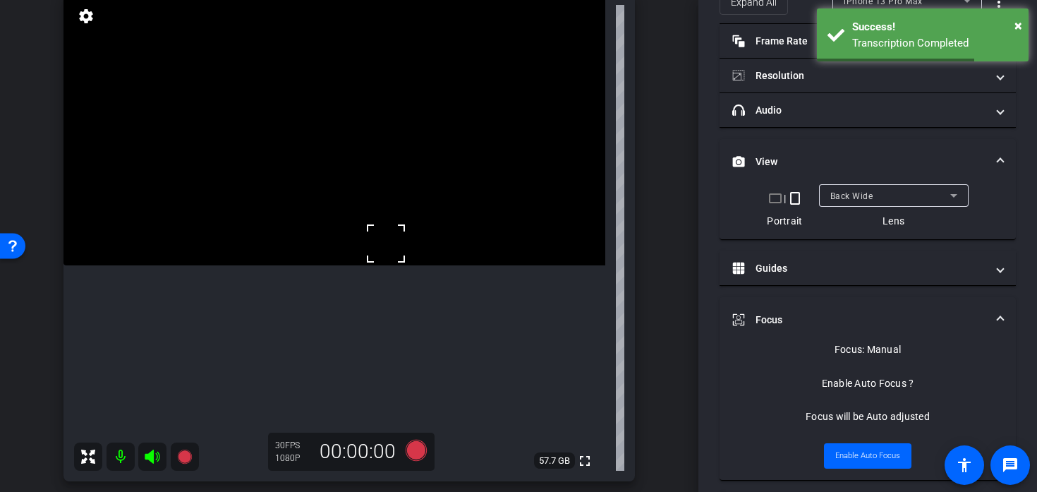
click at [379, 250] on div at bounding box center [385, 243] width 35 height 35
click at [390, 262] on video at bounding box center [334, 129] width 542 height 271
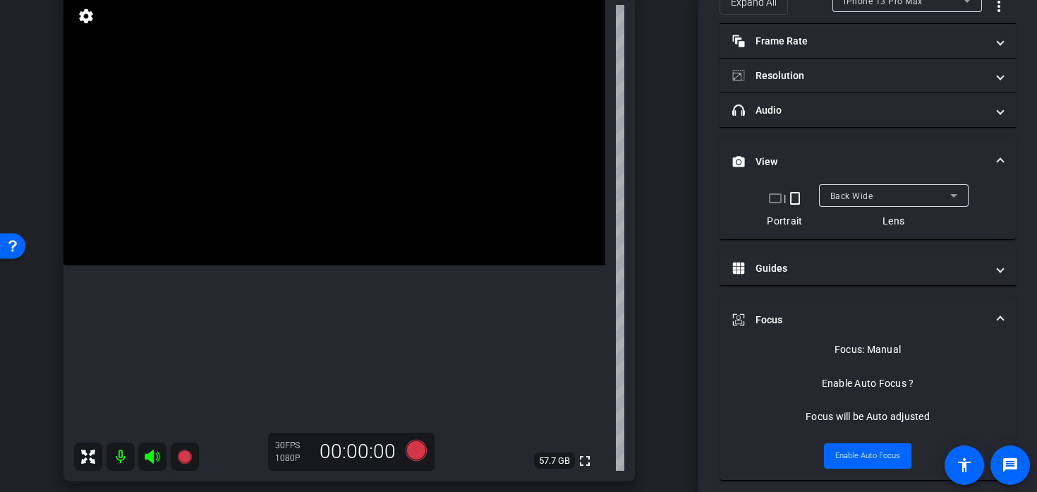
click at [380, 229] on video at bounding box center [334, 129] width 542 height 271
click at [383, 248] on video at bounding box center [334, 129] width 542 height 271
click at [376, 265] on video at bounding box center [334, 129] width 542 height 271
click at [418, 250] on video at bounding box center [334, 129] width 542 height 271
click at [419, 265] on video at bounding box center [334, 129] width 542 height 271
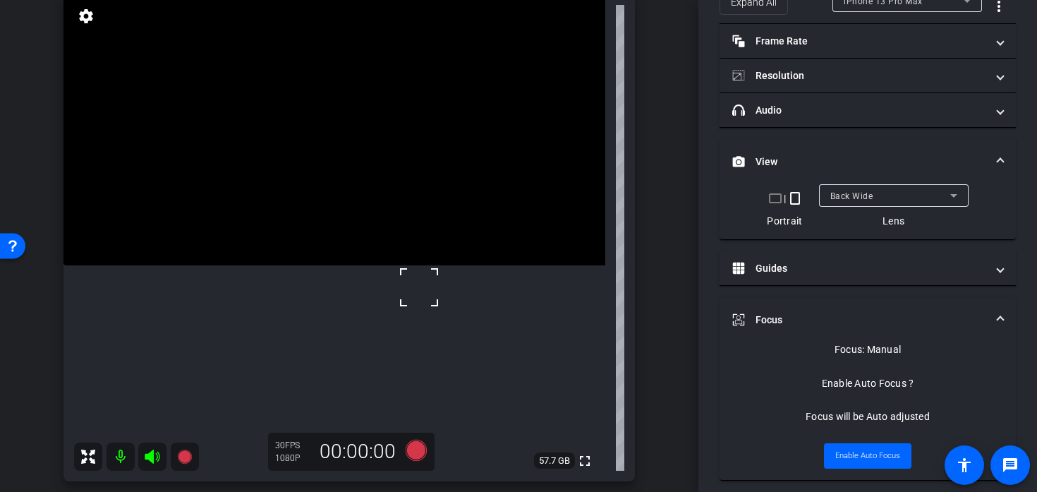
click at [405, 276] on div at bounding box center [418, 286] width 35 height 35
click at [344, 242] on video at bounding box center [334, 129] width 542 height 271
click at [421, 456] on icon at bounding box center [416, 450] width 21 height 21
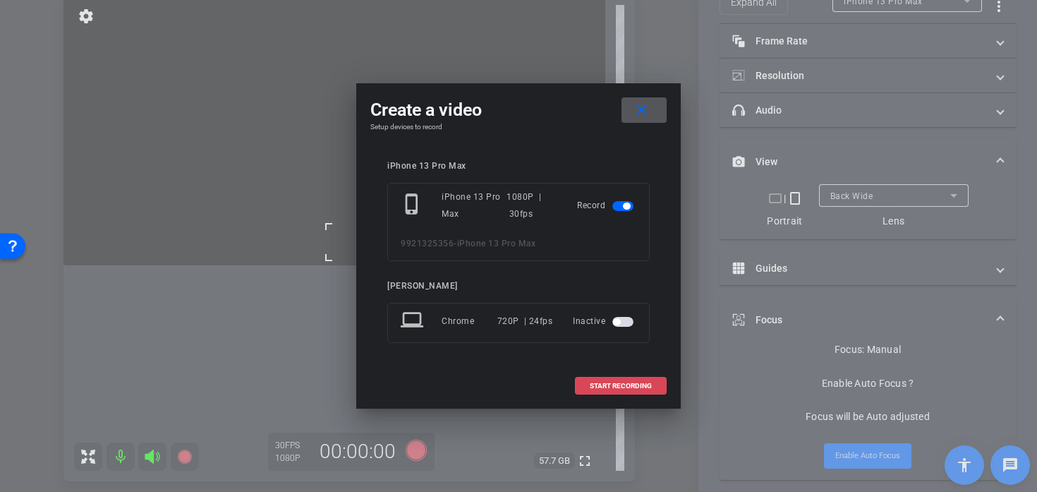
click at [602, 386] on span "START RECORDING" at bounding box center [621, 385] width 62 height 7
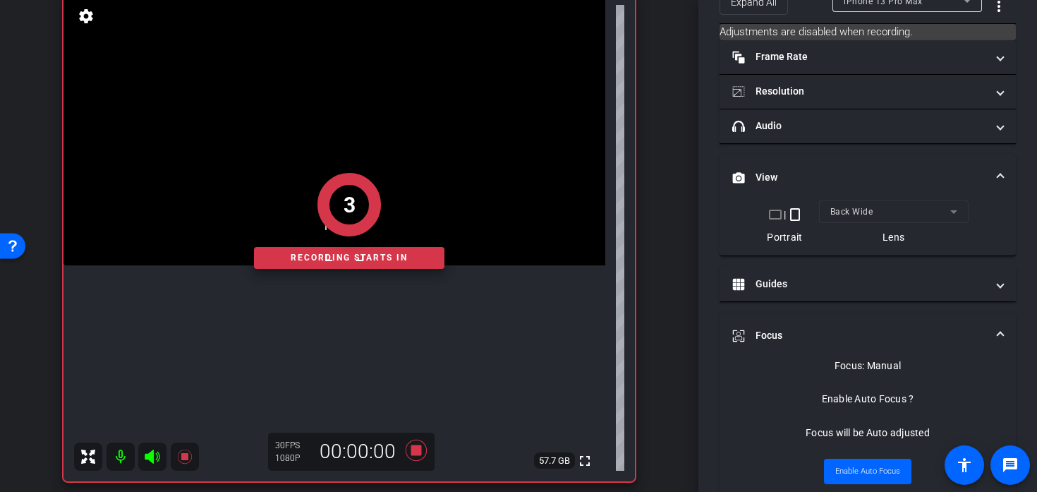
click at [382, 296] on div "3 Recording starts in" at bounding box center [348, 220] width 571 height 521
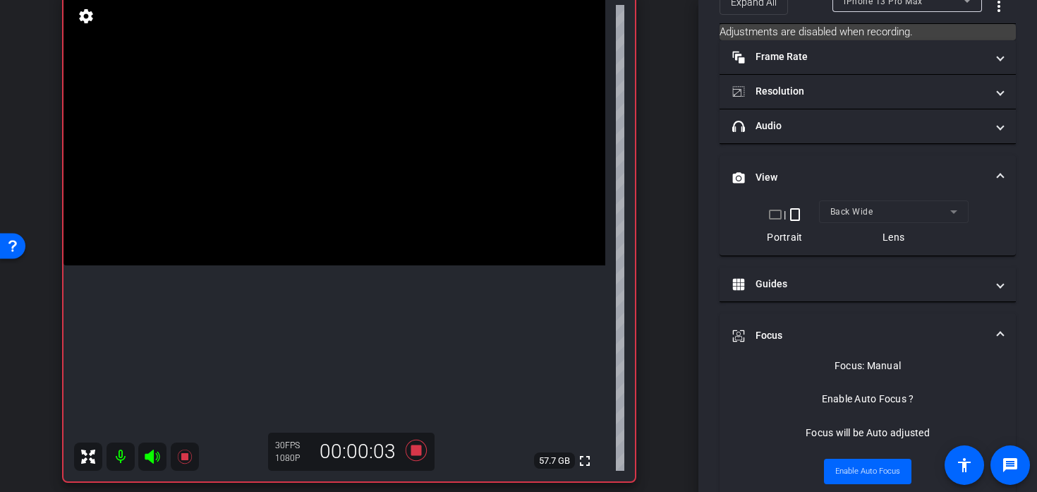
click at [370, 265] on video at bounding box center [334, 129] width 542 height 271
click at [384, 261] on video at bounding box center [334, 129] width 542 height 271
click at [375, 252] on div at bounding box center [383, 260] width 35 height 35
click at [350, 226] on video at bounding box center [334, 129] width 542 height 271
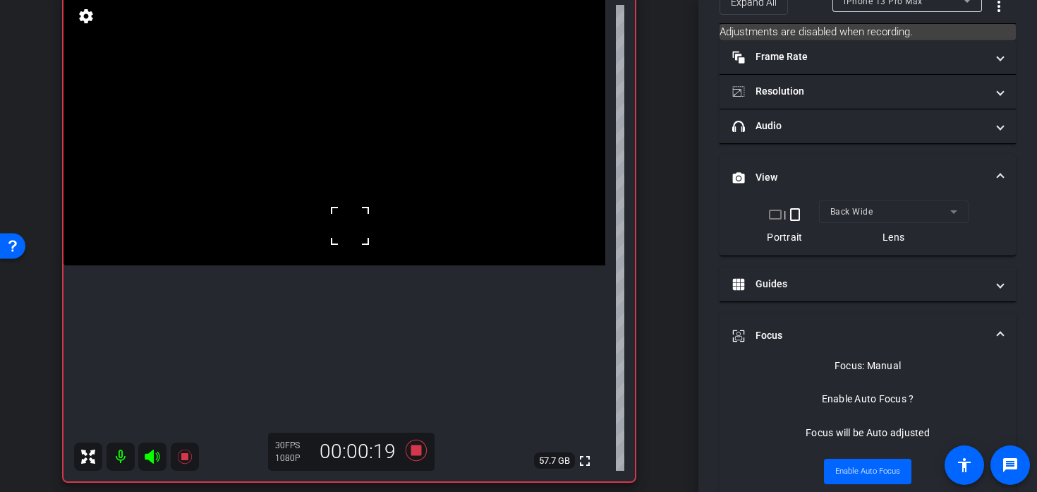
click at [379, 211] on video at bounding box center [334, 129] width 542 height 271
click at [425, 451] on icon at bounding box center [416, 449] width 34 height 25
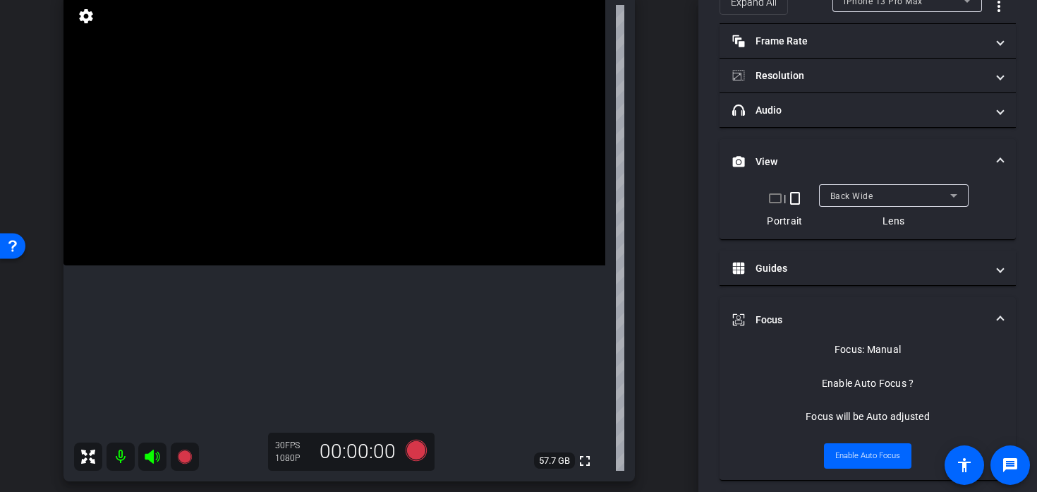
click at [342, 210] on video at bounding box center [334, 129] width 542 height 271
click at [351, 210] on div at bounding box center [342, 209] width 35 height 35
click at [369, 210] on video at bounding box center [334, 129] width 542 height 271
click at [415, 454] on icon at bounding box center [416, 450] width 21 height 21
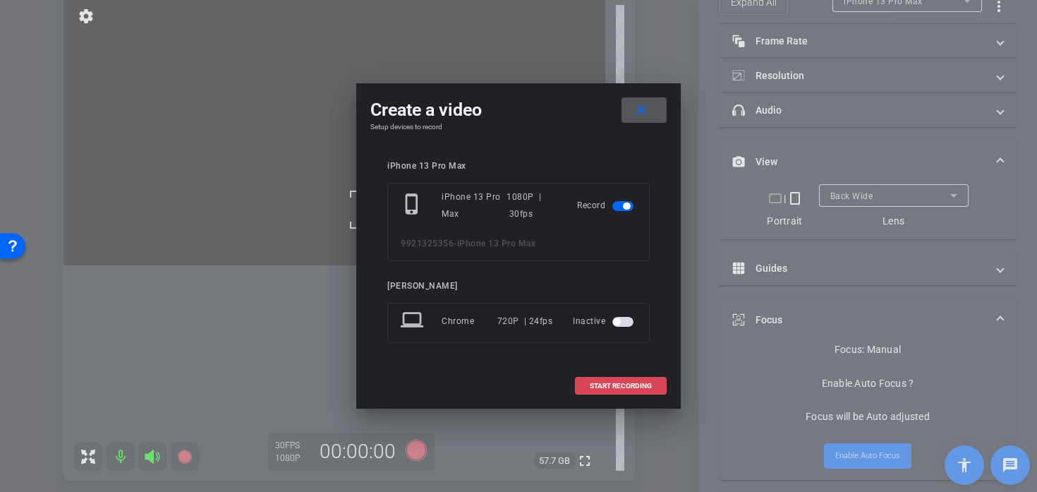
click at [626, 397] on span at bounding box center [621, 386] width 90 height 34
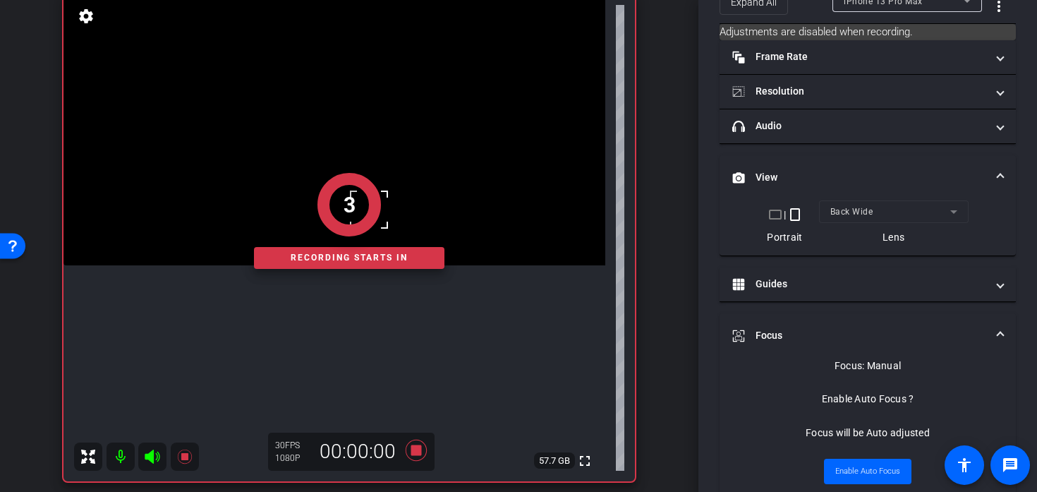
click at [413, 260] on div "Recording starts in" at bounding box center [349, 258] width 190 height 22
click at [334, 254] on div "Recording starts in" at bounding box center [349, 258] width 190 height 22
click at [372, 297] on div "1 Recording starts in" at bounding box center [348, 220] width 571 height 521
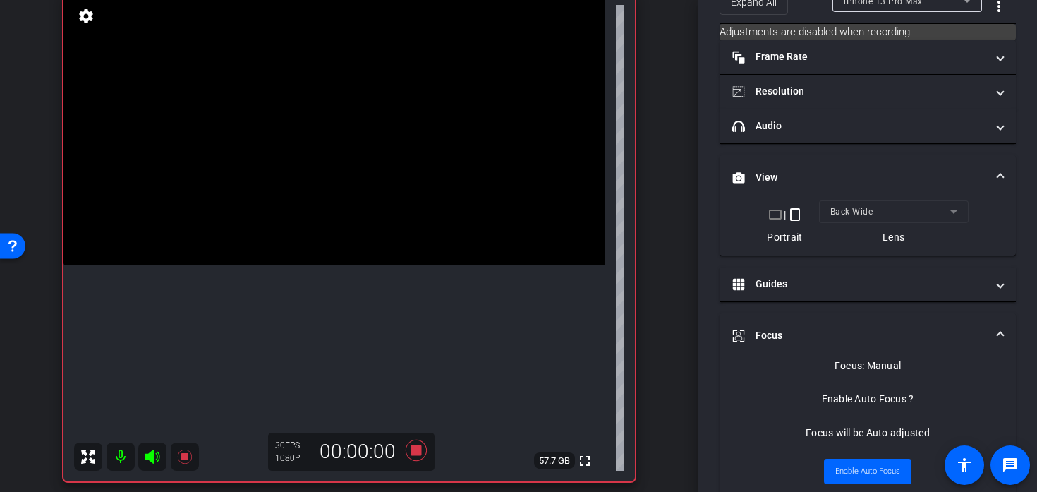
click at [389, 265] on video at bounding box center [334, 129] width 542 height 271
click at [383, 306] on div at bounding box center [389, 315] width 35 height 35
click at [388, 265] on video at bounding box center [334, 129] width 542 height 271
click at [388, 193] on video at bounding box center [334, 129] width 542 height 271
click at [370, 175] on span at bounding box center [370, 175] width 0 height 0
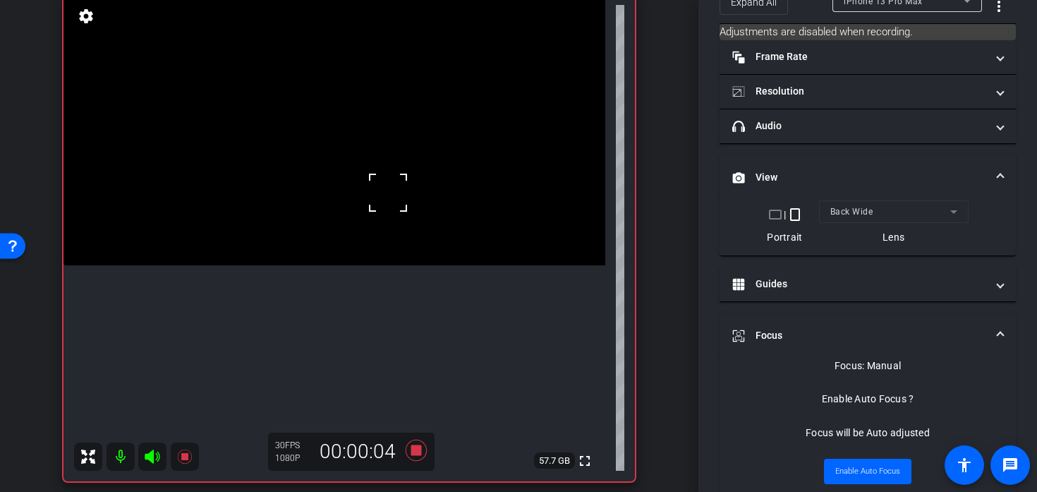
click at [390, 255] on video at bounding box center [334, 129] width 542 height 271
click at [380, 265] on video at bounding box center [334, 129] width 542 height 271
click at [386, 260] on video at bounding box center [334, 129] width 542 height 271
click at [387, 265] on video at bounding box center [334, 129] width 542 height 271
click at [382, 265] on video at bounding box center [334, 129] width 542 height 271
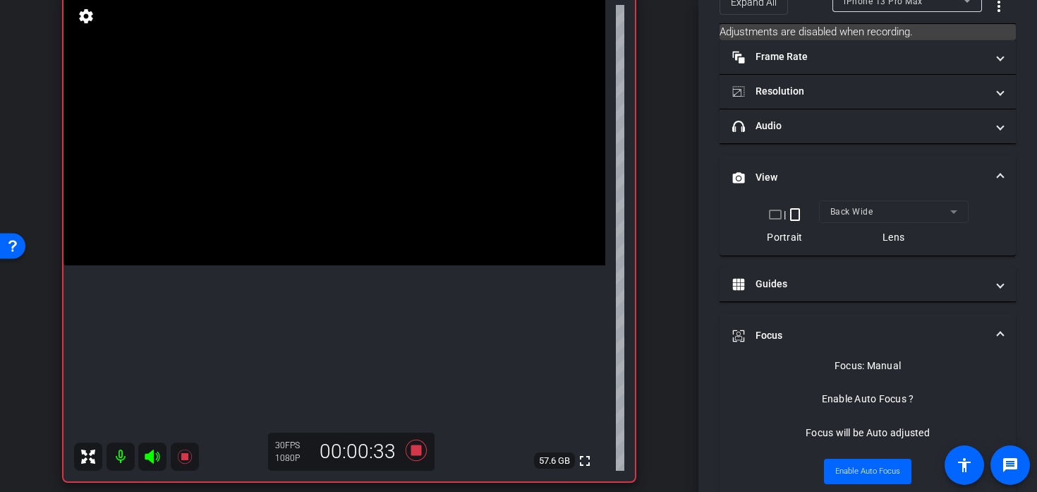
click at [380, 265] on video at bounding box center [334, 129] width 542 height 271
click at [375, 265] on video at bounding box center [334, 129] width 542 height 271
click at [424, 453] on icon at bounding box center [416, 449] width 34 height 25
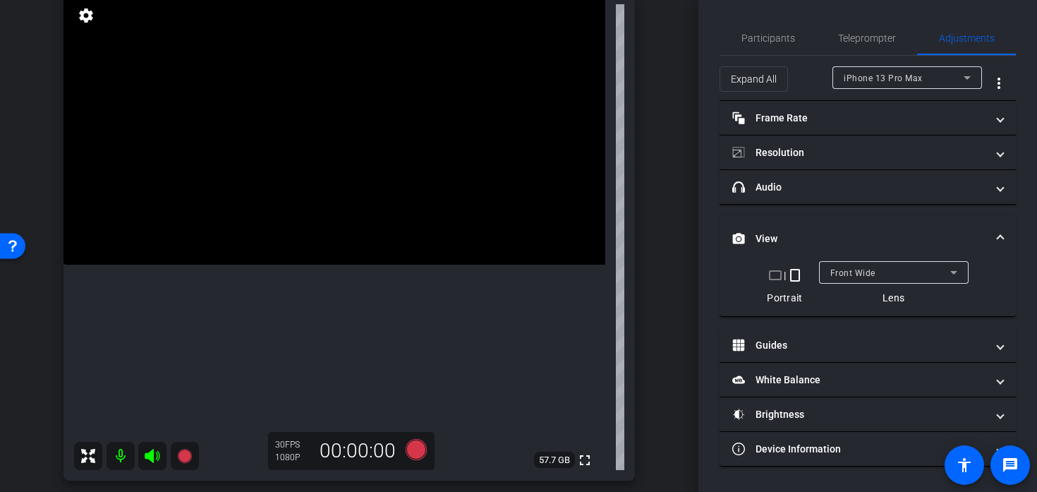
scroll to position [114, 0]
